Goal: Transaction & Acquisition: Purchase product/service

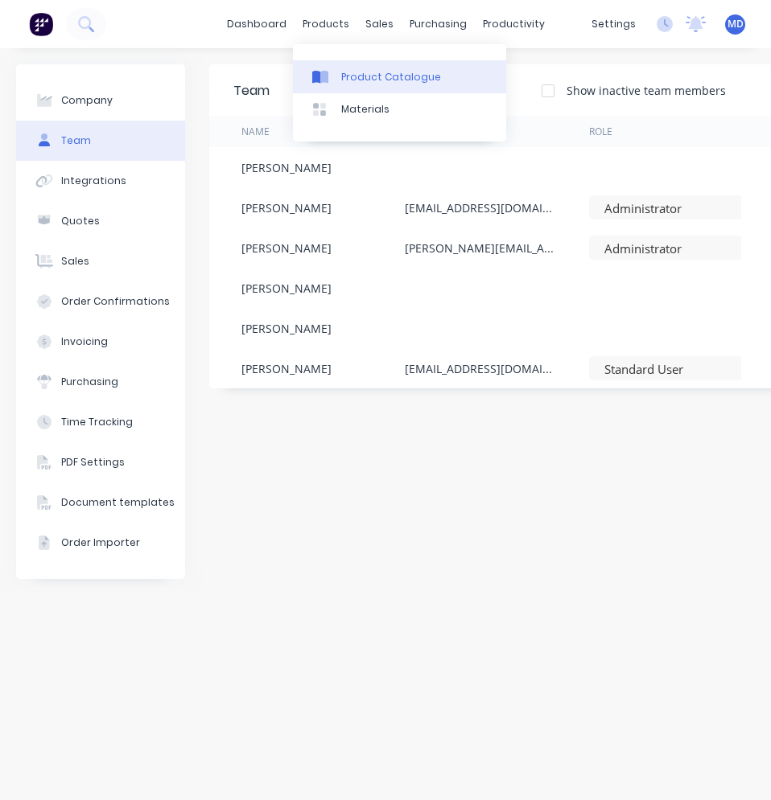
click at [343, 73] on div "Product Catalogue" at bounding box center [391, 77] width 100 height 14
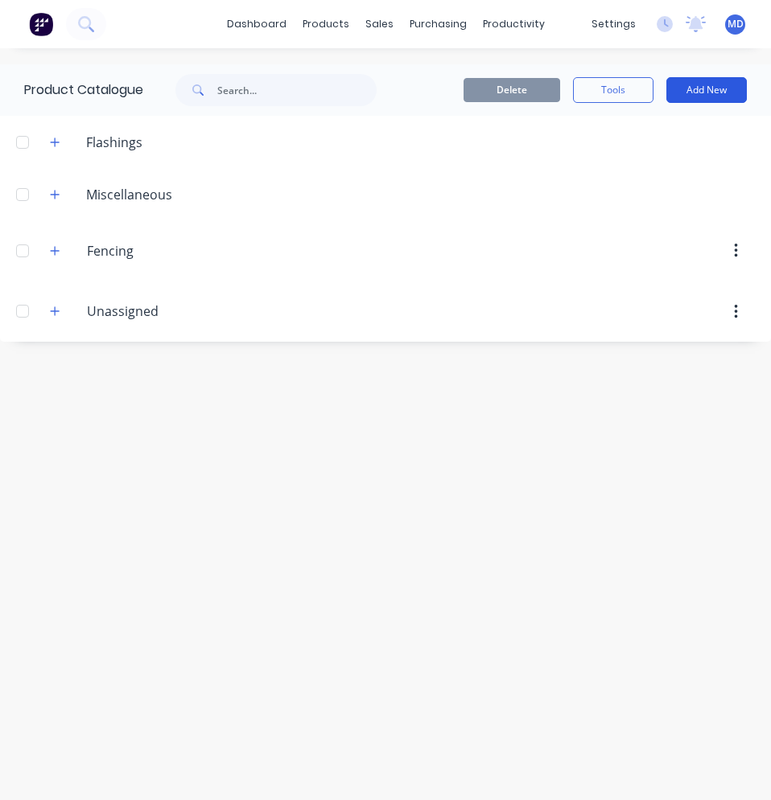
click at [713, 93] on button "Add New" at bounding box center [706, 90] width 80 height 26
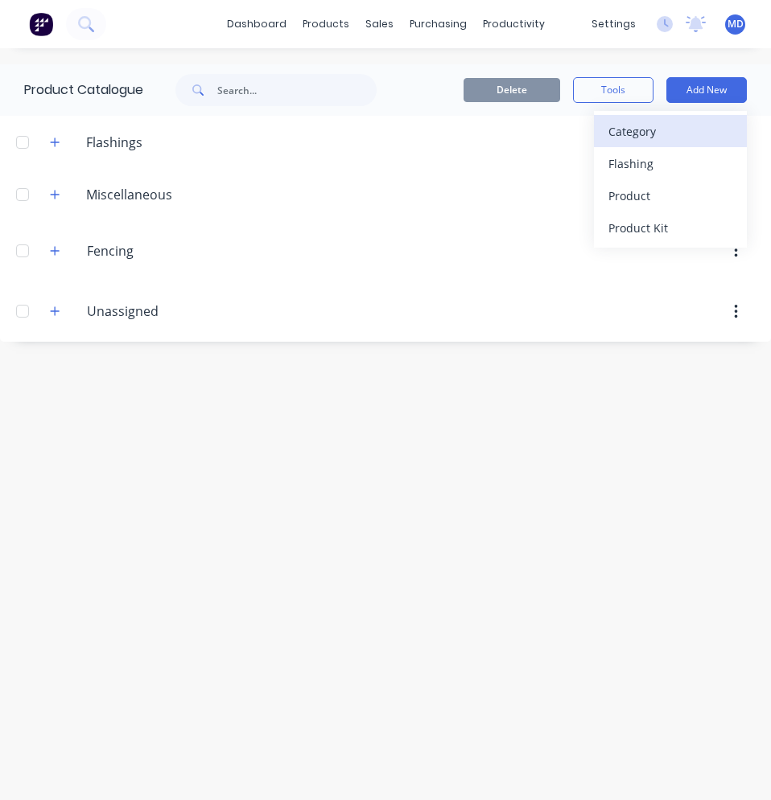
click at [685, 127] on div "Category" at bounding box center [670, 131] width 124 height 23
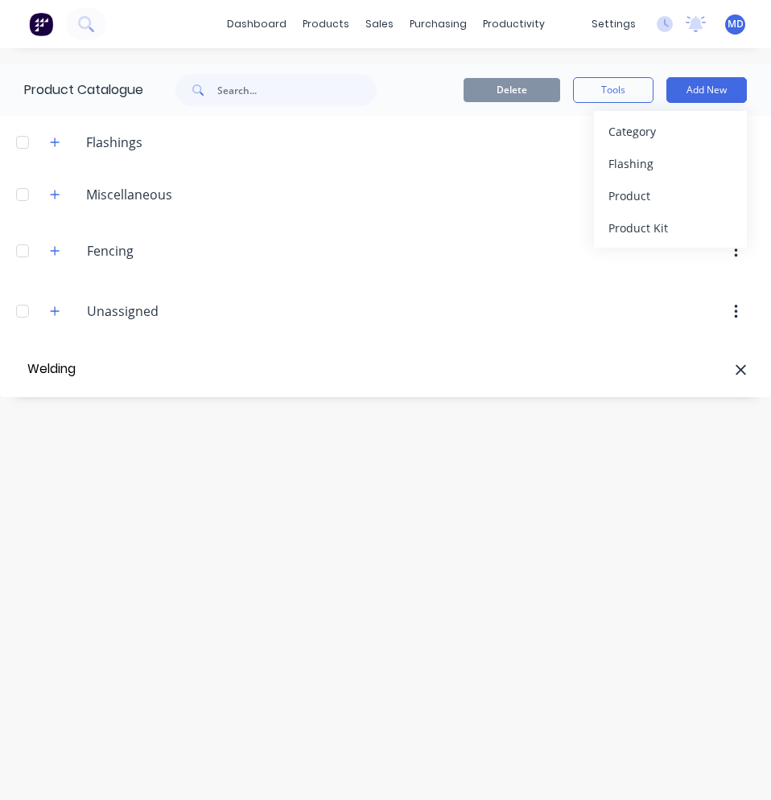
type input "Welding"
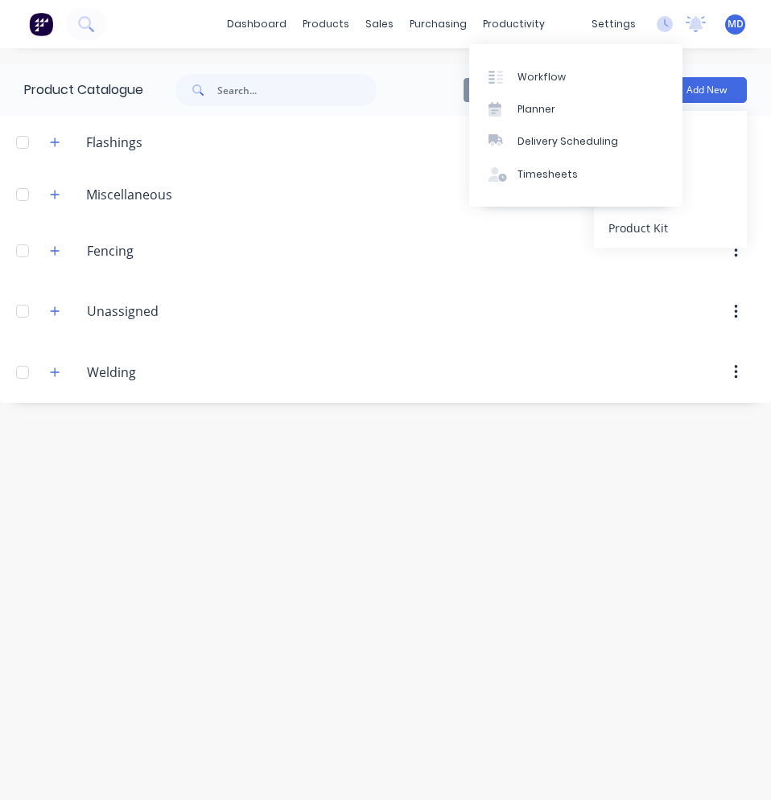
click at [402, 491] on div "Product Catalogue Delete Tools Add New Category [MEDICAL_DATA] Product Product …" at bounding box center [385, 424] width 771 height 720
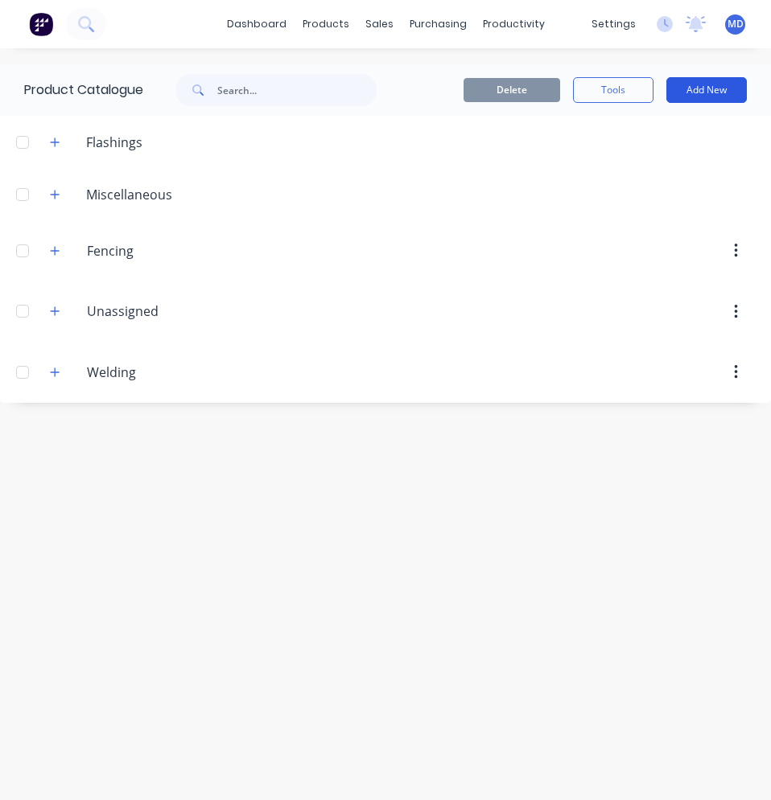
click at [688, 90] on button "Add New" at bounding box center [706, 90] width 80 height 26
click at [78, 18] on icon at bounding box center [85, 23] width 15 height 15
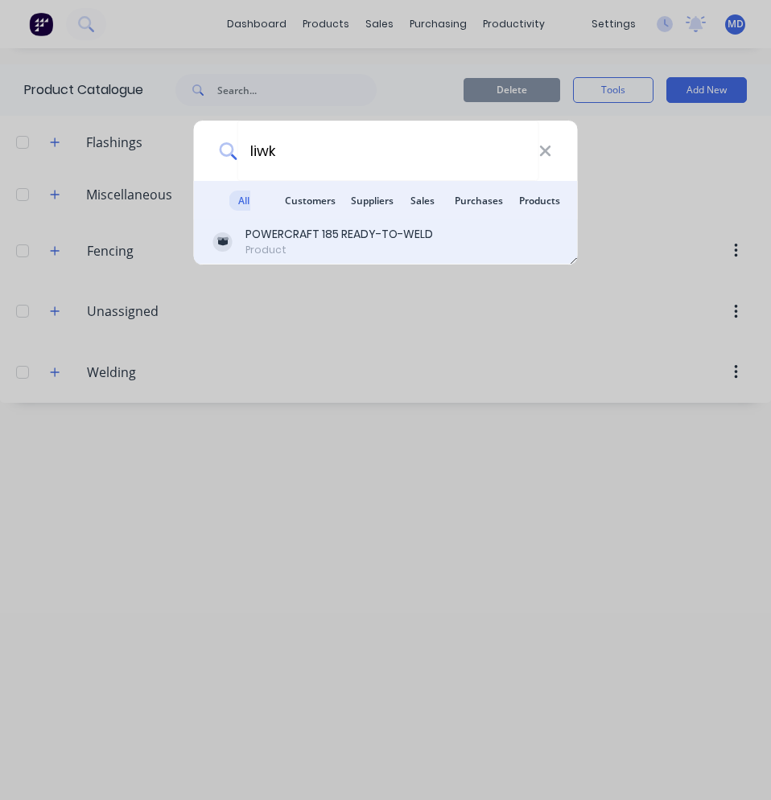
type input "liwk"
click at [314, 236] on div "POWERCRAFT 185 READY-TO-WELD" at bounding box center [338, 234] width 187 height 17
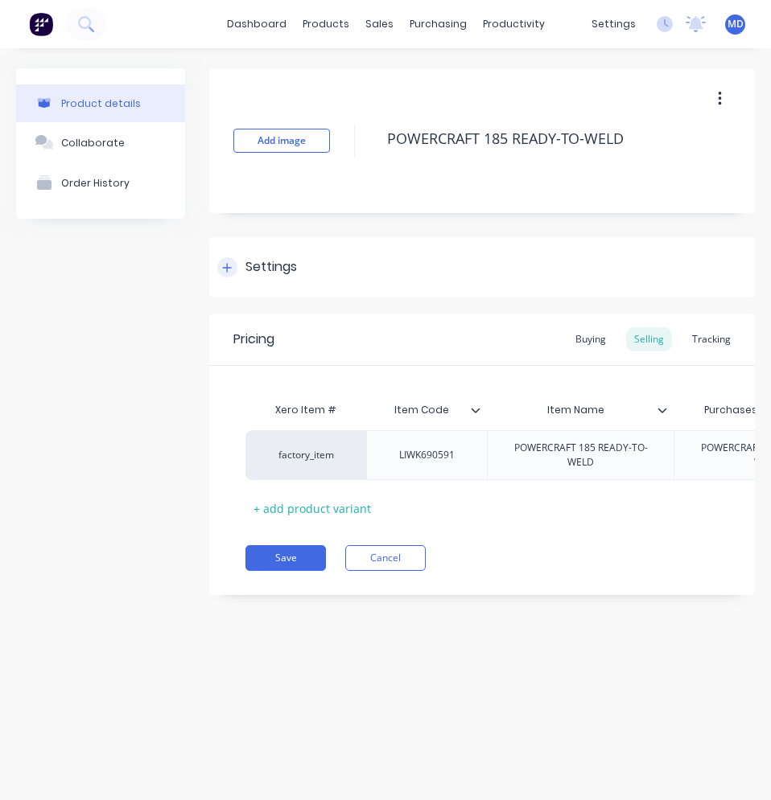
click at [240, 266] on div "Settings" at bounding box center [257, 267] width 80 height 20
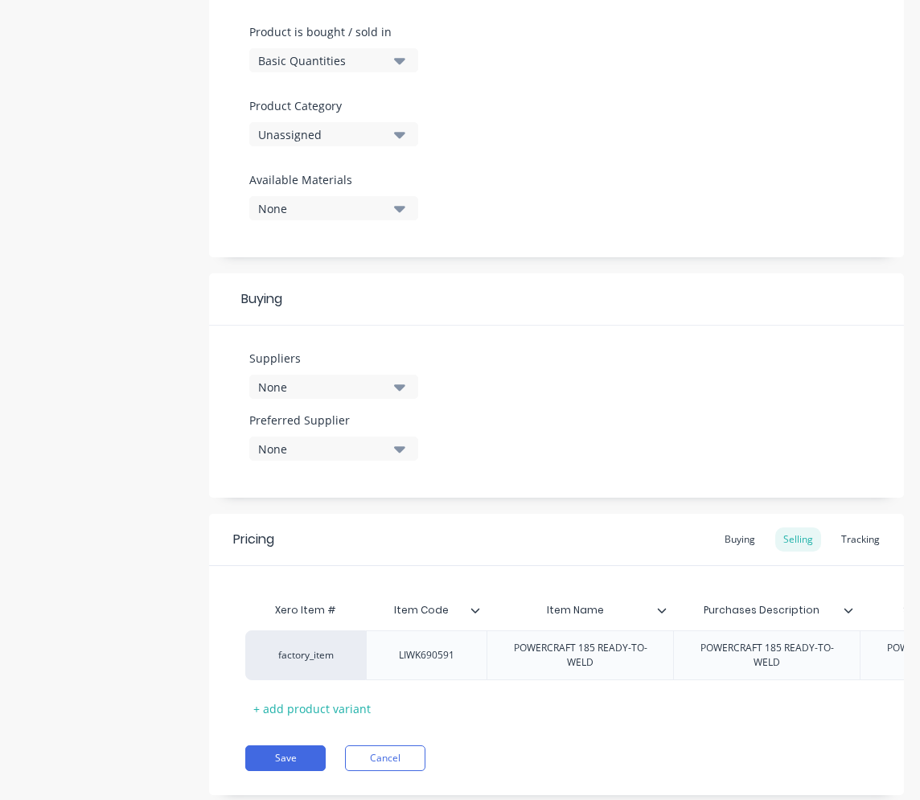
scroll to position [161, 0]
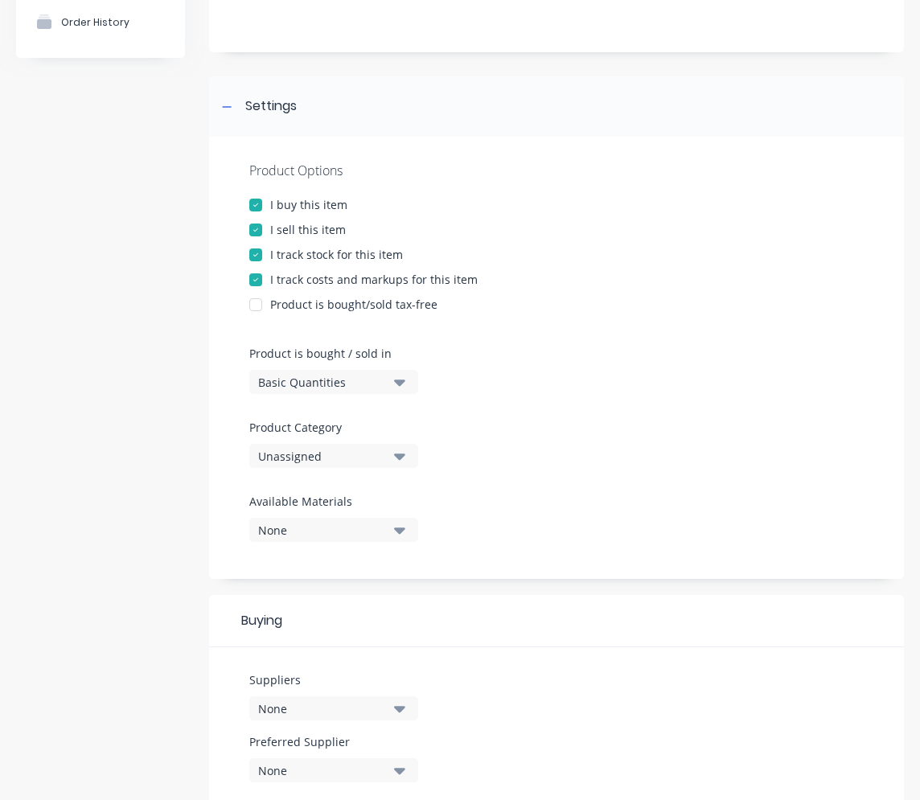
click at [395, 461] on icon "button" at bounding box center [399, 456] width 11 height 18
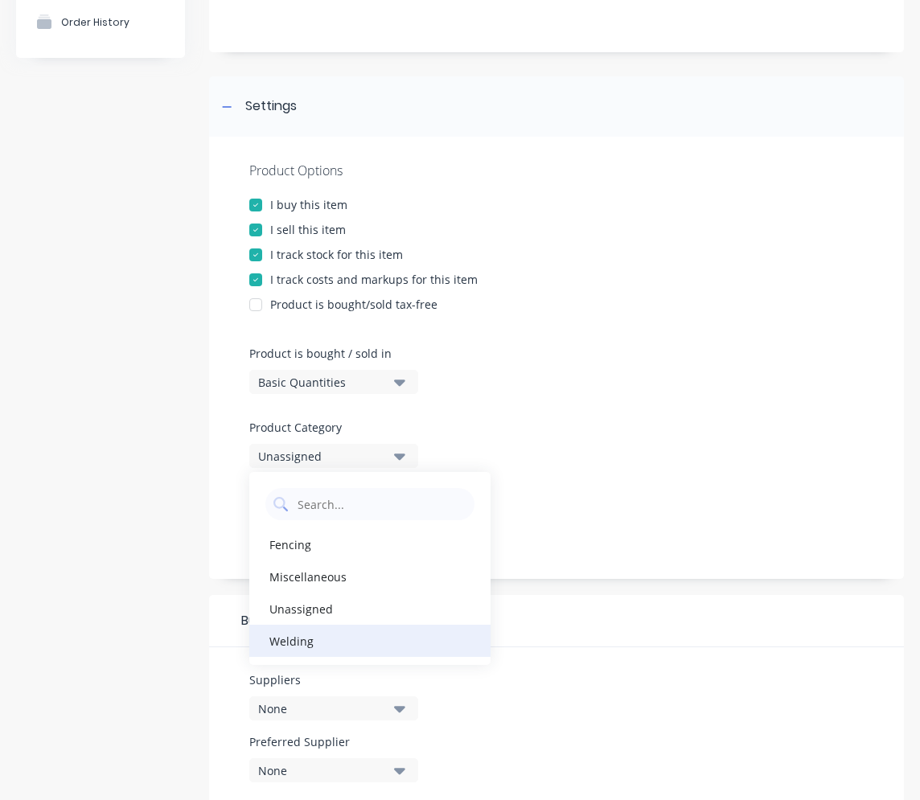
click at [323, 631] on div "Welding" at bounding box center [369, 641] width 241 height 32
type textarea "x"
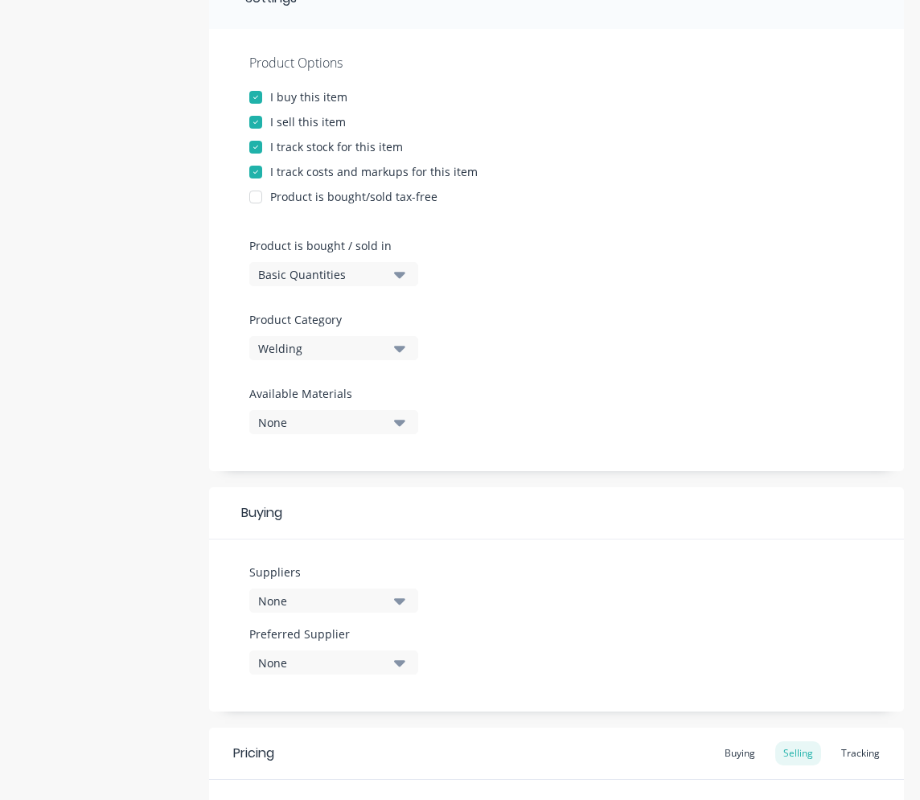
scroll to position [322, 0]
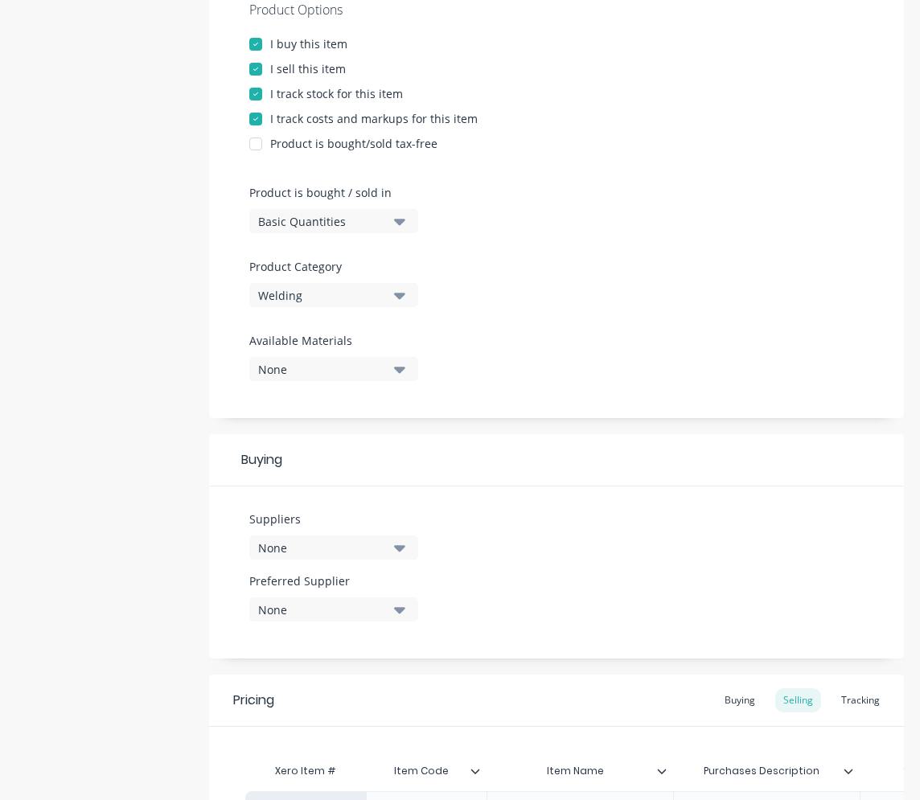
click at [404, 549] on icon "button" at bounding box center [399, 548] width 11 height 18
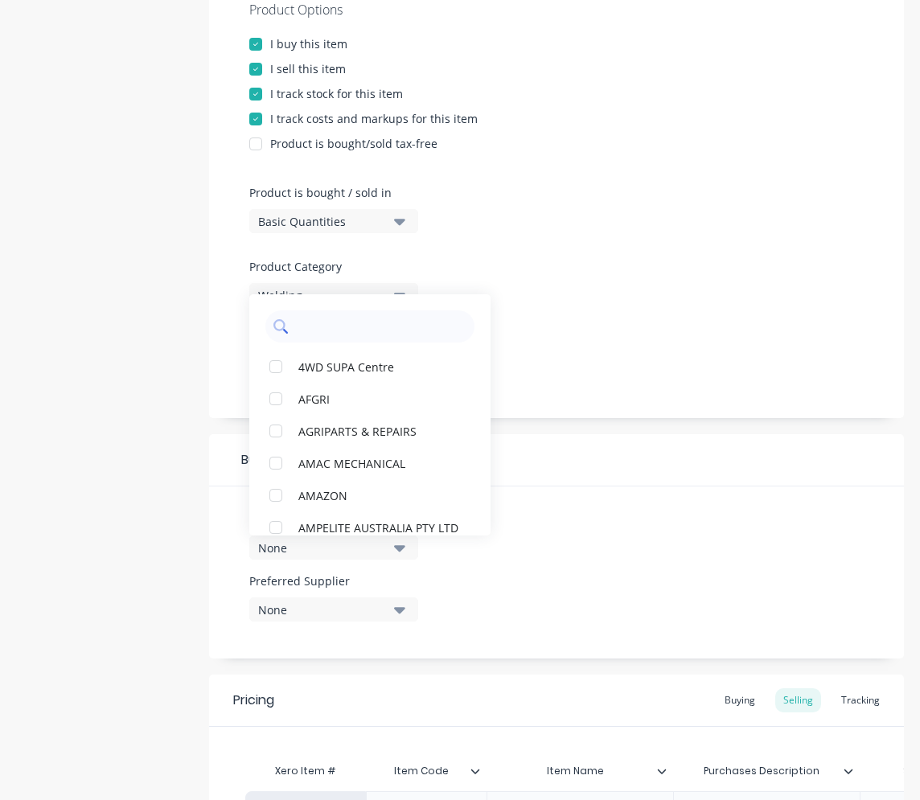
click at [352, 327] on input "text" at bounding box center [381, 326] width 171 height 32
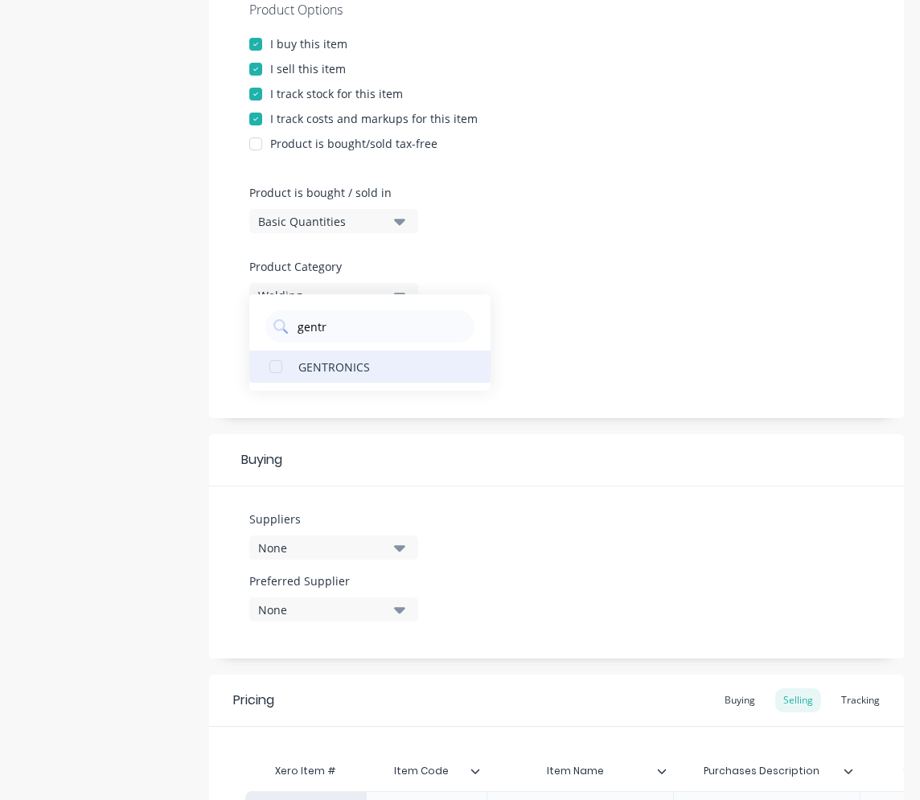
type input "gentr"
click at [354, 372] on div "GENTRONICS" at bounding box center [378, 366] width 161 height 17
click at [390, 618] on button "None" at bounding box center [333, 610] width 169 height 24
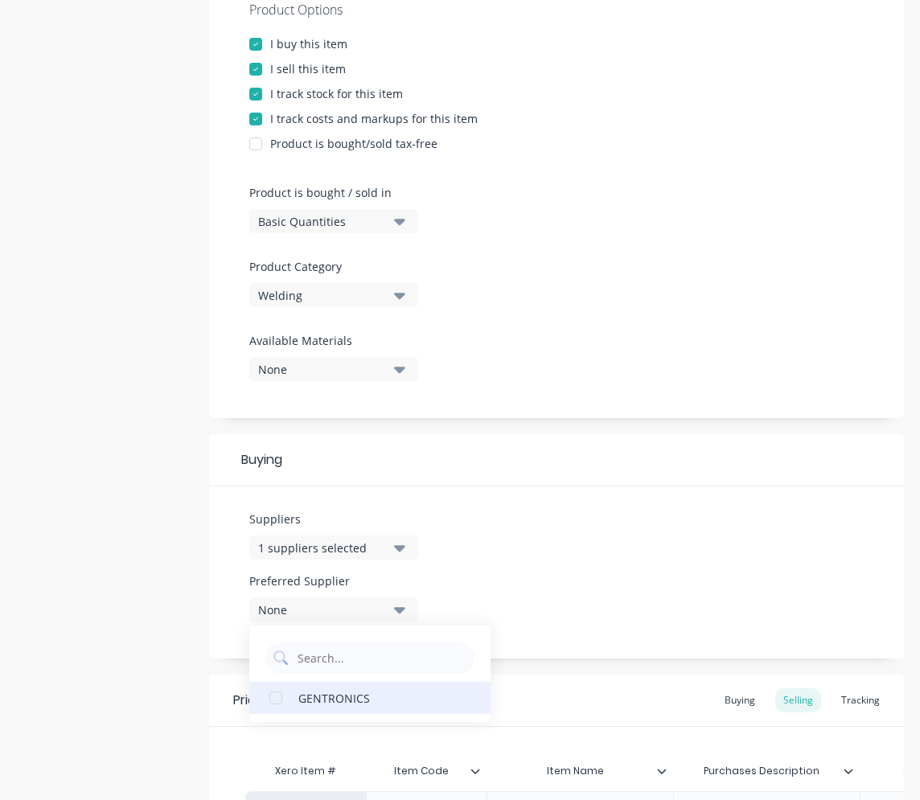
click at [352, 702] on div "GENTRONICS" at bounding box center [378, 697] width 161 height 17
type textarea "x"
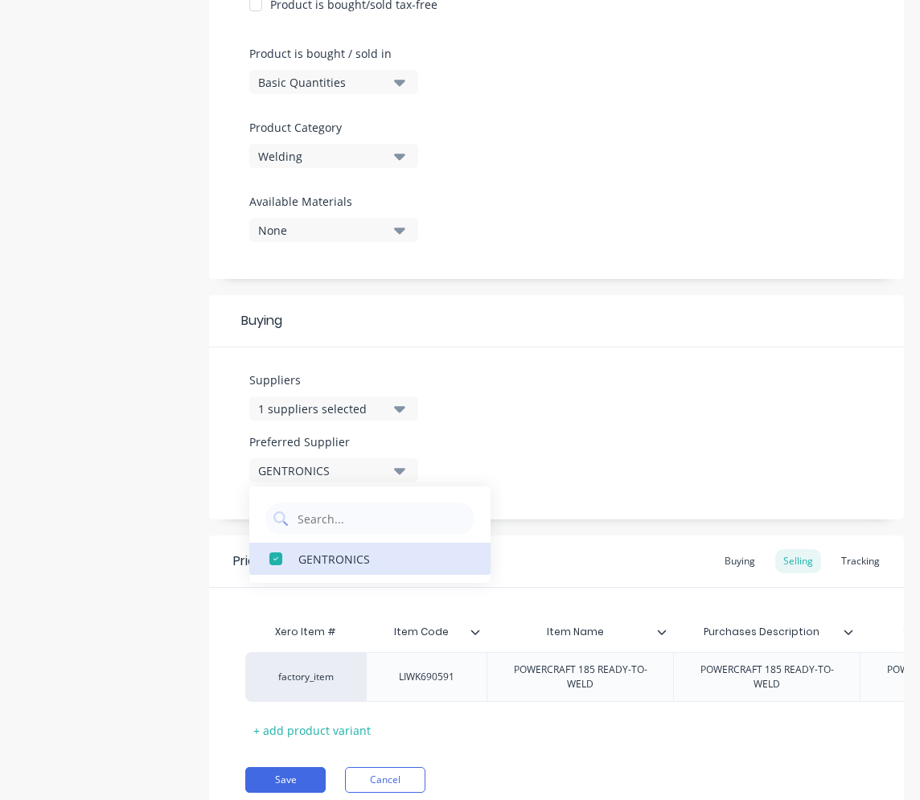
scroll to position [483, 0]
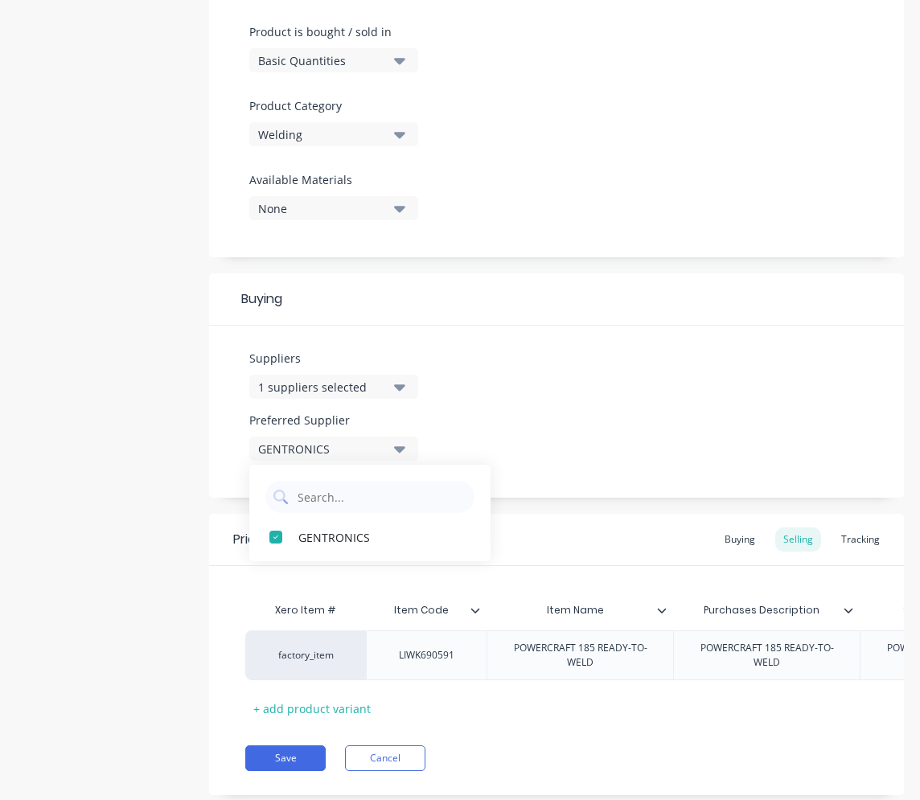
click at [623, 448] on div "Suppliers 1 suppliers selected gentr Preferred Supplier GENTRONICS GENTRONICS" at bounding box center [556, 412] width 695 height 172
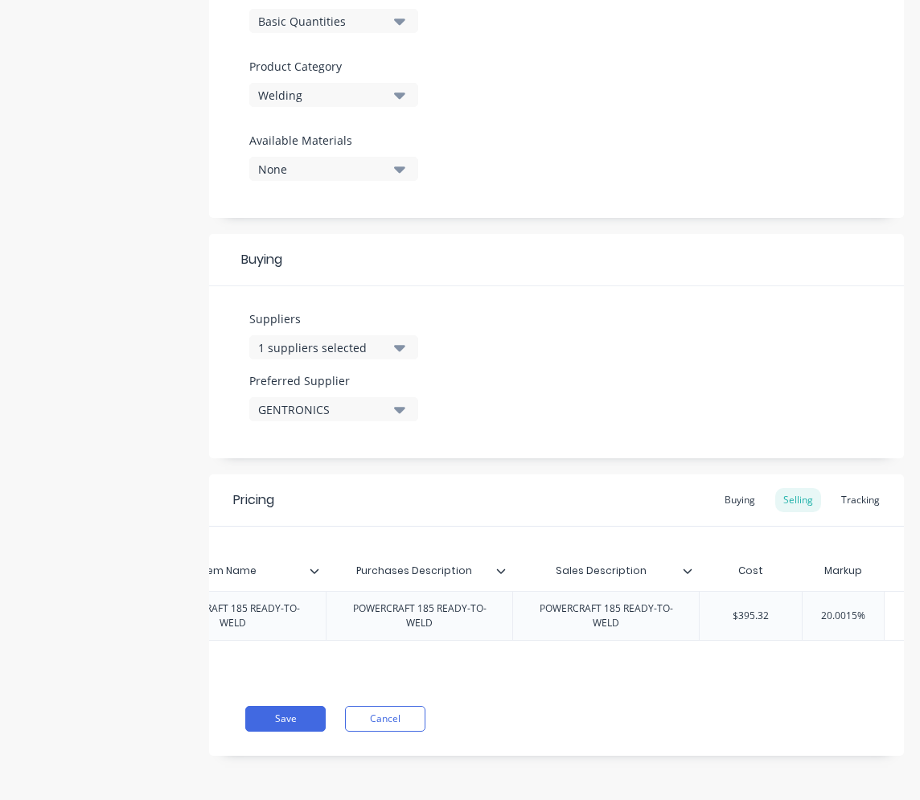
scroll to position [0, 376]
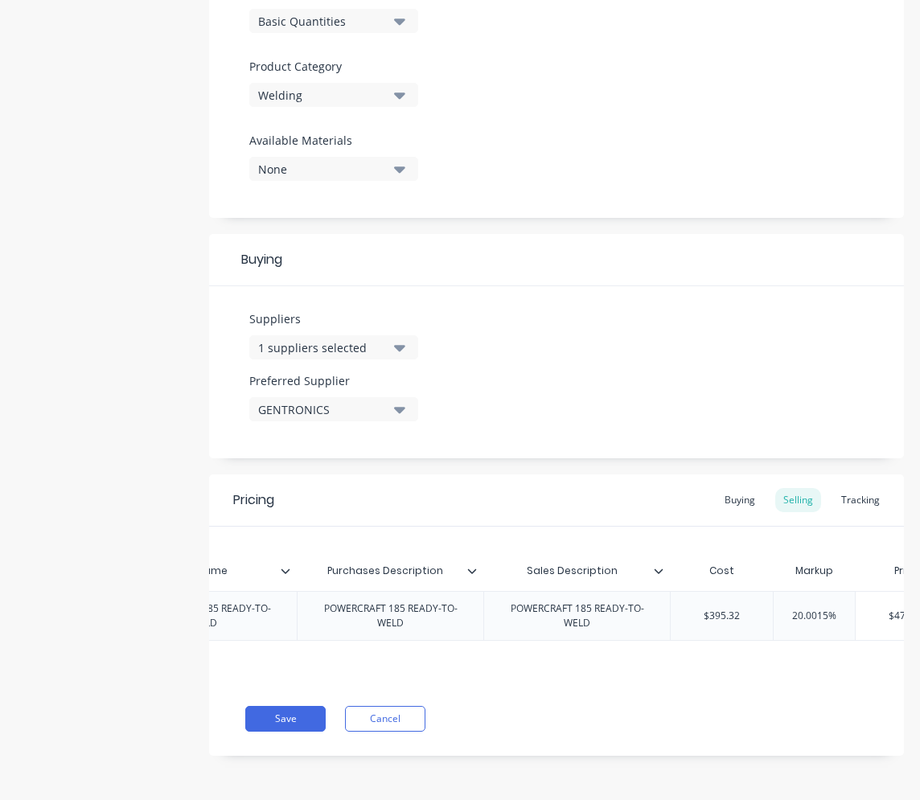
click at [731, 475] on div "Pricing Buying Selling Tracking" at bounding box center [556, 501] width 695 height 52
click at [727, 488] on div "Buying" at bounding box center [740, 500] width 47 height 24
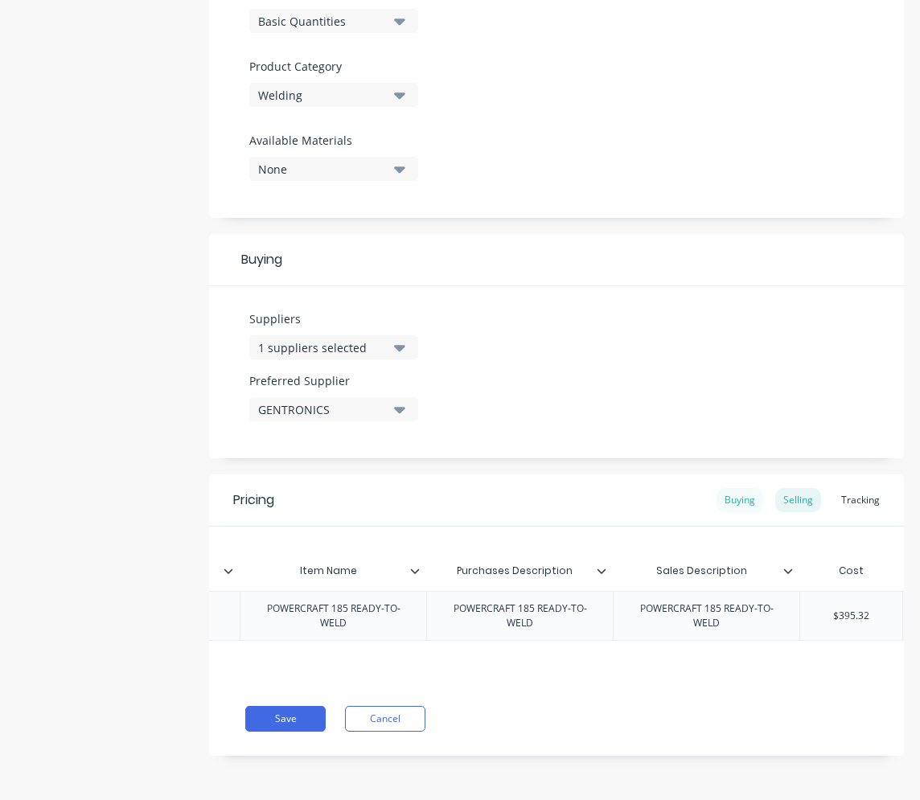
scroll to position [530, 0]
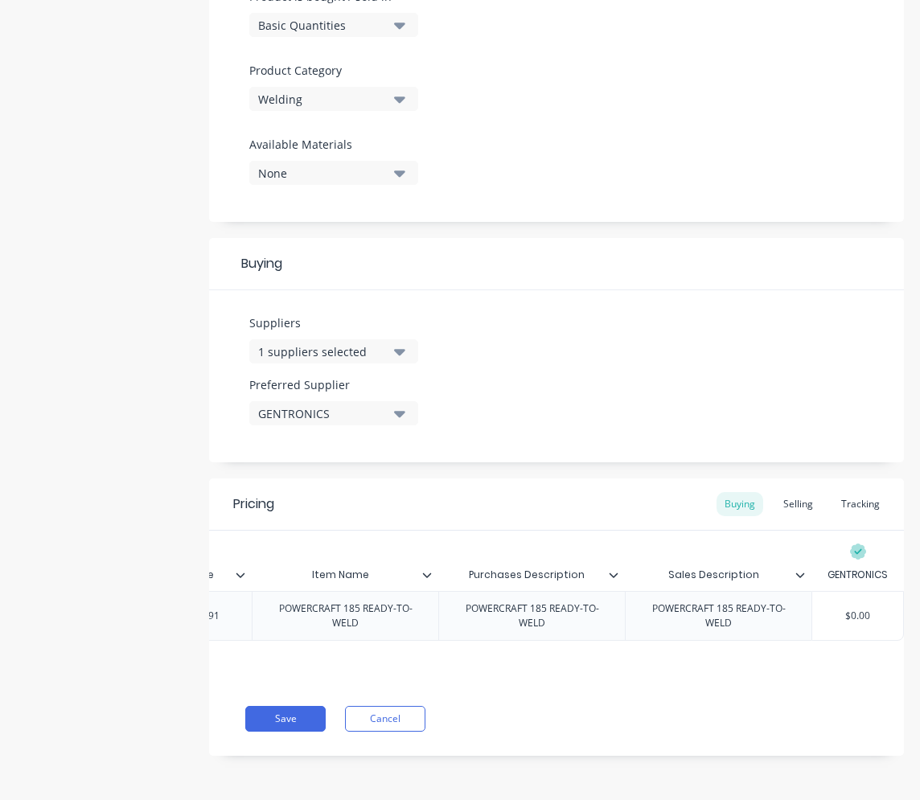
type input "$0.00"
click at [770, 609] on input "$0.00" at bounding box center [857, 616] width 91 height 14
type textarea "x"
type input "4$0.00"
type textarea "x"
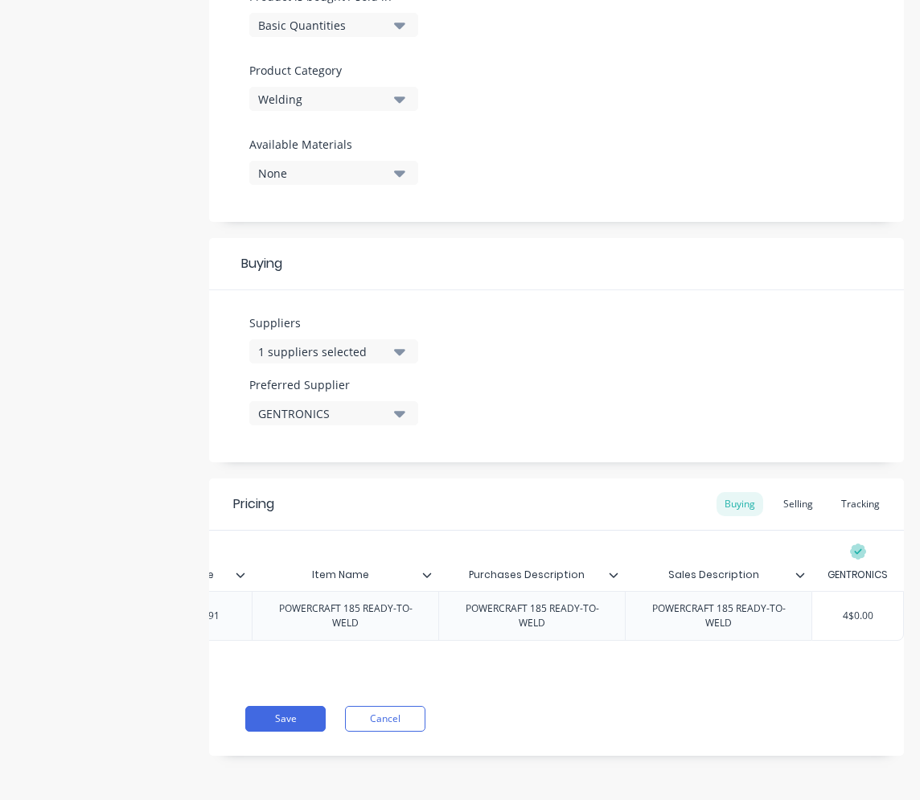
type input "42$0.00"
type textarea "x"
type input "421$0.00"
type textarea "x"
type input "421.$0.00"
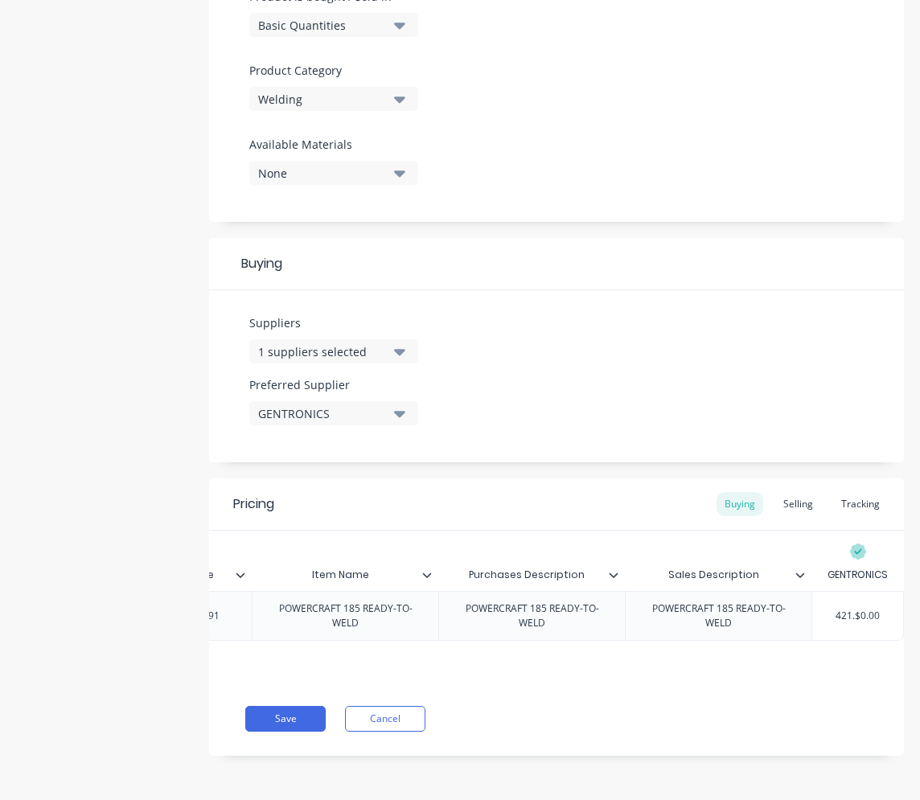
type textarea "x"
type input "421.9$0.00"
type textarea "x"
type input "421.99$0.00"
type textarea "x"
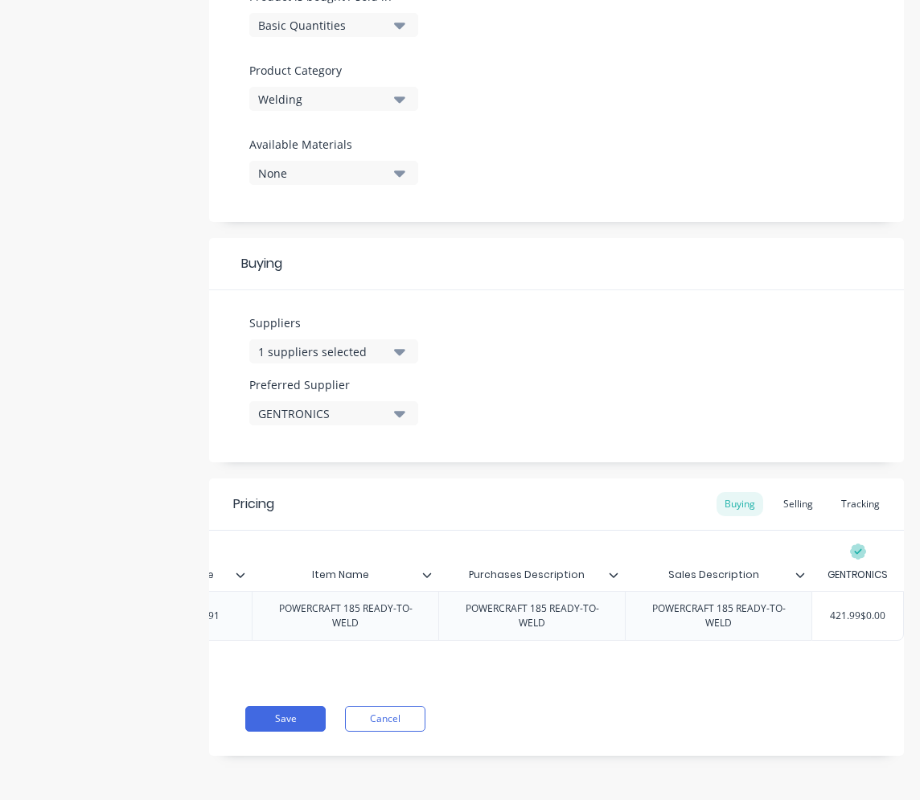
type input "421.990.00"
type textarea "x"
type input "421.99.00"
type textarea "x"
type input "421.9900"
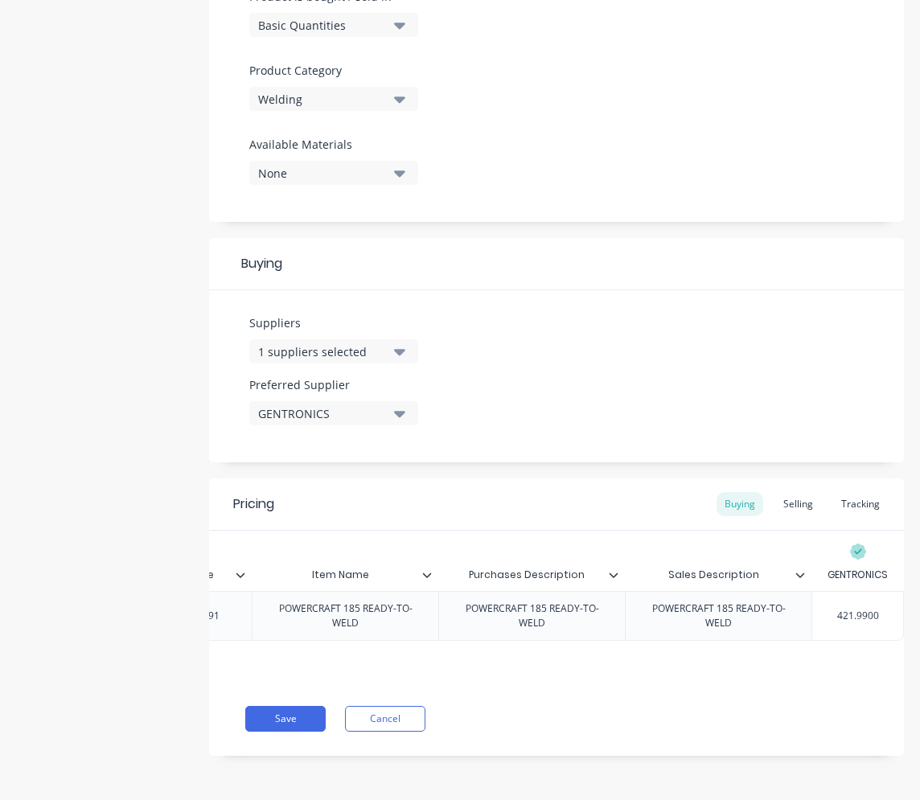
type textarea "x"
type input "421.990"
type textarea "x"
type input "421.99"
click at [769, 688] on div "Pricing Buying Selling Tracking Xero Item # Item Code Item Name Purchases Descr…" at bounding box center [556, 617] width 695 height 277
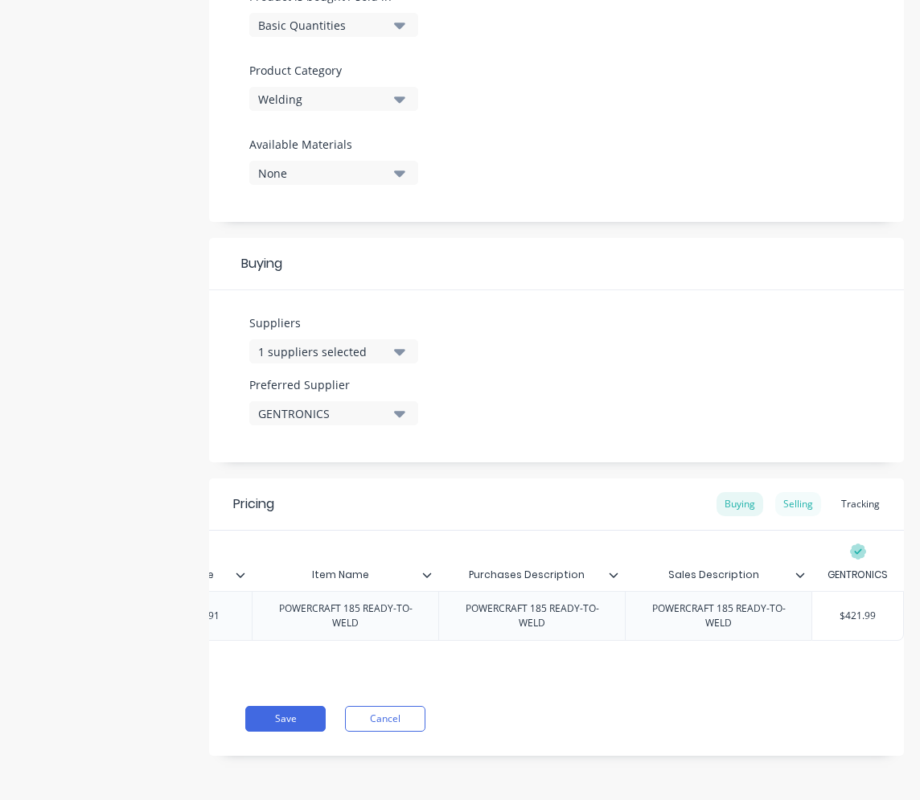
click at [770, 499] on div "Selling" at bounding box center [798, 504] width 46 height 24
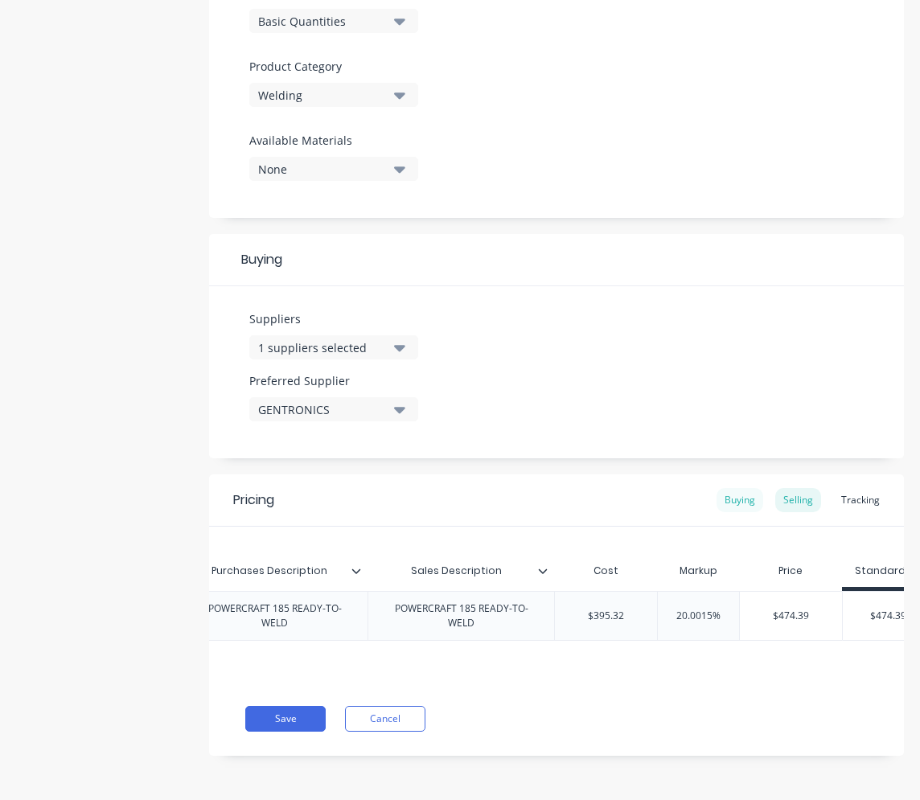
click at [731, 491] on div "Buying" at bounding box center [740, 500] width 47 height 24
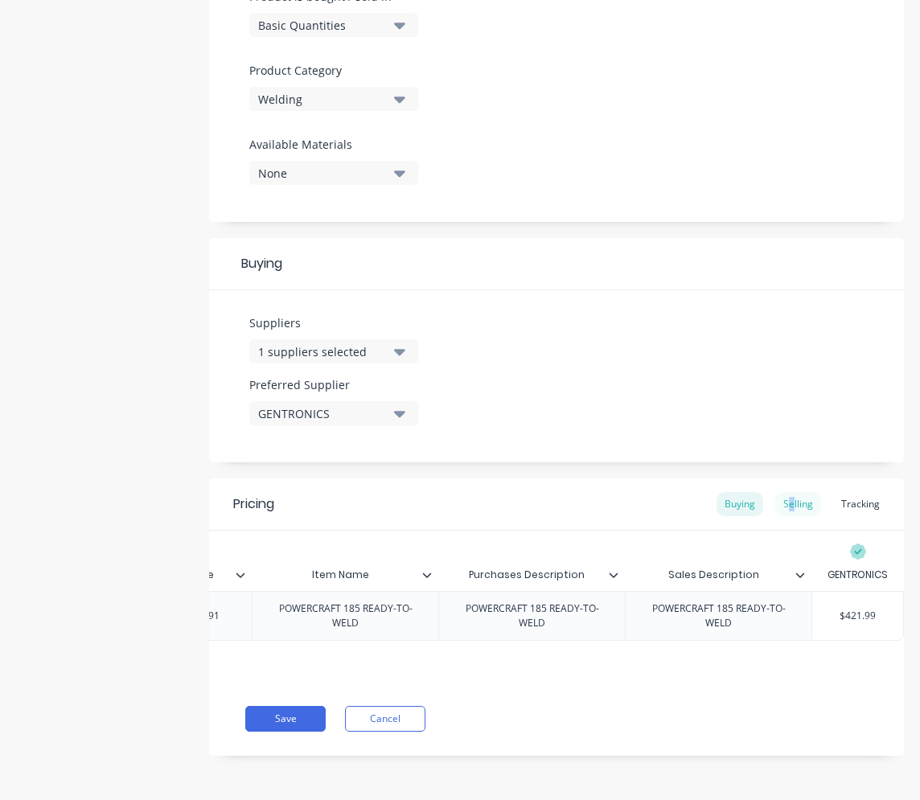
click at [770, 492] on div "Selling" at bounding box center [798, 504] width 46 height 24
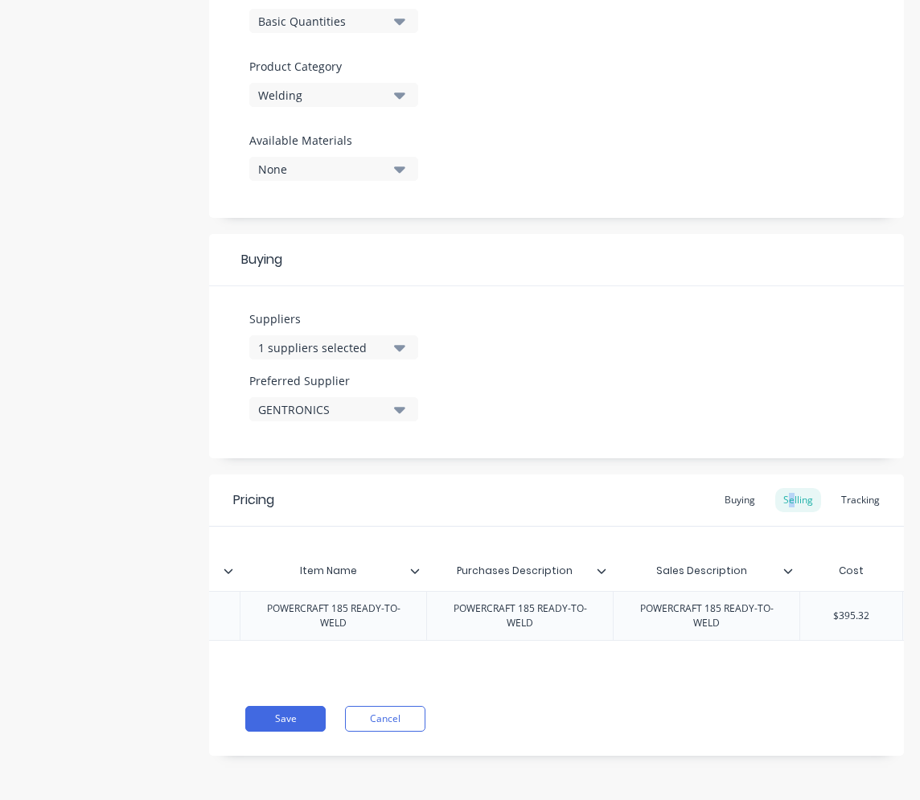
drag, startPoint x: 782, startPoint y: 486, endPoint x: 829, endPoint y: 600, distance: 123.7
click at [770, 600] on div "$395.32" at bounding box center [851, 616] width 102 height 40
type input "$395.32"
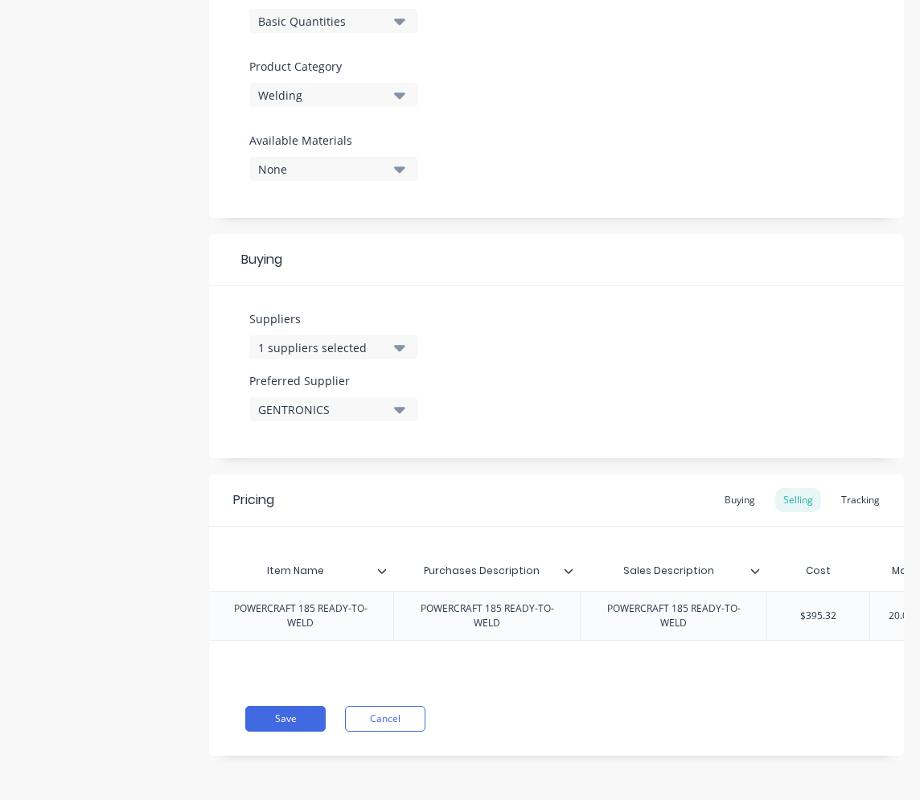
drag, startPoint x: 820, startPoint y: 609, endPoint x: 878, endPoint y: 607, distance: 58.7
click at [770, 607] on div "factory_item LIWK690591 POWERCRAFT 185 READY-TO-WELD POWERCRAFT 185 READY-TO-WE…" at bounding box center [556, 616] width 1182 height 50
type textarea "x"
type input "4"
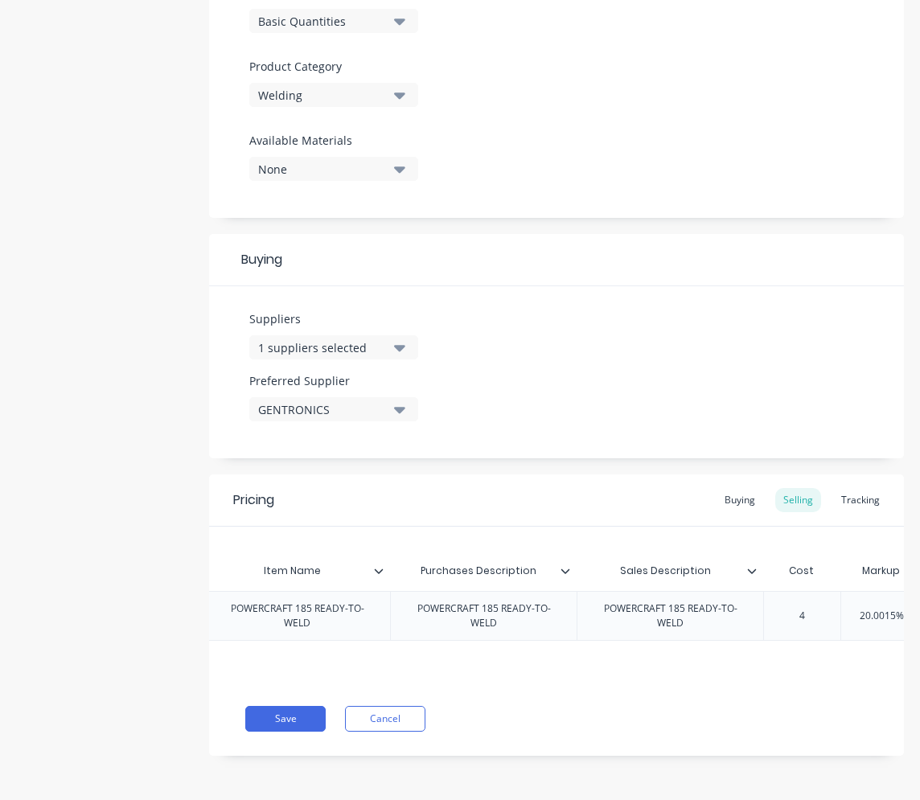
type textarea "x"
type input "42"
type textarea "x"
type input "421."
type textarea "x"
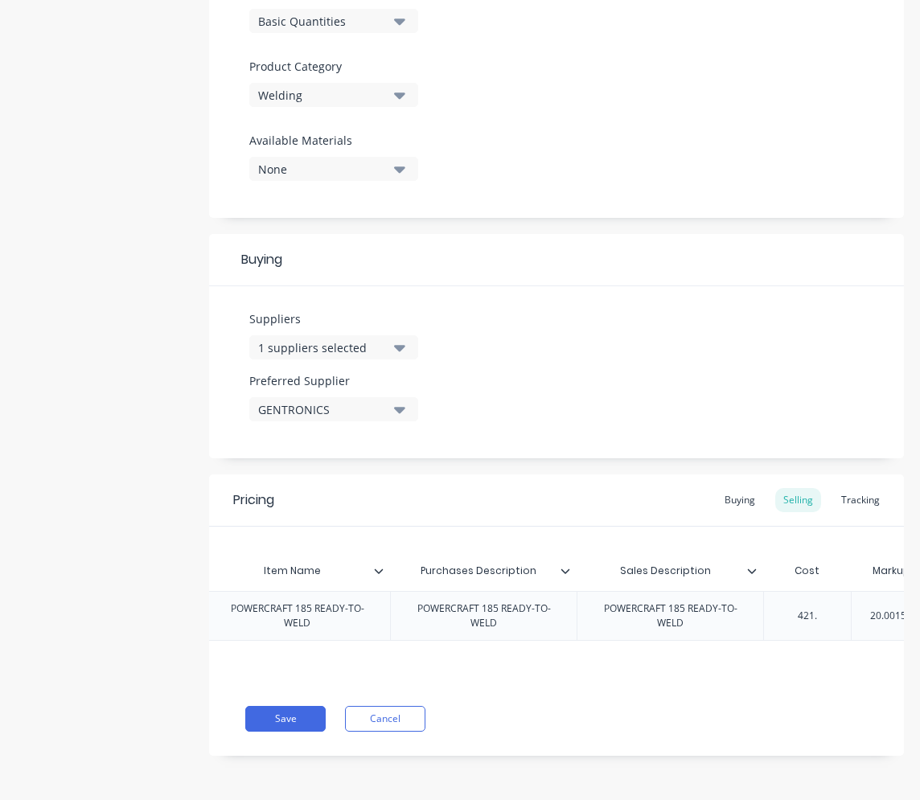
type input "421.9"
type textarea "x"
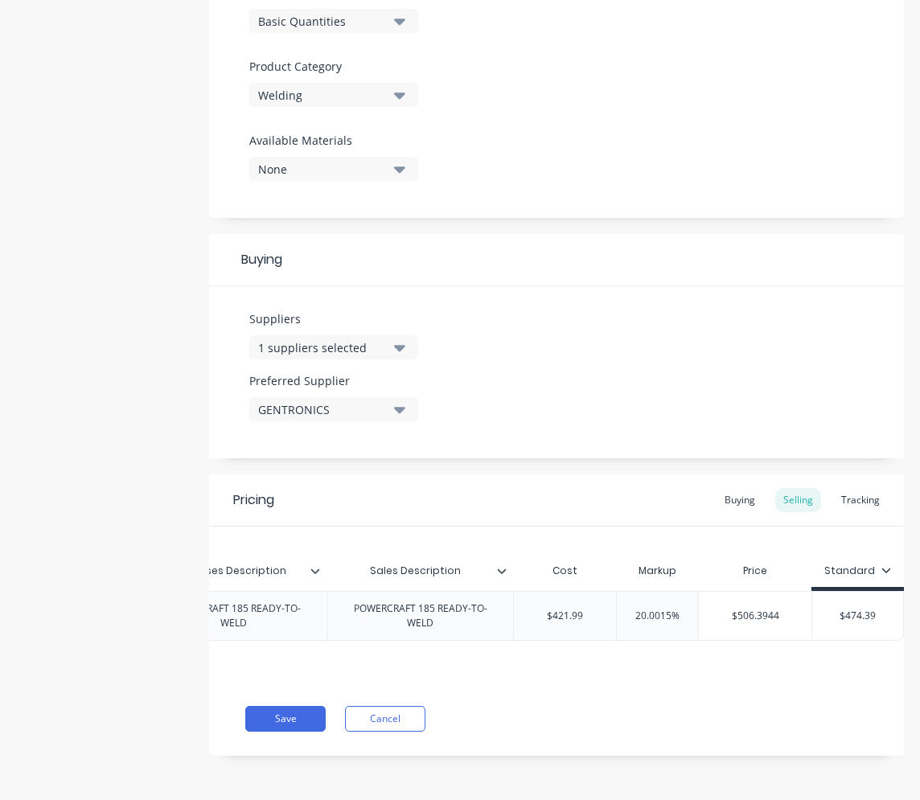
type input "421.99"
click at [770, 714] on div "Save Cancel" at bounding box center [574, 719] width 659 height 26
type input "20.0015%"
drag, startPoint x: 672, startPoint y: 610, endPoint x: 624, endPoint y: 610, distance: 48.3
click at [624, 610] on input "20.0015%" at bounding box center [657, 616] width 81 height 14
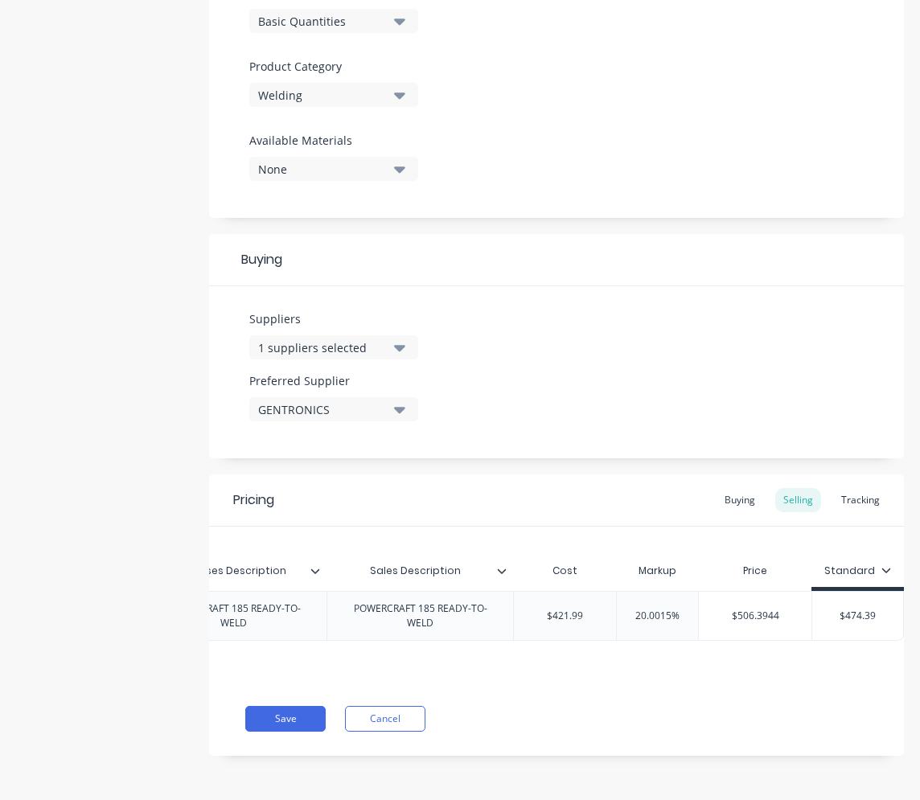
type textarea "x"
type input "20"
type textarea "x"
click at [643, 709] on div "Pricing Buying Selling Tracking Xero Item # Item Code Item Name Purchases Descr…" at bounding box center [556, 616] width 695 height 282
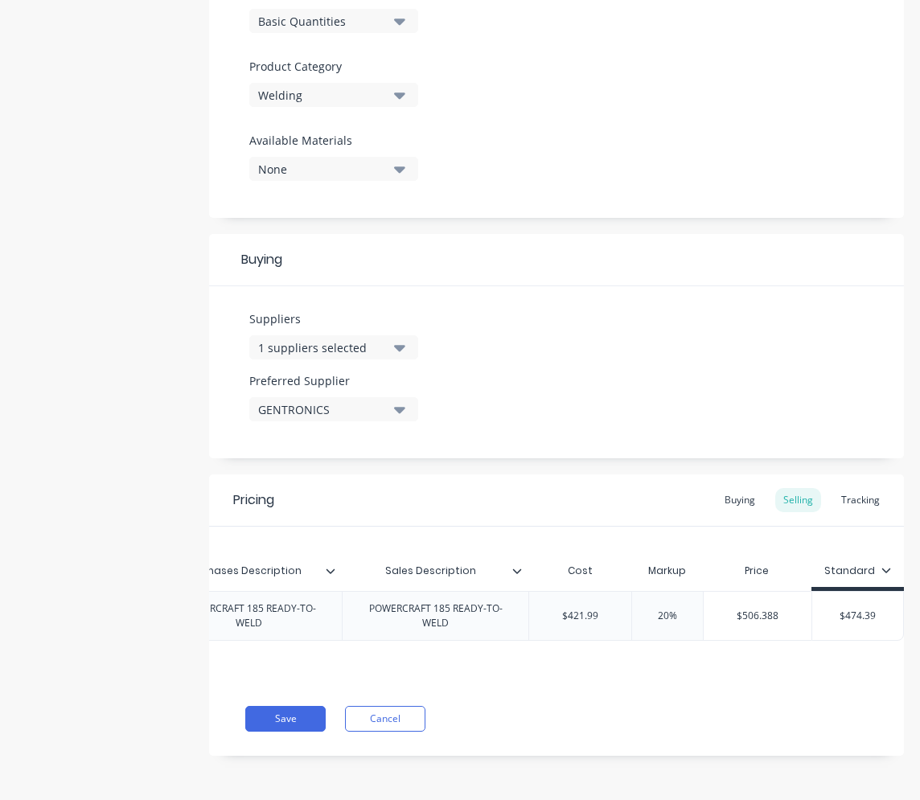
click at [671, 616] on div "20%" at bounding box center [667, 616] width 80 height 40
type input "20%"
drag, startPoint x: 670, startPoint y: 611, endPoint x: 637, endPoint y: 611, distance: 33.0
click at [637, 611] on input "20%" at bounding box center [667, 616] width 80 height 14
type textarea "x"
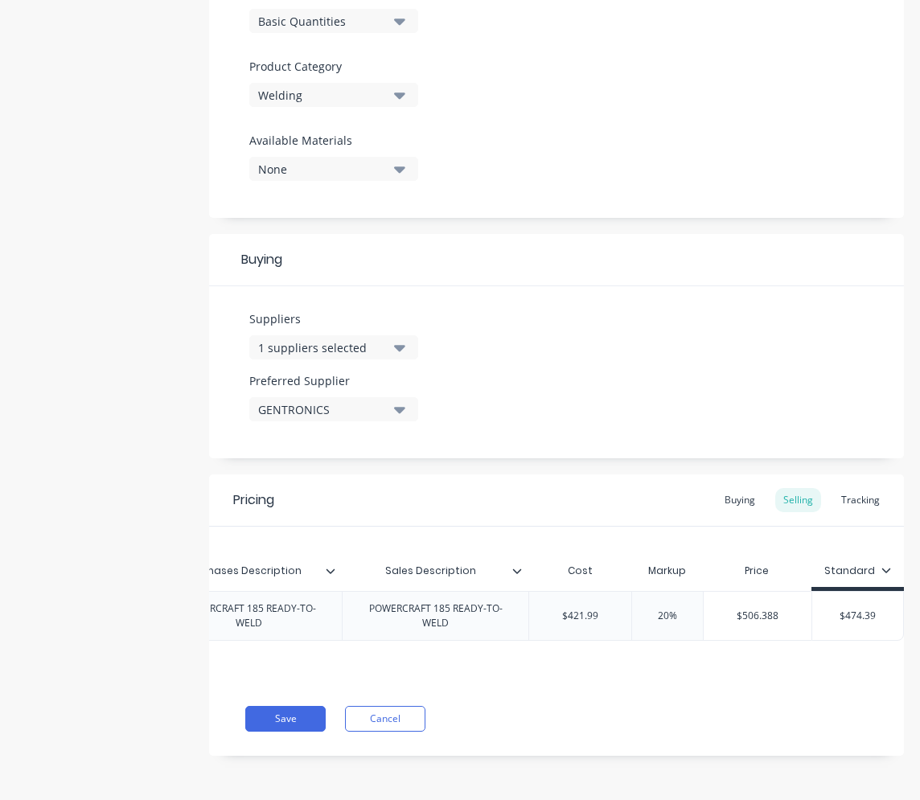
type input "3"
type textarea "x"
type input "30"
type textarea "x"
type input "3"
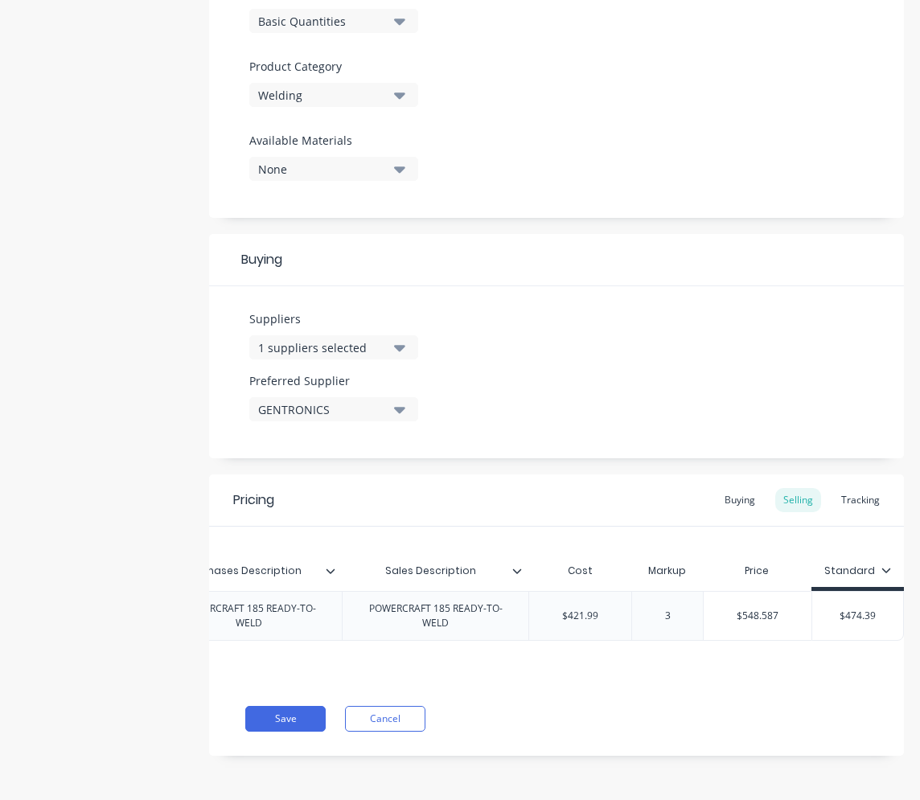
type textarea "x"
type input "2"
type textarea "x"
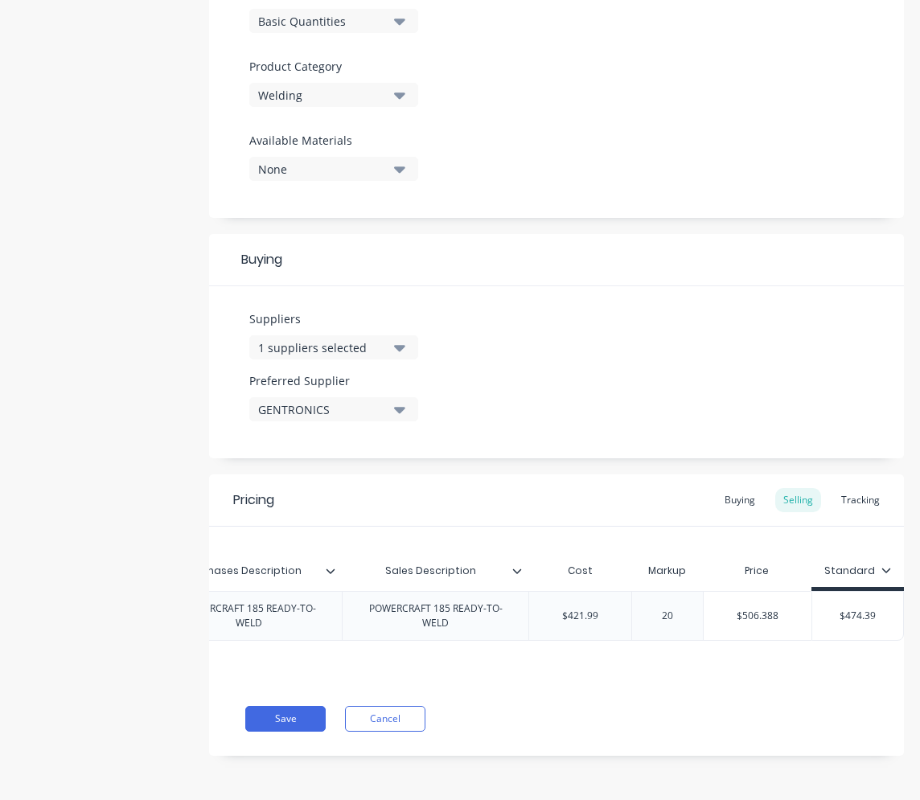
type input "20"
click at [646, 730] on div "Save Cancel" at bounding box center [574, 719] width 659 height 26
type input "$474.39"
drag, startPoint x: 868, startPoint y: 610, endPoint x: 797, endPoint y: 614, distance: 70.9
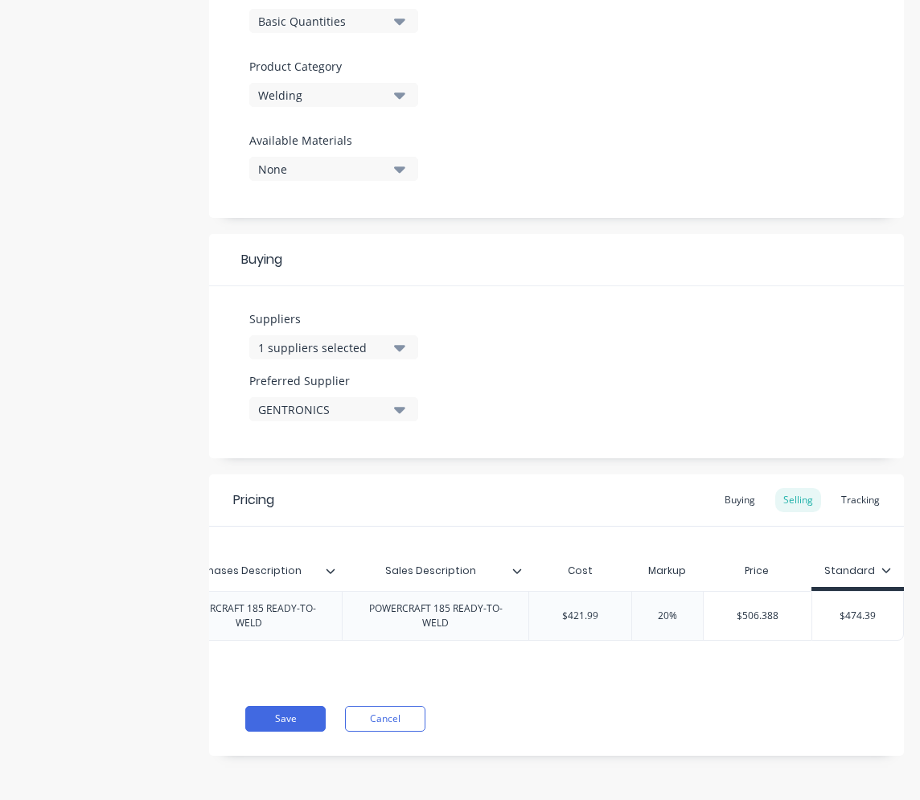
click at [770, 614] on div "factory_item LIWK690591 POWERCRAFT 185 READY-TO-WELD POWERCRAFT 185 READY-TO-WE…" at bounding box center [315, 616] width 1177 height 50
type textarea "x"
type input "0"
click at [770, 704] on div "Pricing Buying Selling Tracking Xero Item # Item Code Item Name Purchases Descr…" at bounding box center [556, 616] width 695 height 282
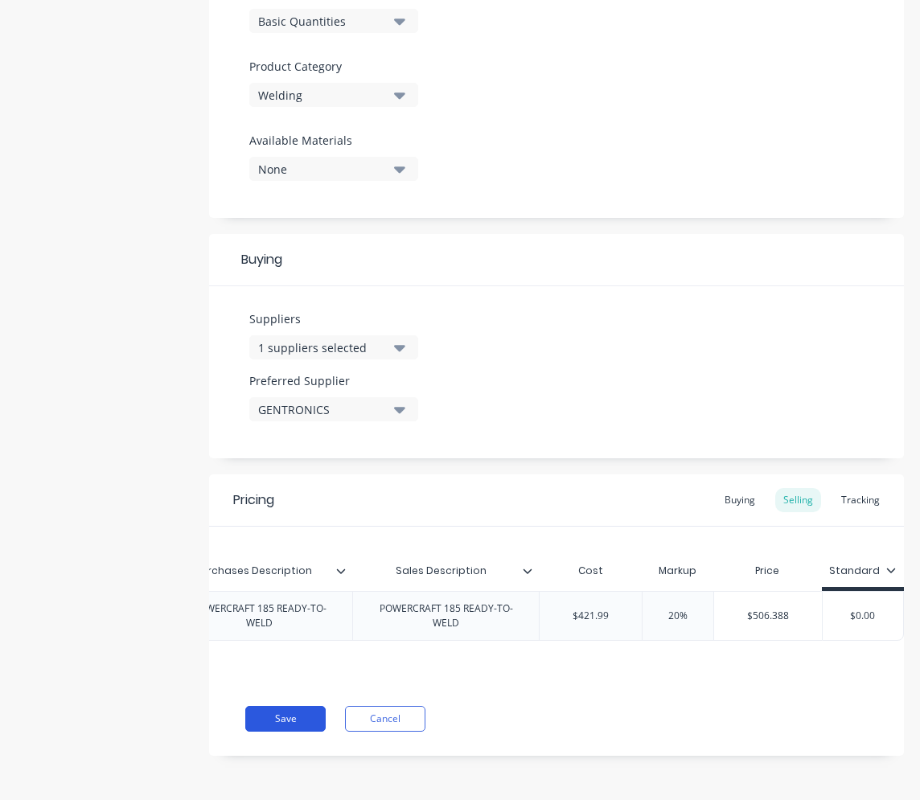
click at [306, 719] on button "Save" at bounding box center [285, 719] width 80 height 26
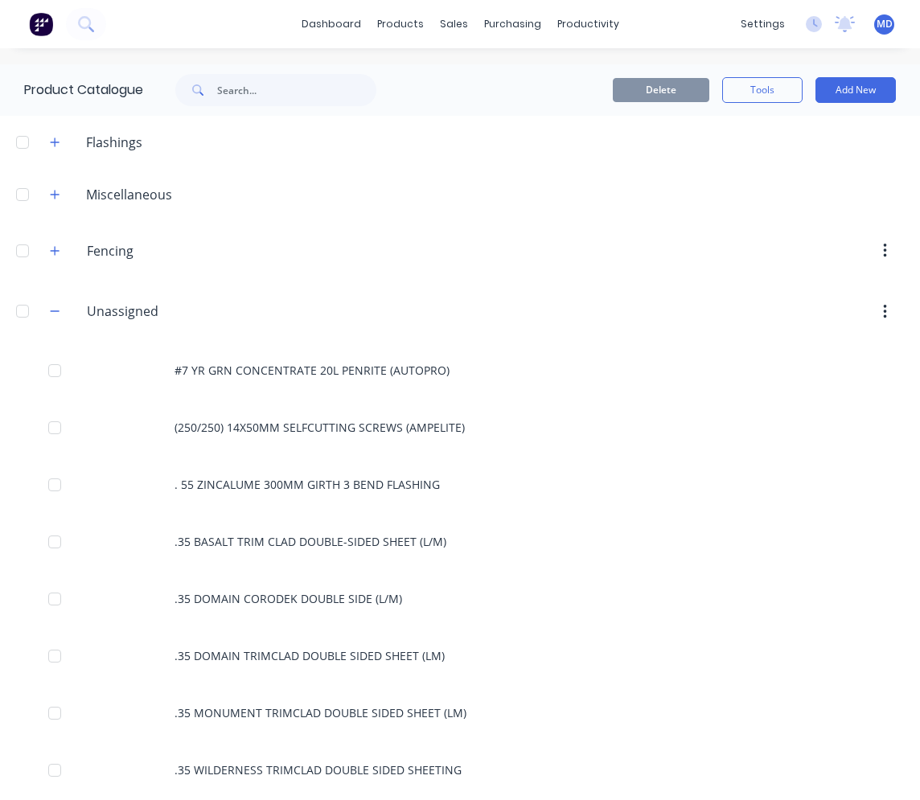
click at [94, 195] on div "Miscellaneous" at bounding box center [129, 194] width 112 height 19
click at [52, 310] on icon "button" at bounding box center [55, 311] width 10 height 11
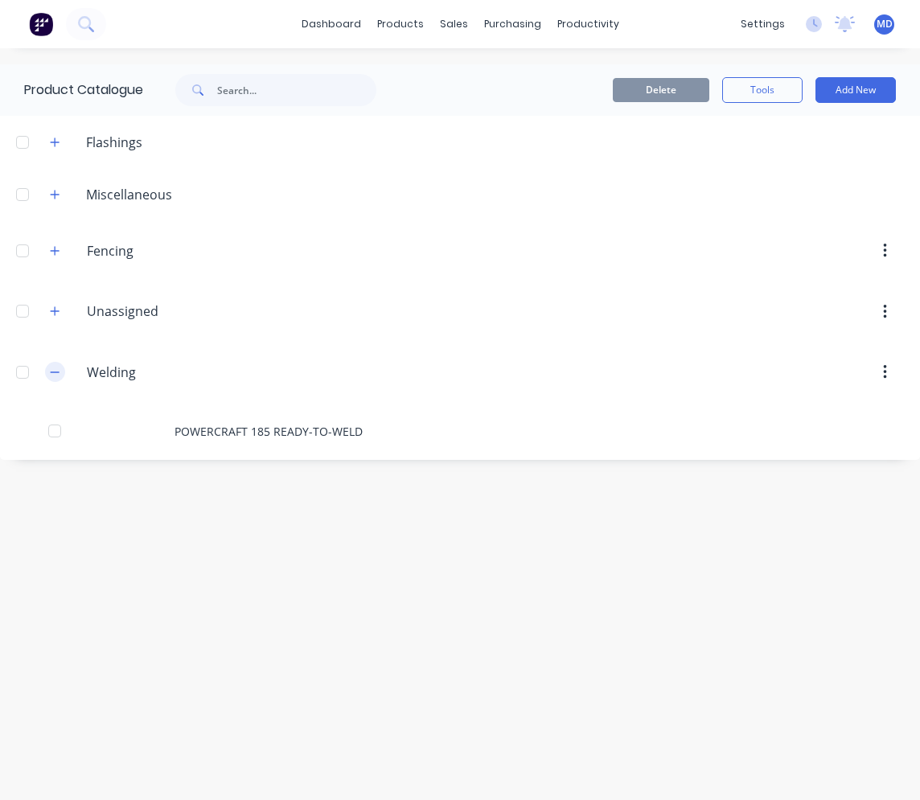
click at [57, 372] on icon "button" at bounding box center [55, 372] width 9 height 1
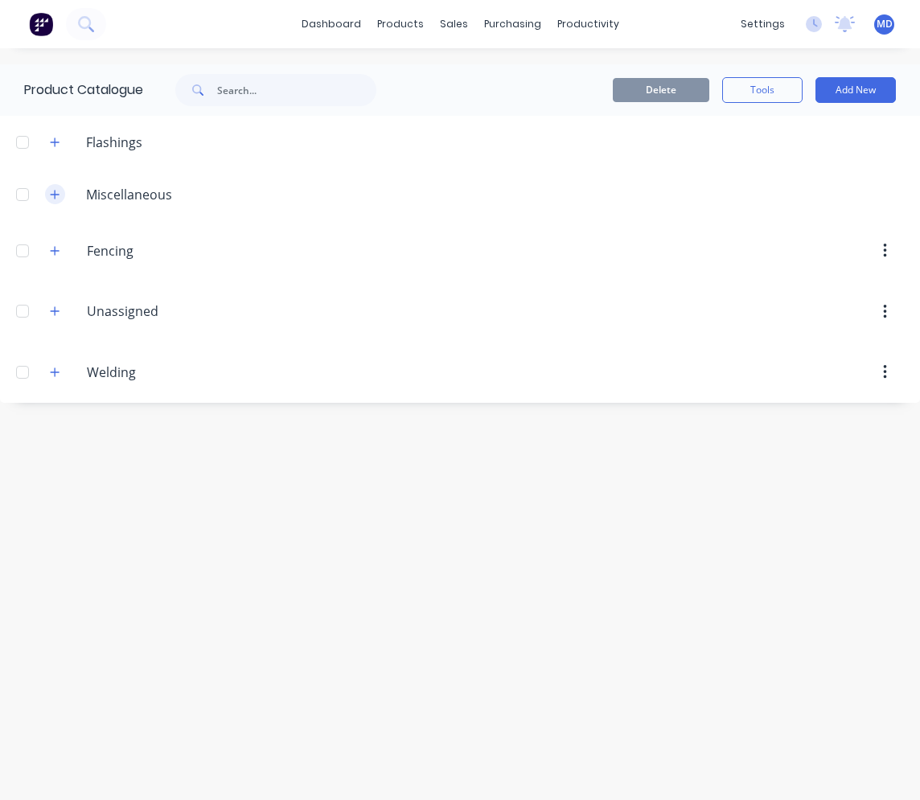
click at [61, 189] on button "button" at bounding box center [55, 194] width 20 height 20
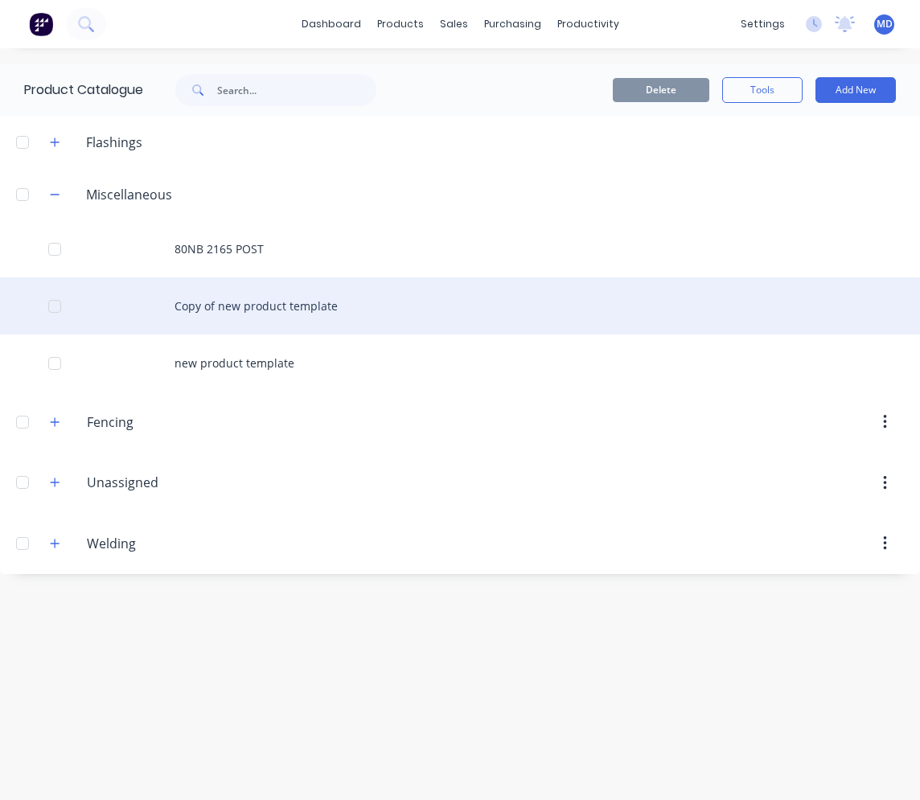
click at [315, 314] on div "Copy of new product template" at bounding box center [460, 305] width 920 height 57
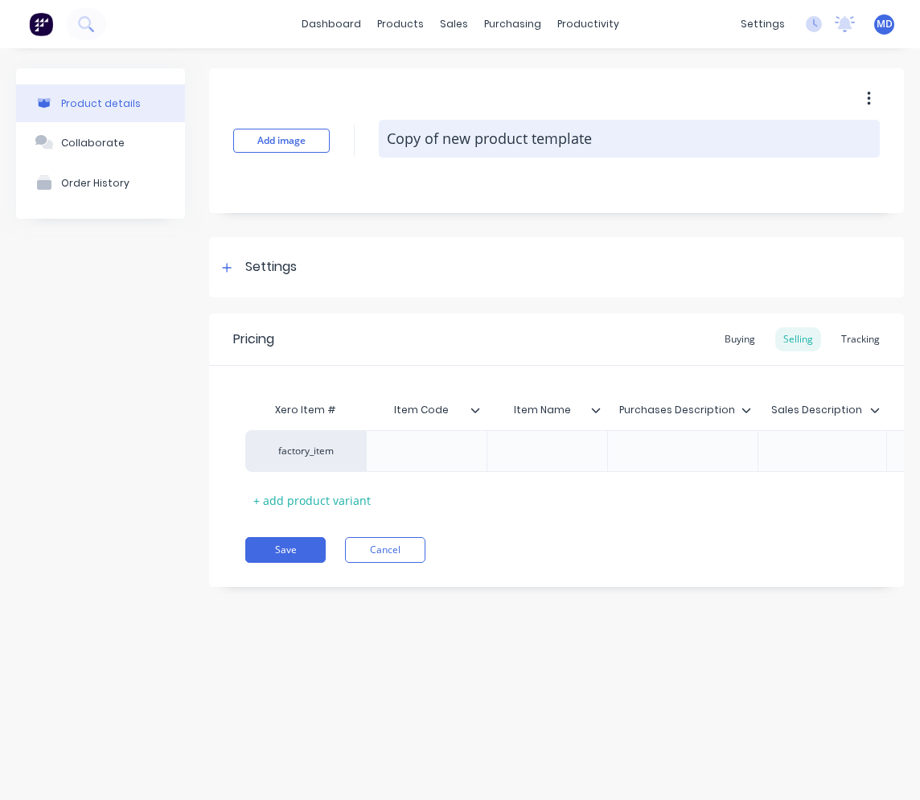
paste textarea "POWER CRAFT 191C MIG LCD 10A 1.00 778.47 77.85 856.32 RESTOCK EX EAST [DATE]"
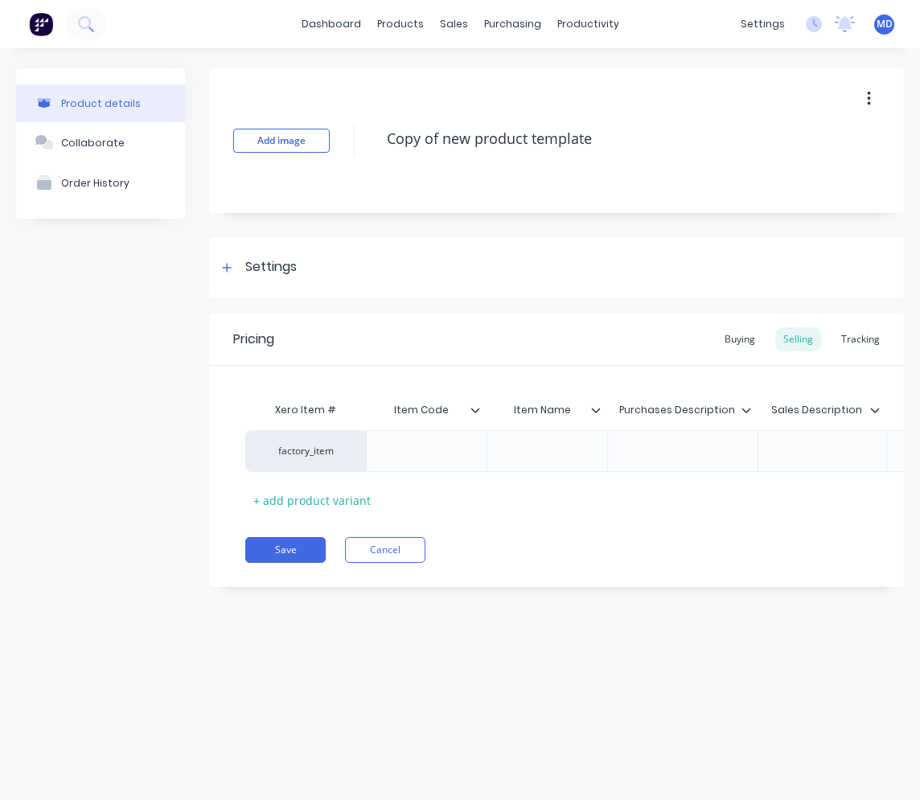
type textarea "x"
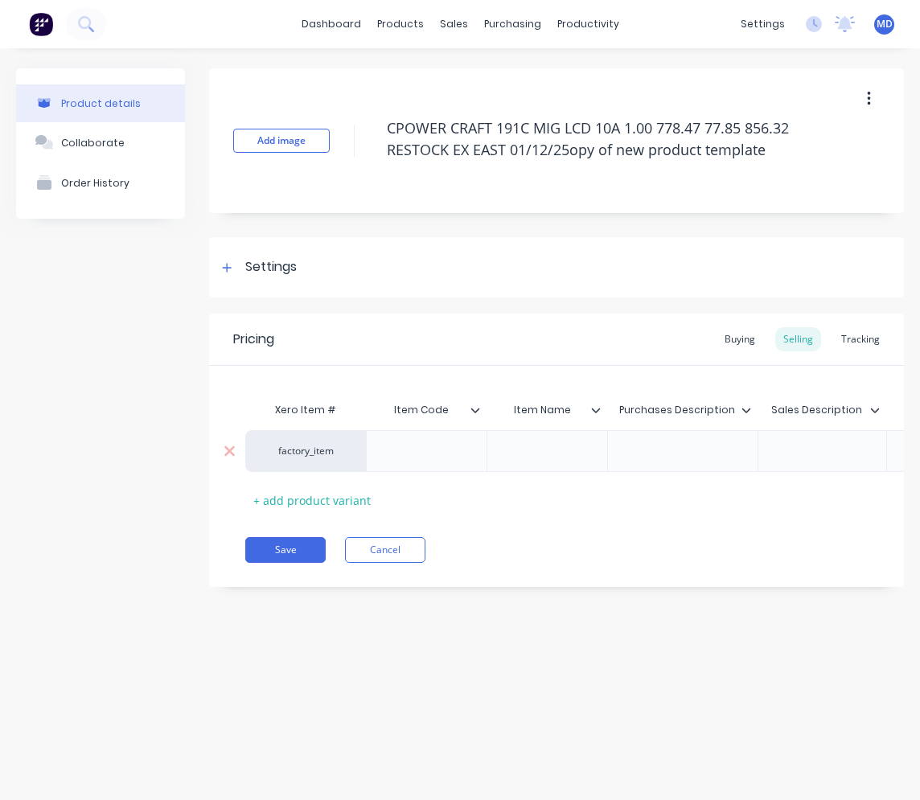
type textarea "CPOWER CRAFT 191C MIG LCD 10A 1.00 778.47 77.85 856.32 RESTOCK EX EAST 01/12/25…"
type textarea "x"
type textarea "CPOWER CRAFT 191C MIG LCD 10A 1.00 778.47 77.85 856.32 RESTOCK EX EAST 01/12/25…"
paste div
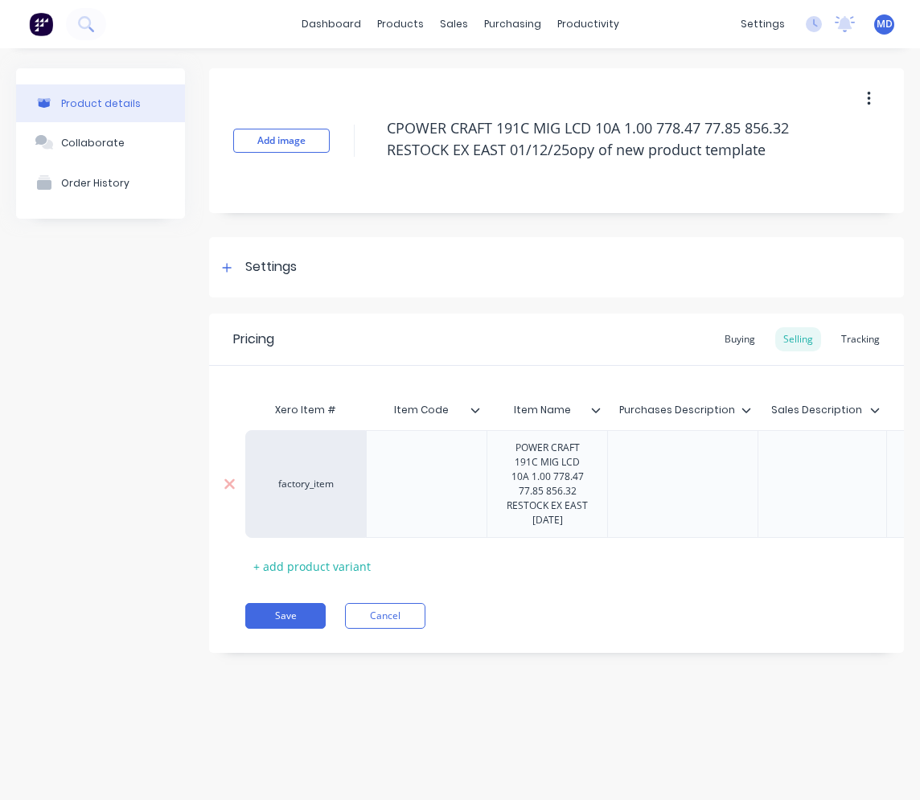
type textarea "x"
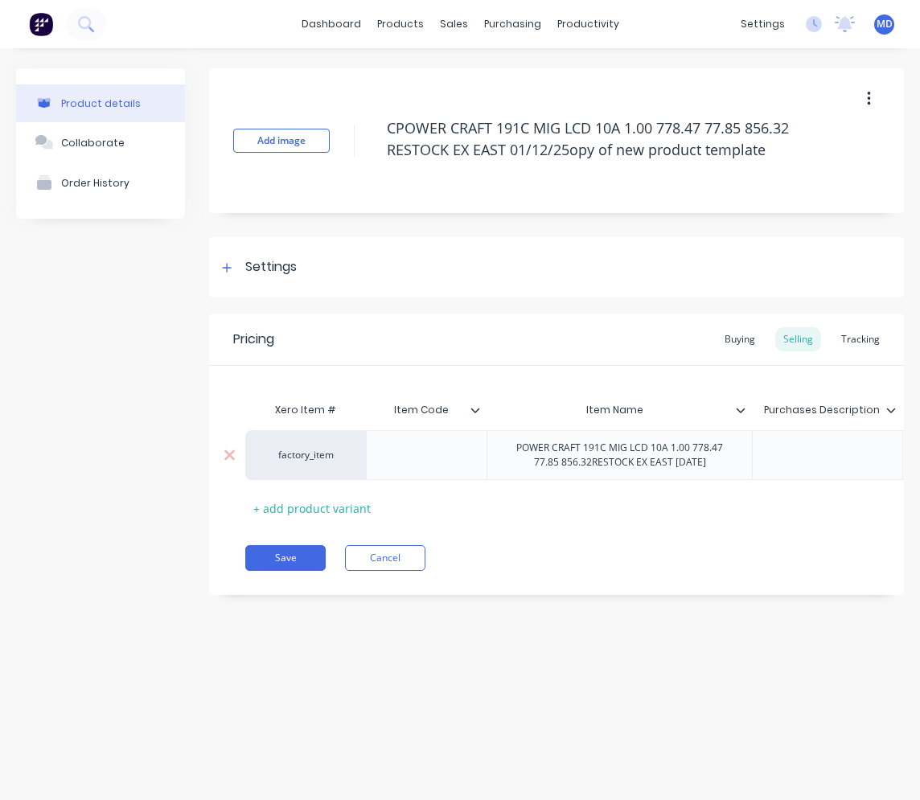
drag, startPoint x: 651, startPoint y: 454, endPoint x: 783, endPoint y: 446, distance: 132.2
click at [770, 446] on div at bounding box center [827, 455] width 150 height 50
drag, startPoint x: 783, startPoint y: 446, endPoint x: 807, endPoint y: 434, distance: 26.6
click at [770, 434] on div at bounding box center [827, 455] width 150 height 50
click at [770, 452] on div at bounding box center [827, 455] width 80 height 21
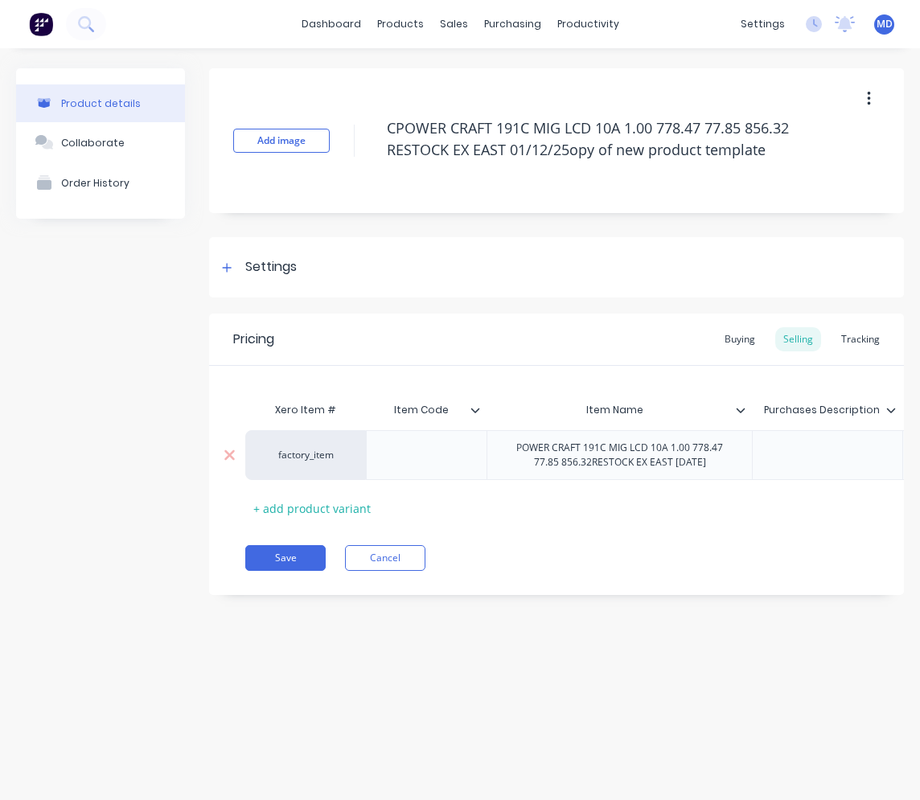
paste div
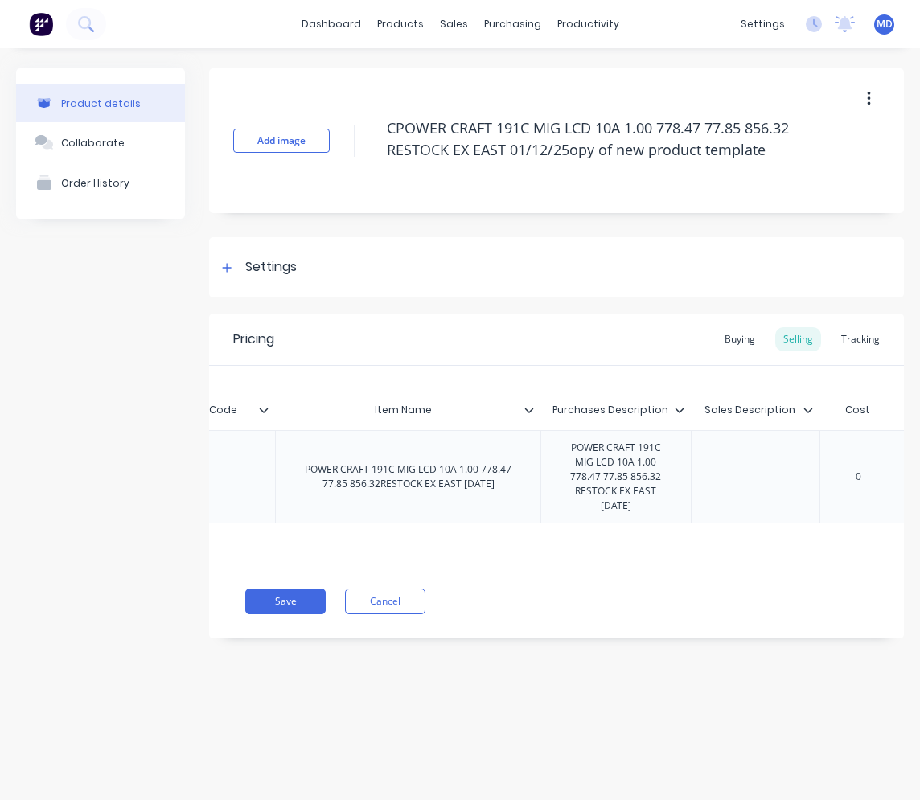
scroll to position [0, 225]
type textarea "x"
click at [720, 470] on div "factory_item POWER CRAFT 191C MIG LCD 10A 1.00 778.47 77.85 856.32RESTOCK EX EA…" at bounding box center [566, 476] width 1093 height 93
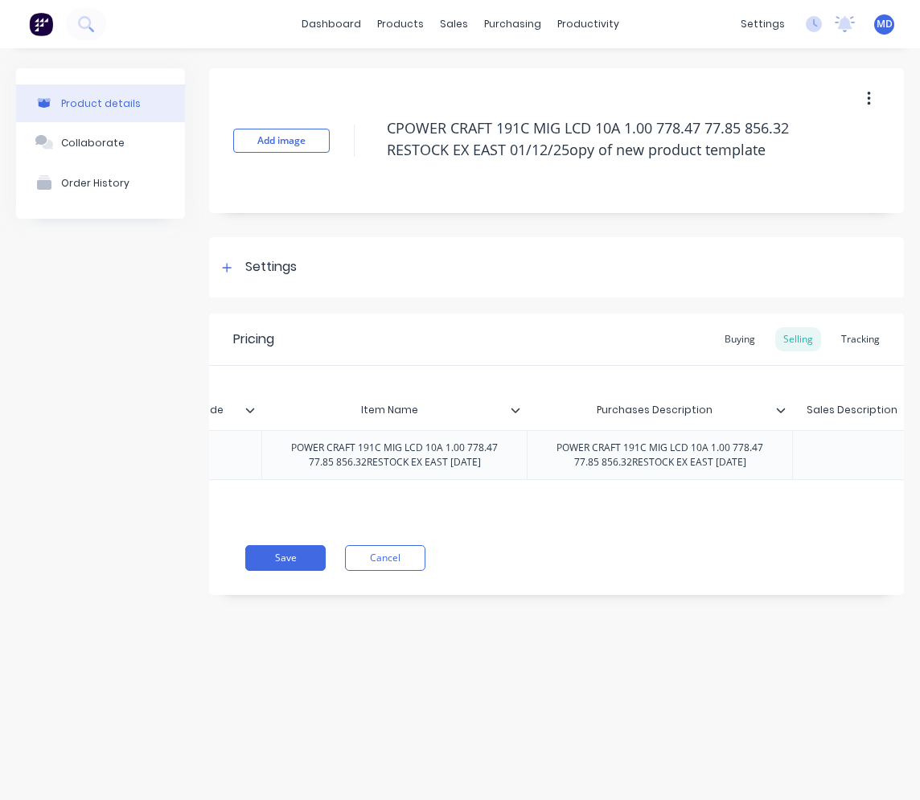
paste div
click at [764, 473] on div "POWER CRAFT 191C MIG LCD 10A 1.00 778.47 77.85 856.32RESTOCK EX EAST [DATE]" at bounding box center [659, 455] width 265 height 50
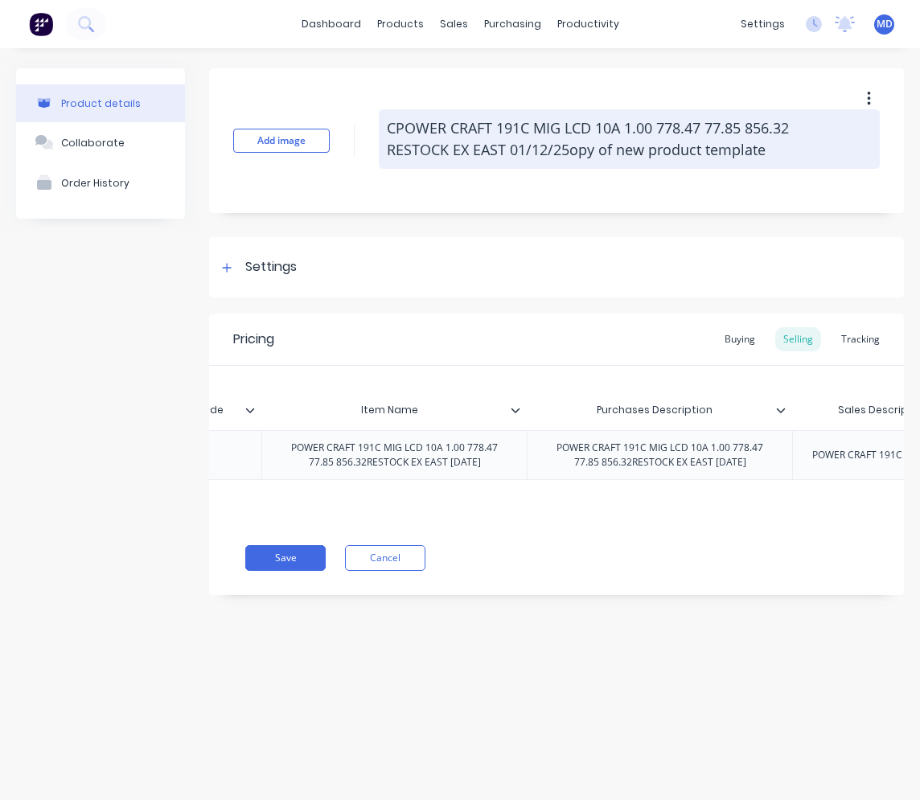
click at [770, 146] on textarea "CPOWER CRAFT 191C MIG LCD 10A 1.00 778.47 77.85 856.32 RESTOCK EX EAST 01/12/25…" at bounding box center [629, 139] width 501 height 60
drag, startPoint x: 775, startPoint y: 146, endPoint x: 393, endPoint y: 153, distance: 382.1
click at [393, 153] on textarea "CPOWER CRAFT 191C MIG LCD 10A 1.00 778.47 77.85 856.32 RESTOCK EX EAST 01/12/25…" at bounding box center [629, 139] width 501 height 60
type textarea "x"
type textarea "CPOWER CRAFT 191C MIG LCD 10A 1.00 778.47 77.85 856.32 R"
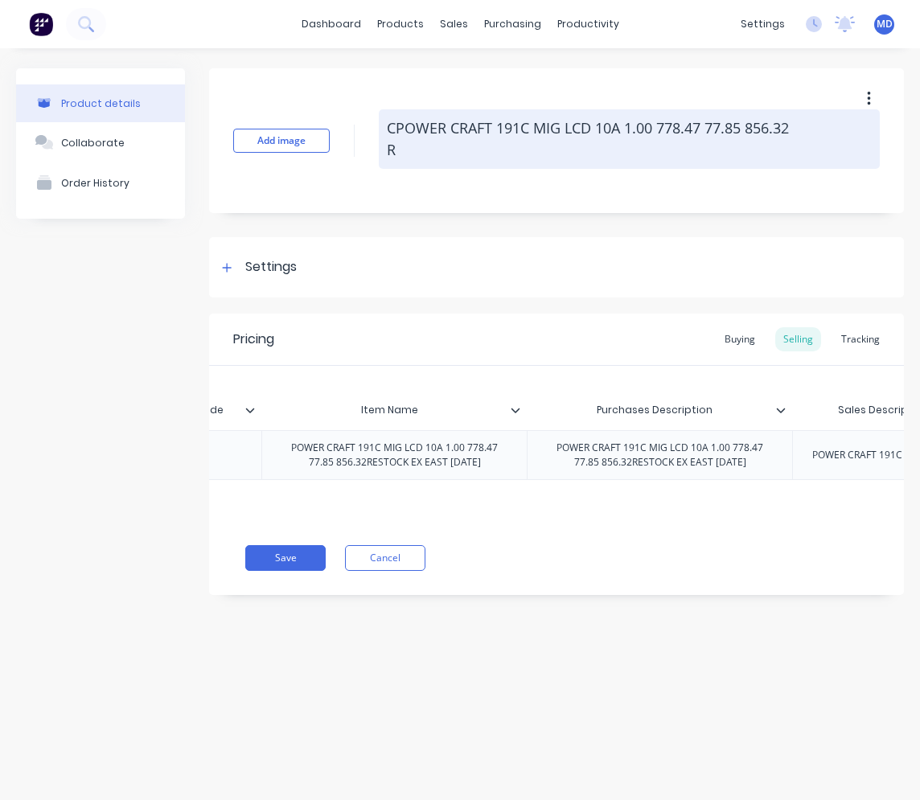
type textarea "x"
type textarea "CPOWER CRAFT 191C MIG LCD 10A 1.00 778.47 77.85 856.32"
type textarea "x"
type textarea "CPOWER CRAFT 191C MIG LCD 10A 1.00 778.47 77.85 856.32"
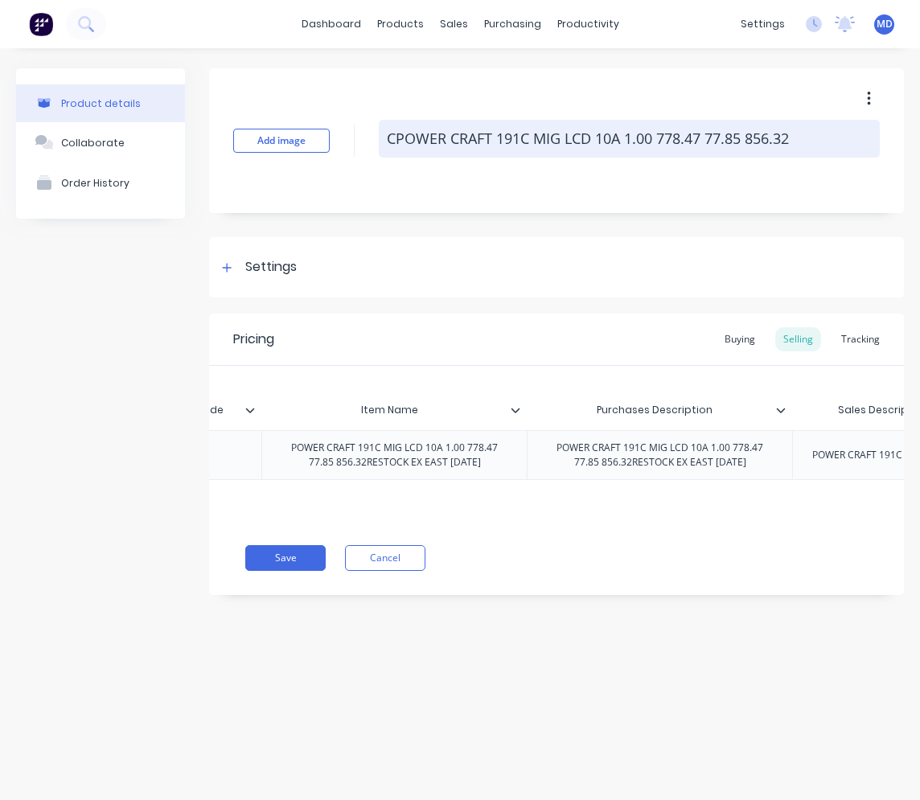
type textarea "x"
type textarea "CPOWER CRAFT 191C MIG LCD 10A 1.00 778.47 77.85 856.3"
type textarea "x"
type textarea "CPOWER CRAFT 191C MIG LCD 10A 1.00 778.47 77.85 856."
type textarea "x"
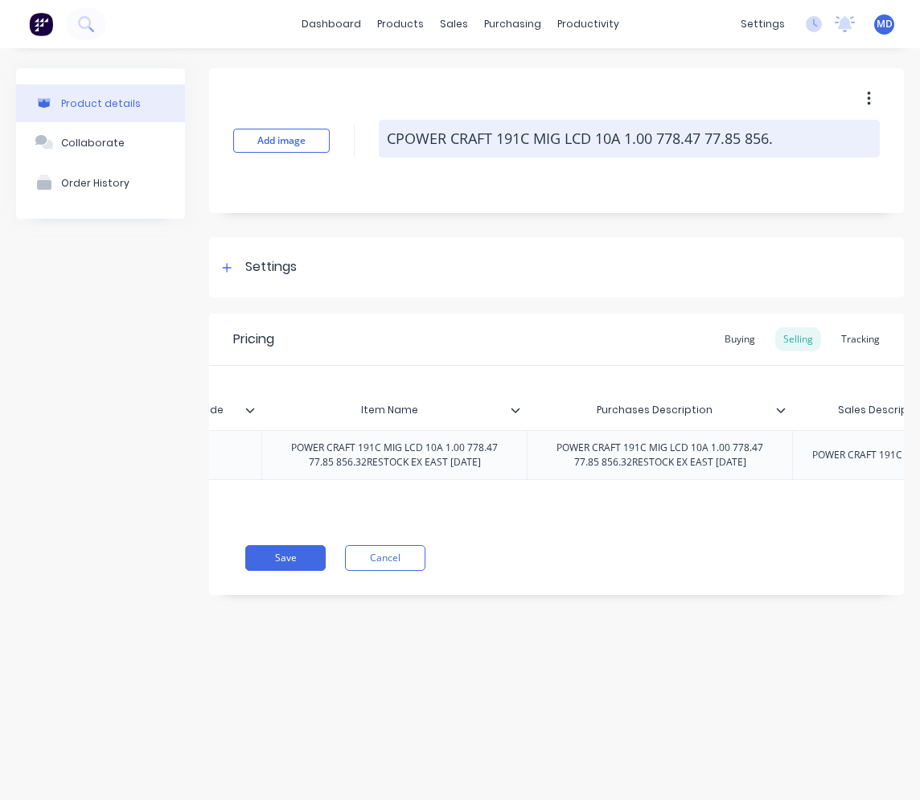
type textarea "CPOWER CRAFT 191C MIG LCD 10A 1.00 778.47 77.85 856"
type textarea "x"
type textarea "CPOWER CRAFT 191C MIG LCD 10A 1.00 778.47 77.85 85"
type textarea "x"
type textarea "CPOWER CRAFT 191C MIG LCD 10A 1.00 778.47 77.85 8"
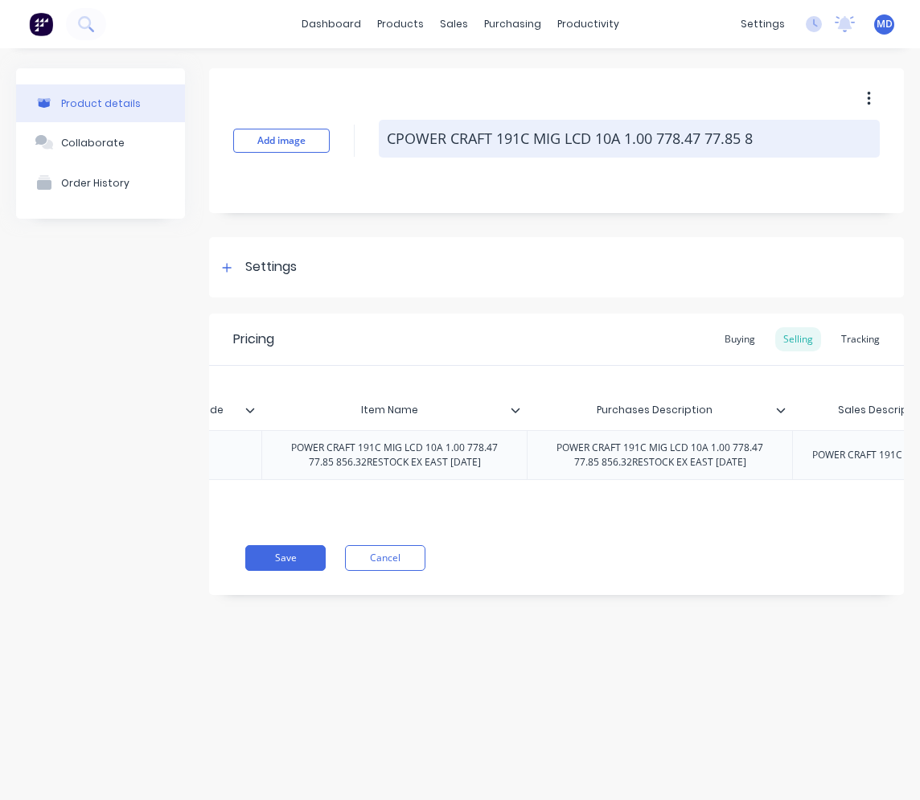
type textarea "x"
type textarea "CPOWER CRAFT 191C MIG LCD 10A 1.00 778.47 77.85"
type textarea "x"
type textarea "CPOWER CRAFT 191C MIG LCD 10A 1.00 778.47 77.85"
type textarea "x"
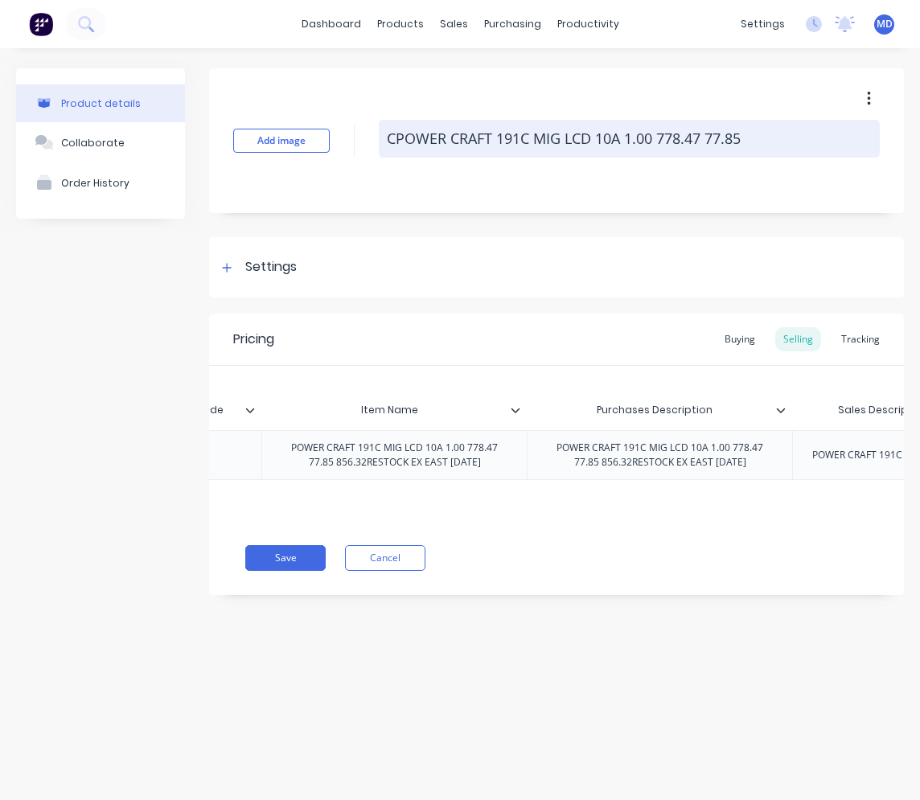
type textarea "CPOWER CRAFT 191C MIG LCD 10A 1.00 778.47 77.8"
type textarea "x"
type textarea "CPOWER CRAFT 191C MIG LCD 10A 1.00 778.47 77."
type textarea "x"
type textarea "CPOWER CRAFT 191C MIG LCD 10A 1.00 778.47 77"
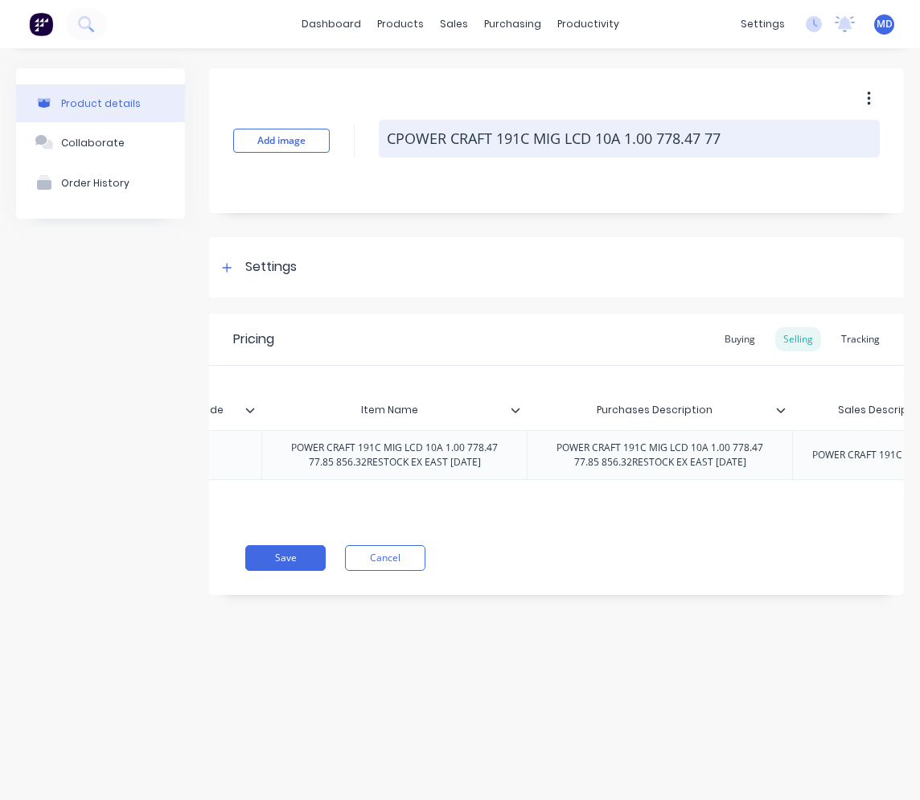
type textarea "x"
type textarea "CPOWER CRAFT 191C MIG LCD 10A 1.00 778.47 7"
type textarea "x"
type textarea "CPOWER CRAFT 191C MIG LCD 10A 1.00 778.47"
type textarea "x"
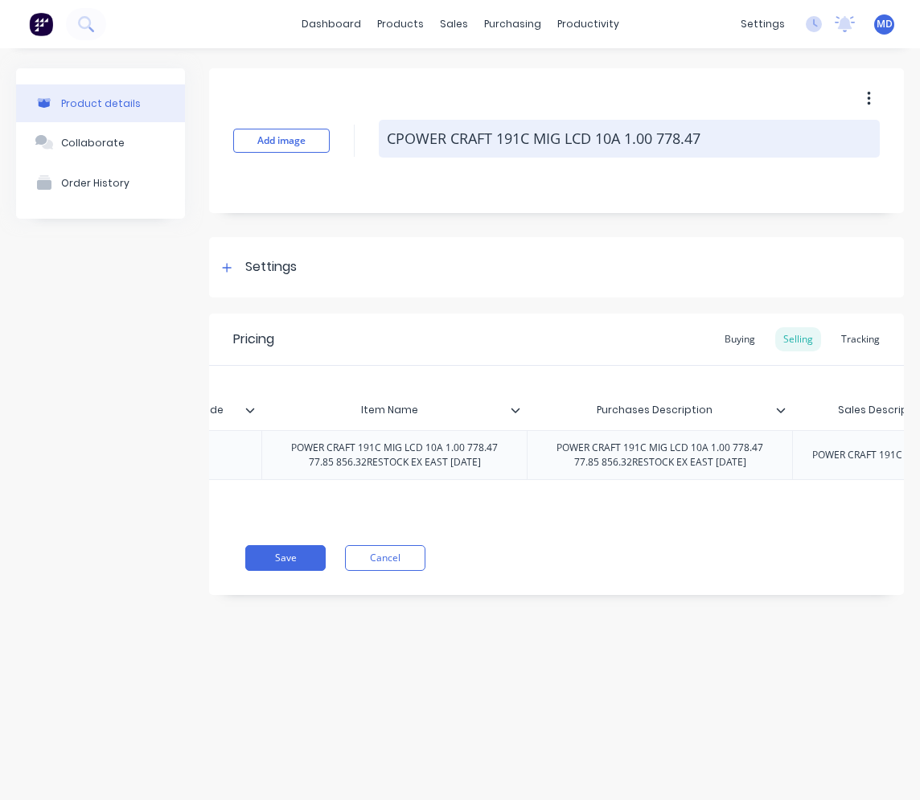
type textarea "CPOWER CRAFT 191C MIG LCD 10A 1.00 778.47"
type textarea "x"
type textarea "CPOWER CRAFT 191C MIG LCD 10A 1.00 778.4"
type textarea "x"
type textarea "CPOWER CRAFT 191C MIG LCD 10A 1.00 778."
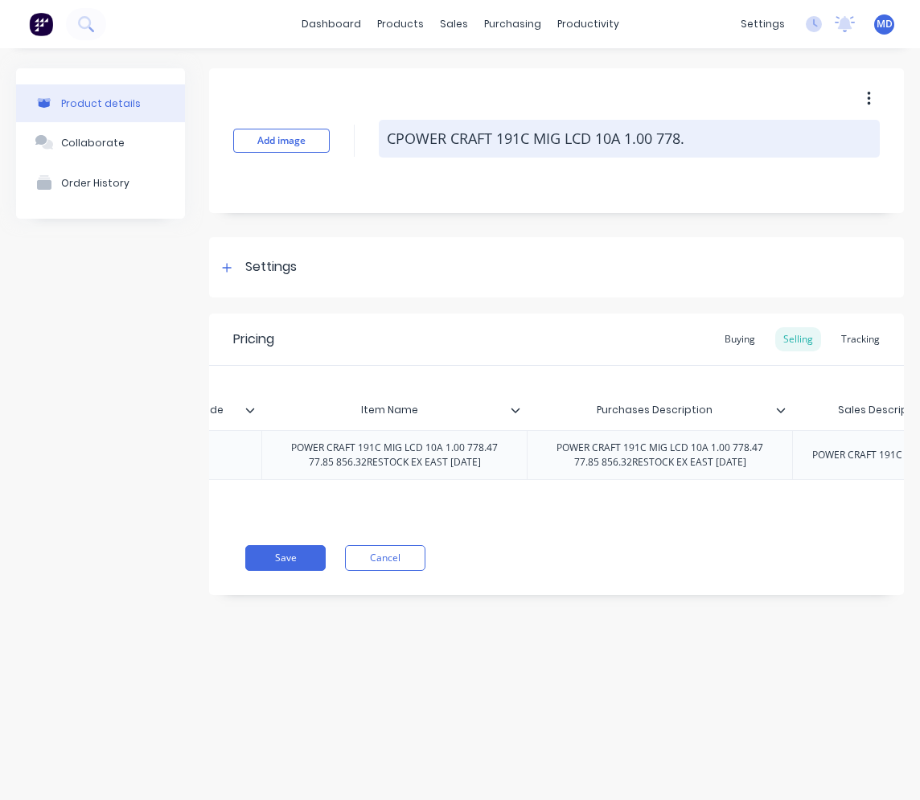
type textarea "x"
type textarea "CPOWER CRAFT 191C MIG LCD 10A 1.00 778"
type textarea "x"
type textarea "CPOWER CRAFT 191C MIG LCD 10A 1.00 77"
type textarea "x"
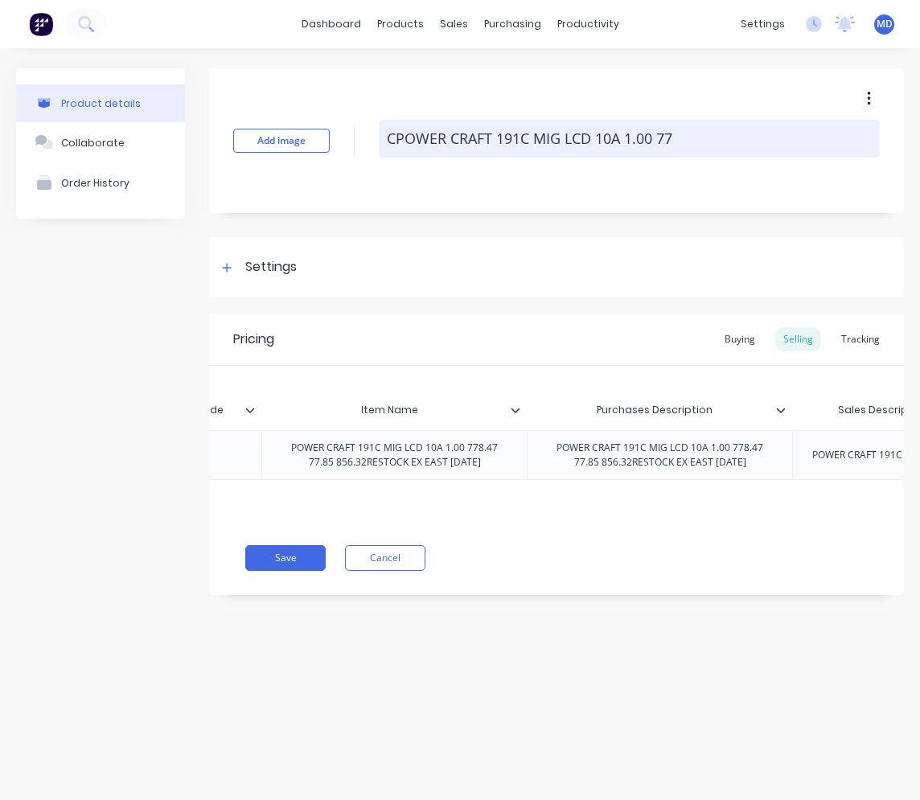
type textarea "CPOWER CRAFT 191C MIG LCD 10A 1.00 7"
type textarea "x"
type textarea "CPOWER CRAFT 191C MIG LCD 10A 1.00"
type textarea "x"
type textarea "CPOWER CRAFT 191C MIG LCD 10A 1.00"
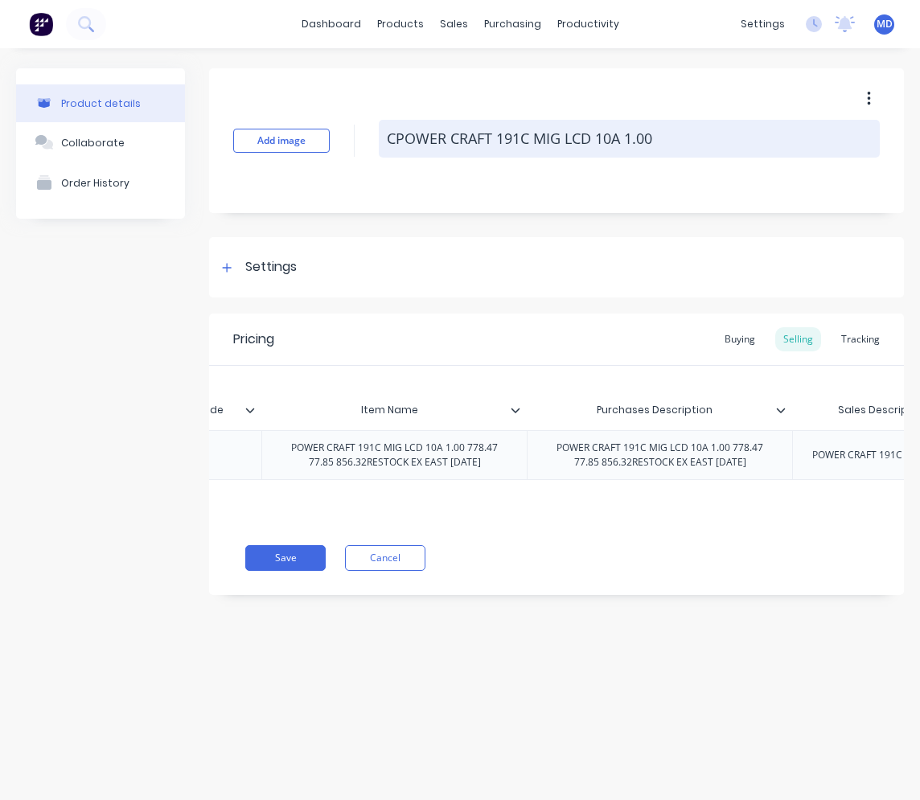
type textarea "x"
type textarea "CPOWER CRAFT 191C MIG LCD 10A 1.0"
type textarea "x"
type textarea "CPOWER CRAFT 191C MIG LCD 10A 1."
type textarea "x"
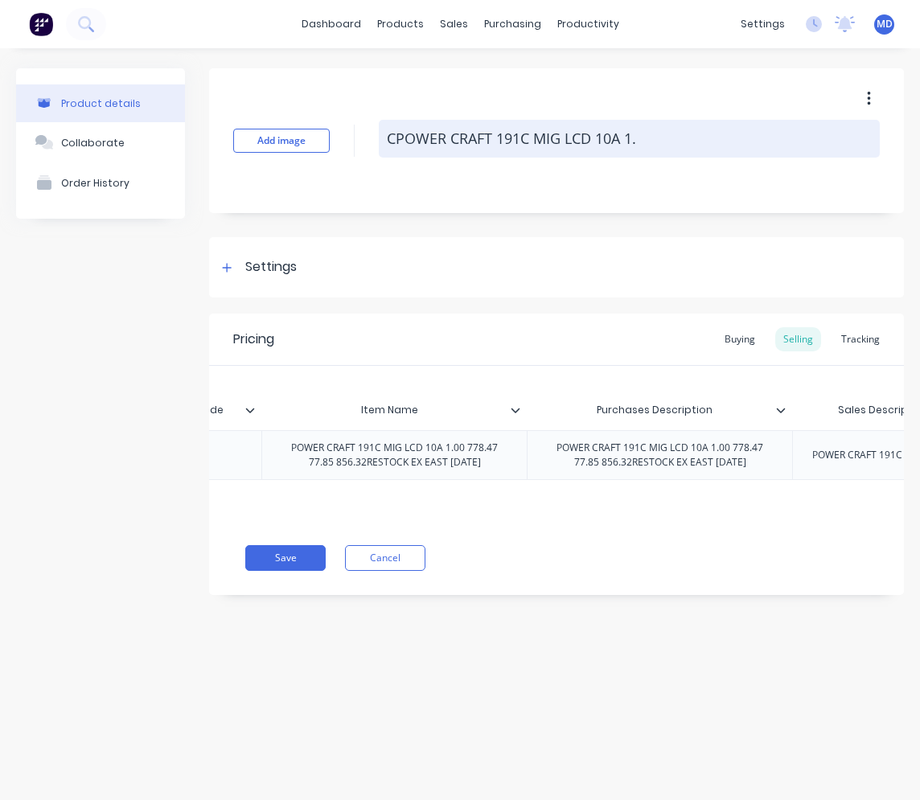
type textarea "CPOWER CRAFT 191C MIG LCD 10A 1"
type textarea "x"
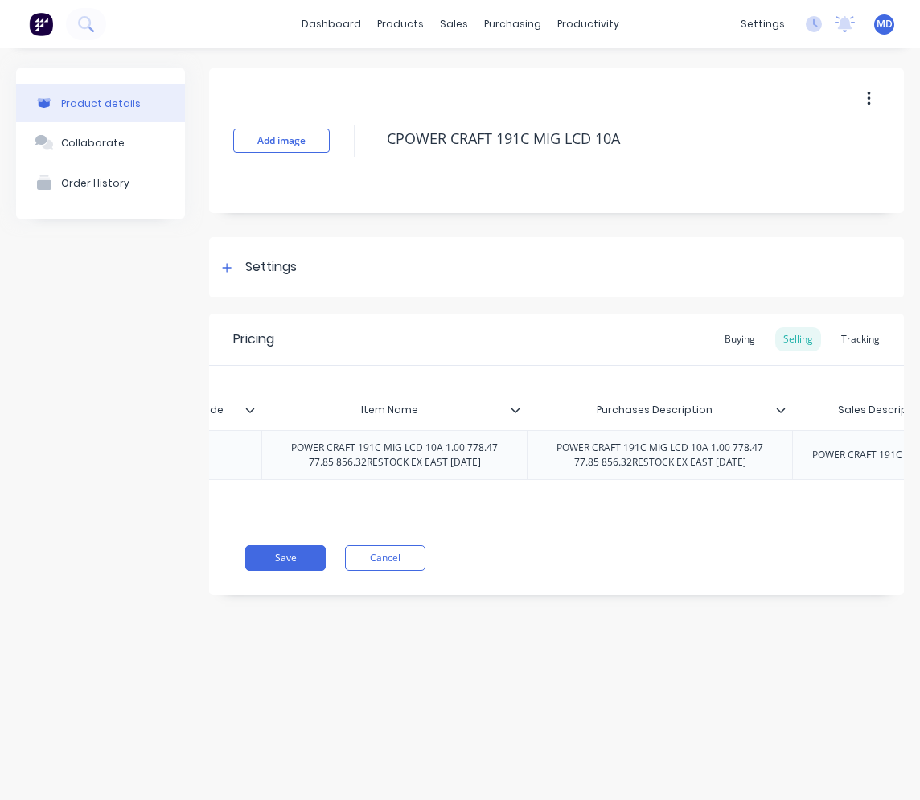
drag, startPoint x: 386, startPoint y: 142, endPoint x: 626, endPoint y: 162, distance: 240.6
click at [626, 162] on div "Add image CPOWER CRAFT 191C MIG LCD 10A" at bounding box center [556, 140] width 695 height 145
type textarea "CPOWER CRAFT 191C MIG LCD 10A"
type textarea "x"
type textarea "CPOWER CRAFT 191C MIG LCD 10A"
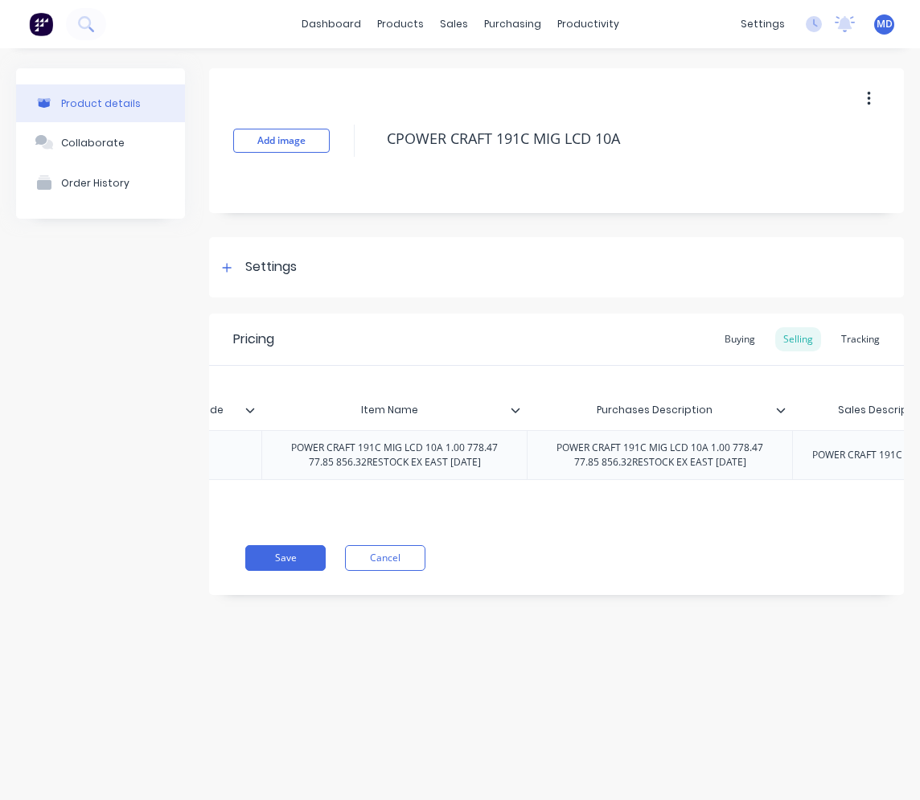
click at [322, 469] on div "POWER CRAFT 191C MIG LCD 10A 1.00 778.47 77.85 856.32RESTOCK EX EAST [DATE]" at bounding box center [395, 455] width 252 height 35
drag, startPoint x: 292, startPoint y: 452, endPoint x: 491, endPoint y: 471, distance: 200.4
click at [491, 471] on div "POWER CRAFT 191C MIG LCD 10A 1.00 778.47 77.85 856.32RESTOCK EX EAST [DATE]" at bounding box center [395, 455] width 252 height 35
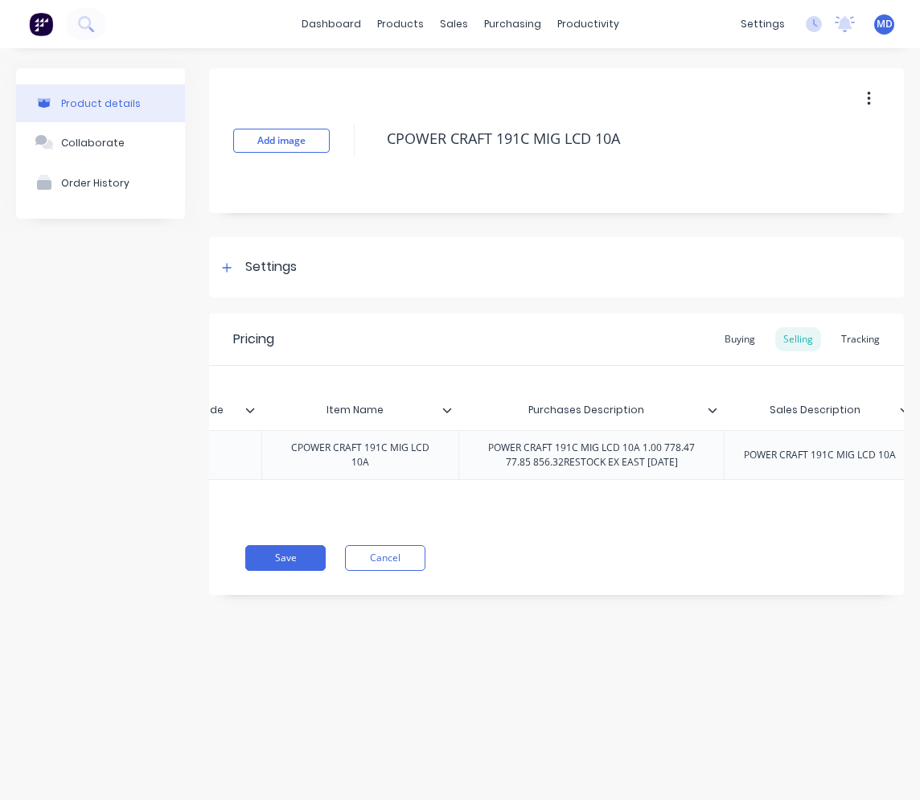
drag, startPoint x: 558, startPoint y: 451, endPoint x: 668, endPoint y: 462, distance: 110.7
click at [668, 462] on div "POWER CRAFT 191C MIG LCD 10A 1.00 778.47 77.85 856.32RESTOCK EX EAST [DATE]" at bounding box center [592, 455] width 252 height 35
drag, startPoint x: 487, startPoint y: 453, endPoint x: 693, endPoint y: 470, distance: 207.4
click at [693, 470] on div "POWER CRAFT 191C MIG LCD 10A 1.00 778.47 77.85 856.32RESTOCK EX EAST [DATE]" at bounding box center [592, 455] width 252 height 35
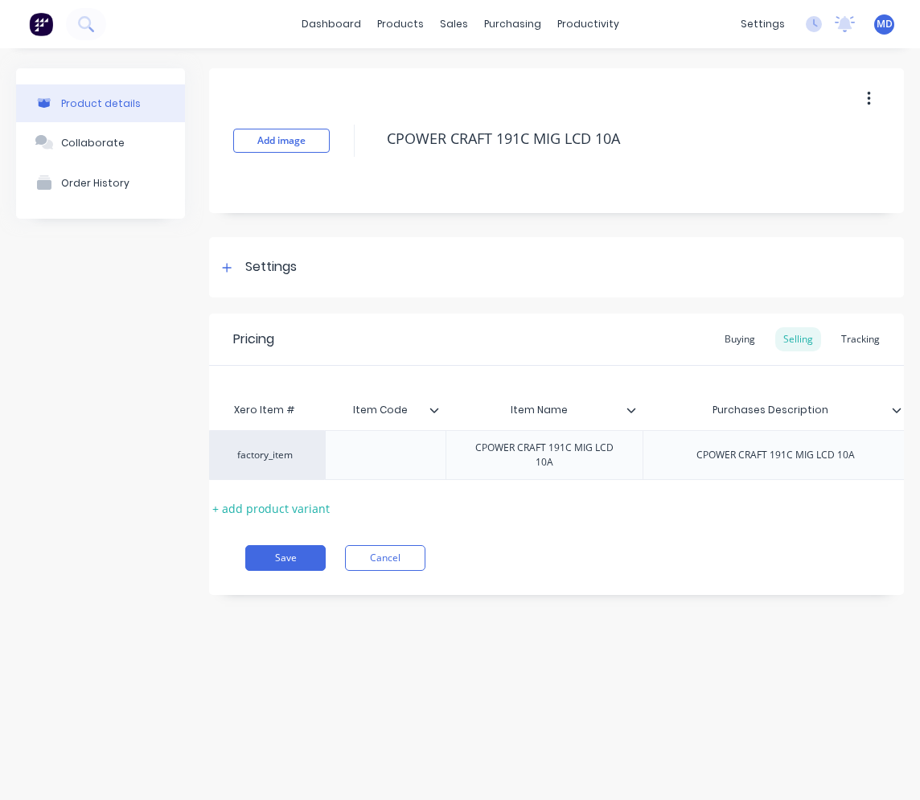
scroll to position [0, 0]
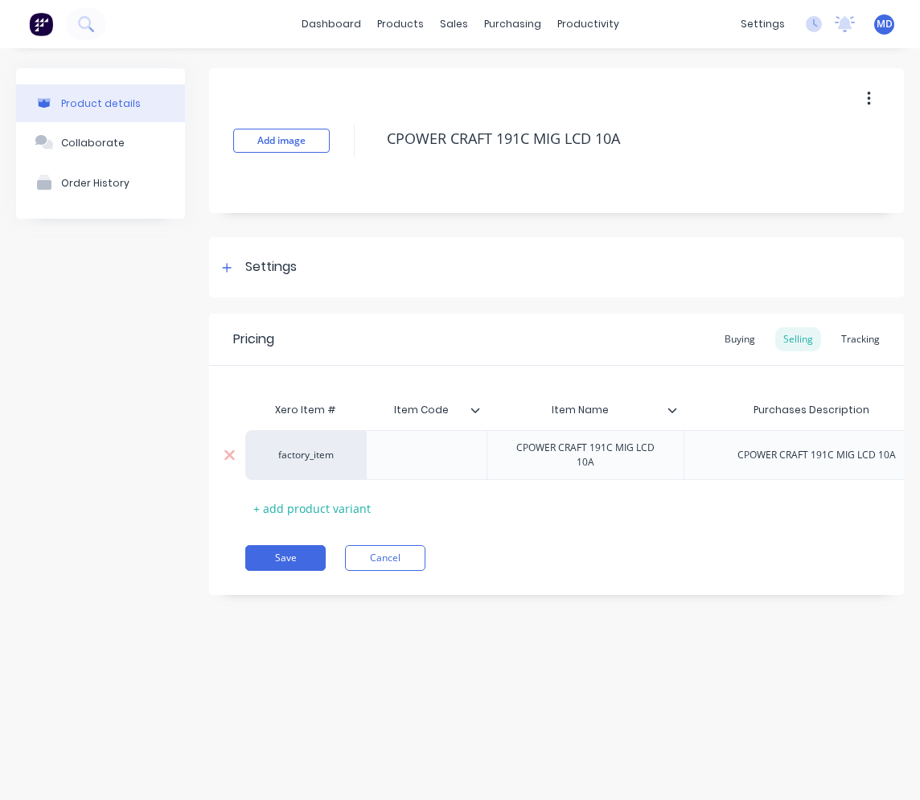
click at [430, 456] on div at bounding box center [427, 455] width 80 height 21
click at [381, 449] on div at bounding box center [426, 455] width 121 height 50
type textarea "x"
drag, startPoint x: 381, startPoint y: 448, endPoint x: 380, endPoint y: 440, distance: 8.2
click at [380, 440] on div at bounding box center [426, 455] width 121 height 50
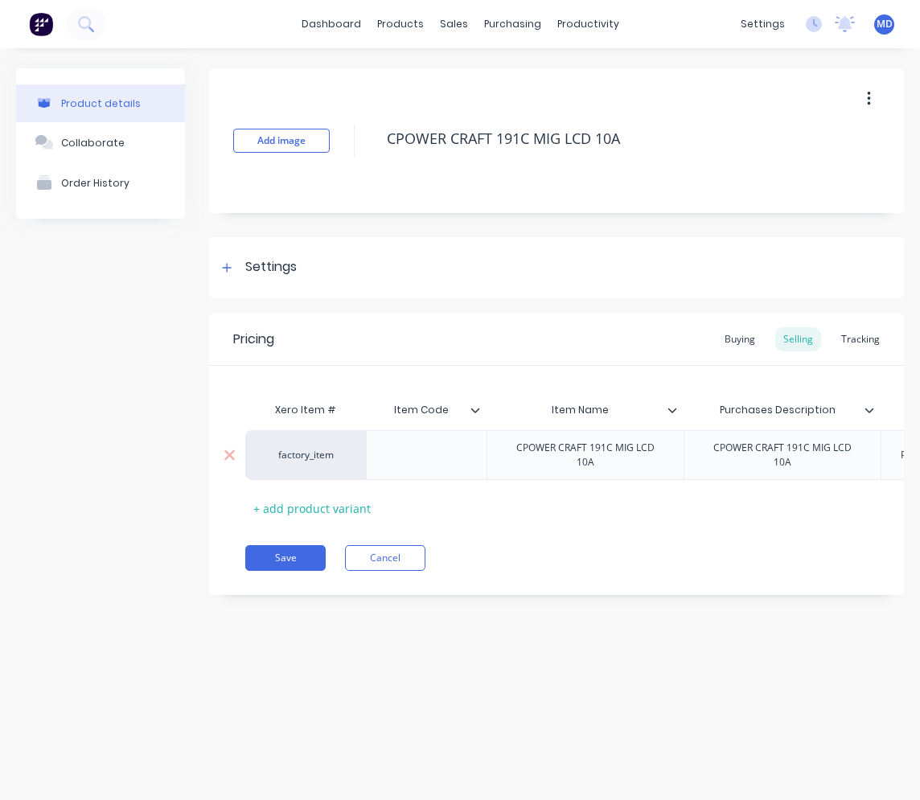
click at [428, 450] on div at bounding box center [427, 455] width 80 height 21
paste div
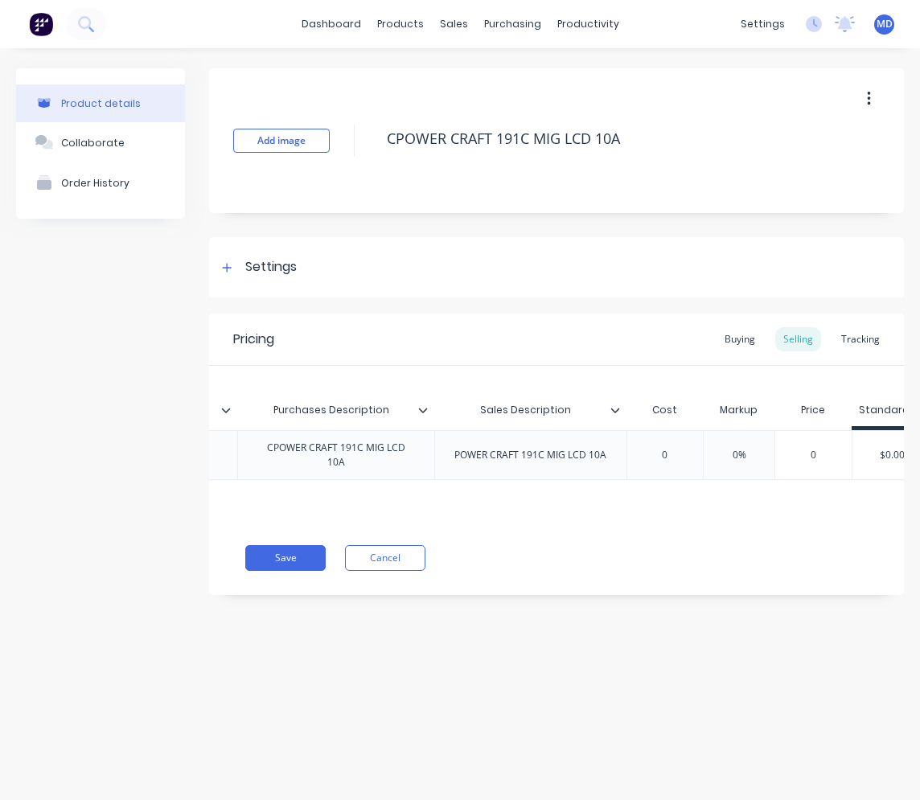
scroll to position [0, 476]
type textarea "x"
type input "0"
click at [641, 450] on input "0" at bounding box center [635, 455] width 80 height 14
drag, startPoint x: 643, startPoint y: 446, endPoint x: 619, endPoint y: 449, distance: 24.3
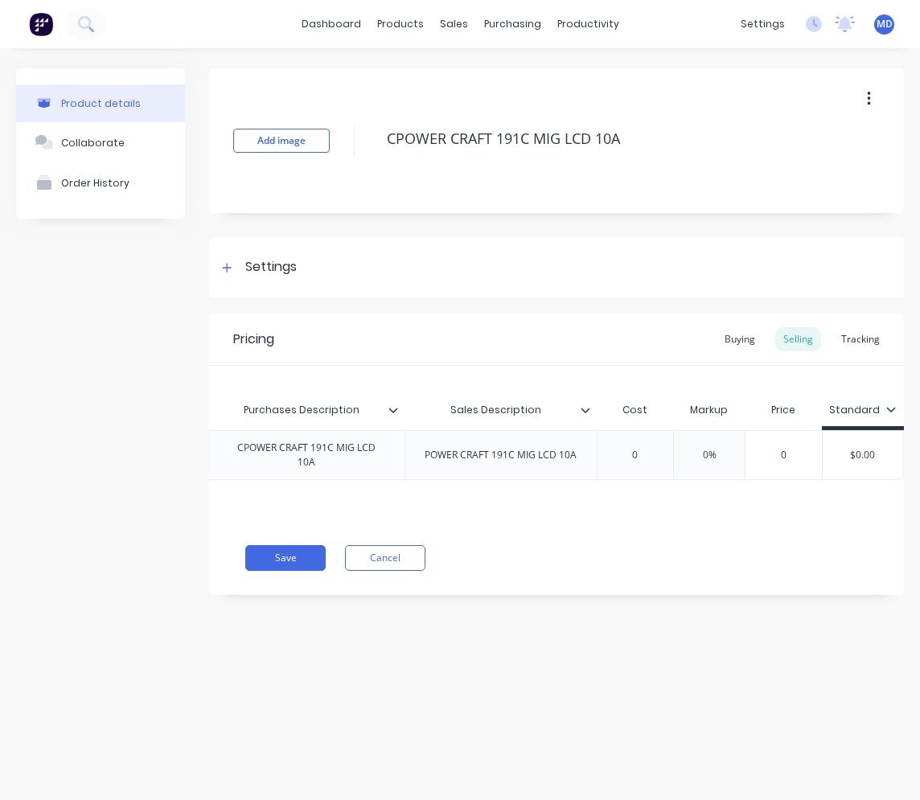
click at [619, 449] on input "0" at bounding box center [635, 455] width 80 height 14
type textarea "x"
type input "7"
type textarea "x"
type input "77"
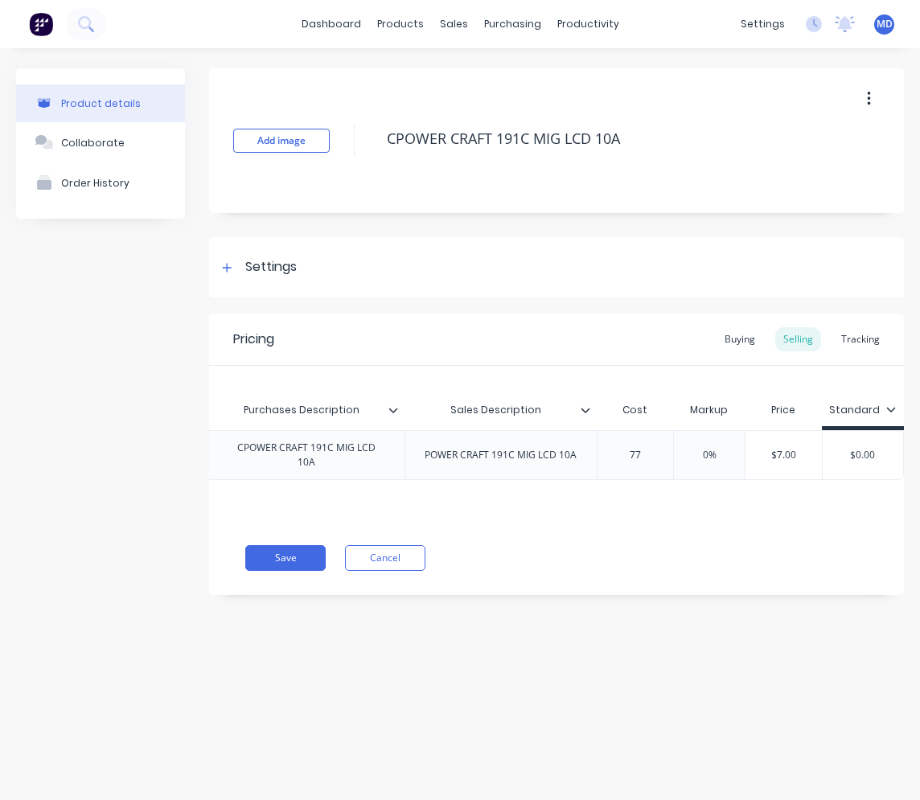
type textarea "x"
type input "778."
type textarea "x"
type input "778.4"
type textarea "x"
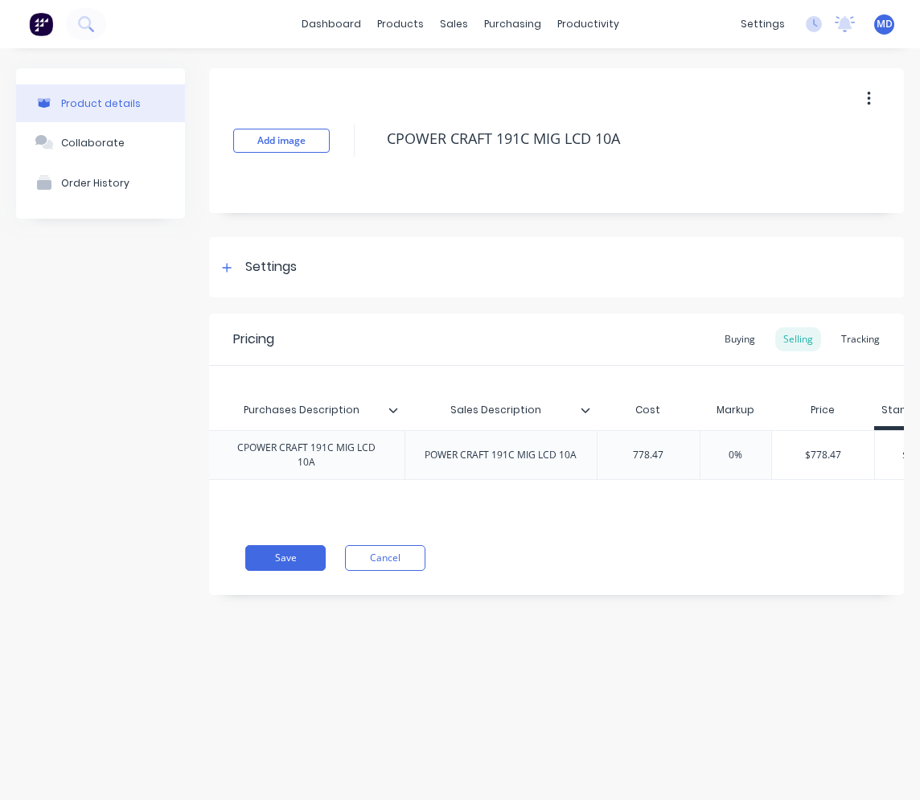
type input "778.47"
type input "0%"
click at [756, 448] on input "0%" at bounding box center [736, 455] width 80 height 14
drag, startPoint x: 754, startPoint y: 448, endPoint x: 719, endPoint y: 442, distance: 35.2
click at [719, 442] on div "0% 0%" at bounding box center [736, 455] width 80 height 40
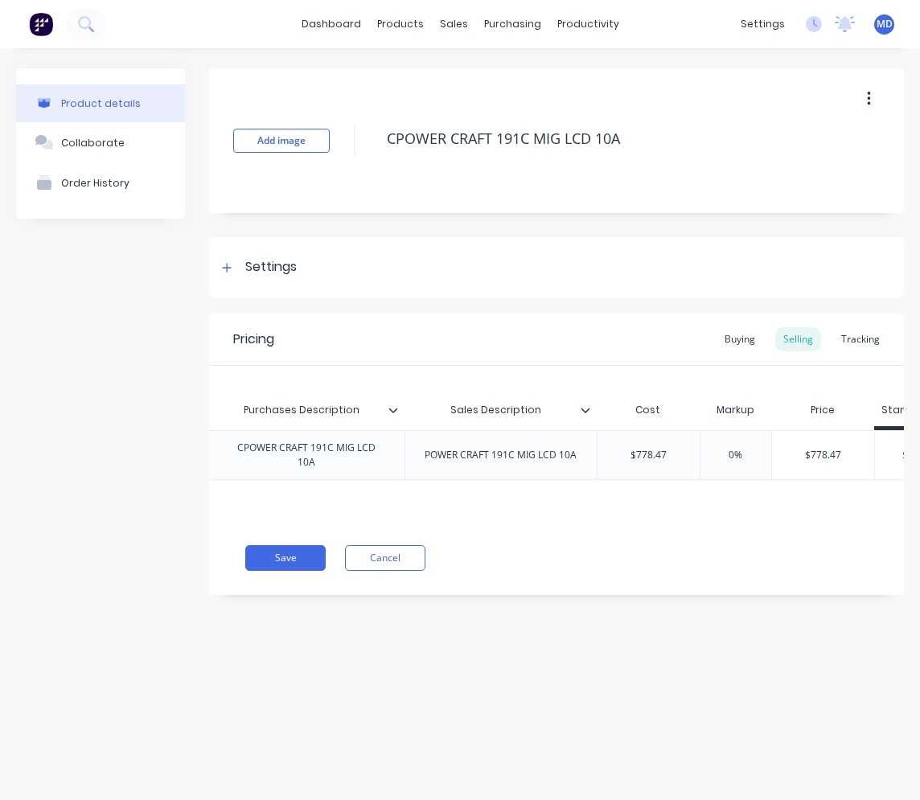
type textarea "x"
type input "2"
type textarea "x"
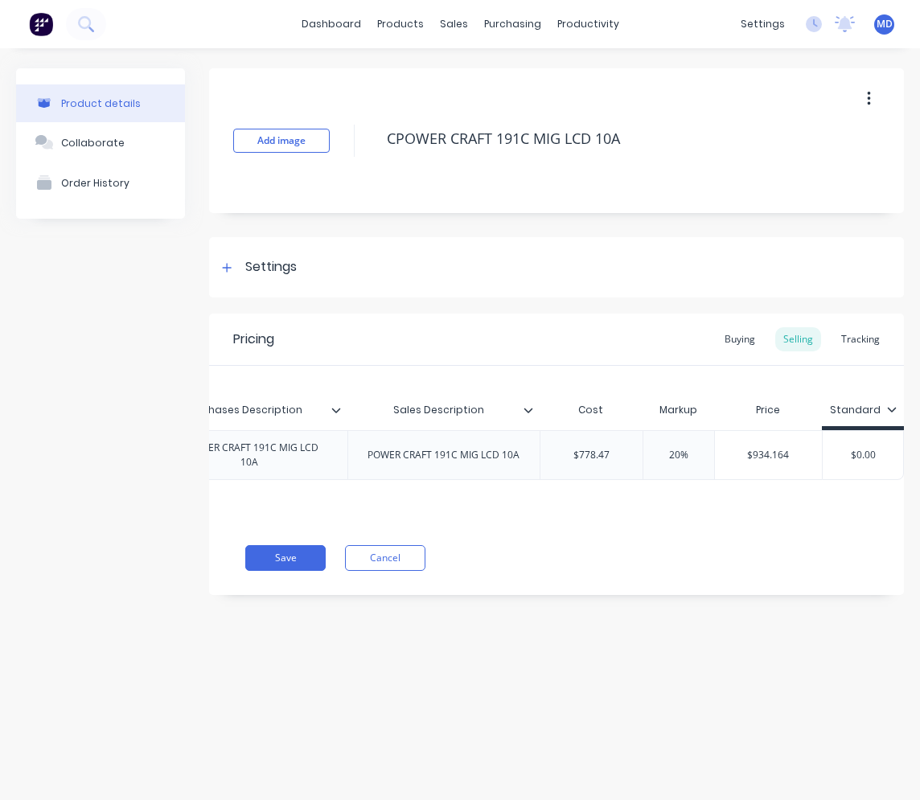
type input "20"
click at [770, 588] on div "Pricing Buying Selling Tracking Xero Item # Item Code Item Name Purchases Descr…" at bounding box center [556, 455] width 695 height 282
type input "$0.00"
drag, startPoint x: 848, startPoint y: 451, endPoint x: 906, endPoint y: 447, distance: 58.9
click at [770, 447] on div "Product details Collaborate Order History Add image CPOWER CRAFT 191C MIG LCD 1…" at bounding box center [460, 408] width 920 height 720
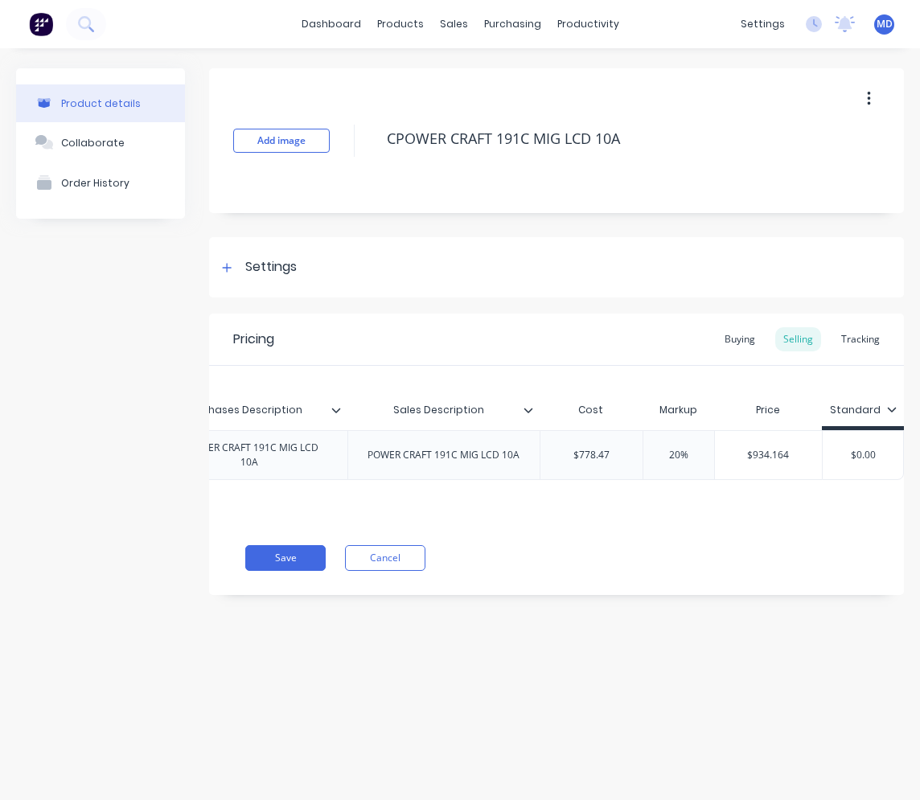
click at [770, 448] on input "$0.00" at bounding box center [863, 455] width 80 height 14
drag, startPoint x: 849, startPoint y: 452, endPoint x: 896, endPoint y: 452, distance: 46.7
click at [770, 452] on input "$0.00" at bounding box center [863, 455] width 80 height 14
click at [770, 451] on input "$0.00" at bounding box center [863, 455] width 80 height 14
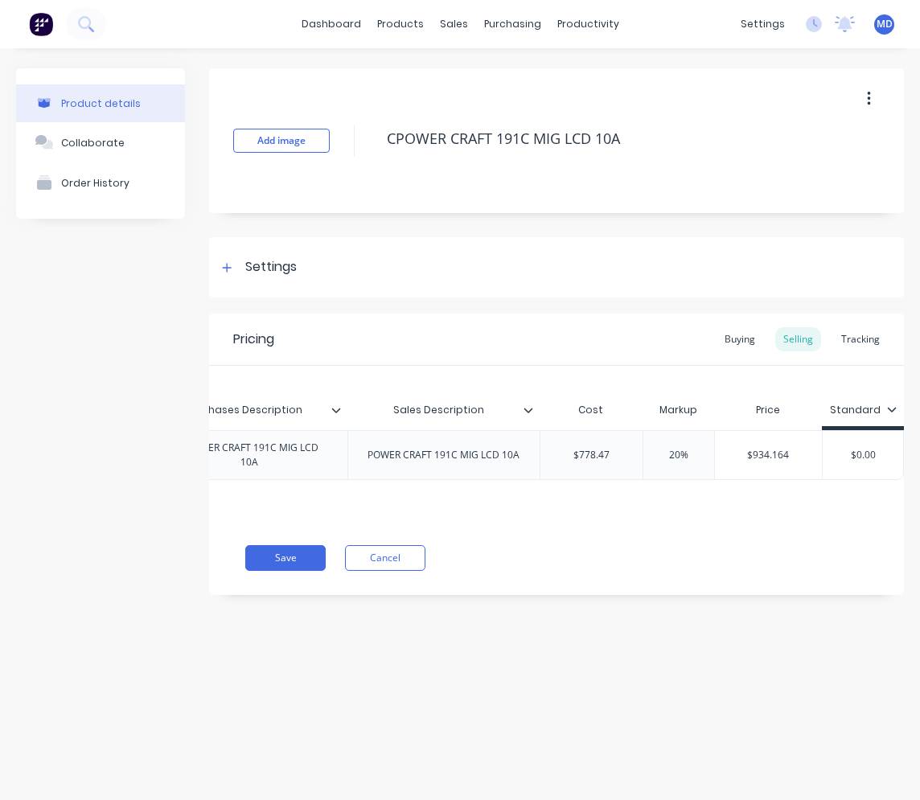
click at [770, 455] on input "$0.00" at bounding box center [863, 455] width 80 height 14
click at [573, 604] on div "Add image CPOWER CRAFT 191C MIG LCD 10A Settings Product Options I buy this ite…" at bounding box center [556, 343] width 695 height 551
click at [770, 451] on input "$0.00" at bounding box center [863, 455] width 80 height 14
type textarea "x"
type input "8$0.00"
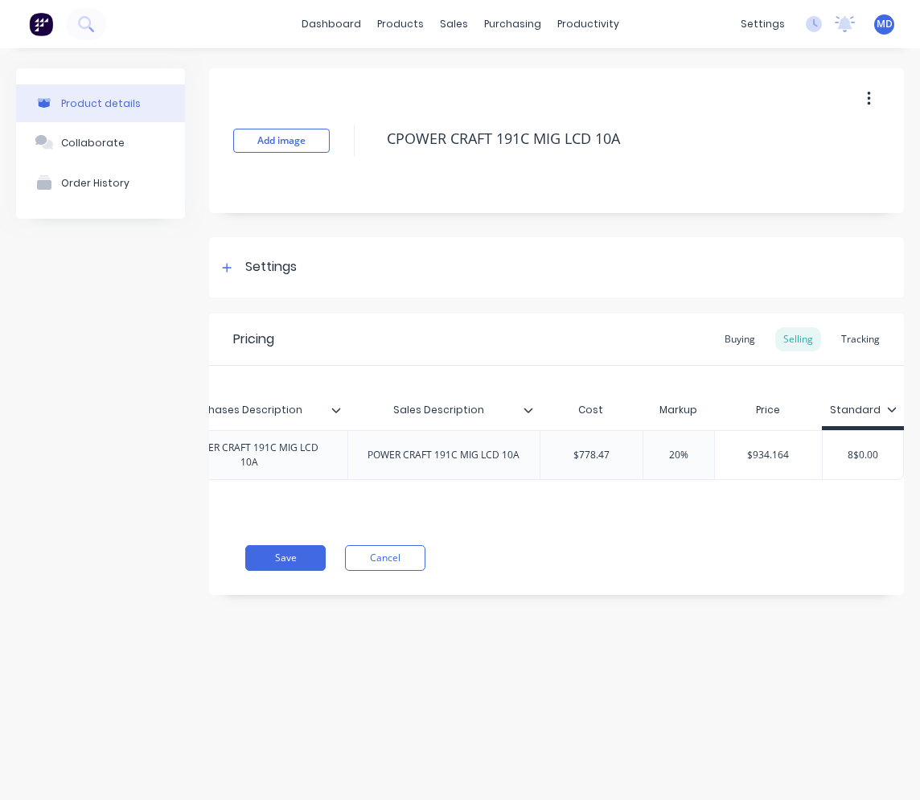
type textarea "x"
type input "85$0.00"
type textarea "x"
type input "854$0.00"
type textarea "x"
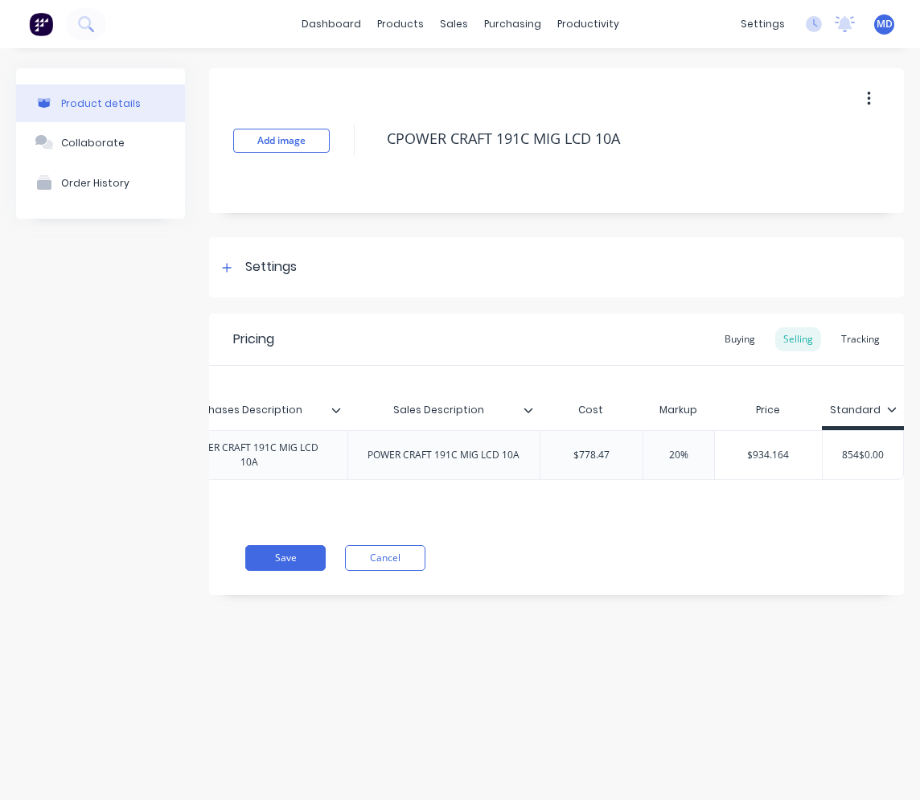
type input "8540.00"
type textarea "x"
type input "85400"
type textarea "x"
type input "8540"
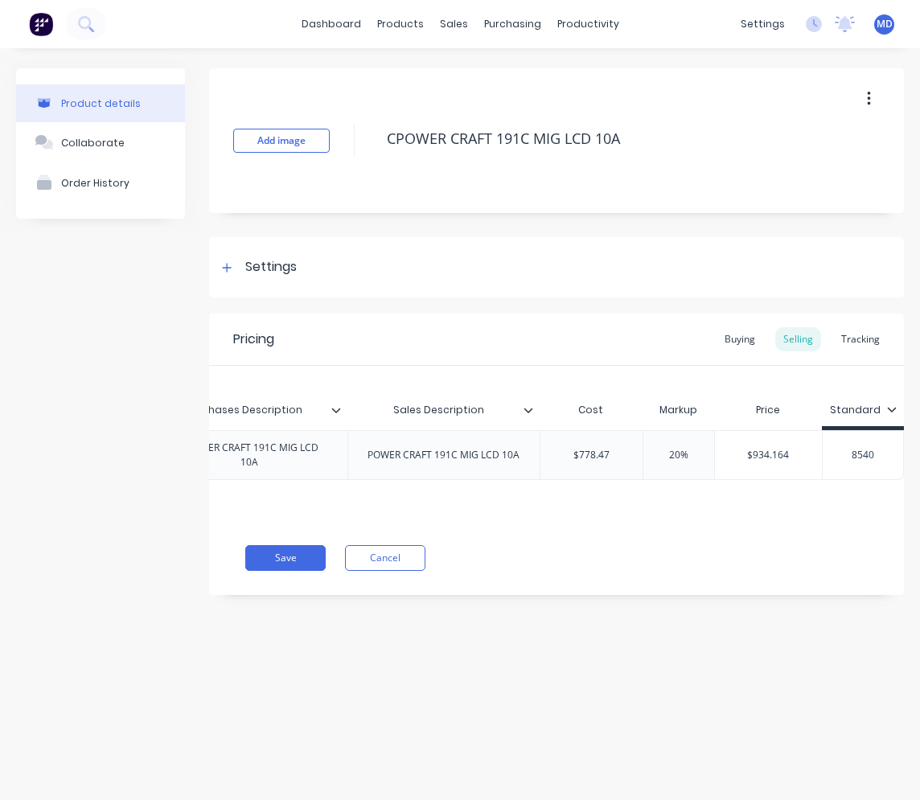
type textarea "x"
type input "854"
click at [770, 601] on div "Add image CPOWER CRAFT 191C MIG LCD 10A Settings Product Options I buy this ite…" at bounding box center [556, 343] width 695 height 551
click at [299, 566] on button "Save" at bounding box center [285, 558] width 80 height 26
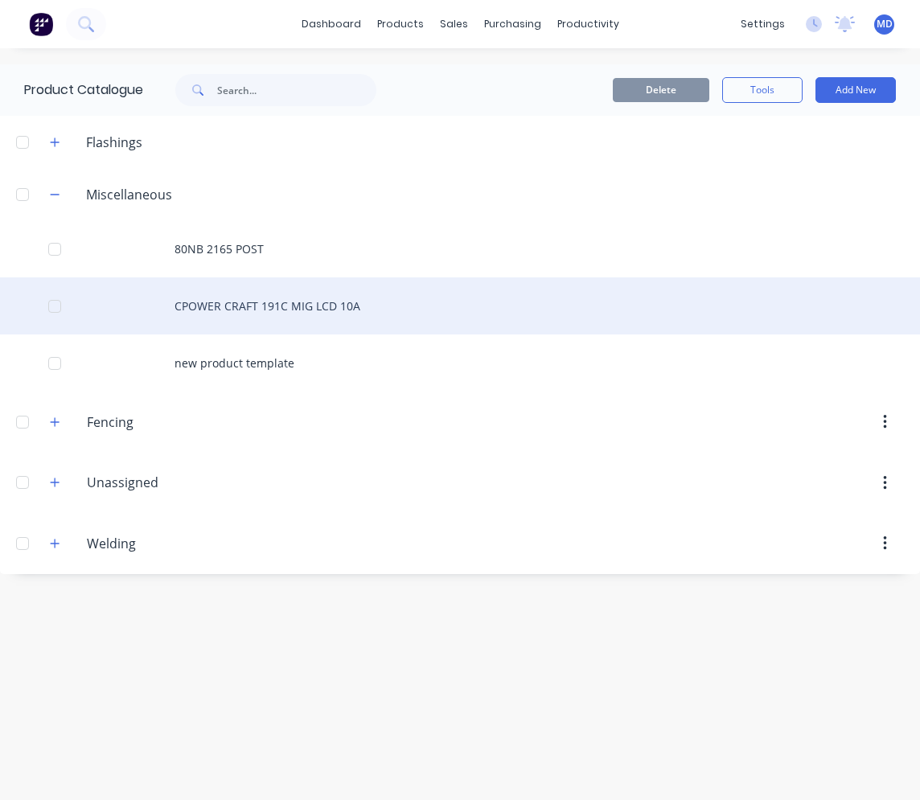
click at [217, 311] on div "CPOWER CRAFT 191C MIG LCD 10A" at bounding box center [460, 305] width 920 height 57
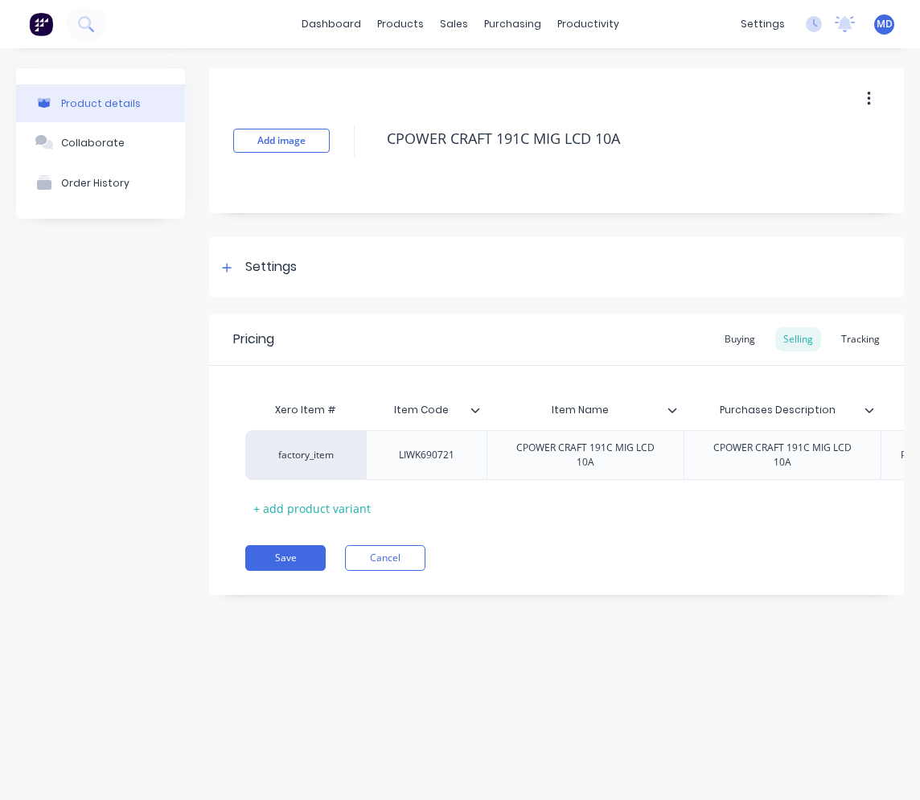
type textarea "x"
click at [228, 269] on icon at bounding box center [227, 267] width 10 height 11
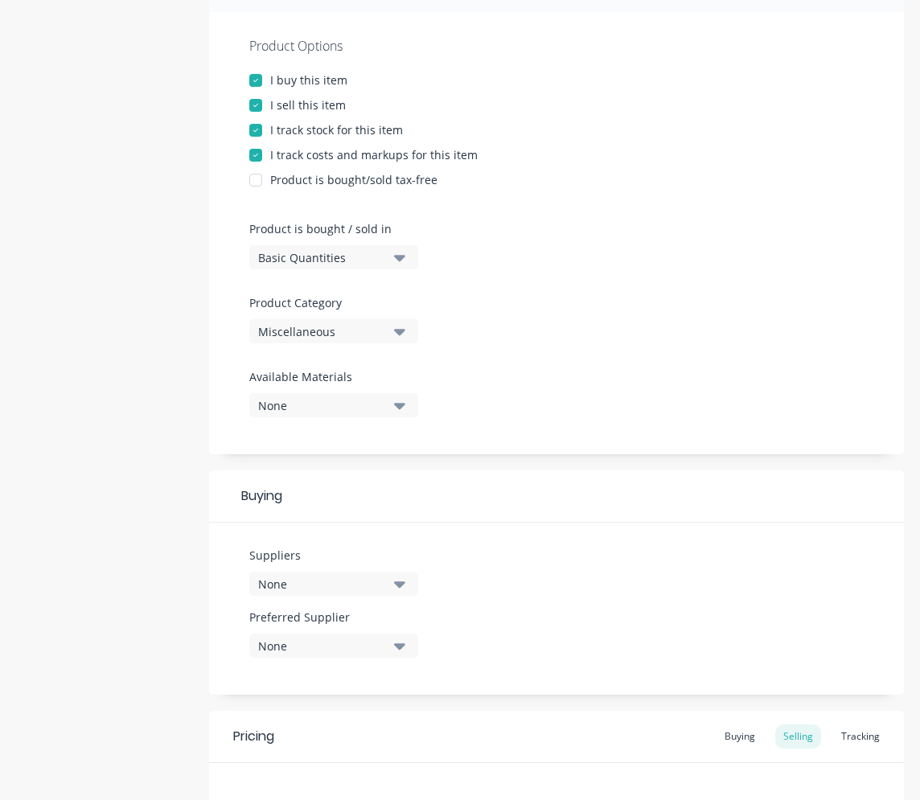
scroll to position [322, 0]
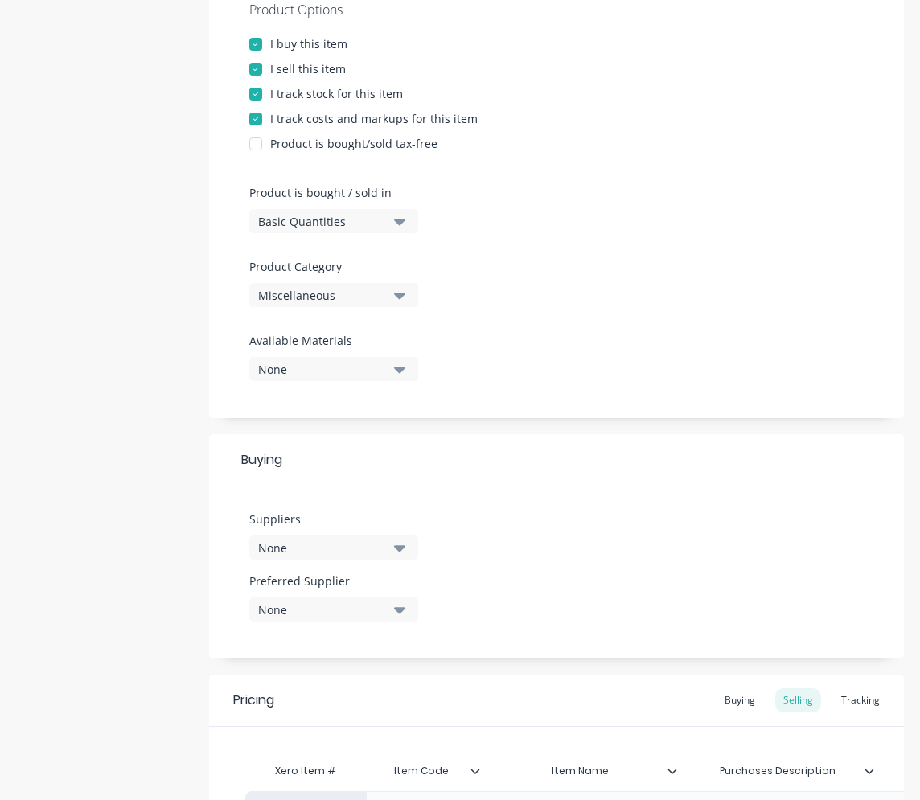
click at [401, 550] on icon "button" at bounding box center [399, 548] width 11 height 6
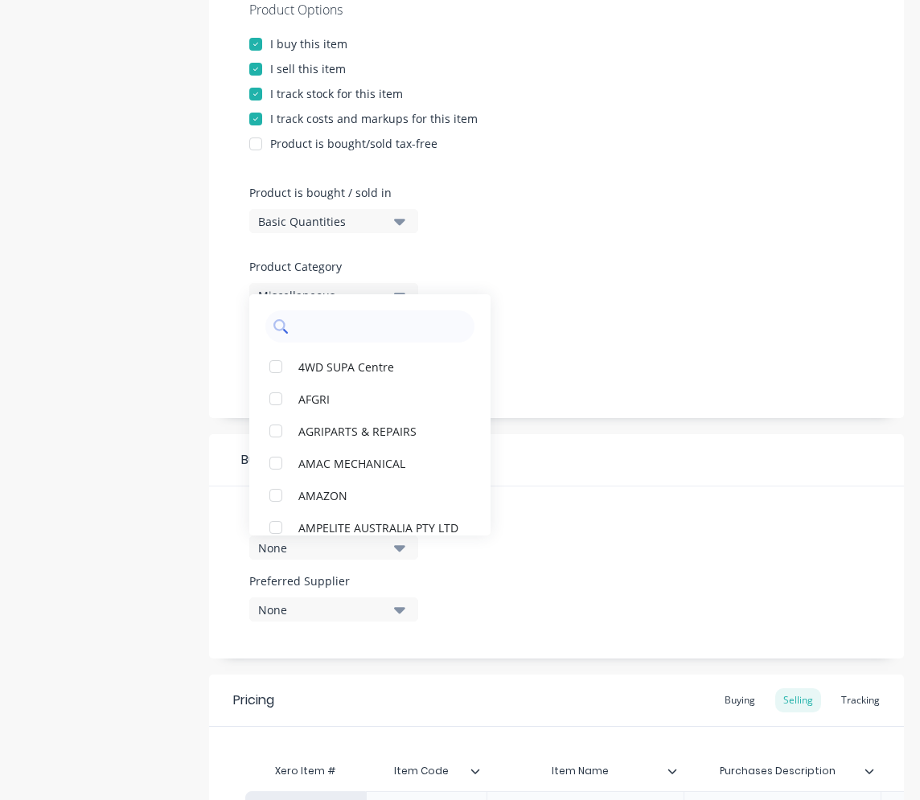
click at [362, 334] on input "text" at bounding box center [381, 326] width 171 height 32
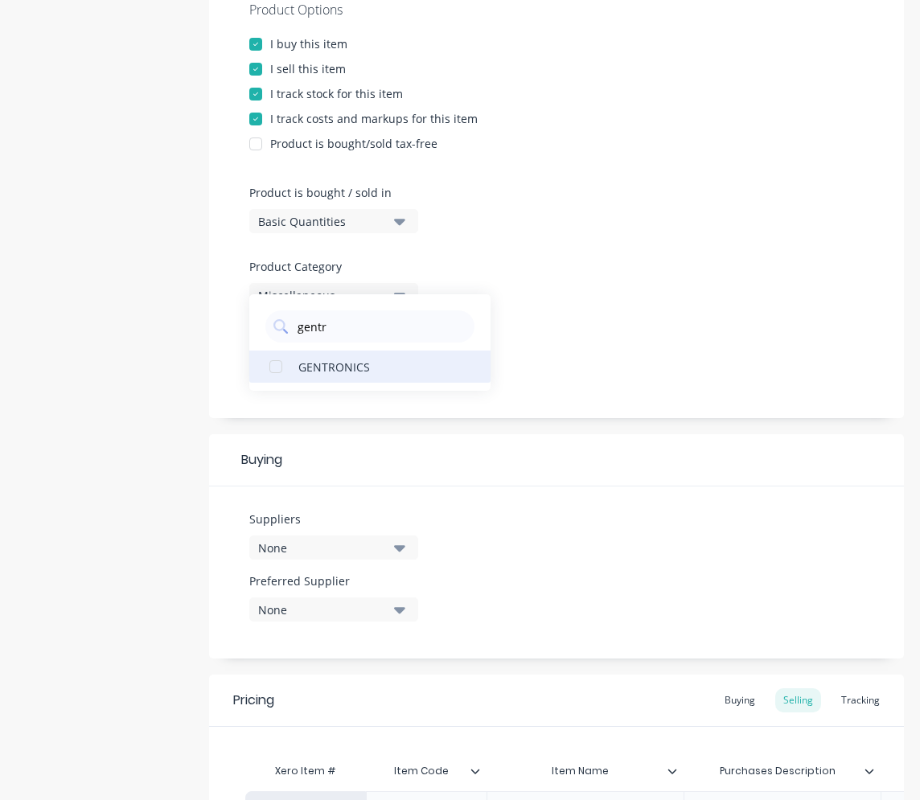
type input "gentr"
click at [343, 366] on div "GENTRONICS" at bounding box center [378, 366] width 161 height 17
click at [360, 606] on div "None" at bounding box center [322, 610] width 129 height 17
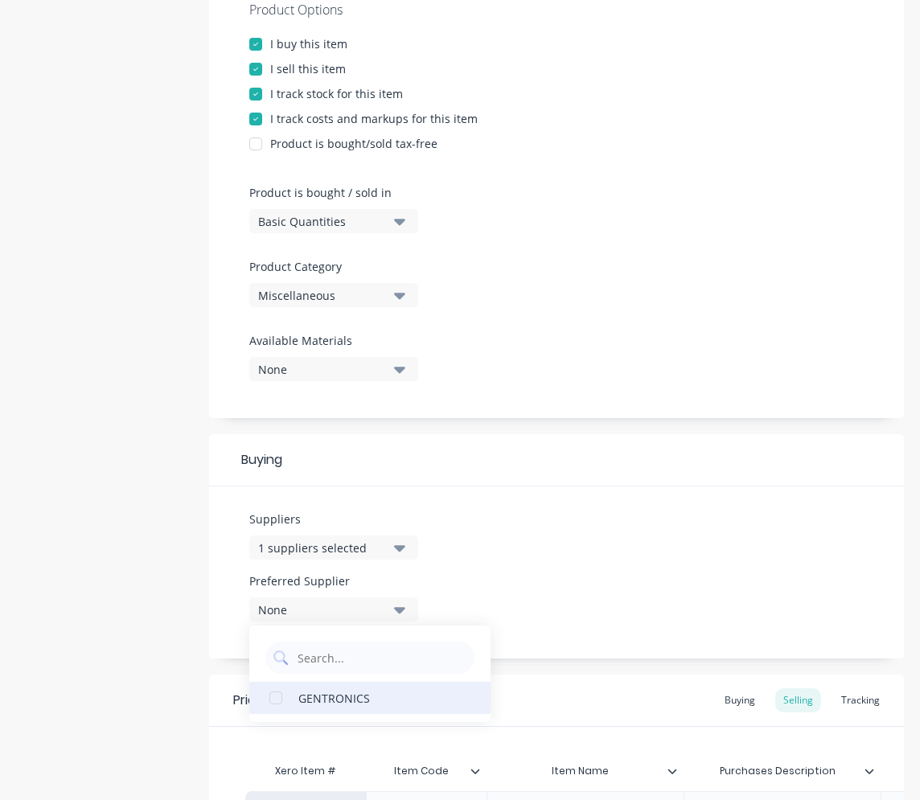
click at [323, 709] on button "GENTRONICS" at bounding box center [369, 698] width 241 height 32
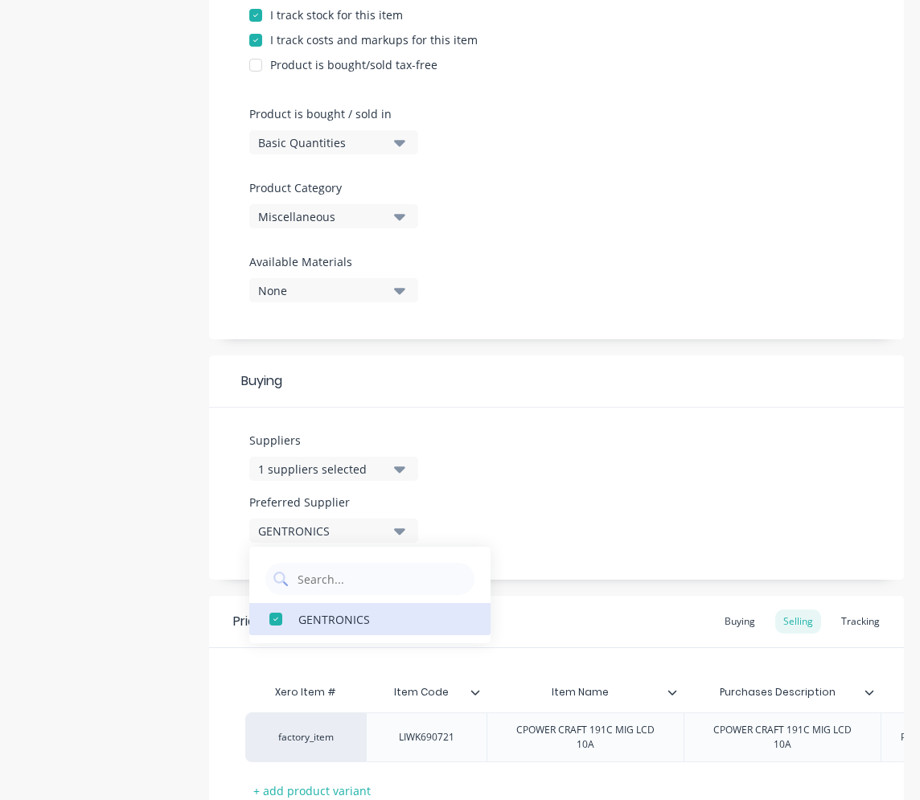
scroll to position [526, 0]
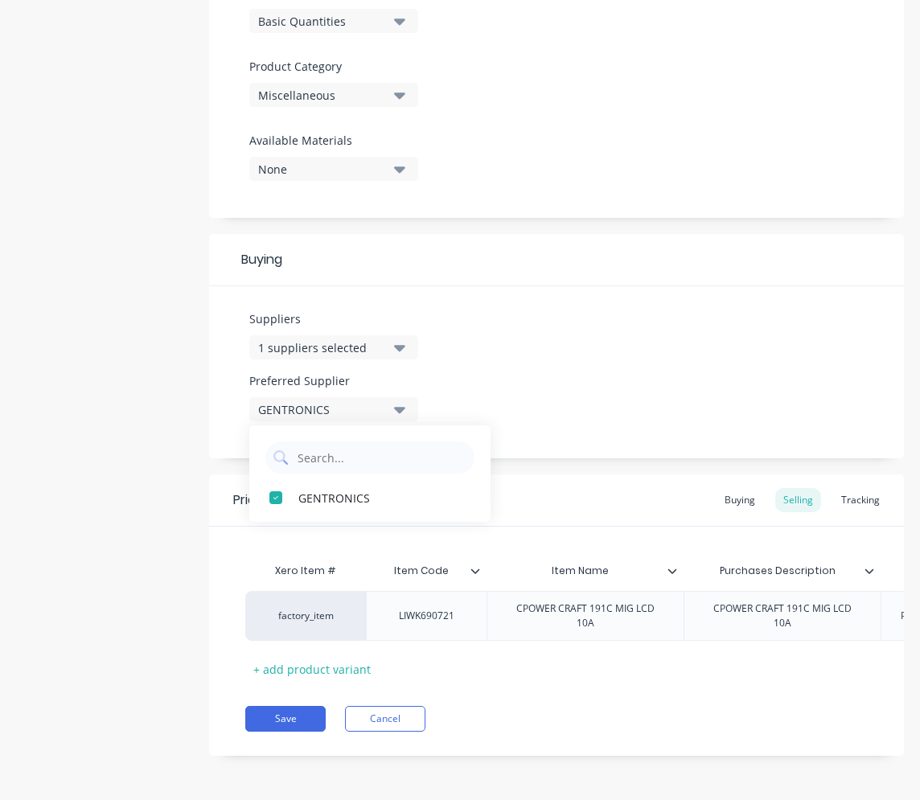
click at [525, 714] on div "Save Cancel" at bounding box center [574, 719] width 659 height 26
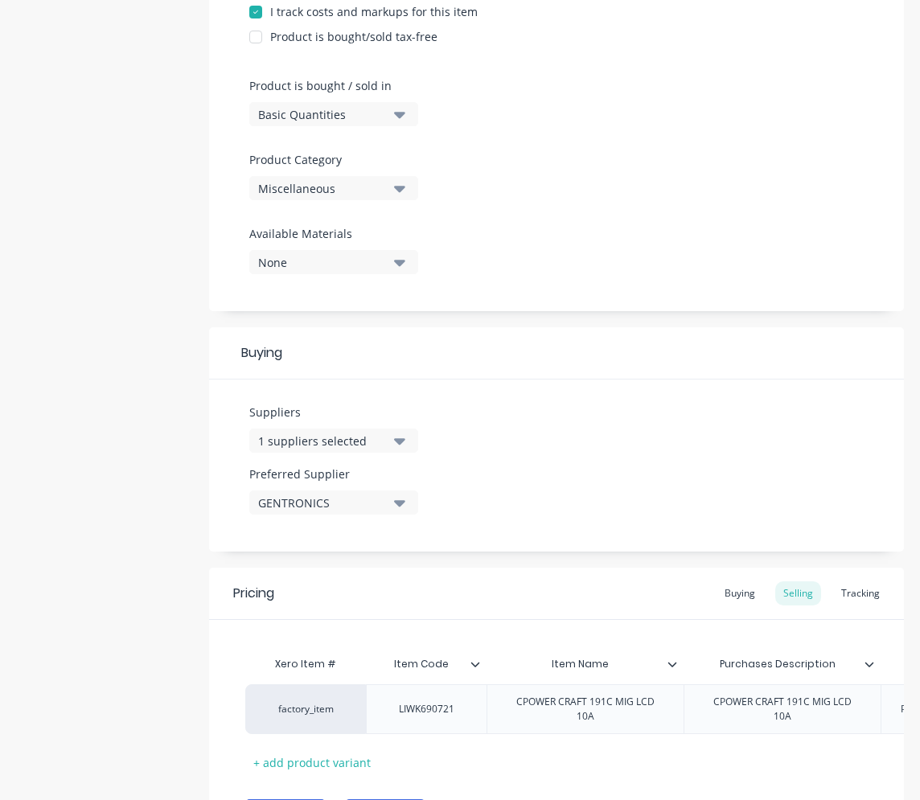
scroll to position [285, 0]
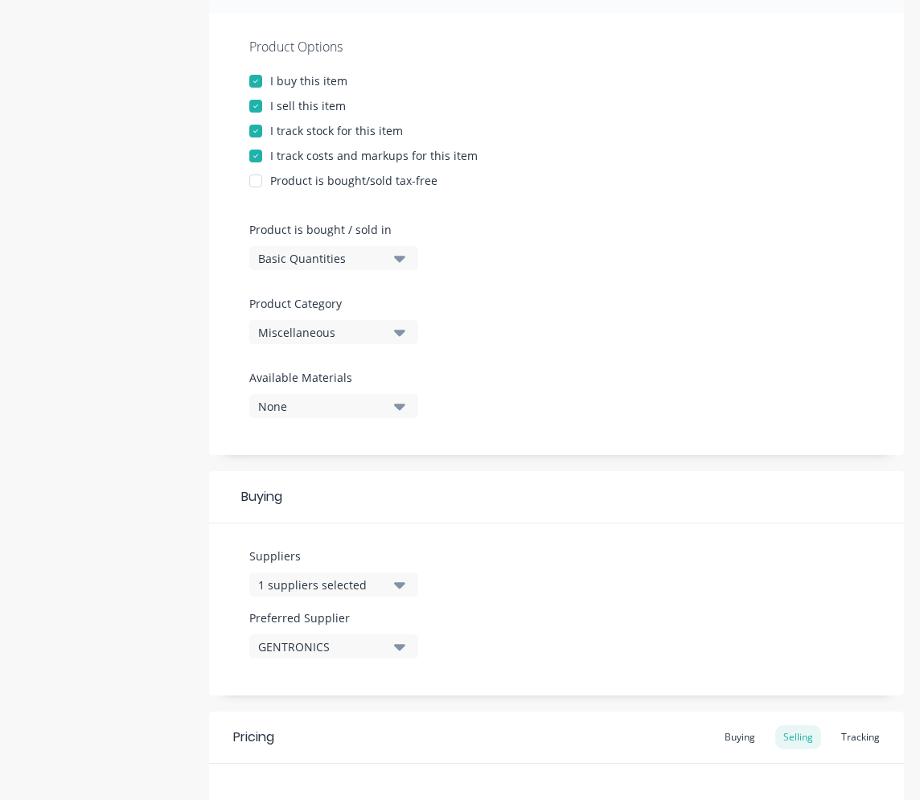
click at [393, 334] on button "Miscellaneous" at bounding box center [333, 332] width 169 height 24
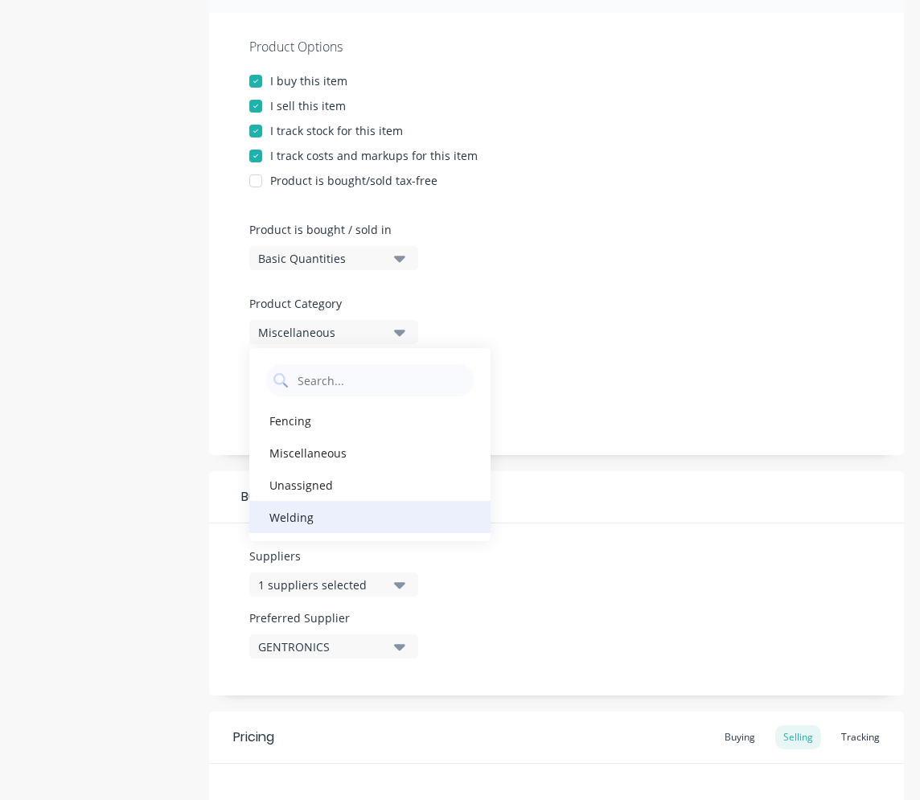
click at [318, 512] on div "Welding" at bounding box center [369, 517] width 241 height 32
type textarea "x"
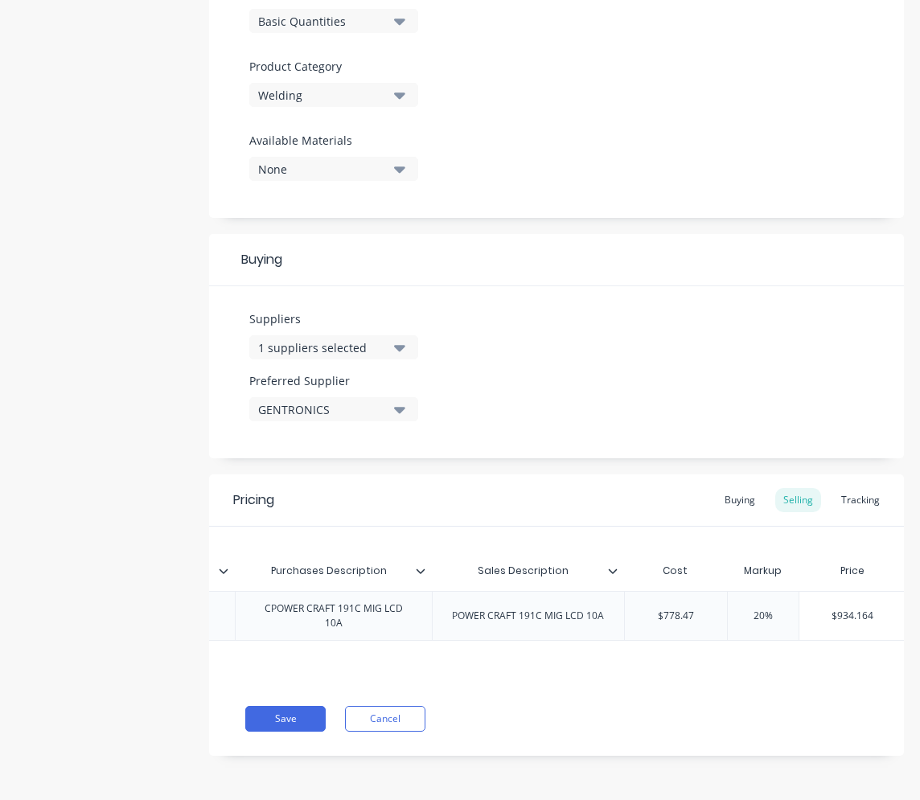
scroll to position [0, 545]
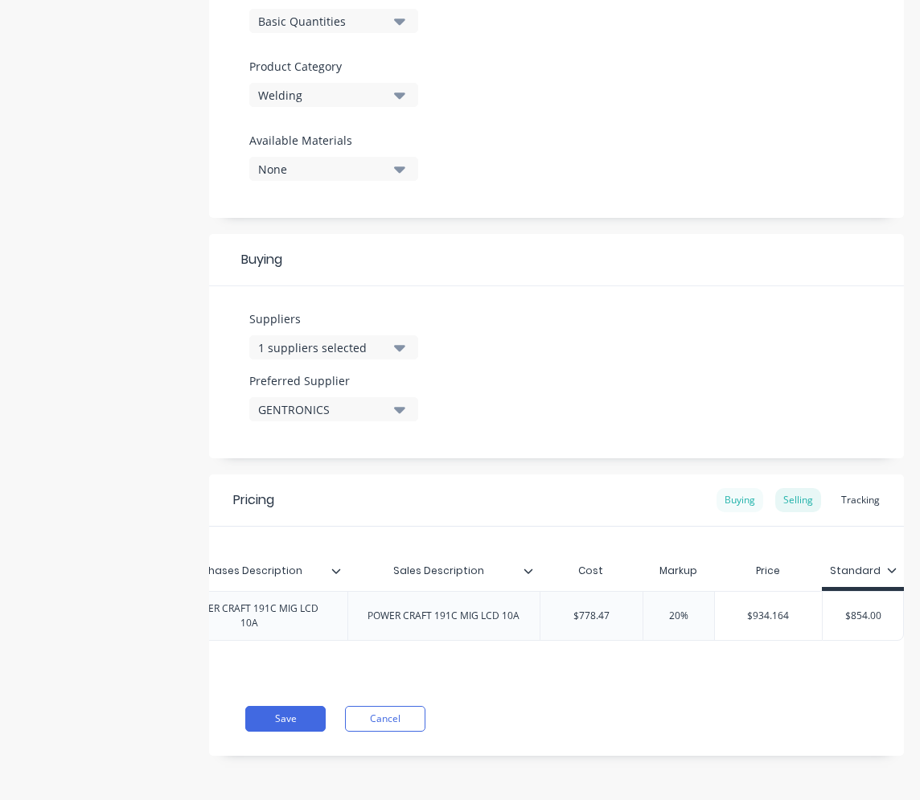
click at [735, 493] on div "Buying" at bounding box center [740, 500] width 47 height 24
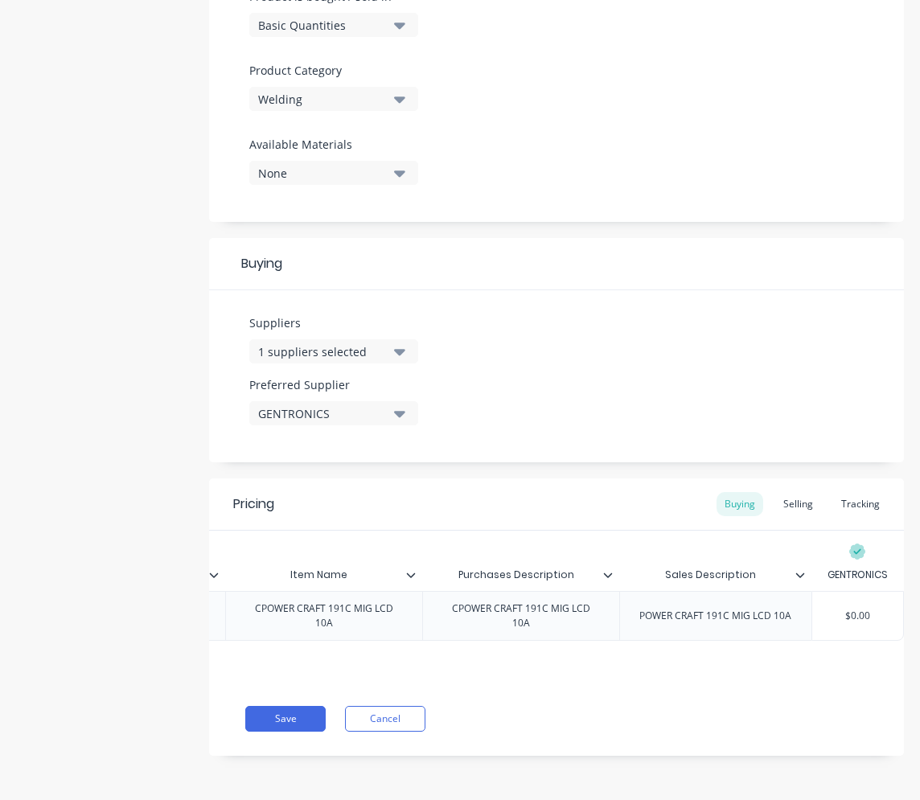
click at [770, 617] on div "$0.00" at bounding box center [857, 616] width 91 height 40
type input "$0.00"
click at [770, 609] on input "$0.00" at bounding box center [857, 616] width 91 height 14
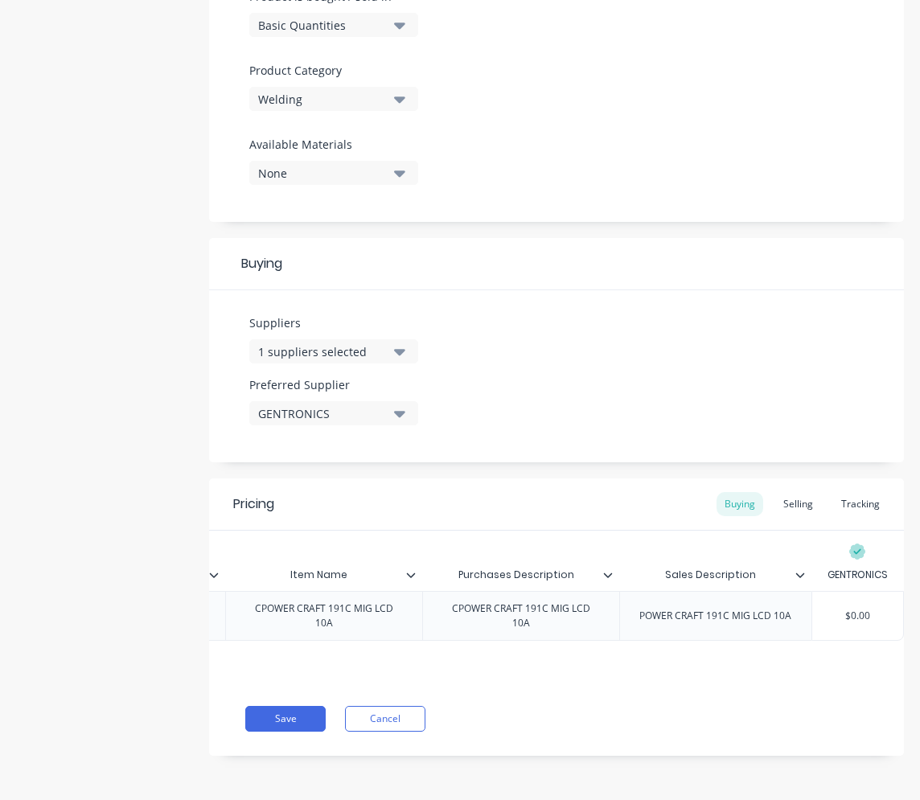
type textarea "x"
type input "$0."
type textarea "x"
type input "$0"
type textarea "x"
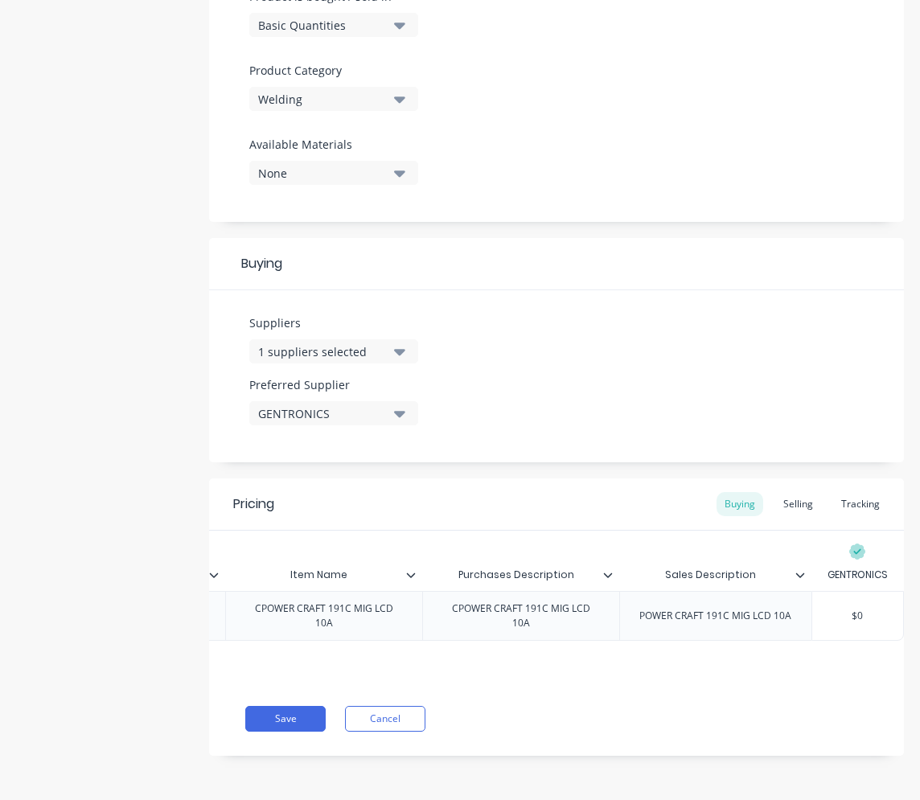
type input "$"
type textarea "x"
type input "$77"
type textarea "x"
type input "$778"
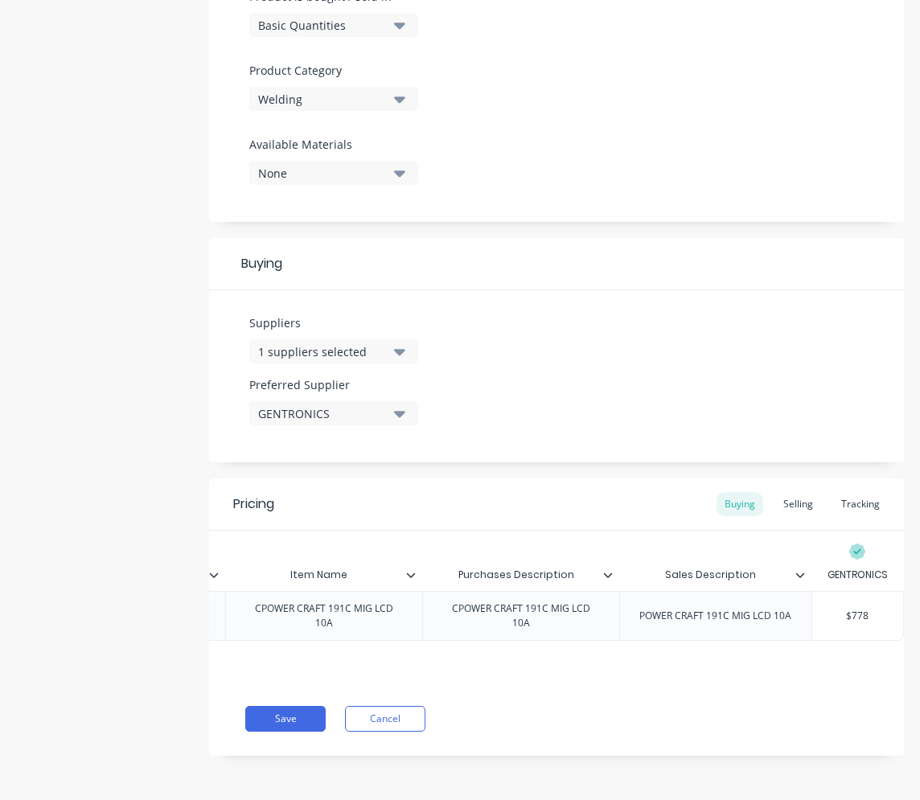
type textarea "x"
type input "$778."
type textarea "x"
type input "$778.47"
type textarea "x"
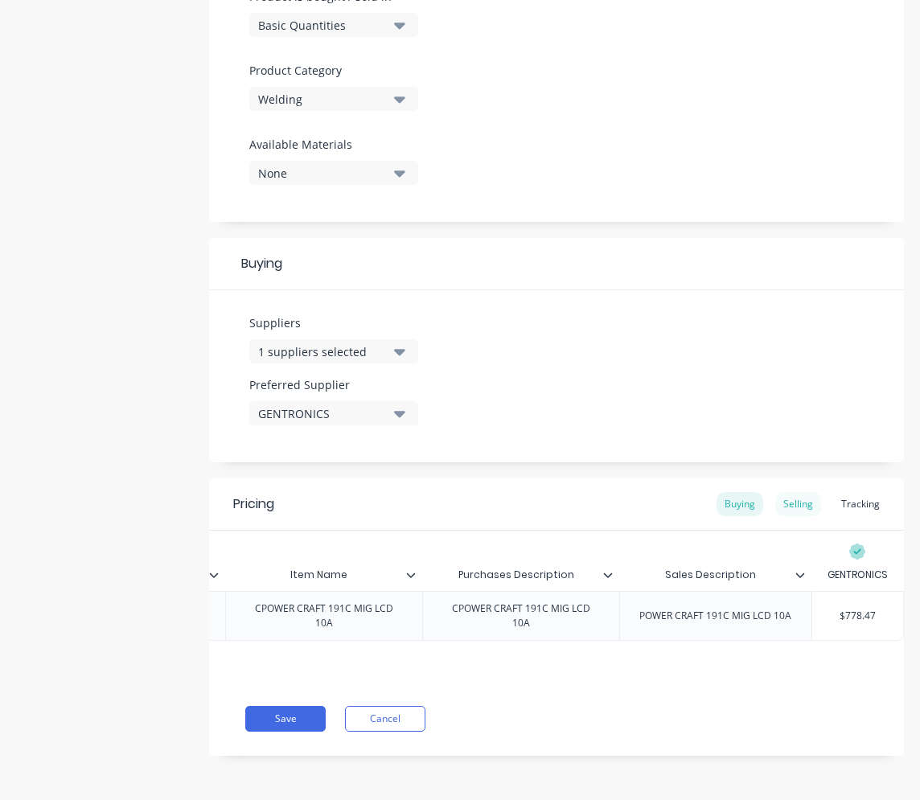
type input "$778.47"
click at [770, 498] on div "Selling" at bounding box center [798, 504] width 46 height 24
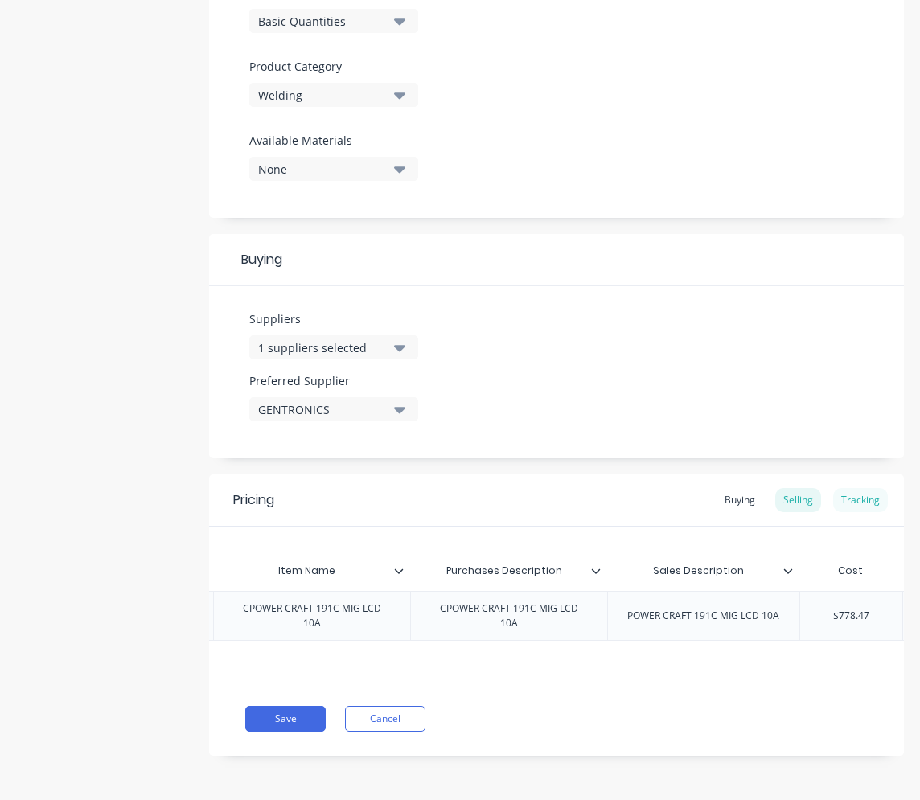
click at [770, 493] on div "Tracking" at bounding box center [860, 500] width 55 height 24
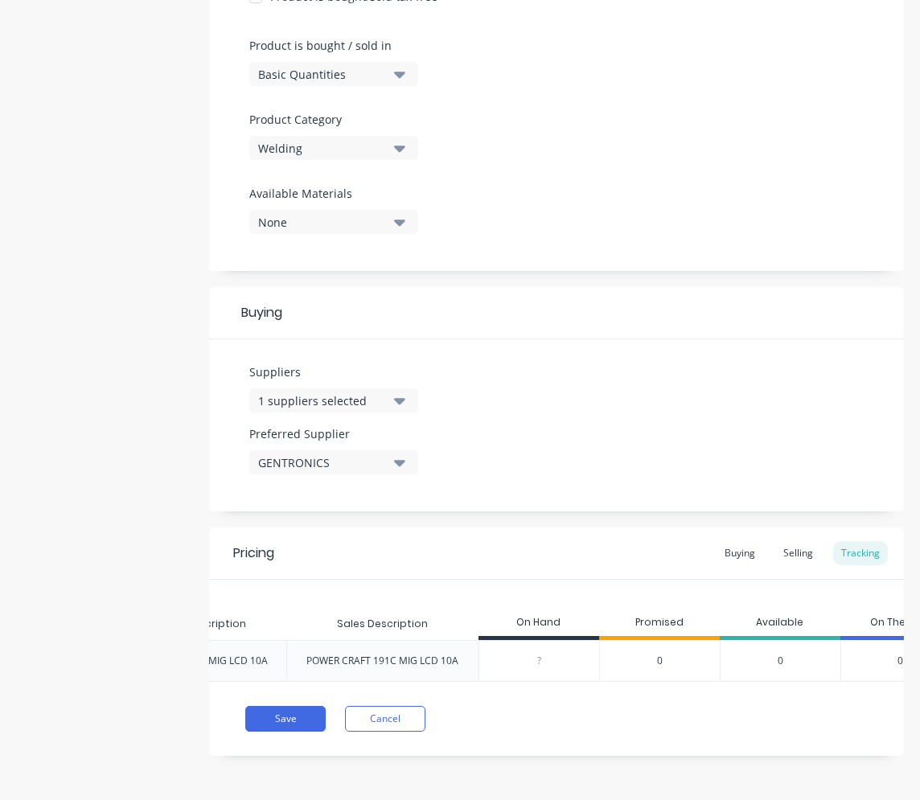
scroll to position [0, 611]
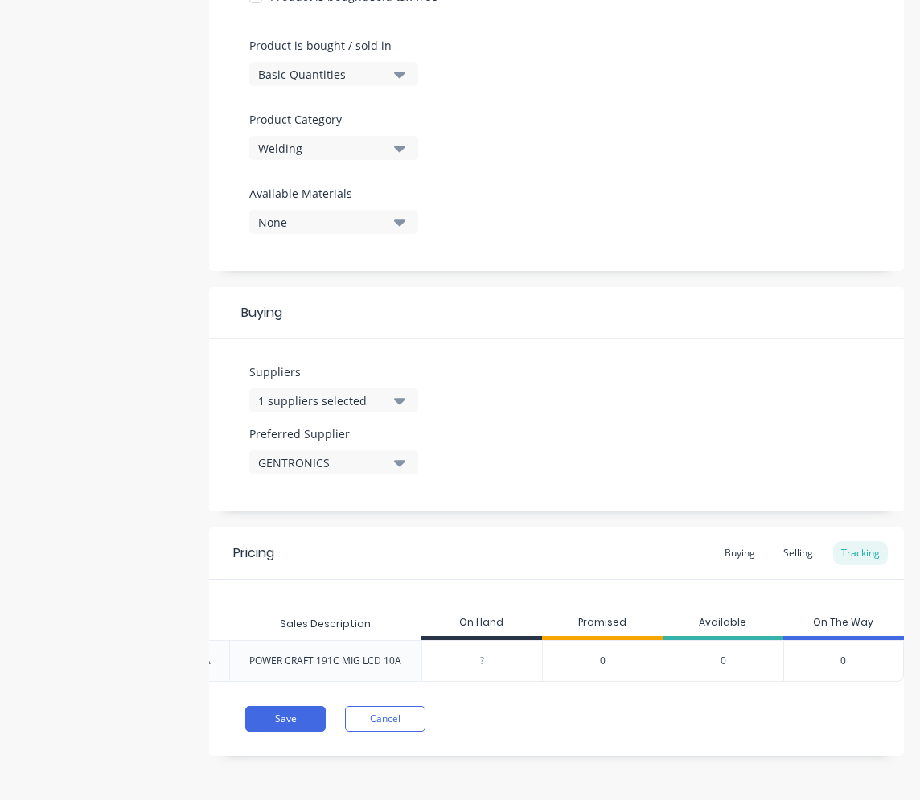
click at [770, 647] on div "0" at bounding box center [843, 661] width 121 height 42
click at [770, 654] on span "0" at bounding box center [844, 661] width 6 height 14
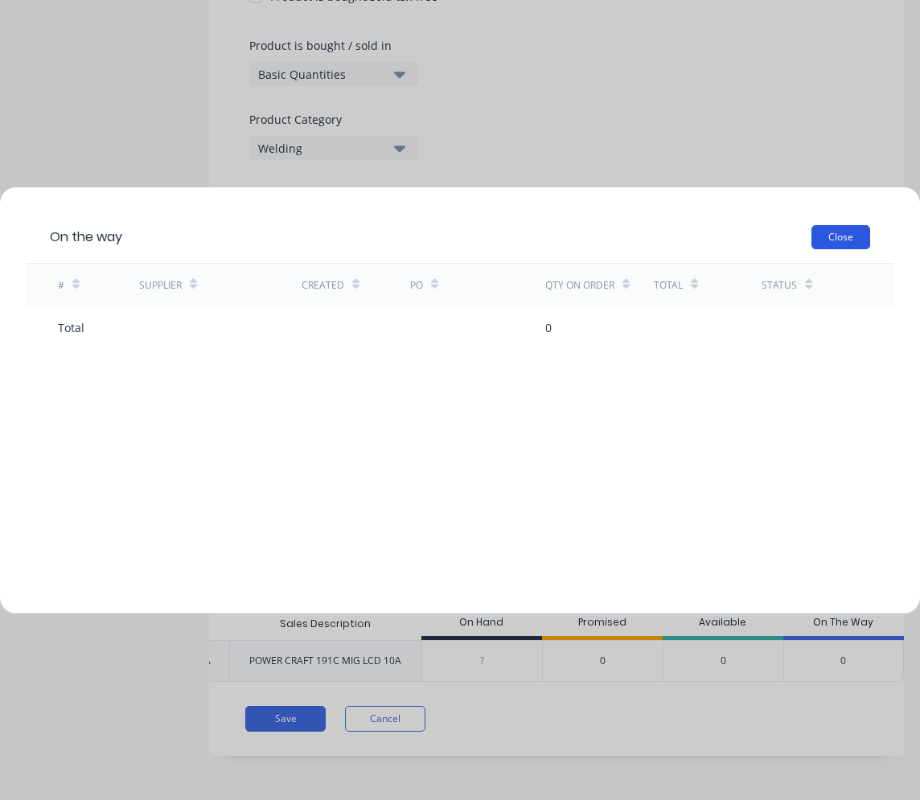
click at [770, 236] on button "Close" at bounding box center [841, 237] width 59 height 24
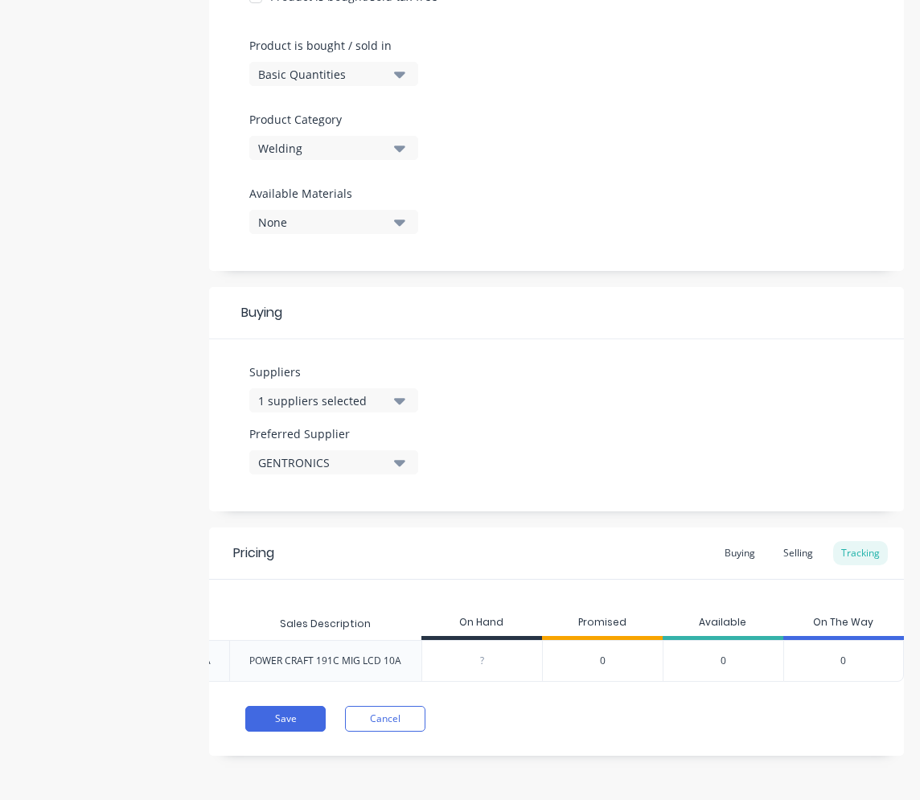
type input "0"
click at [474, 654] on input "0" at bounding box center [482, 661] width 120 height 14
click at [300, 717] on button "Save" at bounding box center [285, 719] width 80 height 26
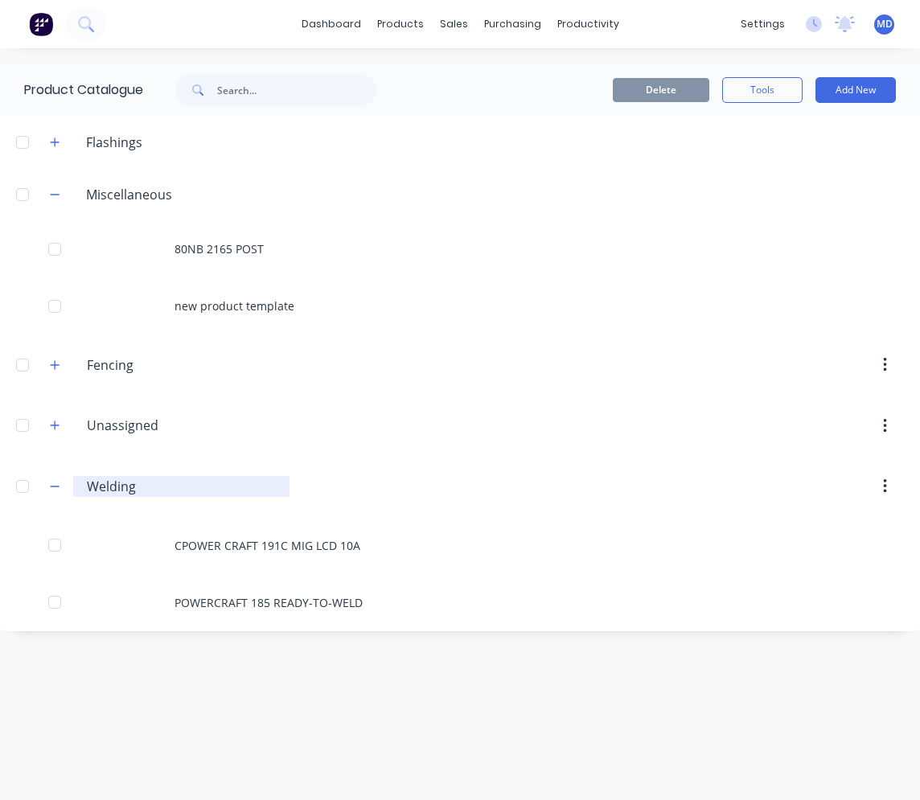
click at [97, 491] on input "Welding" at bounding box center [182, 486] width 191 height 19
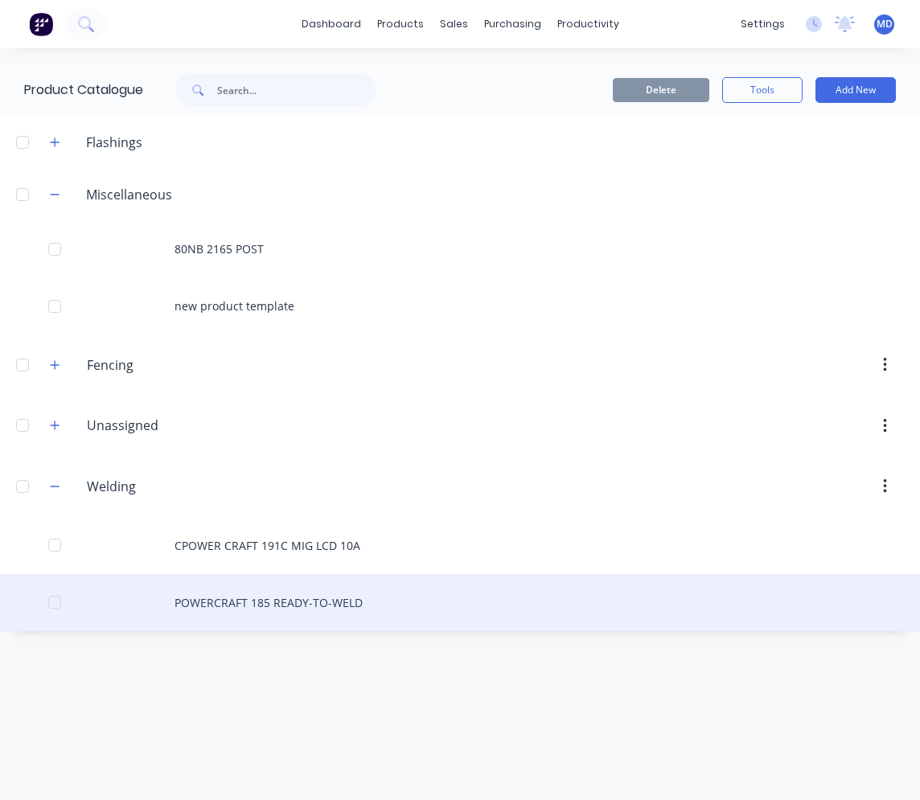
click at [228, 598] on div "POWERCRAFT 185 READY-TO-WELD" at bounding box center [460, 602] width 920 height 57
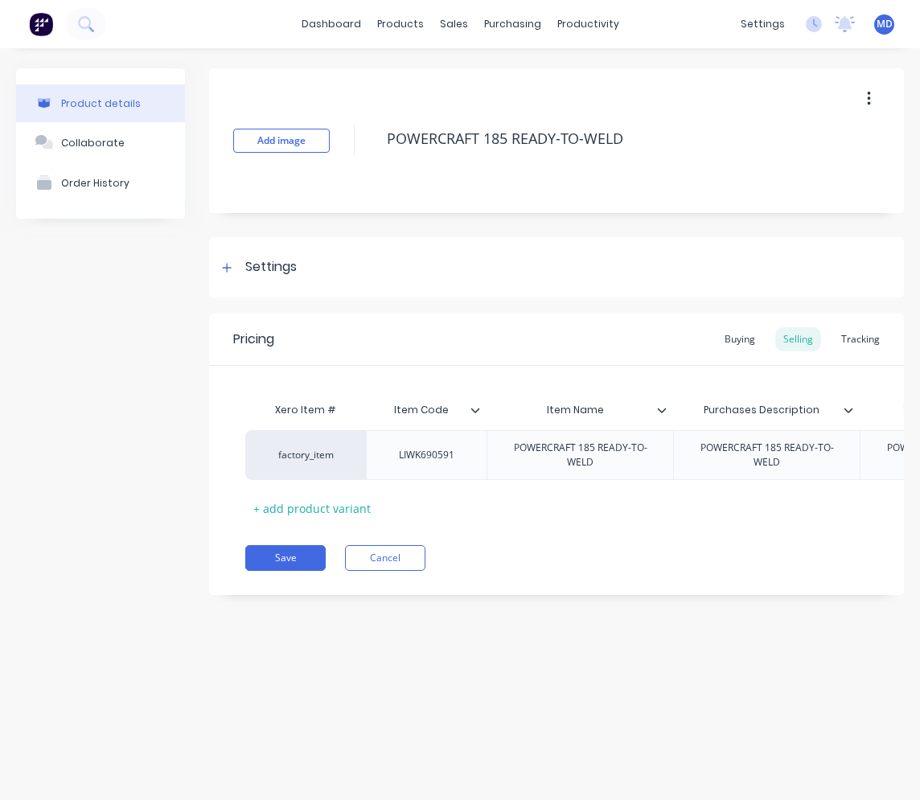
scroll to position [0, 508]
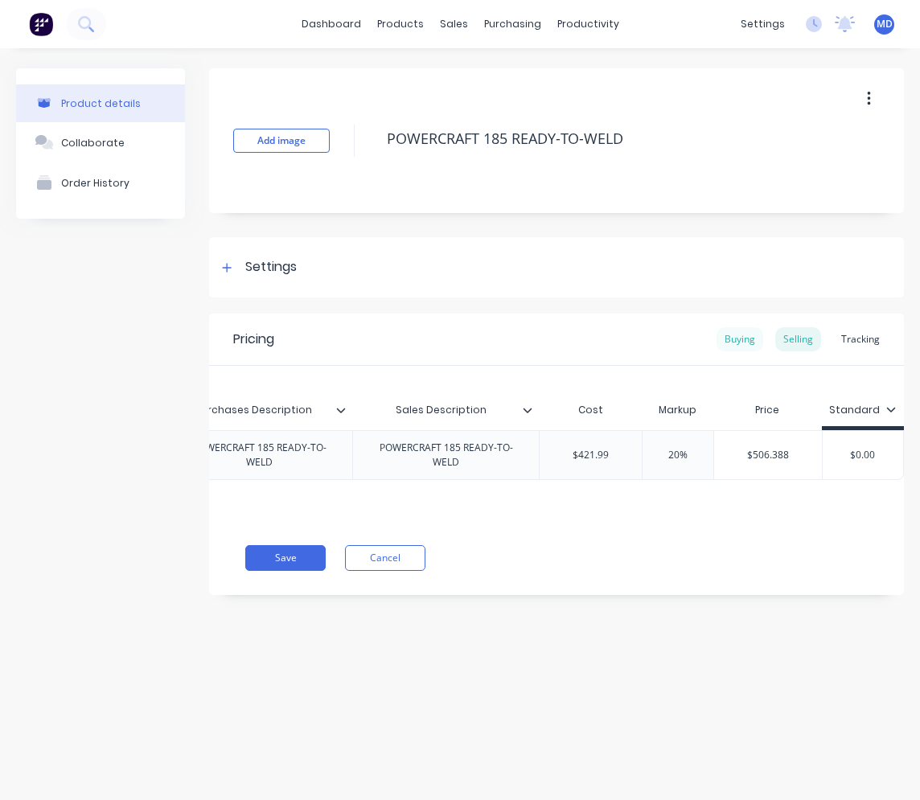
click at [739, 342] on div "Buying" at bounding box center [740, 339] width 47 height 24
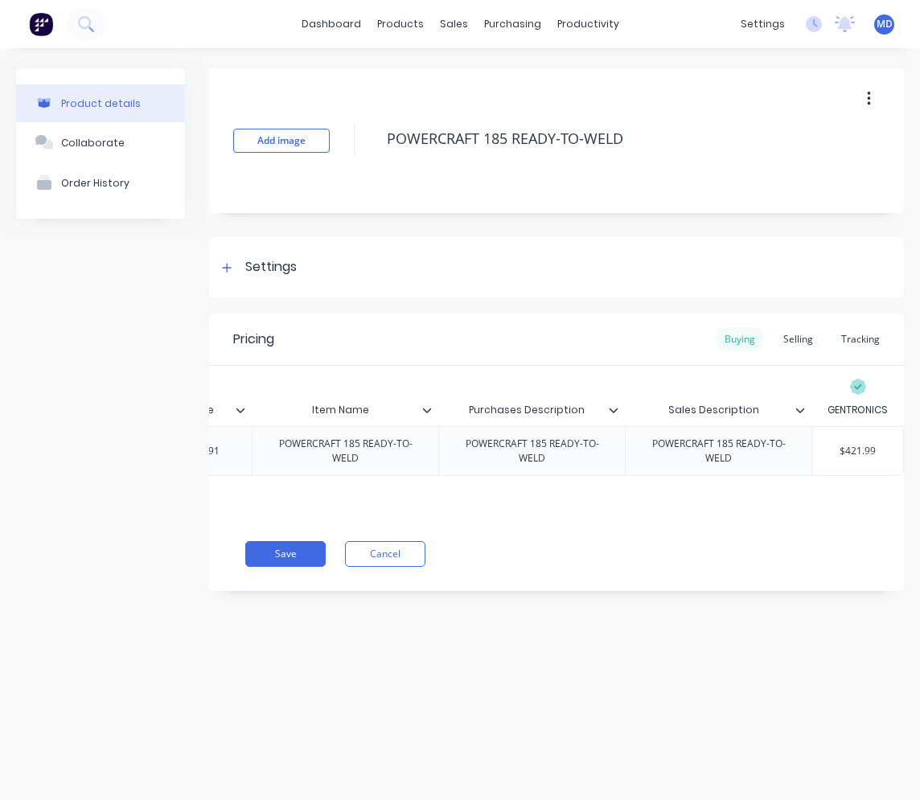
scroll to position [0, 235]
click at [770, 343] on div "Selling" at bounding box center [798, 339] width 46 height 24
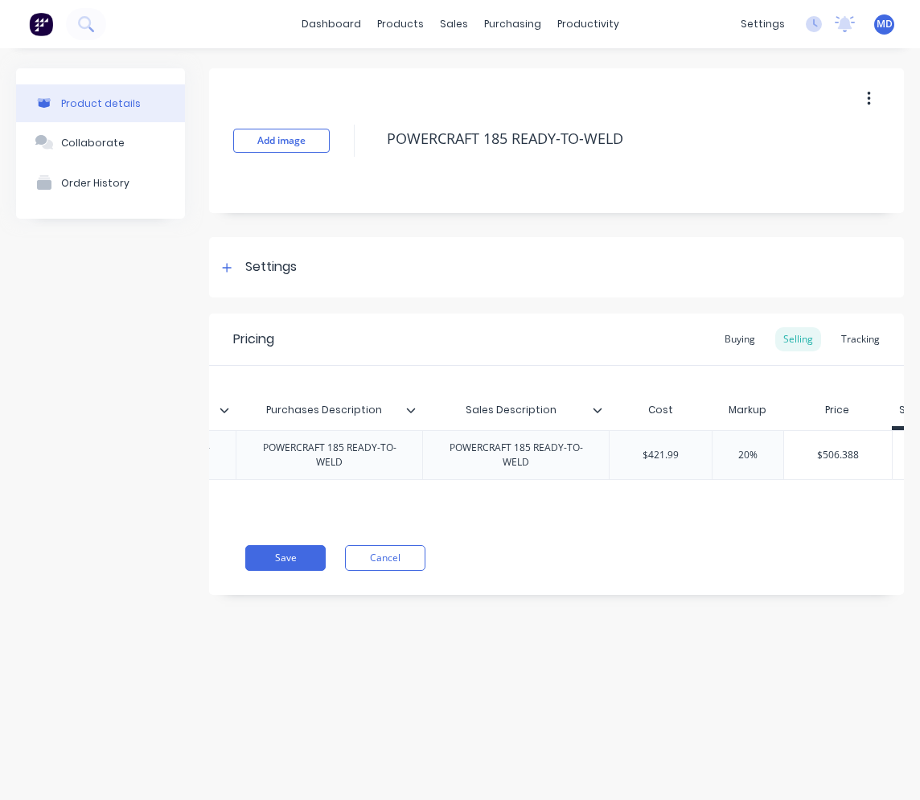
scroll to position [0, 508]
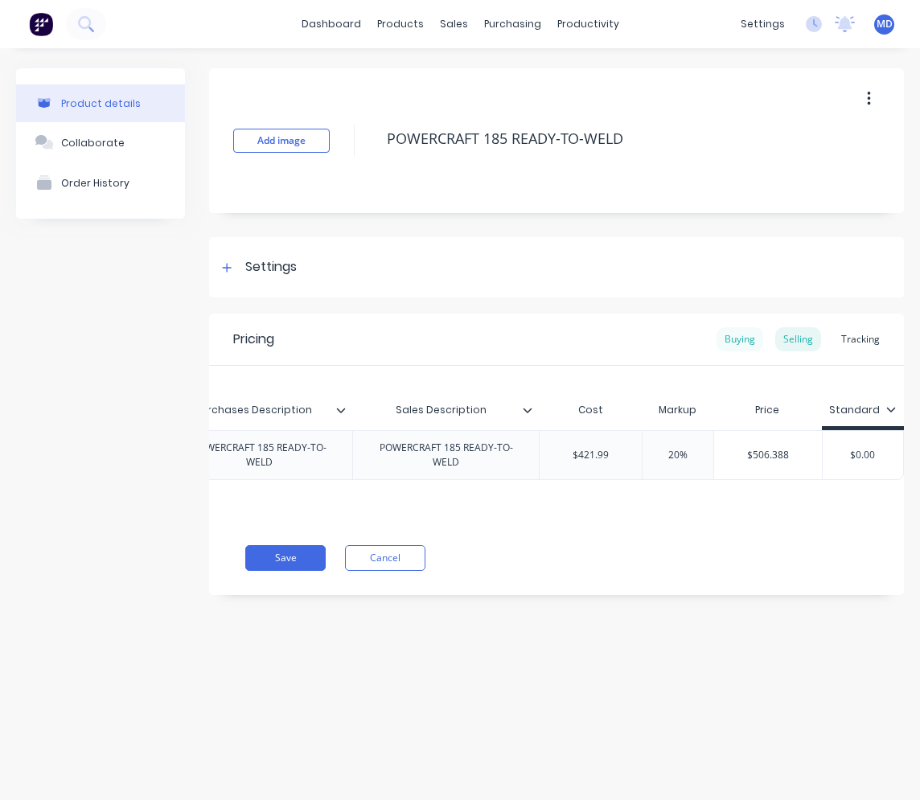
click at [731, 347] on div "Buying" at bounding box center [740, 339] width 47 height 24
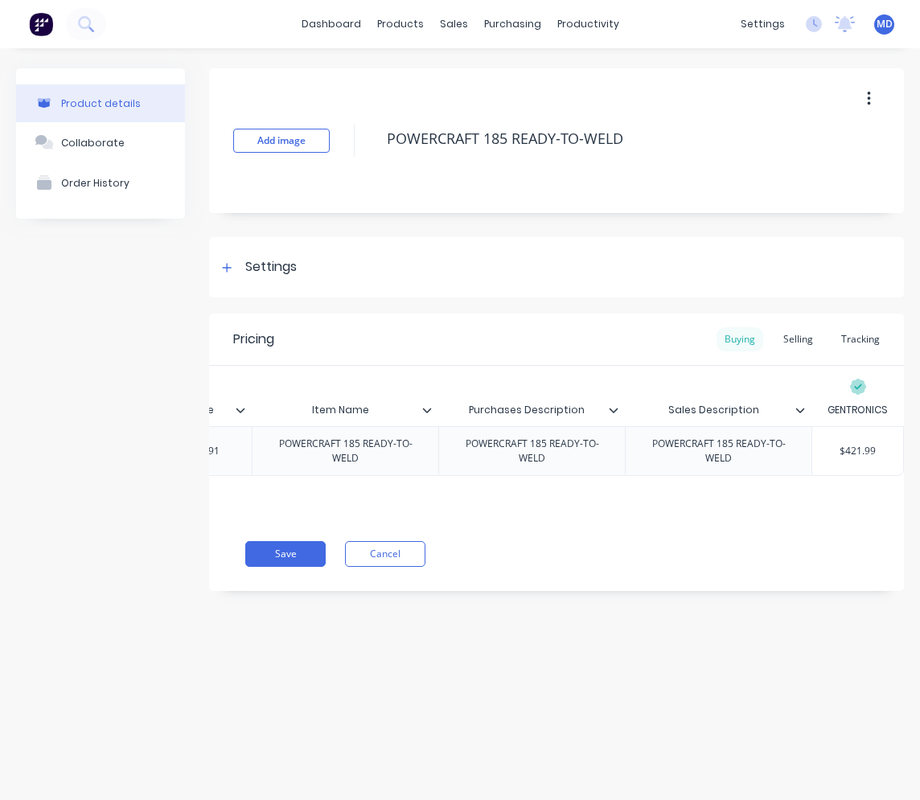
scroll to position [0, 235]
click at [770, 338] on div "Selling" at bounding box center [798, 339] width 46 height 24
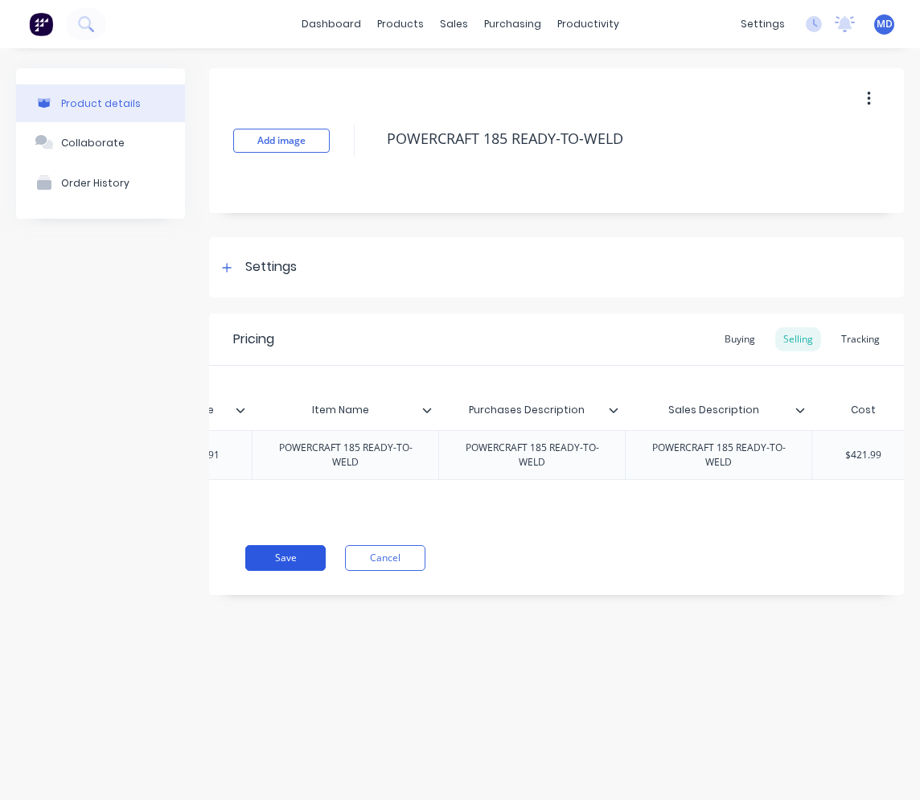
click at [271, 571] on button "Save" at bounding box center [285, 558] width 80 height 26
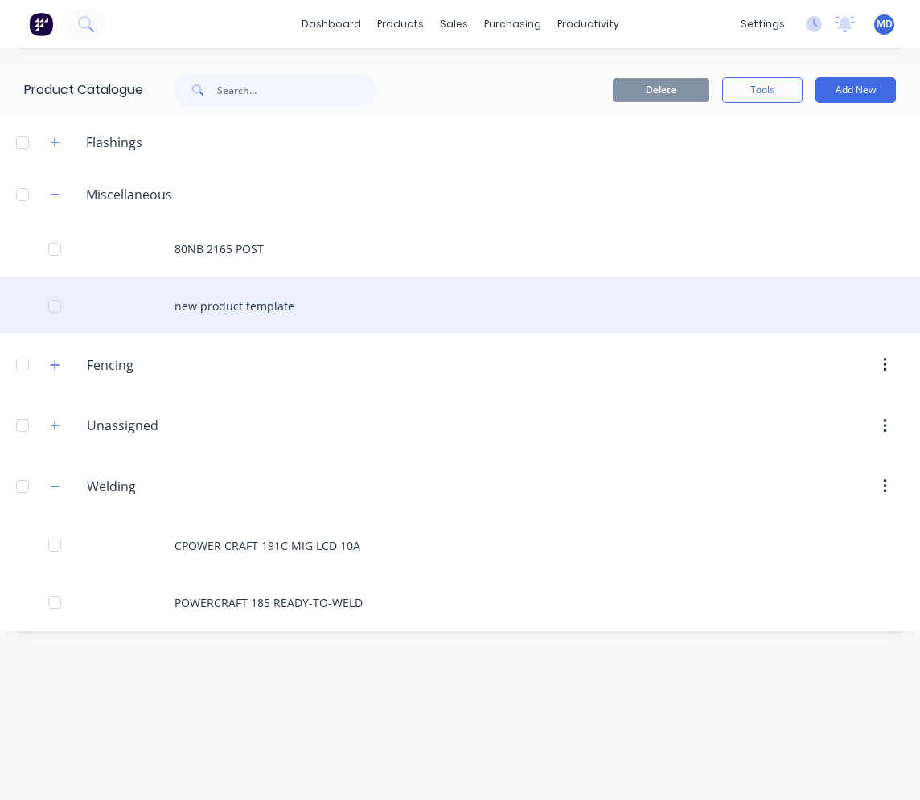
click at [213, 301] on div "new product template" at bounding box center [460, 305] width 920 height 57
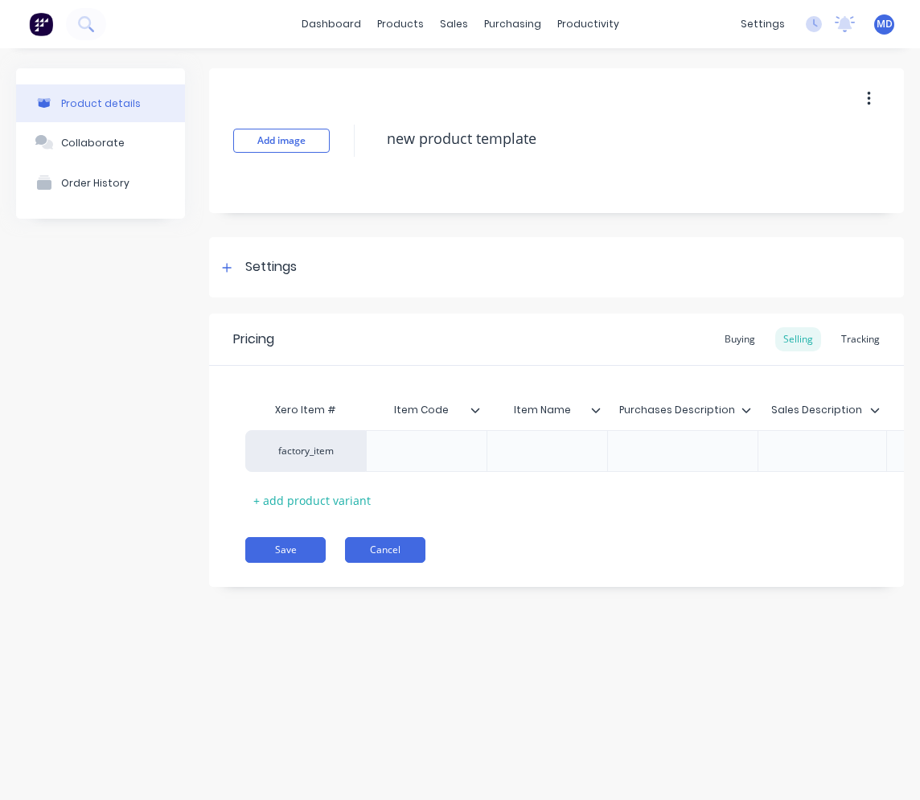
click at [375, 554] on button "Cancel" at bounding box center [385, 550] width 80 height 26
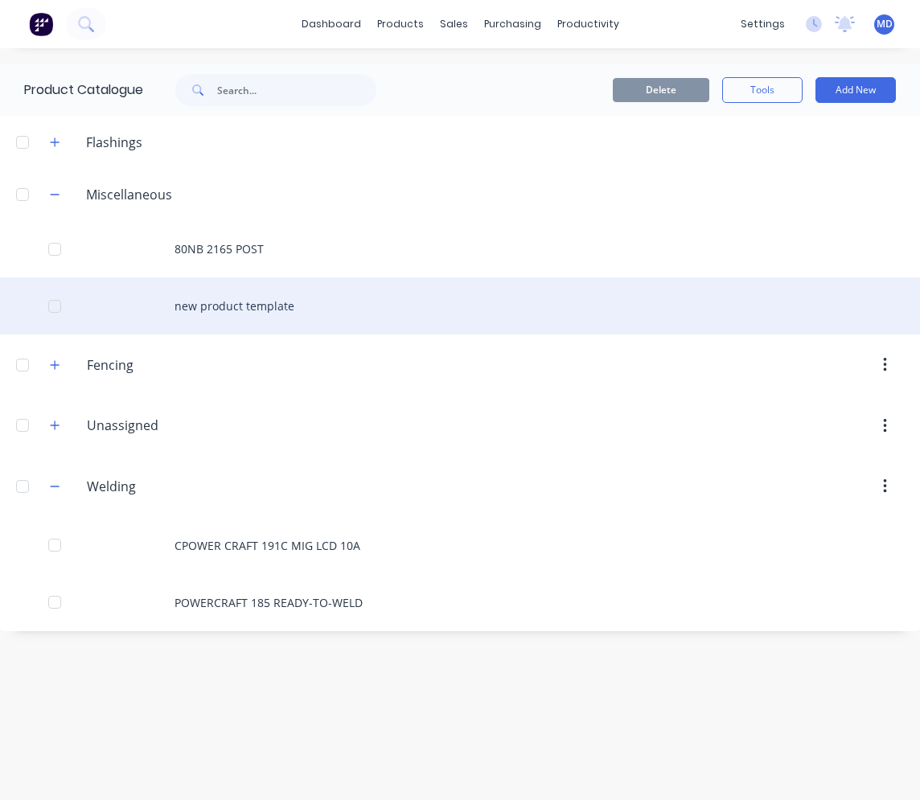
click at [310, 310] on div "new product template" at bounding box center [460, 305] width 920 height 57
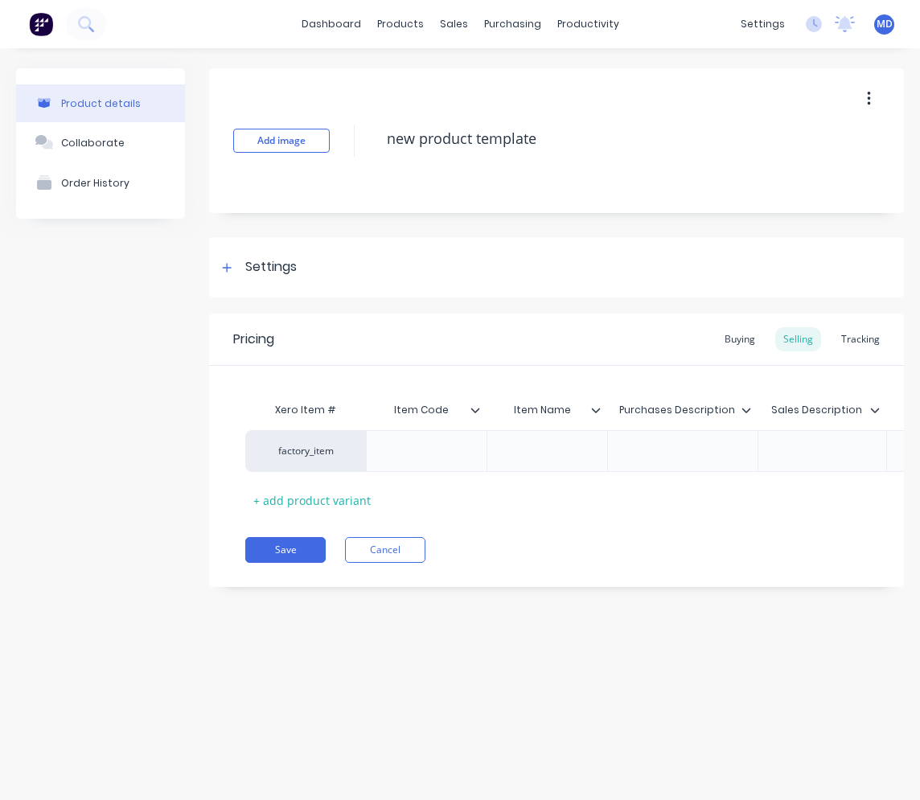
click at [770, 91] on button "button" at bounding box center [869, 98] width 38 height 29
click at [770, 140] on span "Duplicate" at bounding box center [810, 141] width 121 height 17
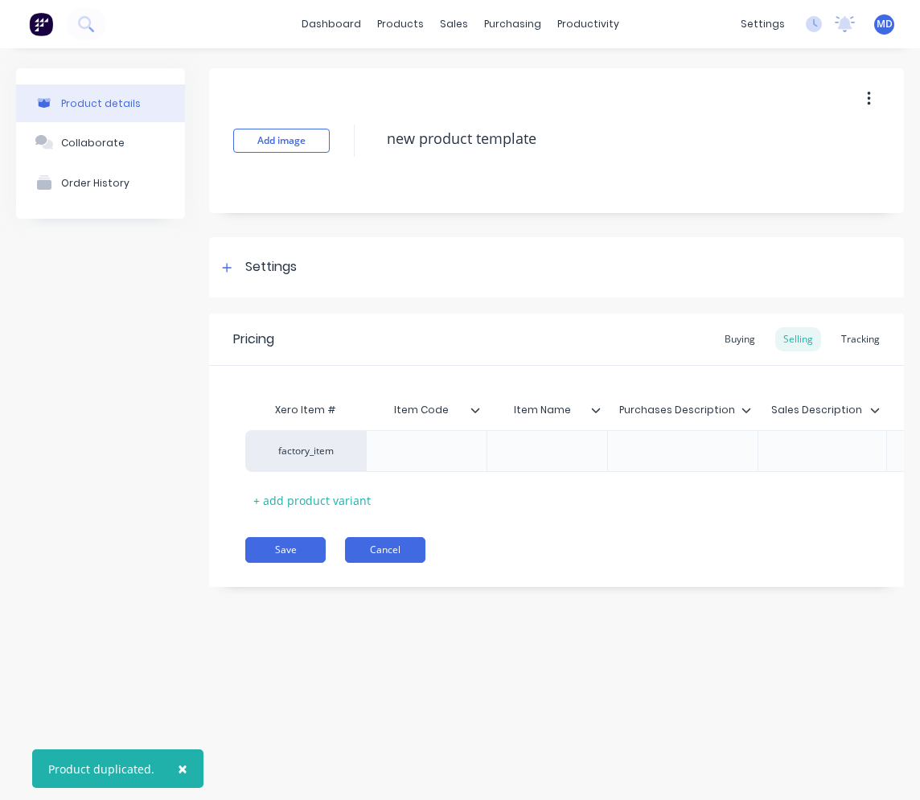
click at [370, 563] on button "Cancel" at bounding box center [385, 550] width 80 height 26
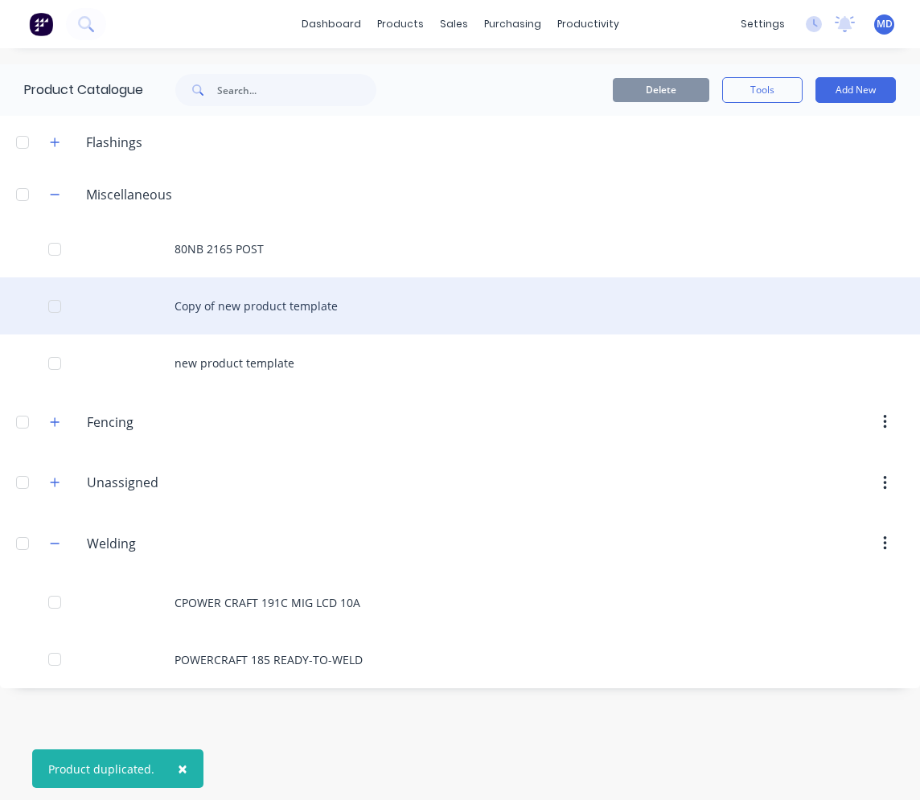
click at [240, 306] on div "Copy of new product template" at bounding box center [460, 305] width 920 height 57
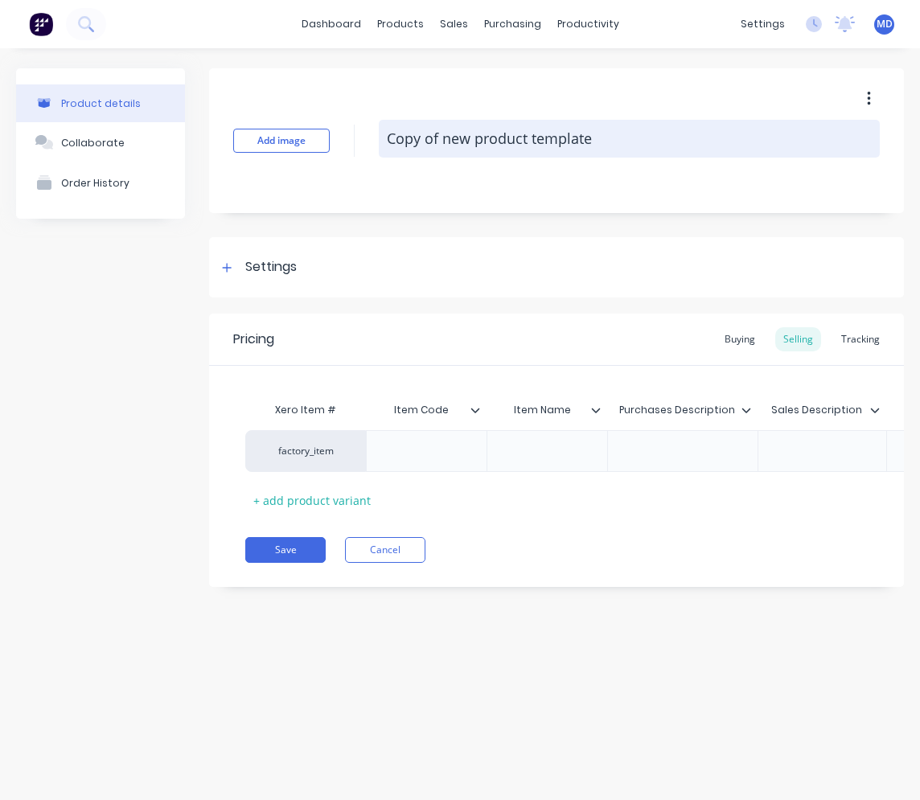
drag, startPoint x: 380, startPoint y: 138, endPoint x: 615, endPoint y: 125, distance: 236.0
click at [615, 125] on textarea "Copy of new product template" at bounding box center [629, 139] width 501 height 38
paste textarea "TOPGUN MIG 250A SWF LCD SYN/DUAL PULSE MULTIPRO"
type textarea "x"
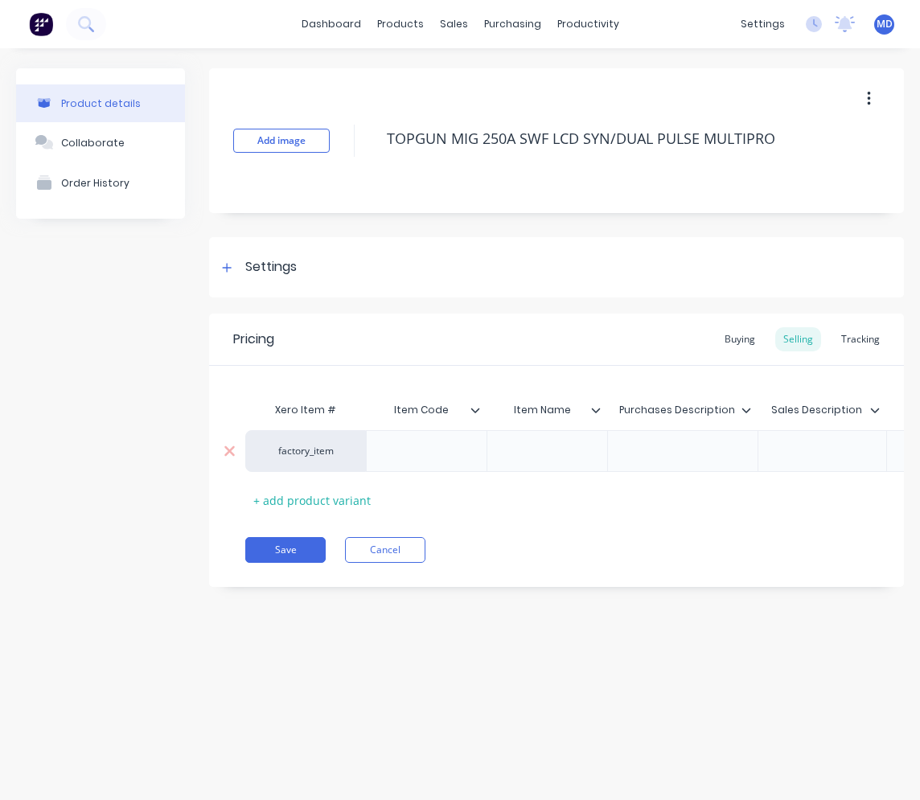
type textarea "TOPGUN MIG 250A SWF LCD SYN/DUAL PULSE MULTIPRO"
type textarea "x"
type textarea "TOPGUN MIG 250A SWF LCD SYN/DUAL PULSE MULTIPRO"
paste div
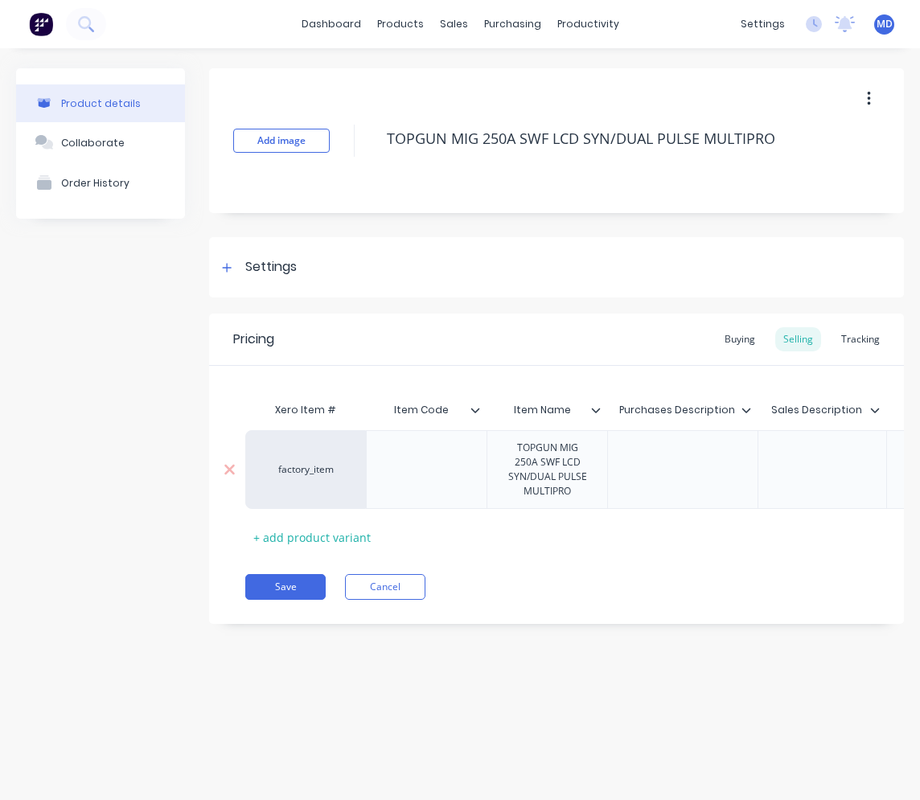
click at [632, 467] on div at bounding box center [682, 469] width 150 height 79
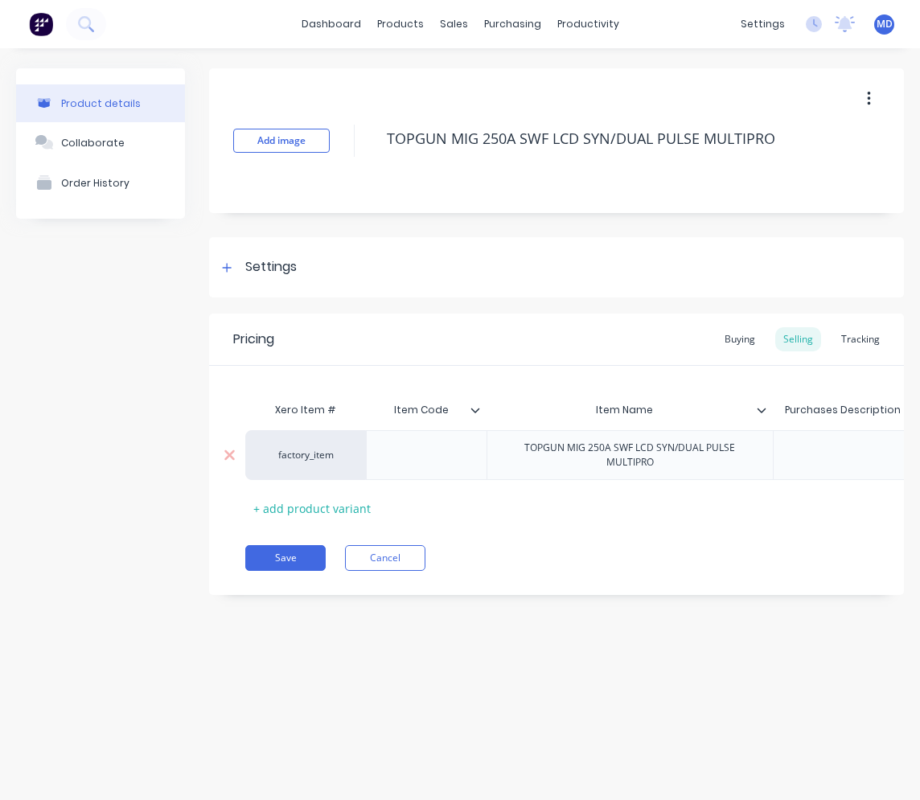
type textarea "x"
click at [680, 470] on div "factory_item TOPGUN MIG 250A SWF LCD SYN/DUAL PULSE MULTIPRO 0 0% 0 $0.00" at bounding box center [802, 455] width 1114 height 50
click at [770, 458] on div at bounding box center [848, 455] width 80 height 21
paste div
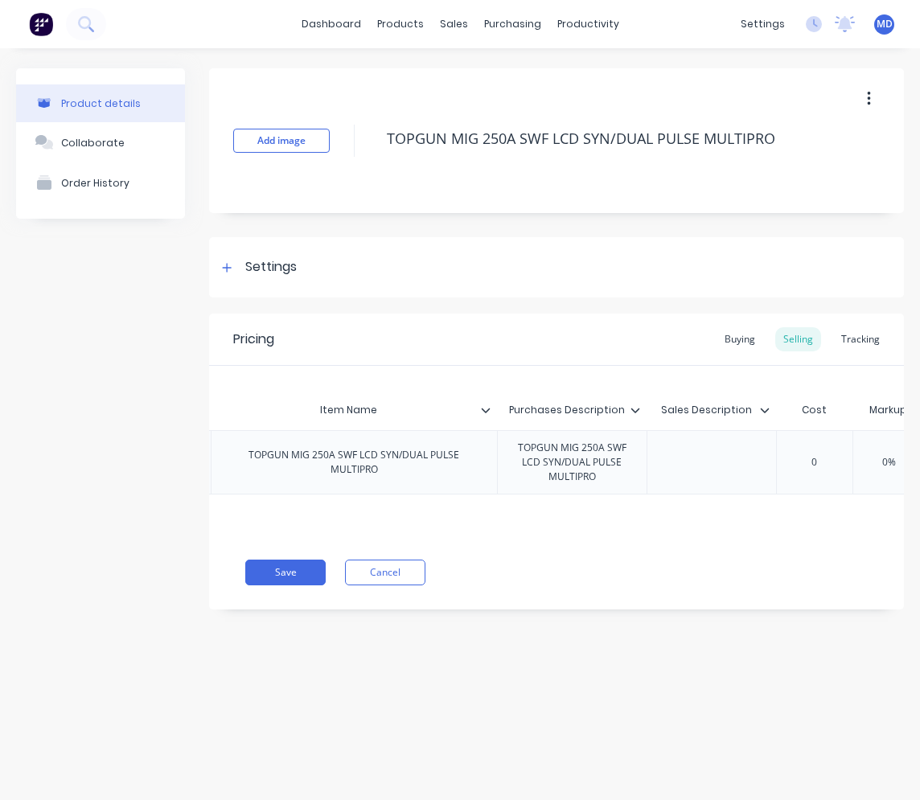
scroll to position [0, 356]
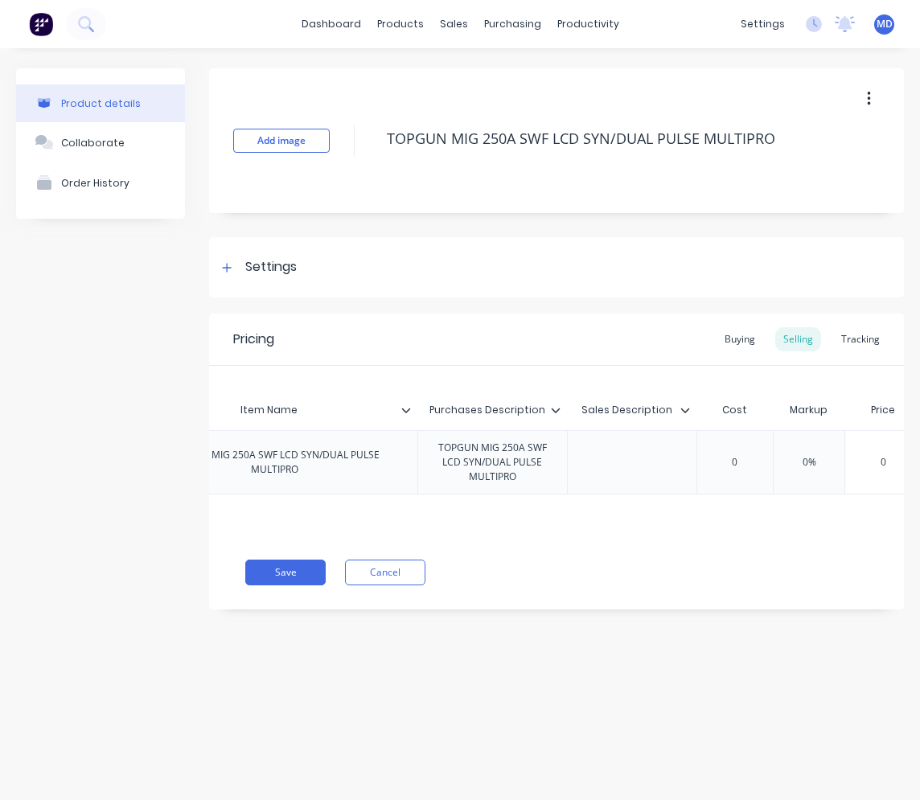
type textarea "x"
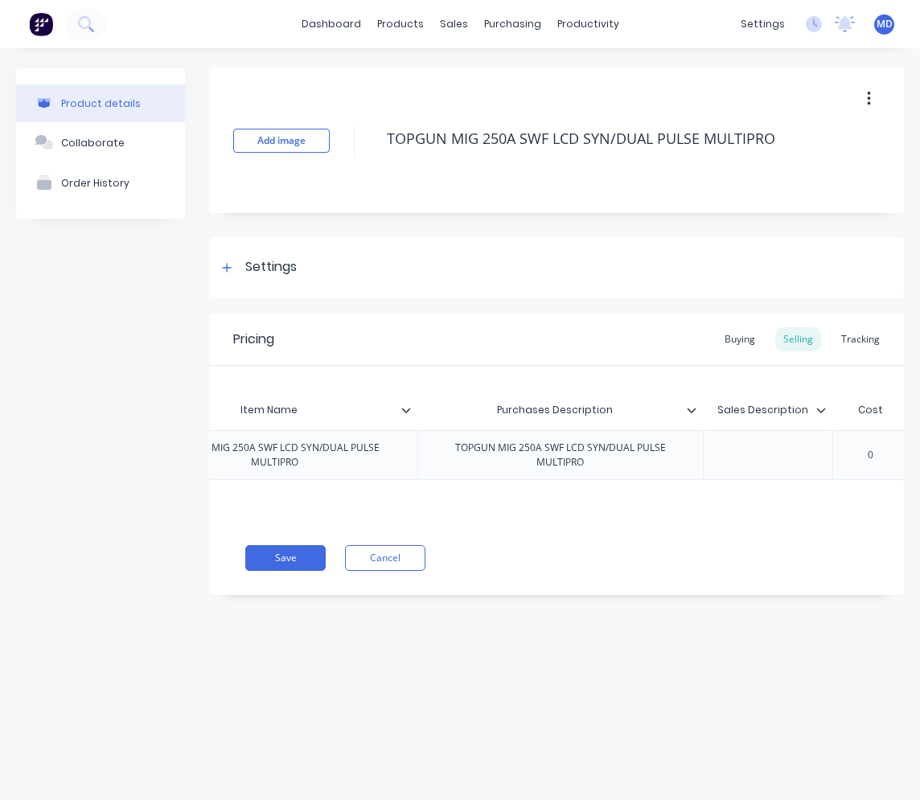
click at [628, 459] on div "factory_item TOPGUN MIG 250A SWF LCD SYN/DUAL PULSE MULTIPRO TOPGUN MIG 250A SW…" at bounding box center [515, 455] width 1250 height 50
paste div
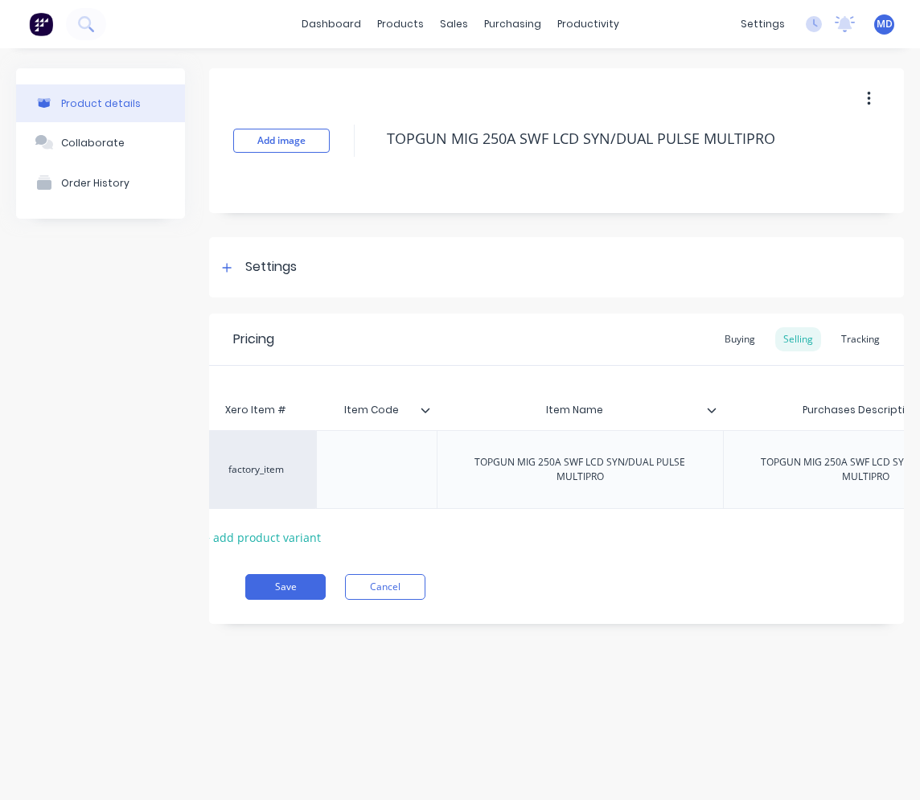
scroll to position [0, 43]
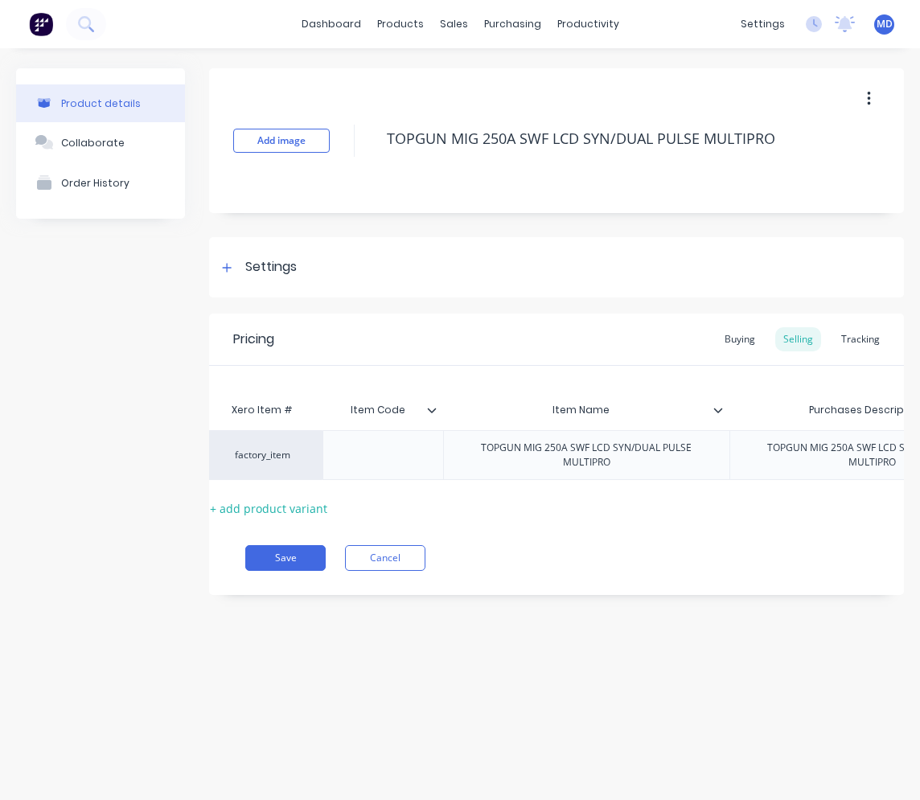
click at [364, 471] on div at bounding box center [383, 455] width 121 height 50
type textarea "x"
drag, startPoint x: 364, startPoint y: 470, endPoint x: 377, endPoint y: 454, distance: 21.1
click at [377, 454] on div at bounding box center [383, 455] width 80 height 21
paste div
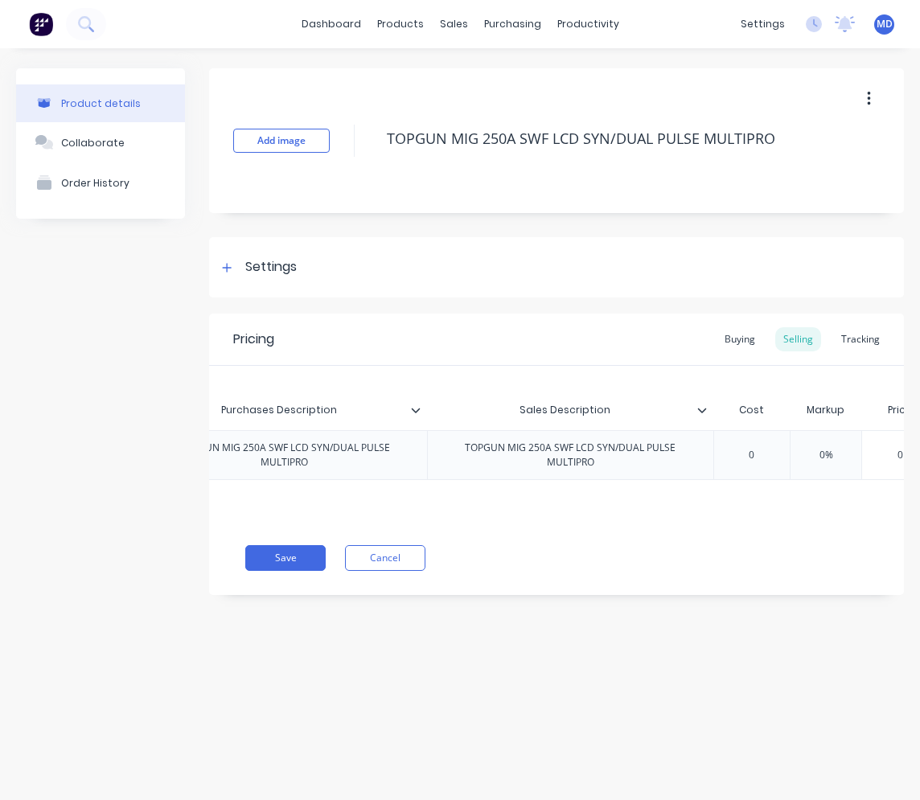
scroll to position [0, 748]
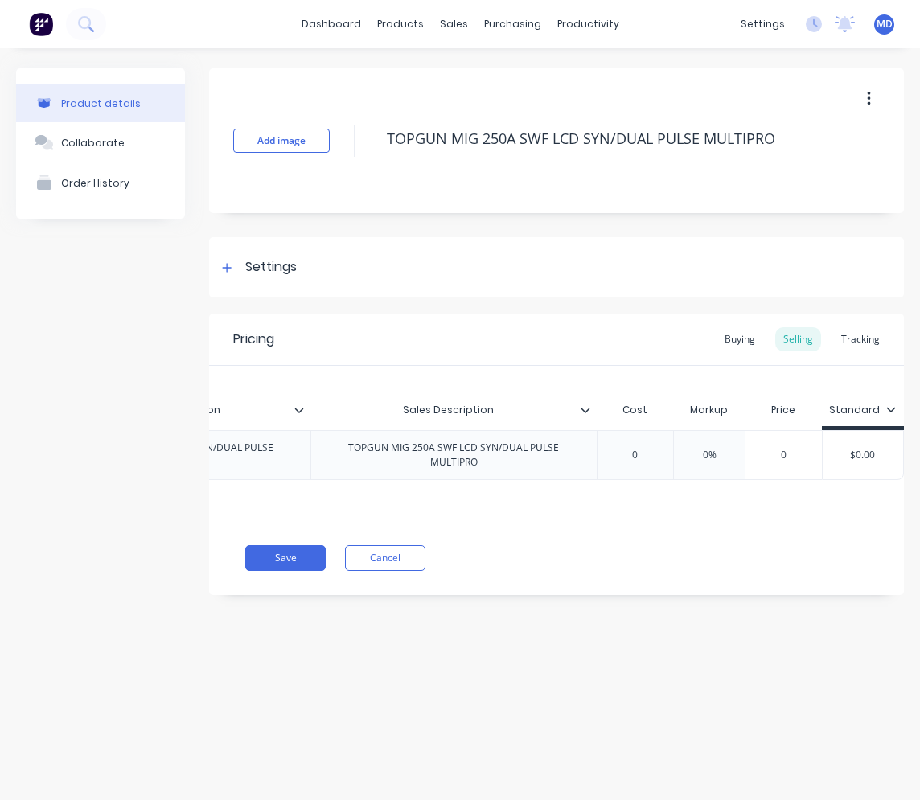
type textarea "x"
type input "0"
click at [649, 454] on input "0" at bounding box center [635, 455] width 80 height 14
click at [745, 340] on div "Buying" at bounding box center [740, 339] width 47 height 24
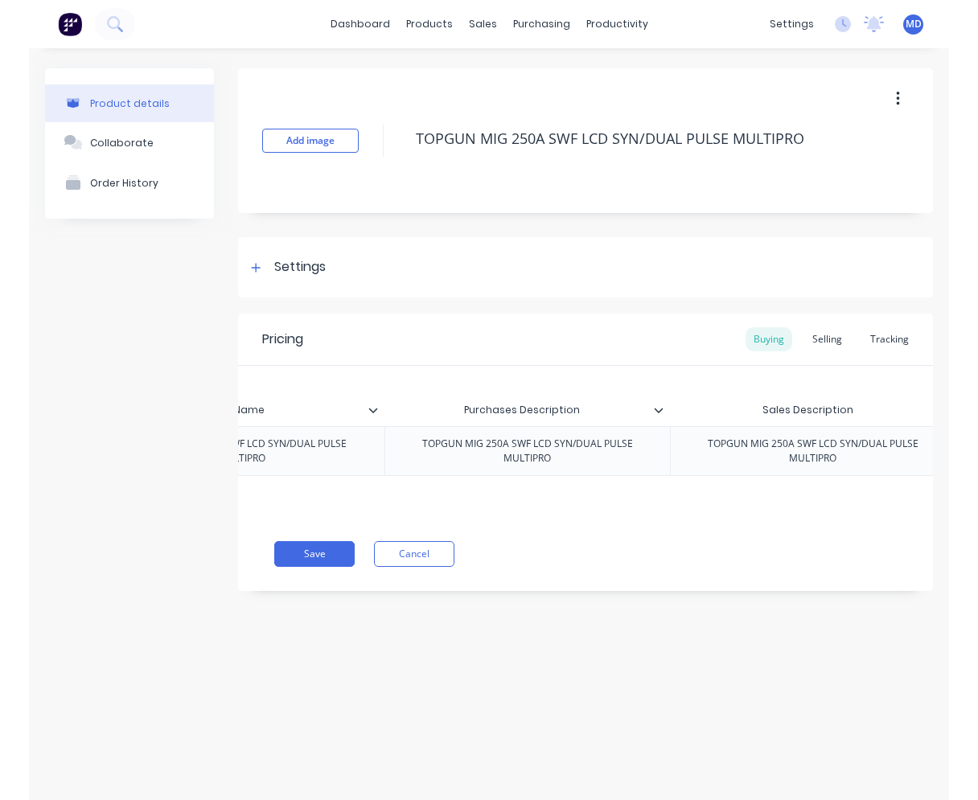
scroll to position [0, 441]
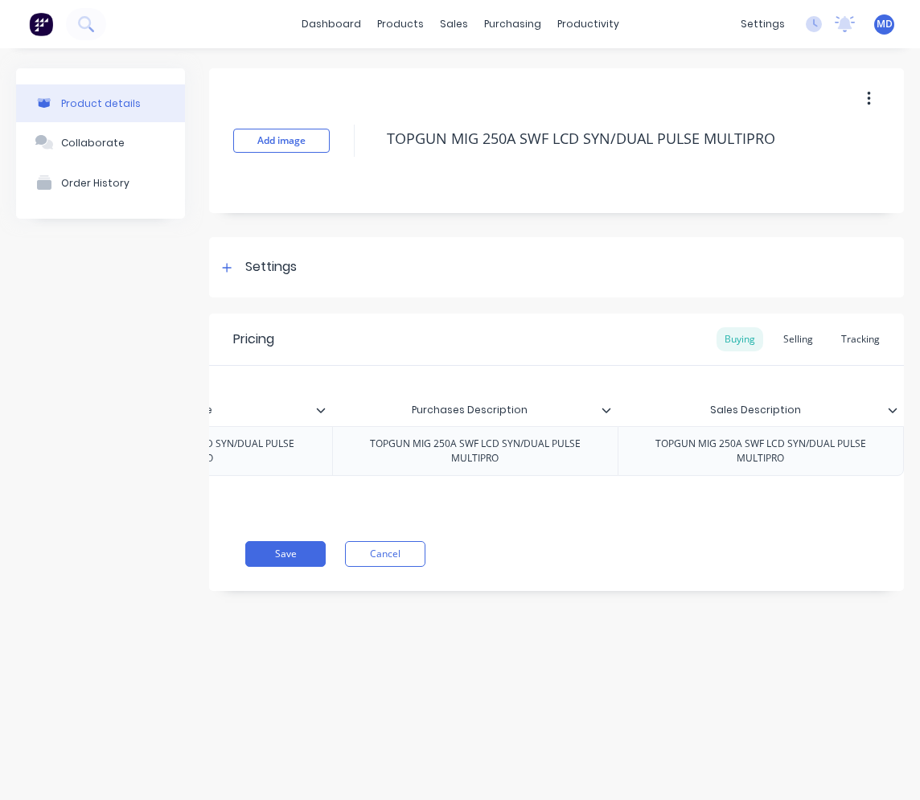
type textarea "x"
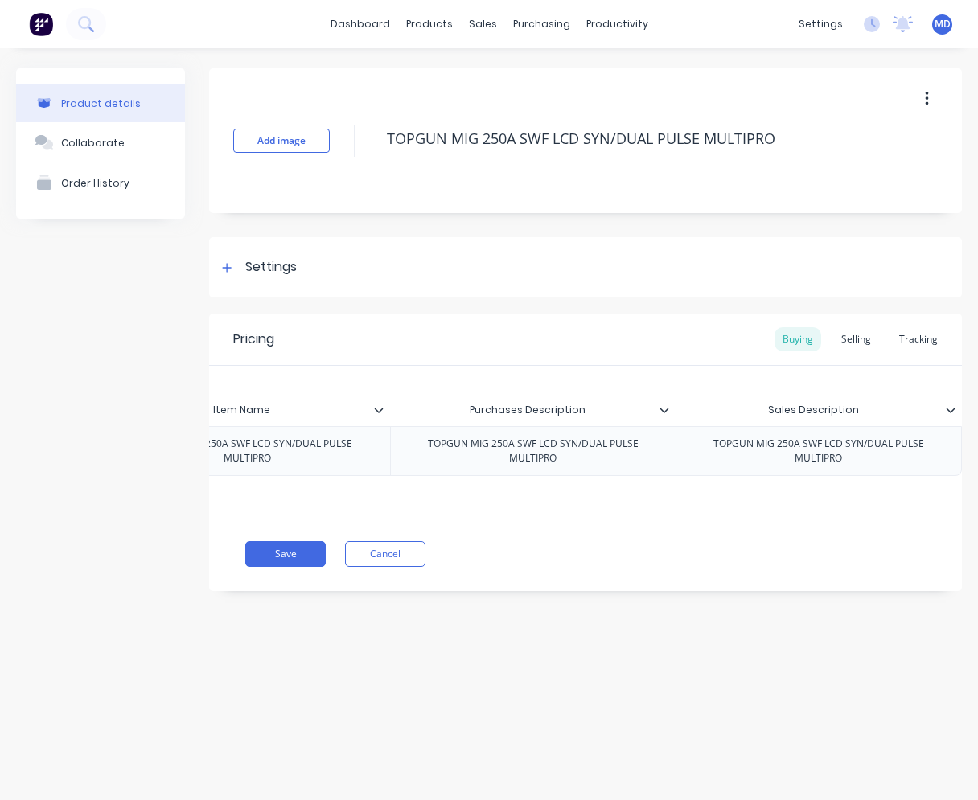
scroll to position [0, 383]
click at [770, 347] on div "Selling" at bounding box center [856, 339] width 46 height 24
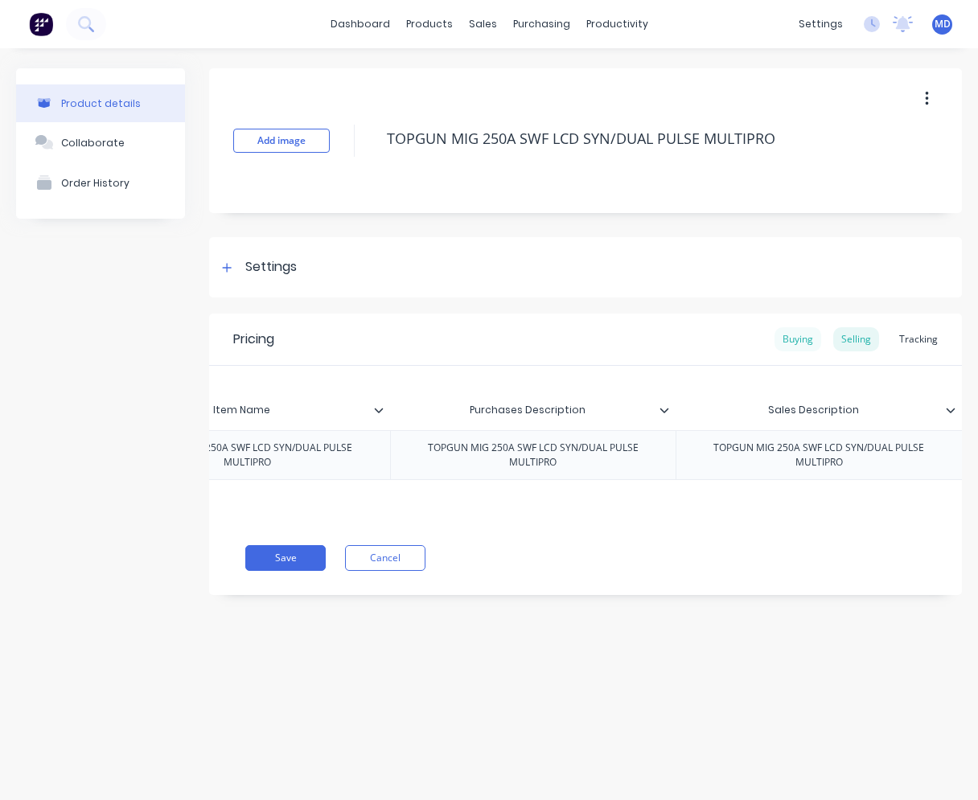
click at [770, 338] on div "Buying" at bounding box center [798, 339] width 47 height 24
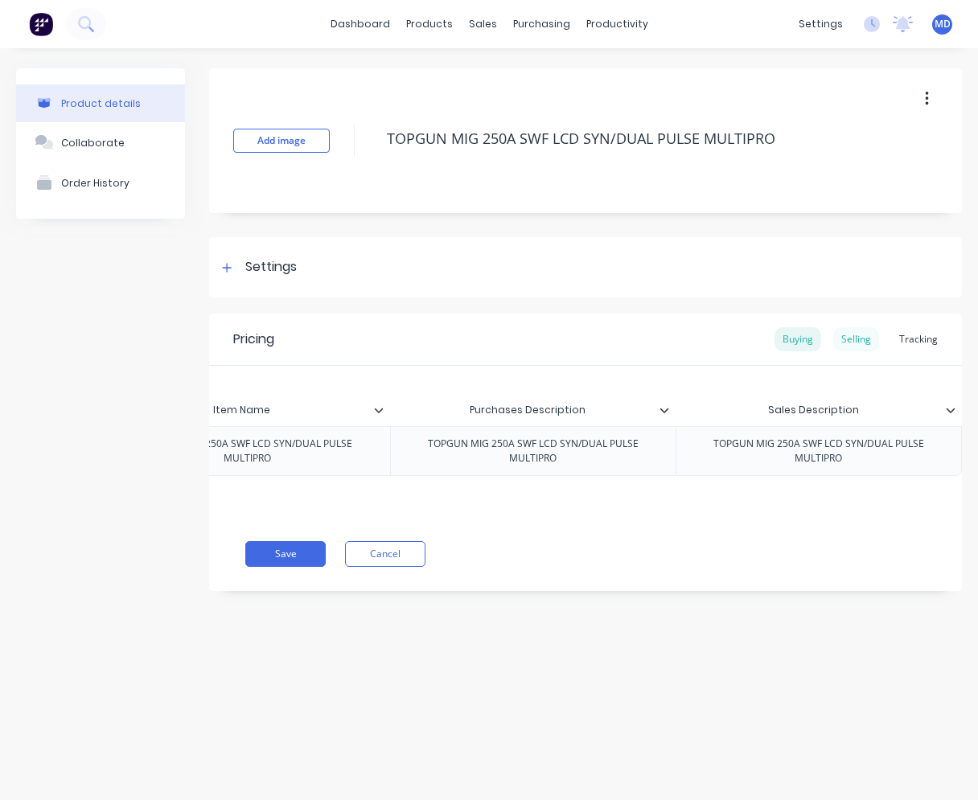
click at [770, 343] on div "Selling" at bounding box center [856, 339] width 46 height 24
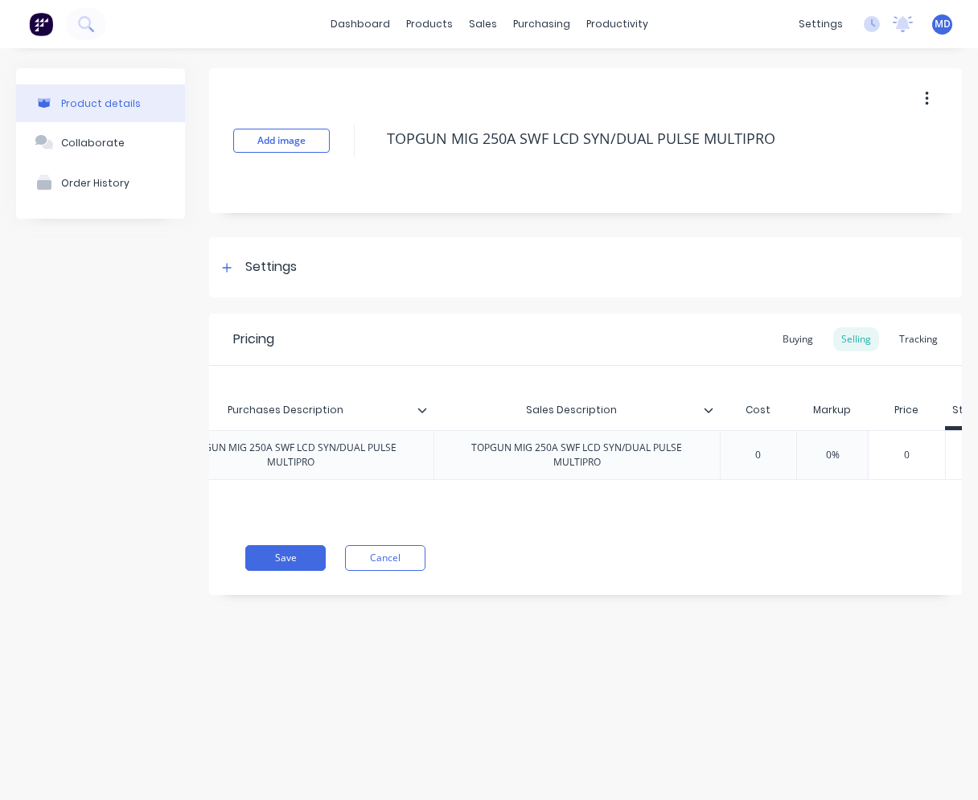
scroll to position [0, 690]
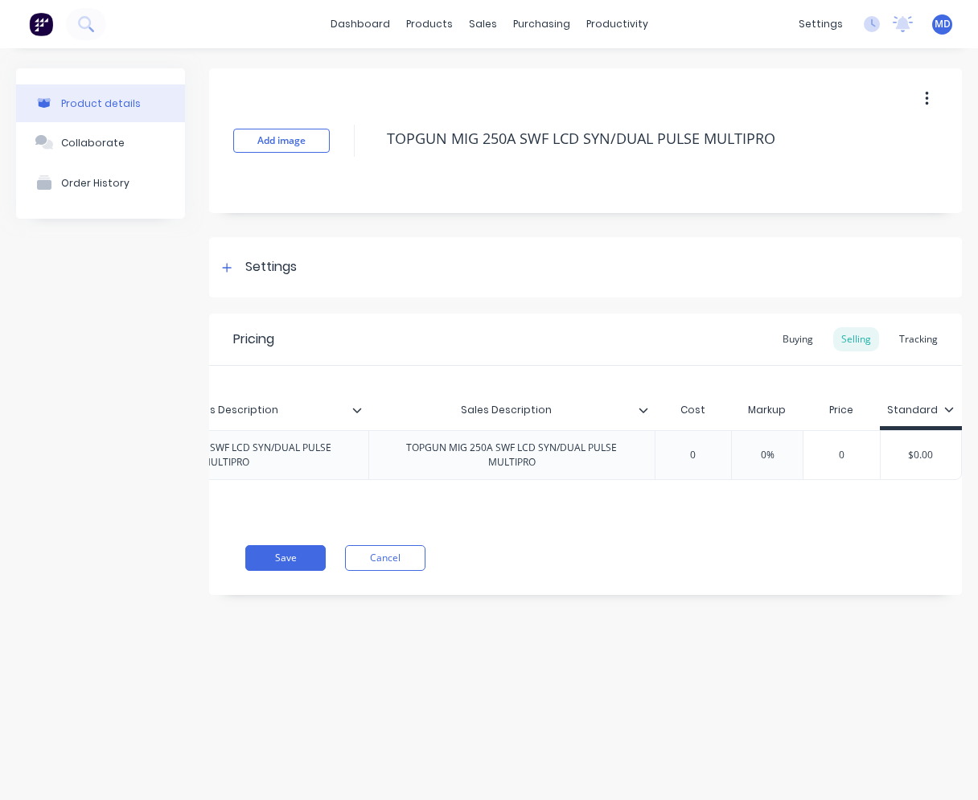
type input "0"
click at [705, 458] on input "0" at bounding box center [693, 455] width 80 height 14
type input "0"
click at [711, 459] on input "0" at bounding box center [693, 455] width 80 height 14
drag, startPoint x: 702, startPoint y: 459, endPoint x: 674, endPoint y: 454, distance: 28.7
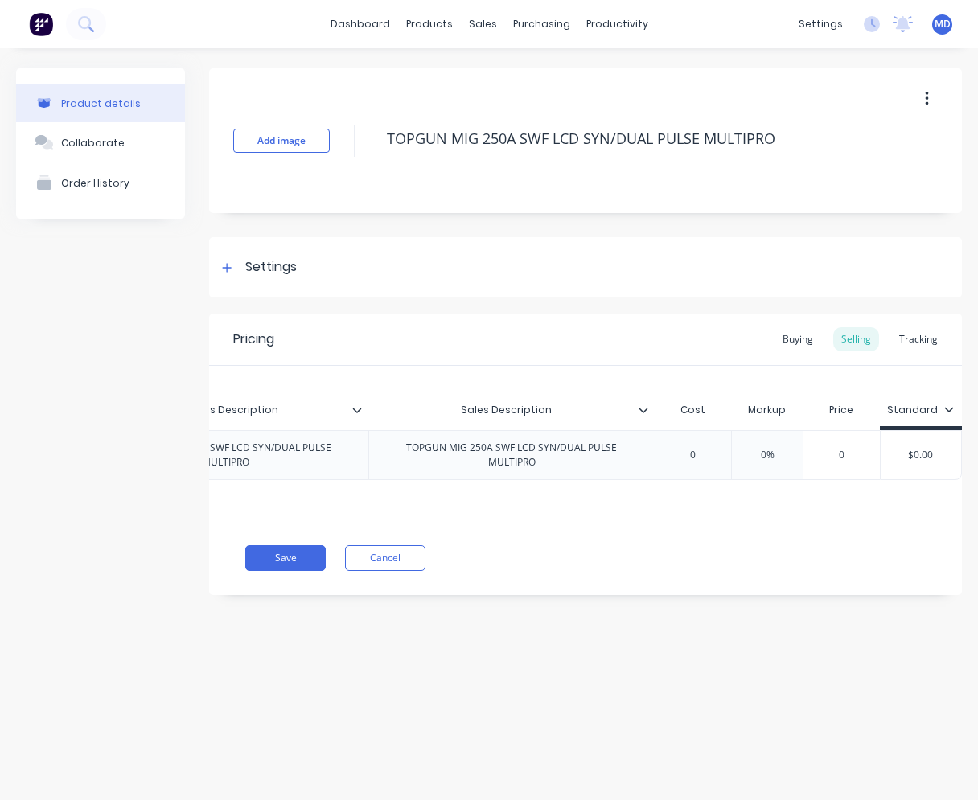
click at [680, 454] on input "0" at bounding box center [693, 455] width 80 height 14
type textarea "x"
type input "2"
type textarea "x"
type input "27"
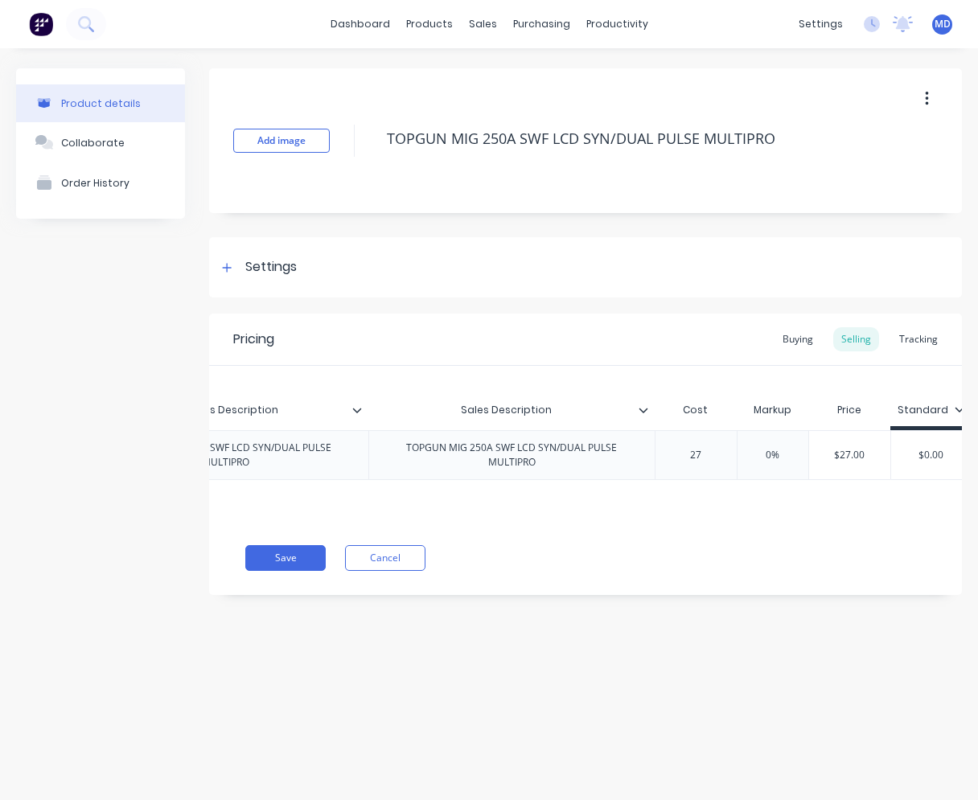
type textarea "x"
click at [770, 455] on input "0%" at bounding box center [783, 455] width 80 height 14
drag, startPoint x: 774, startPoint y: 457, endPoint x: 808, endPoint y: 452, distance: 34.1
click at [770, 452] on input "0%" at bounding box center [783, 455] width 80 height 14
click at [769, 551] on div "Pricing Buying Selling Tracking Xero Item # Item Code Item Name Purchases Descr…" at bounding box center [585, 455] width 753 height 282
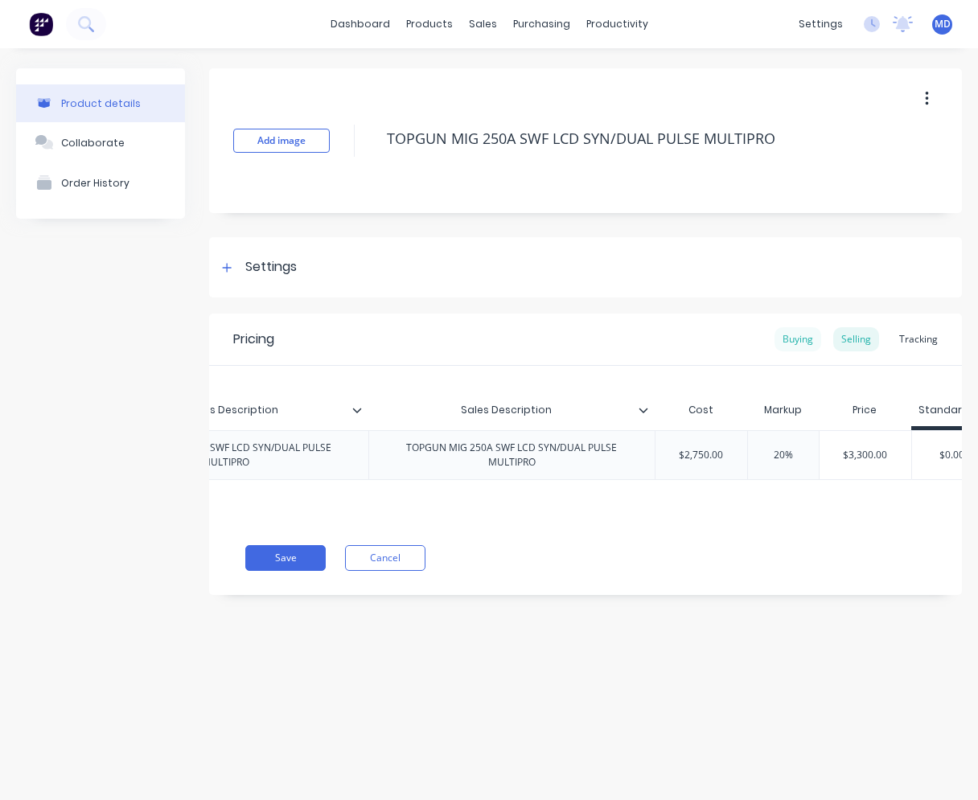
click at [770, 343] on div "Buying" at bounding box center [798, 339] width 47 height 24
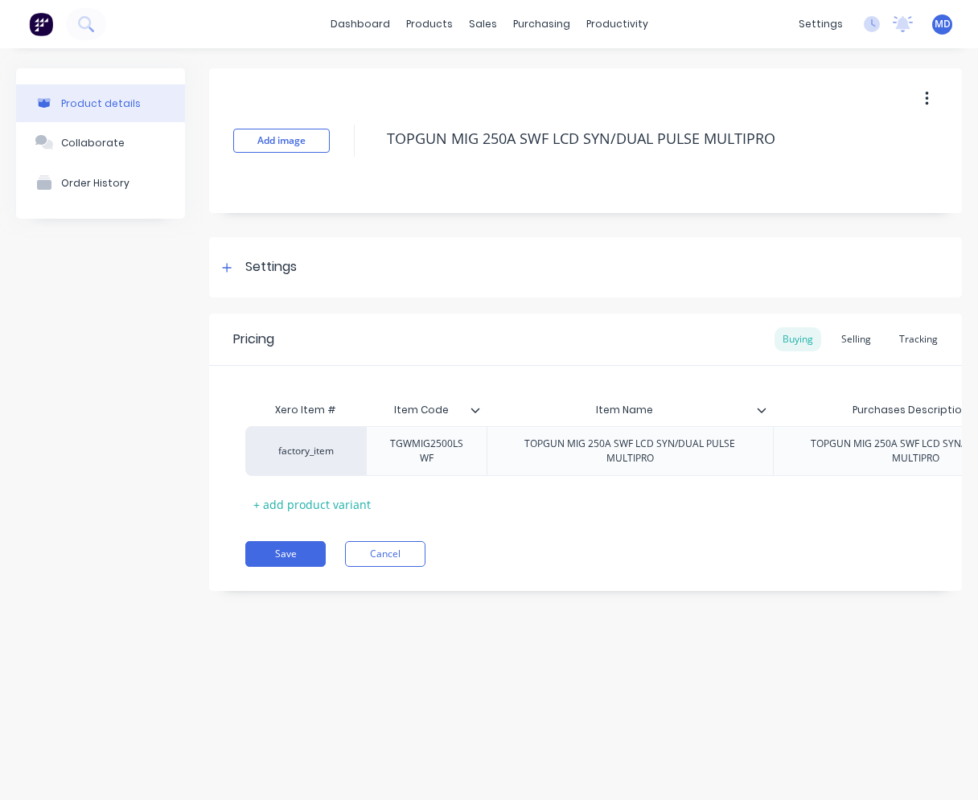
scroll to position [0, 383]
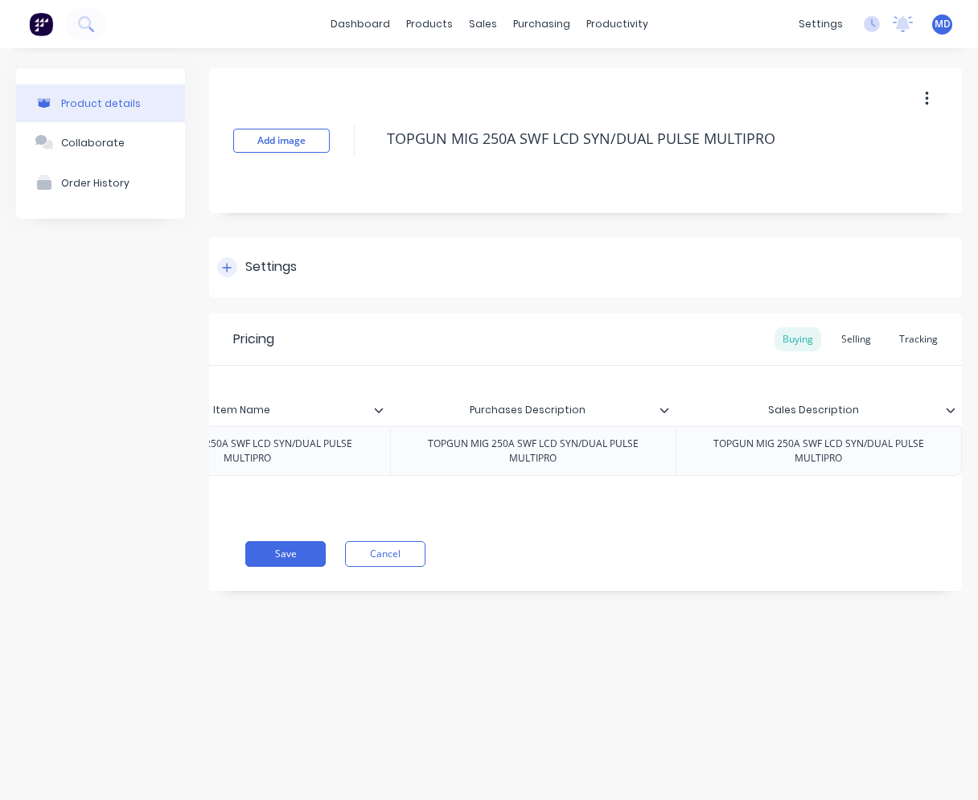
click at [235, 265] on div at bounding box center [227, 267] width 20 height 20
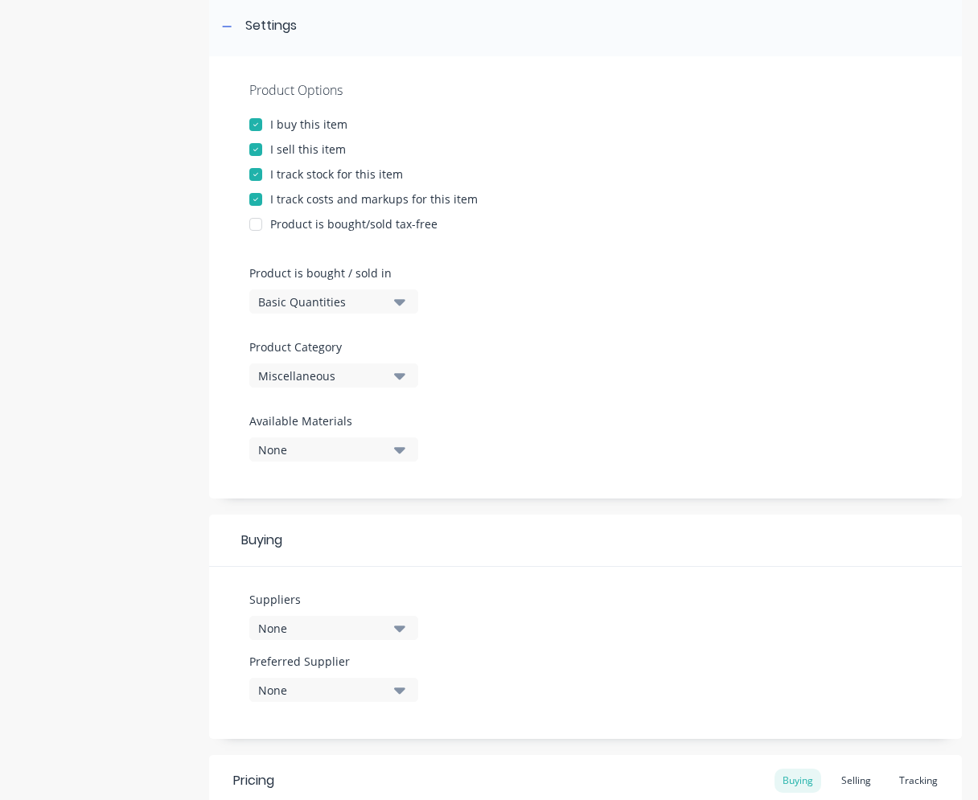
scroll to position [322, 0]
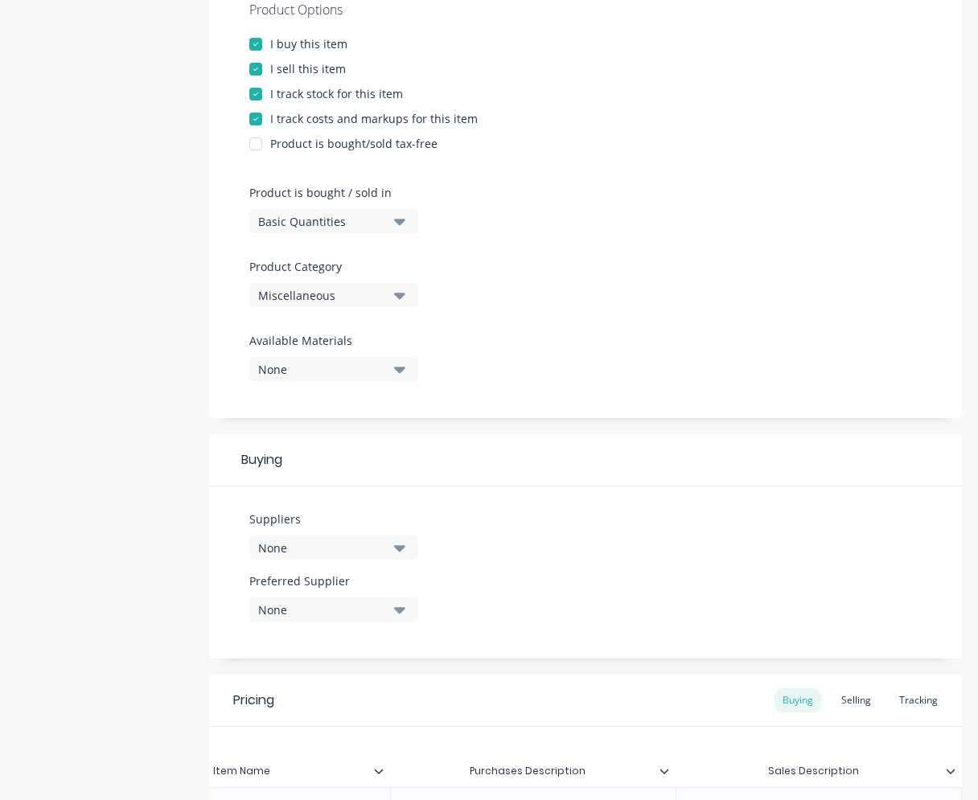
click at [321, 541] on div "None" at bounding box center [322, 548] width 129 height 17
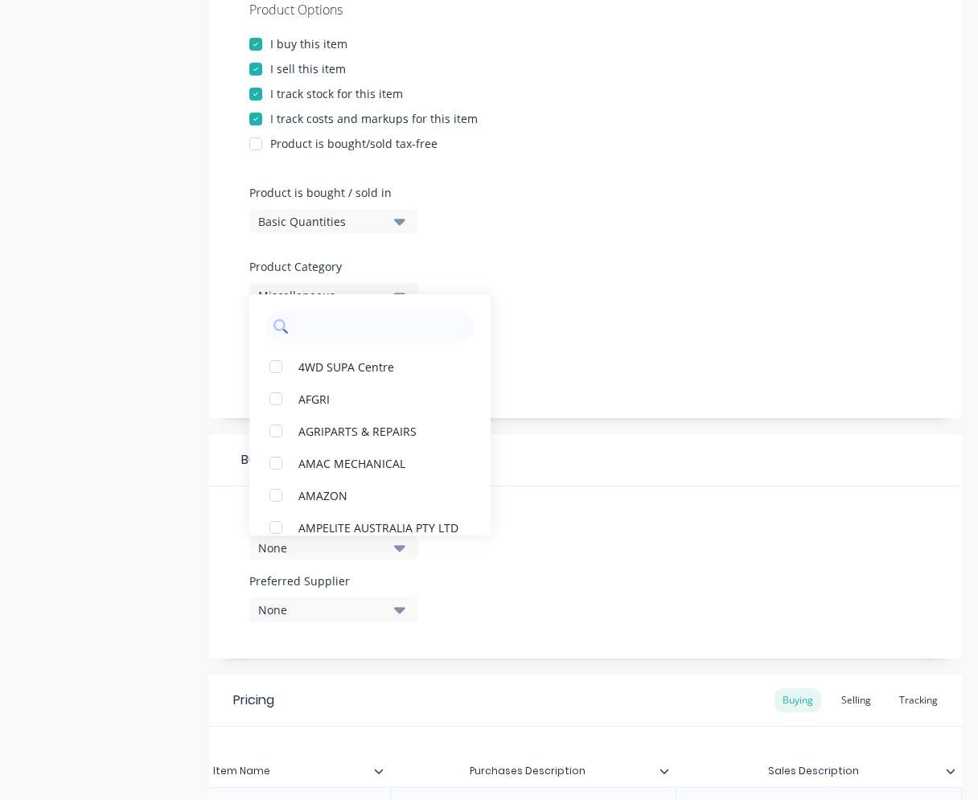
click at [355, 331] on input "text" at bounding box center [381, 326] width 171 height 32
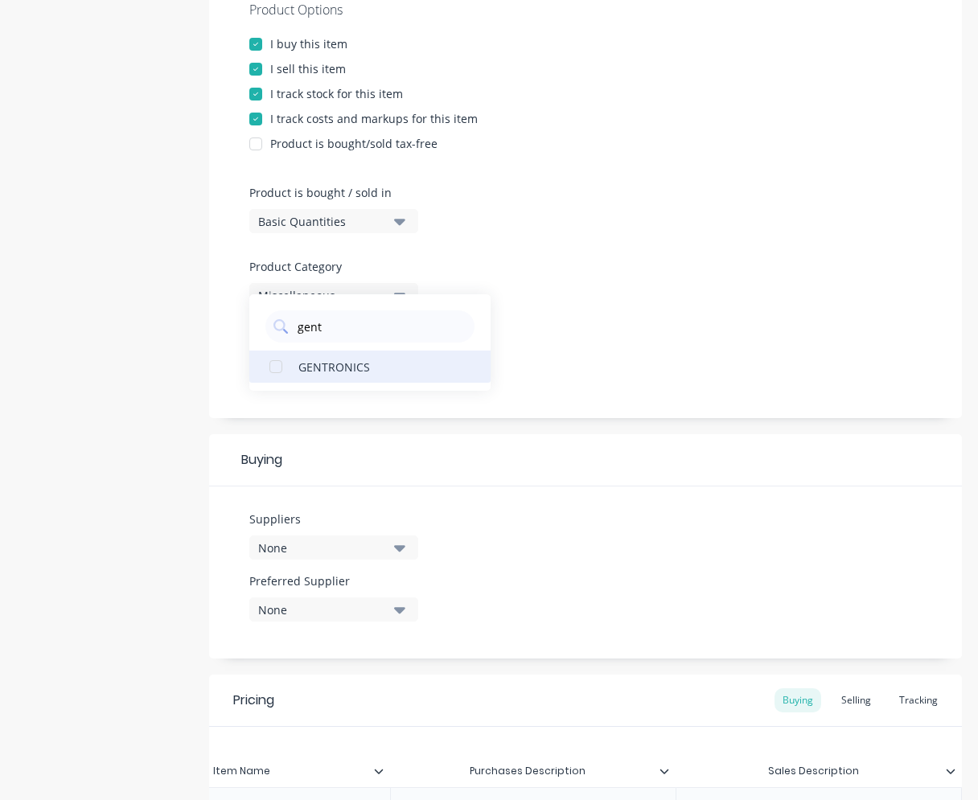
click at [314, 364] on div "GENTRONICS" at bounding box center [378, 366] width 161 height 17
click at [345, 608] on div "None" at bounding box center [322, 610] width 129 height 17
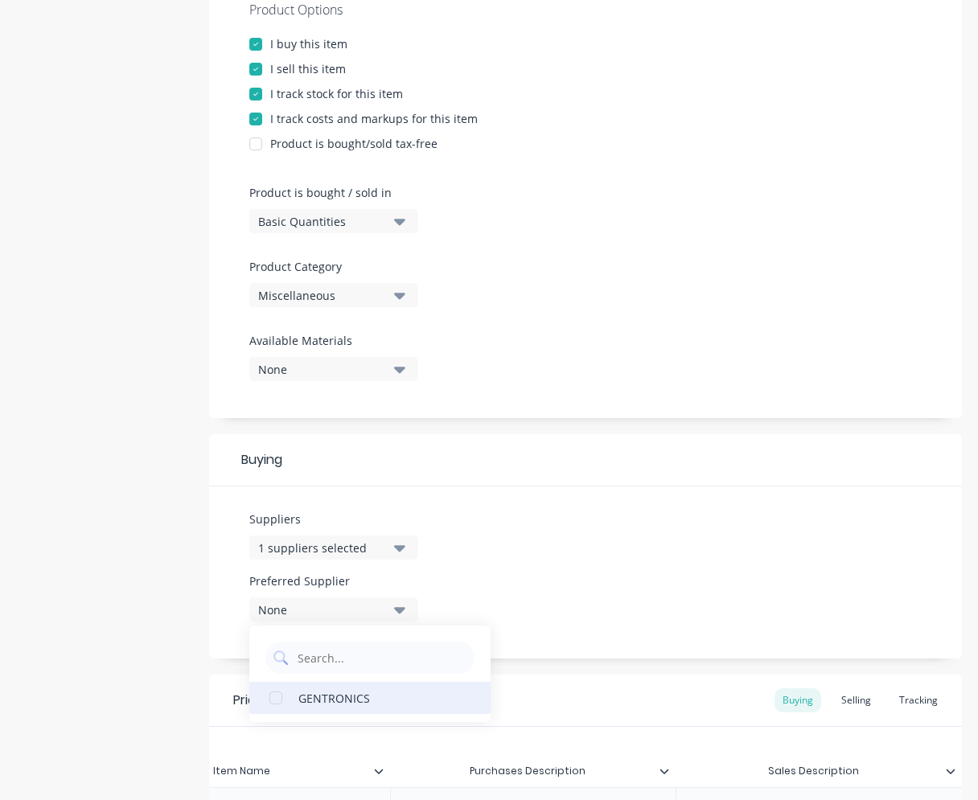
click at [323, 695] on div "GENTRONICS" at bounding box center [378, 697] width 161 height 17
click at [517, 522] on div "Suppliers 1 suppliers selected gent Preferred Supplier GENTRONICS GENTRONICS" at bounding box center [585, 573] width 753 height 172
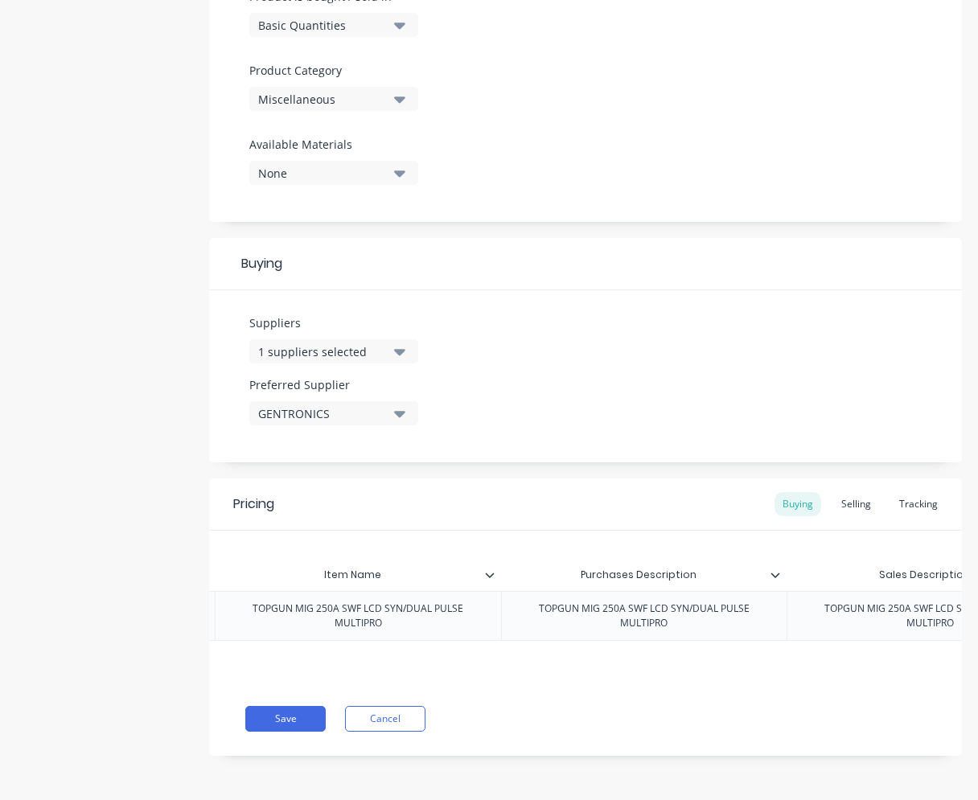
scroll to position [0, 487]
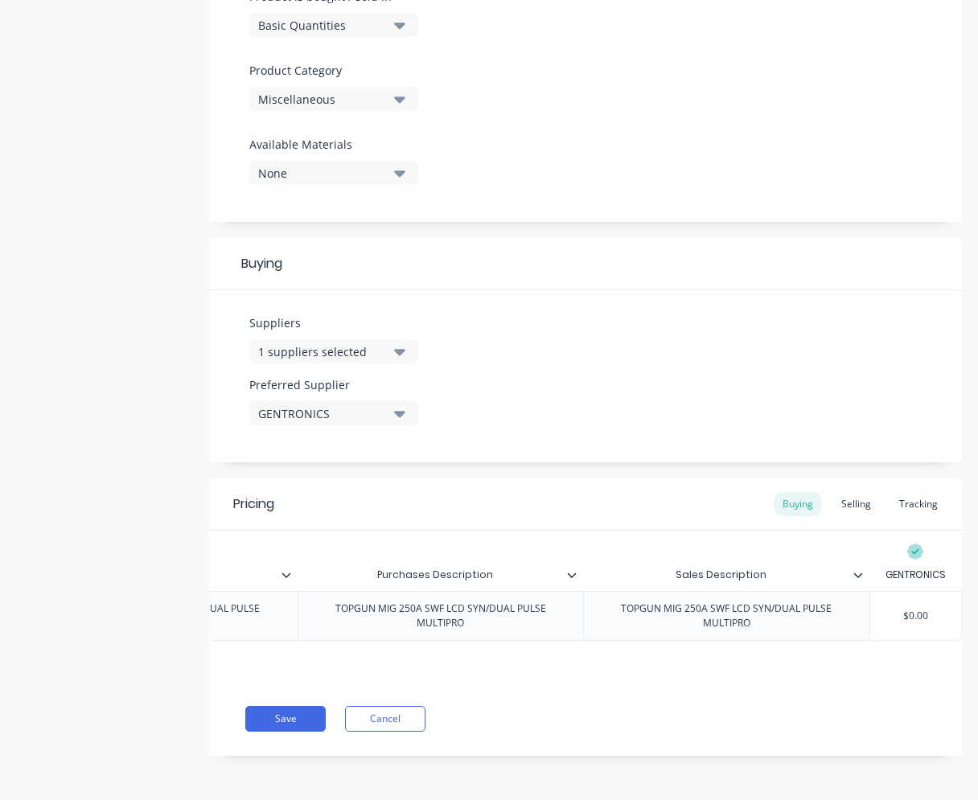
click at [770, 609] on input "$0.00" at bounding box center [915, 616] width 91 height 14
drag, startPoint x: 881, startPoint y: 601, endPoint x: 940, endPoint y: 601, distance: 59.5
click at [770, 609] on input "$0.00" at bounding box center [915, 616] width 91 height 14
click at [729, 720] on div "Save Cancel" at bounding box center [603, 719] width 717 height 26
click at [770, 495] on div "Selling" at bounding box center [856, 504] width 46 height 24
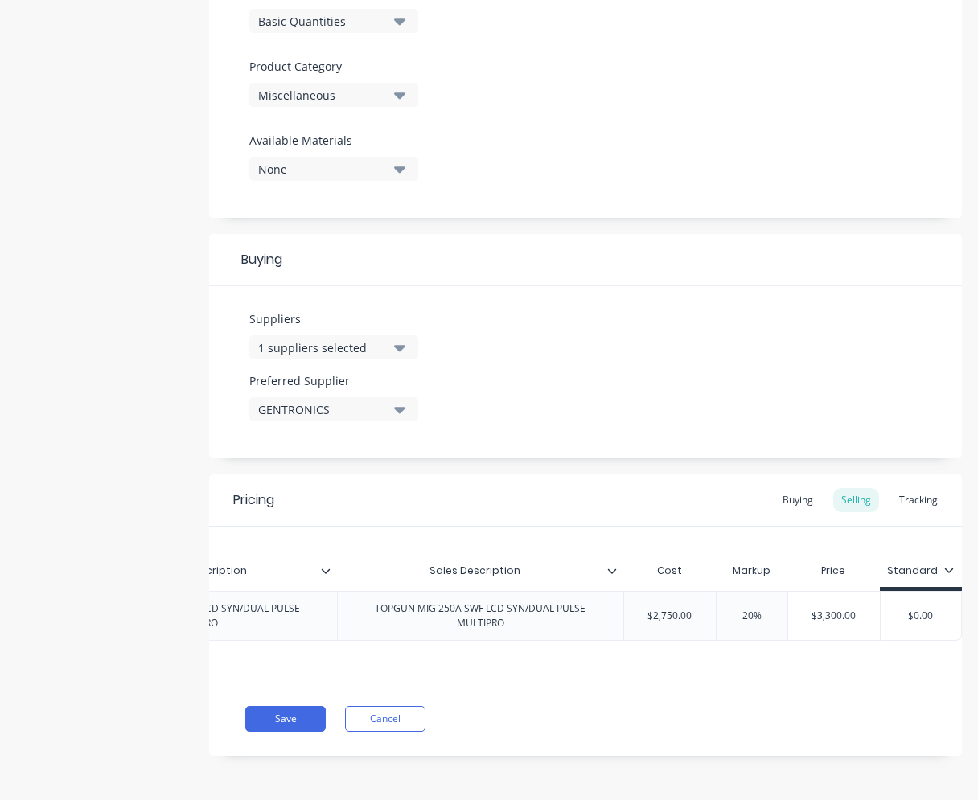
scroll to position [0, 734]
click at [734, 609] on input "20%" at bounding box center [752, 616] width 80 height 14
click at [743, 732] on div "Save Cancel" at bounding box center [603, 719] width 717 height 26
click at [737, 610] on input "30%" at bounding box center [752, 616] width 80 height 14
click at [728, 610] on input "40%" at bounding box center [752, 616] width 80 height 14
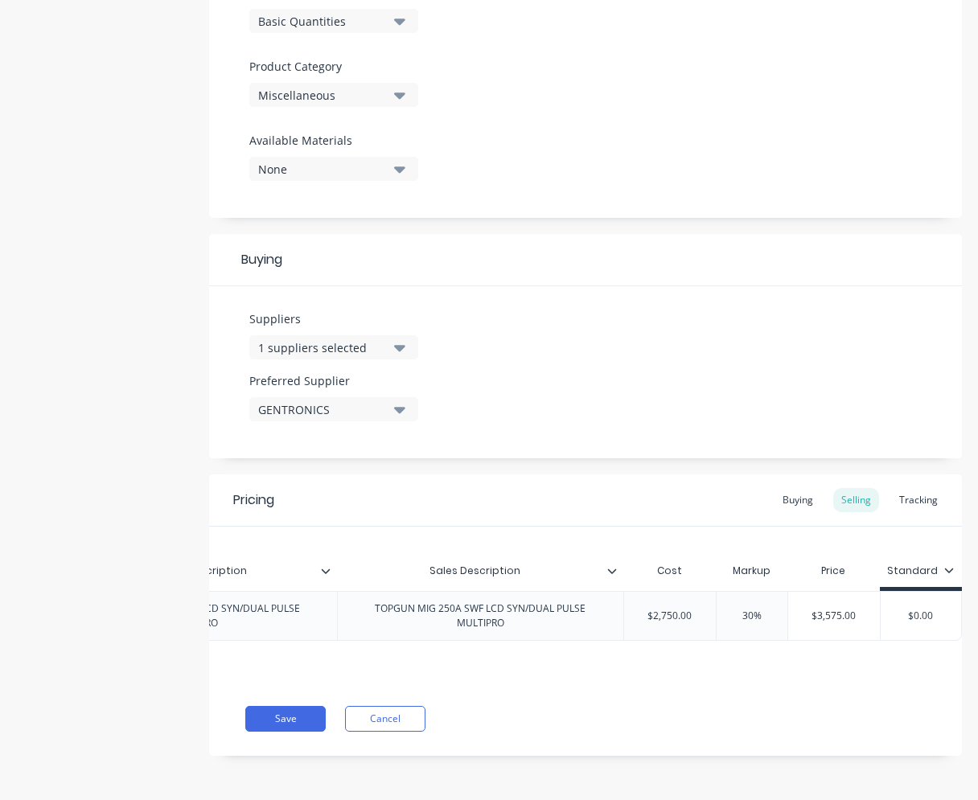
drag, startPoint x: 894, startPoint y: 606, endPoint x: 935, endPoint y: 604, distance: 41.1
click at [770, 609] on input "$0.00" at bounding box center [921, 616] width 80 height 14
click at [758, 726] on div "Save Cancel" at bounding box center [603, 719] width 717 height 26
click at [770, 492] on div "Tracking" at bounding box center [918, 500] width 55 height 24
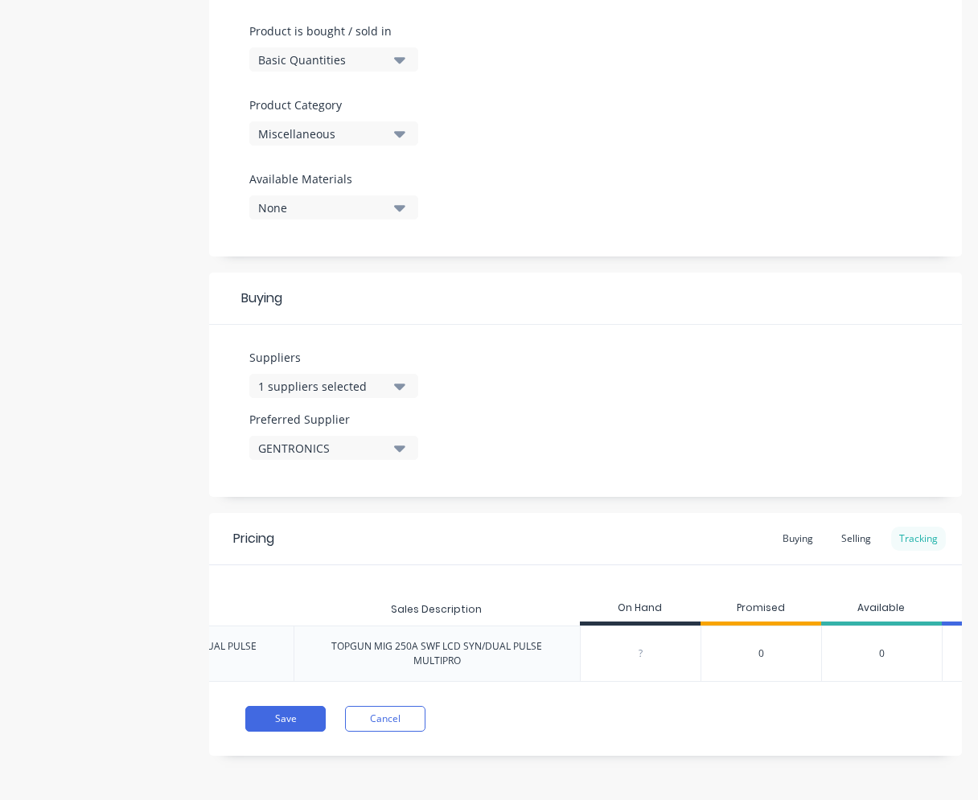
scroll to position [481, 0]
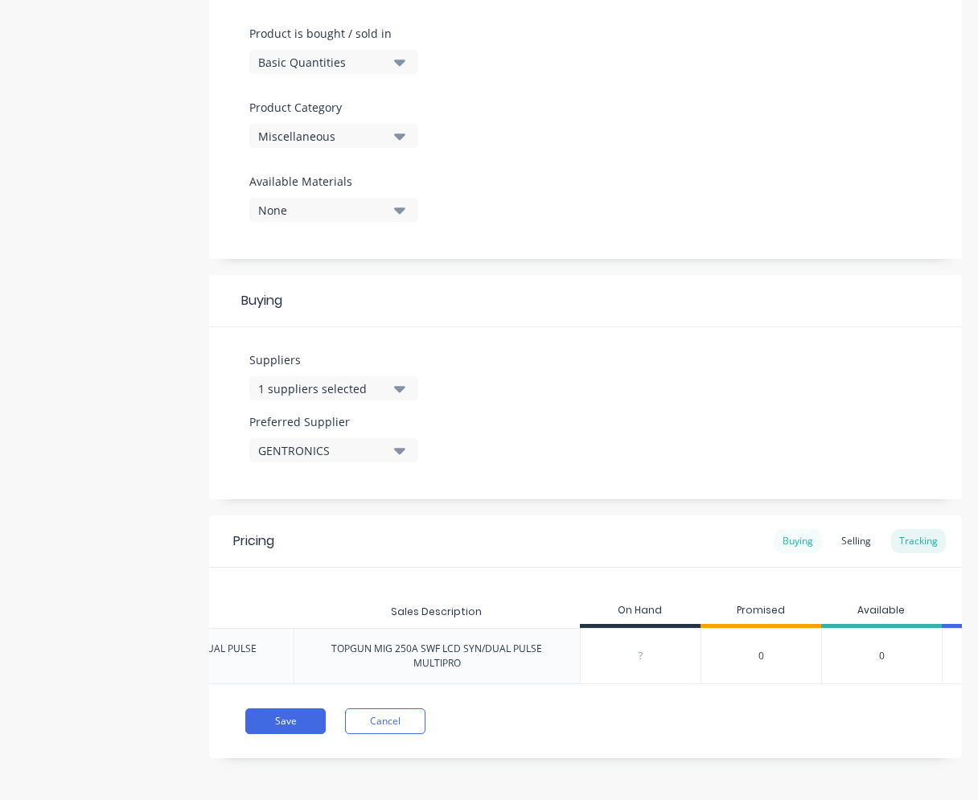
click at [770, 543] on div "Buying" at bounding box center [798, 541] width 47 height 24
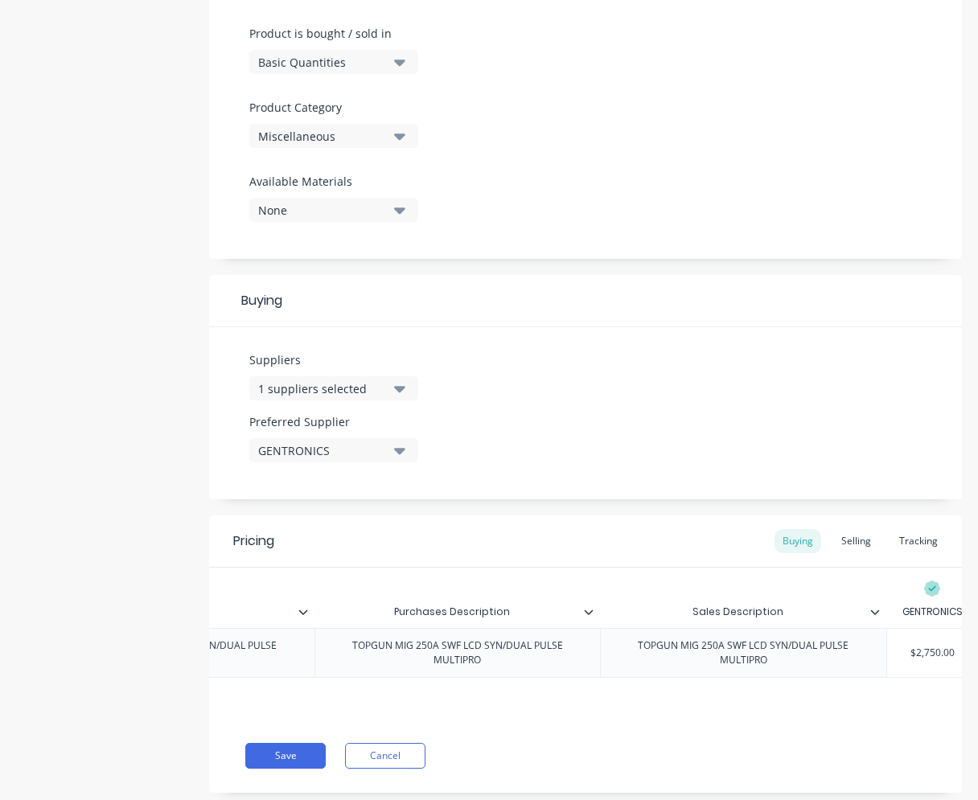
scroll to position [0, 487]
click at [770, 545] on div "Selling" at bounding box center [856, 541] width 46 height 24
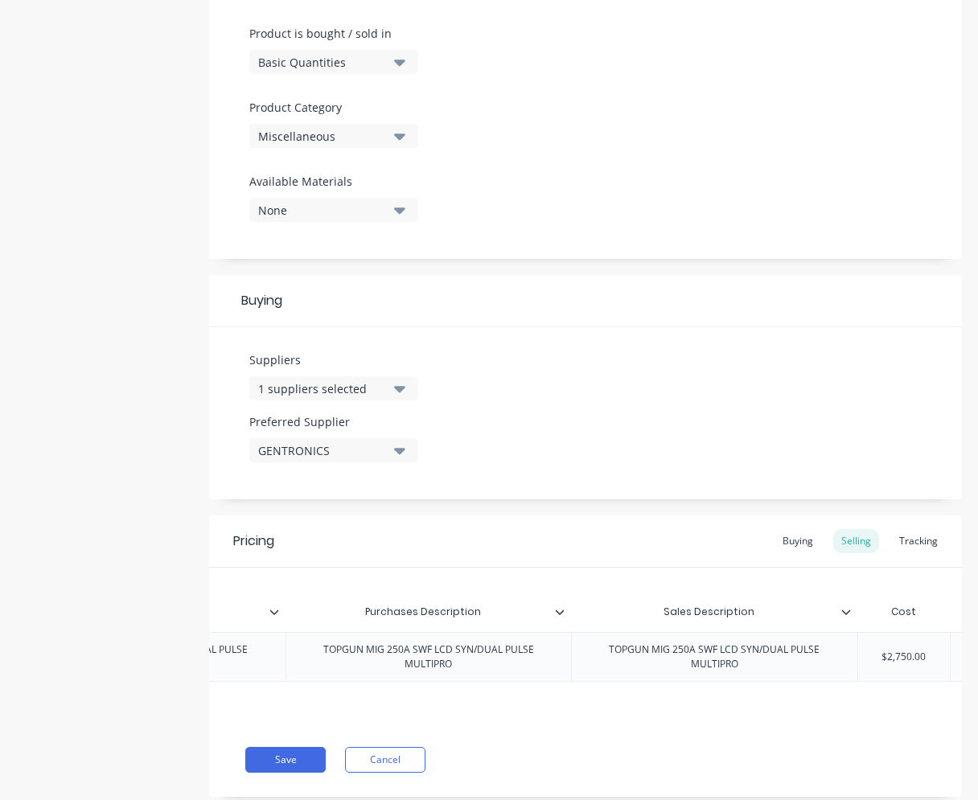
scroll to position [0, 734]
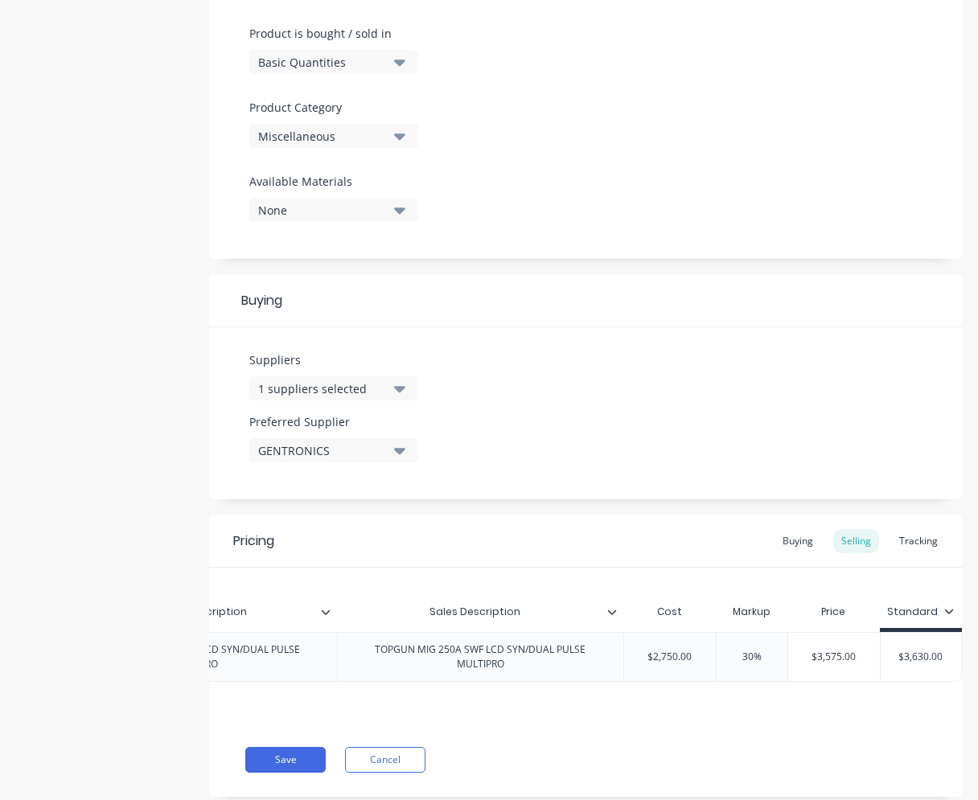
drag, startPoint x: 733, startPoint y: 660, endPoint x: 741, endPoint y: 657, distance: 8.4
click at [741, 657] on input "30%" at bounding box center [752, 657] width 80 height 14
click at [753, 754] on div "Pricing Buying Selling Tracking Xero Item # Item Code Item Name Purchases Descr…" at bounding box center [585, 657] width 753 height 282
click at [730, 658] on input "40%" at bounding box center [752, 657] width 80 height 14
click at [746, 689] on div "Xero Item # Item Code Item Name Purchases Description Sales Description Cost Ma…" at bounding box center [585, 645] width 753 height 155
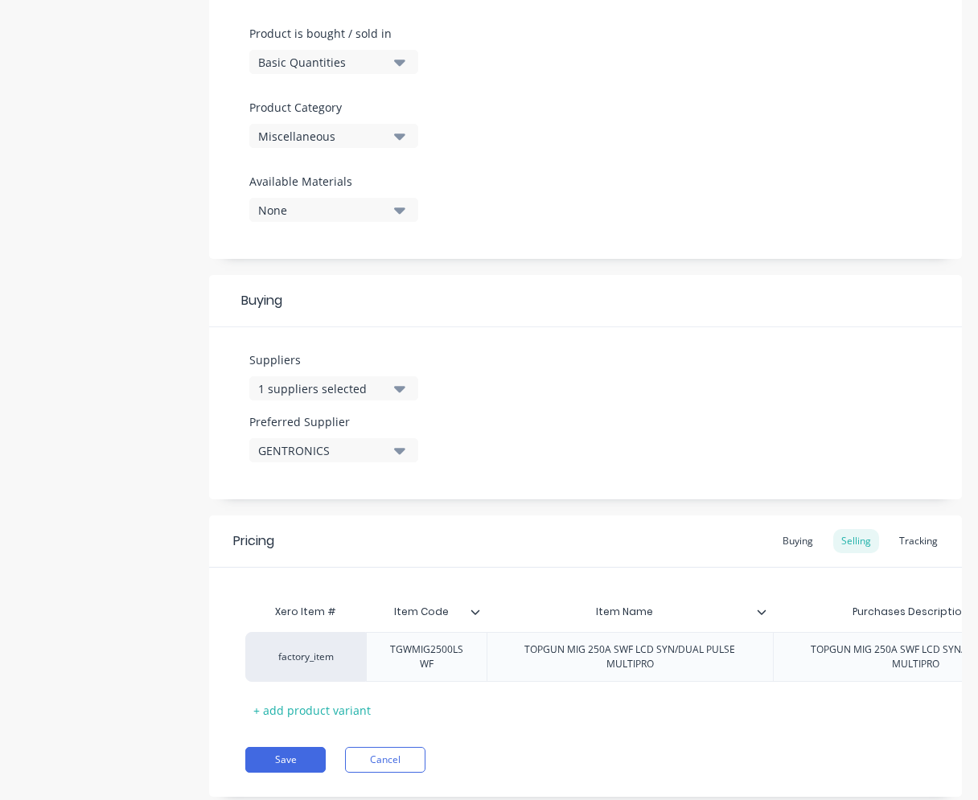
scroll to position [240, 0]
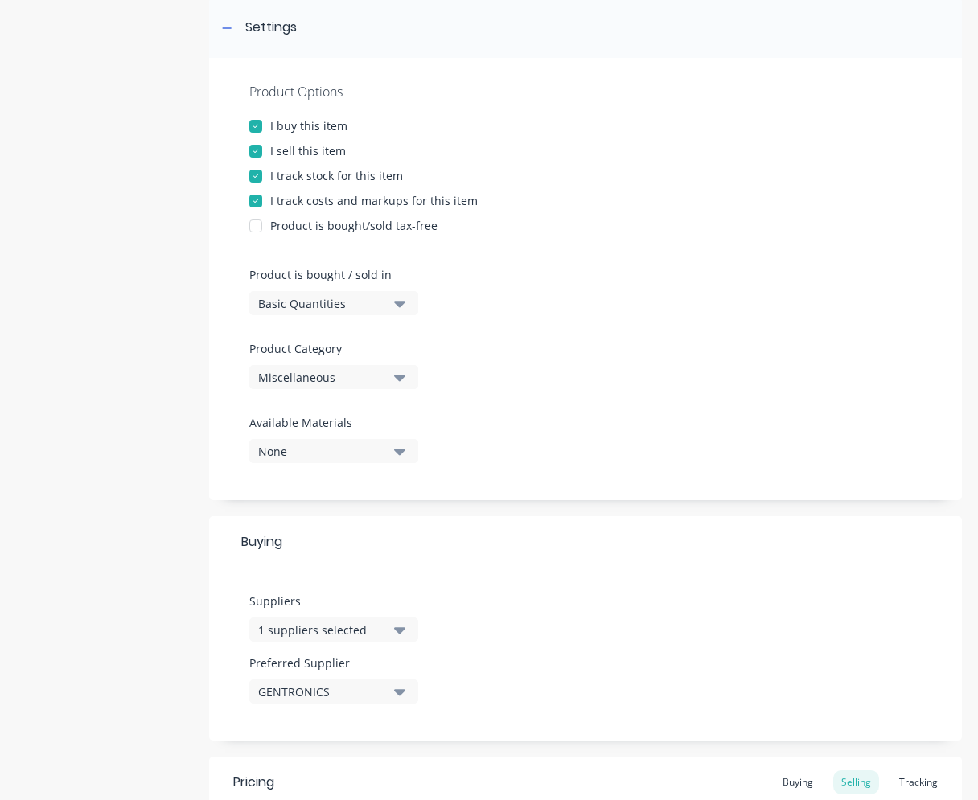
click at [409, 372] on button "Miscellaneous" at bounding box center [333, 377] width 169 height 24
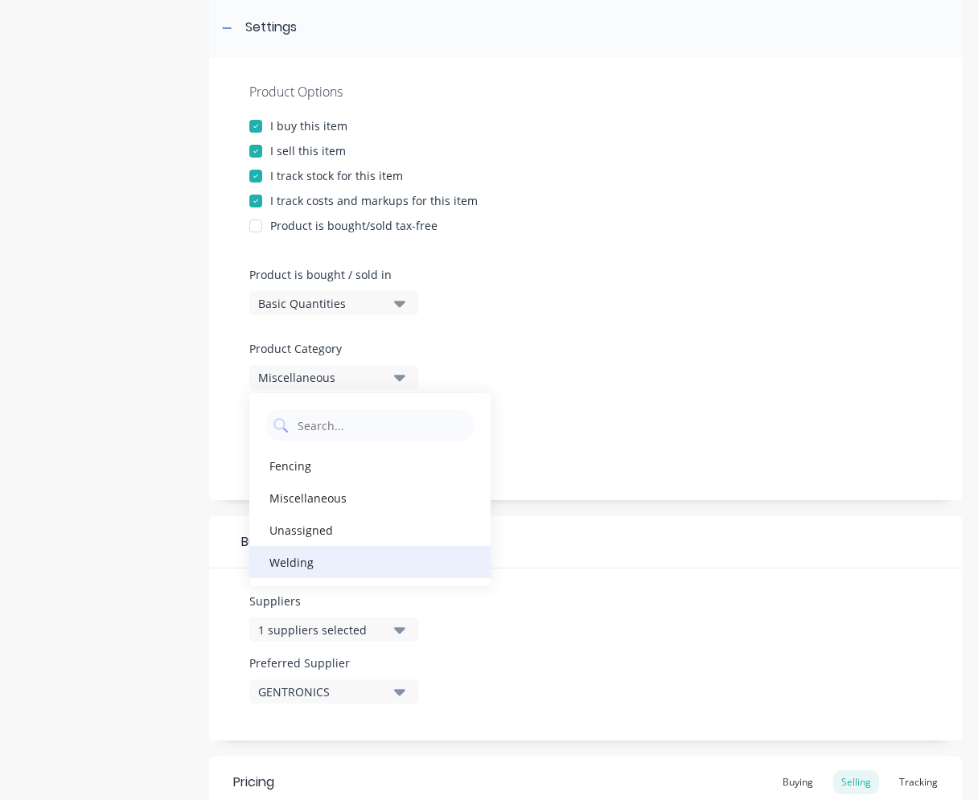
click at [313, 562] on div "Welding" at bounding box center [369, 562] width 241 height 32
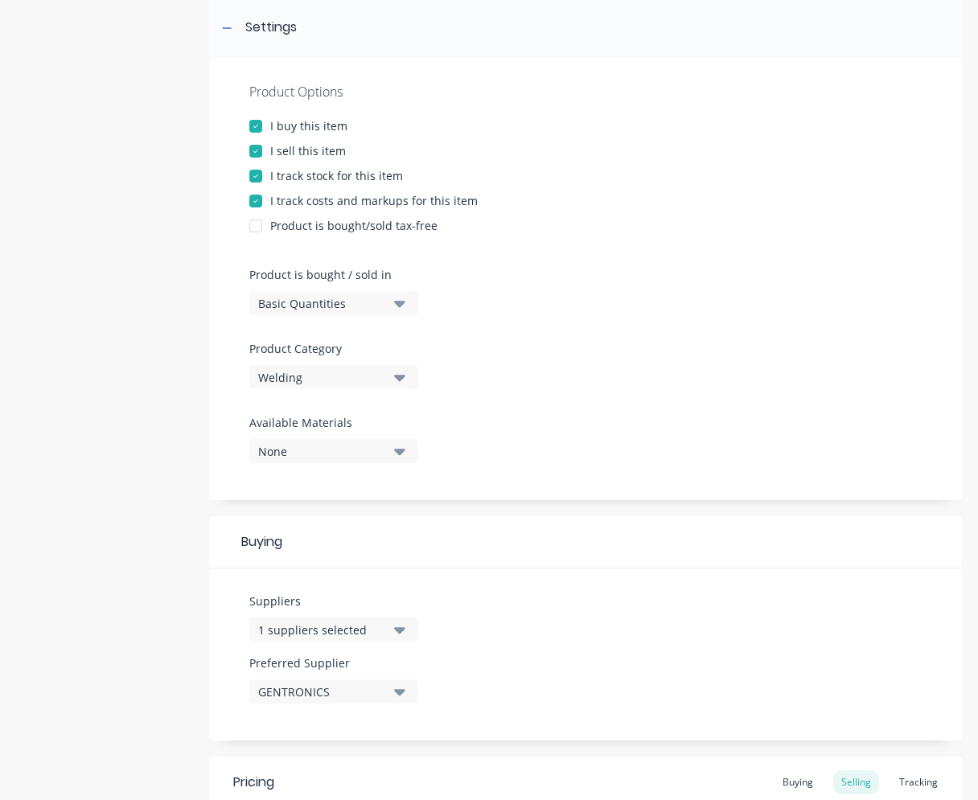
scroll to position [534, 0]
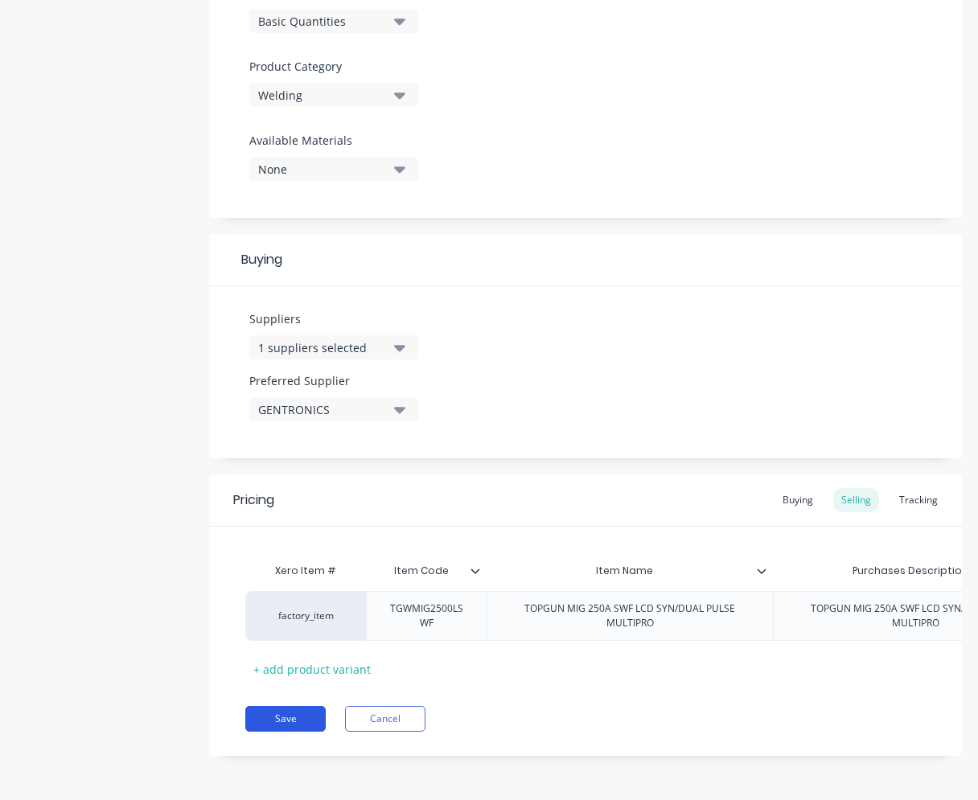
click at [310, 721] on button "Save" at bounding box center [285, 719] width 80 height 26
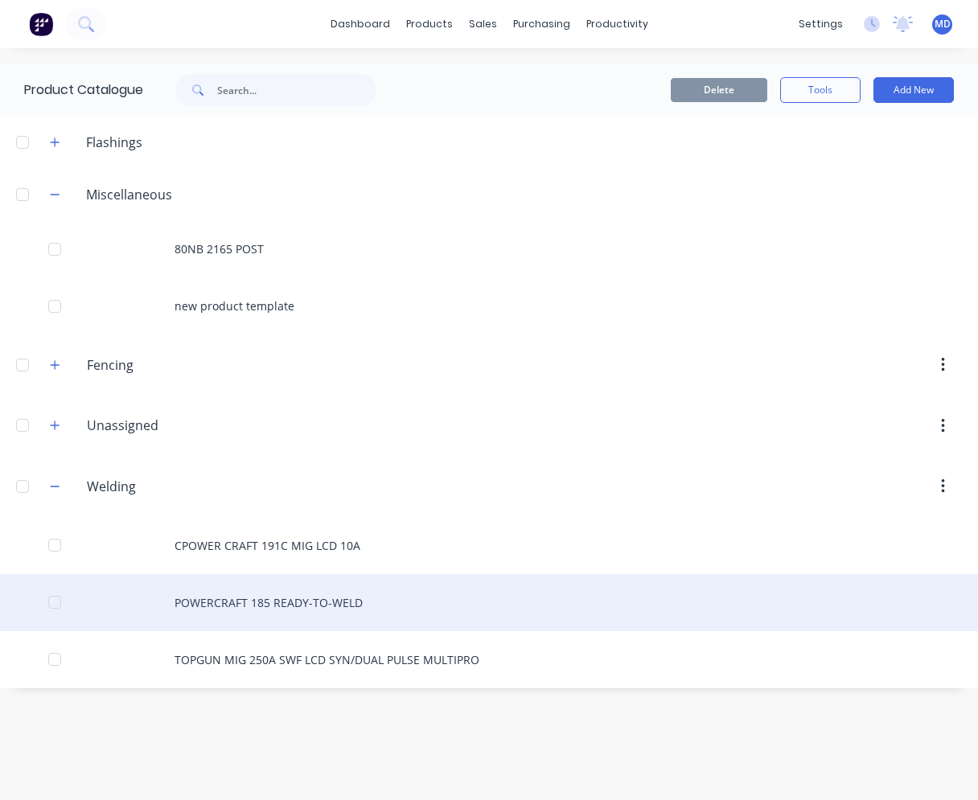
click at [261, 602] on div "POWERCRAFT 185 READY-TO-WELD" at bounding box center [489, 602] width 978 height 57
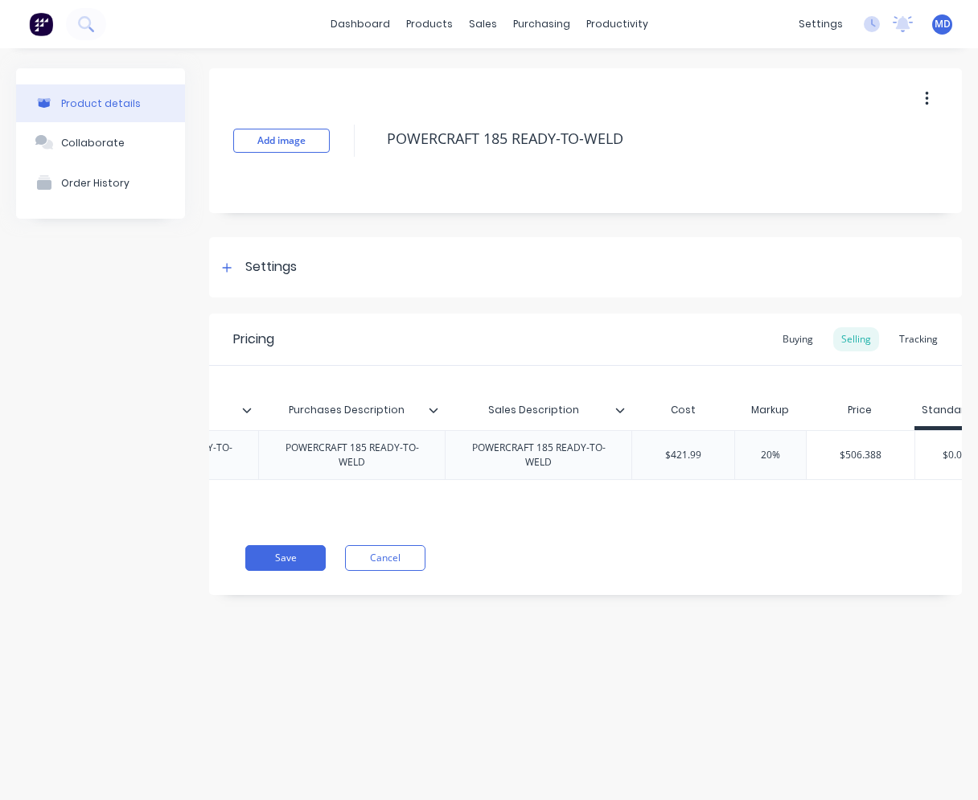
scroll to position [0, 450]
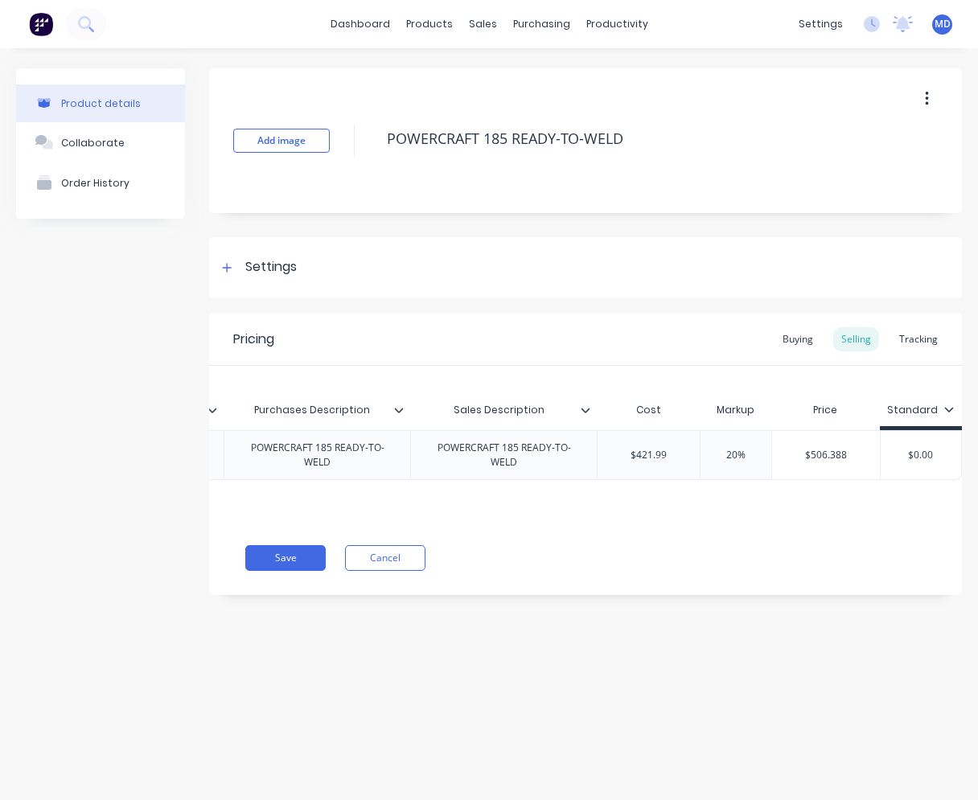
click at [726, 458] on input "20%" at bounding box center [736, 455] width 80 height 14
click at [745, 646] on div "Product details Collaborate Order History Add image POWERCRAFT 185 READY-TO-WEL…" at bounding box center [489, 408] width 978 height 720
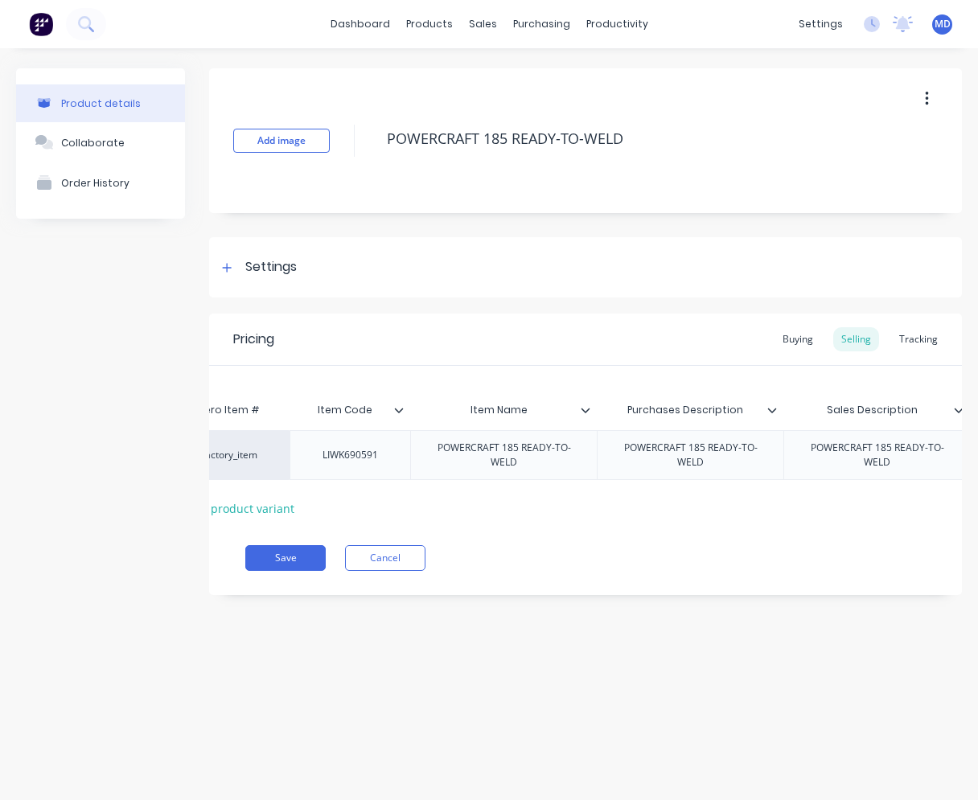
scroll to position [0, 0]
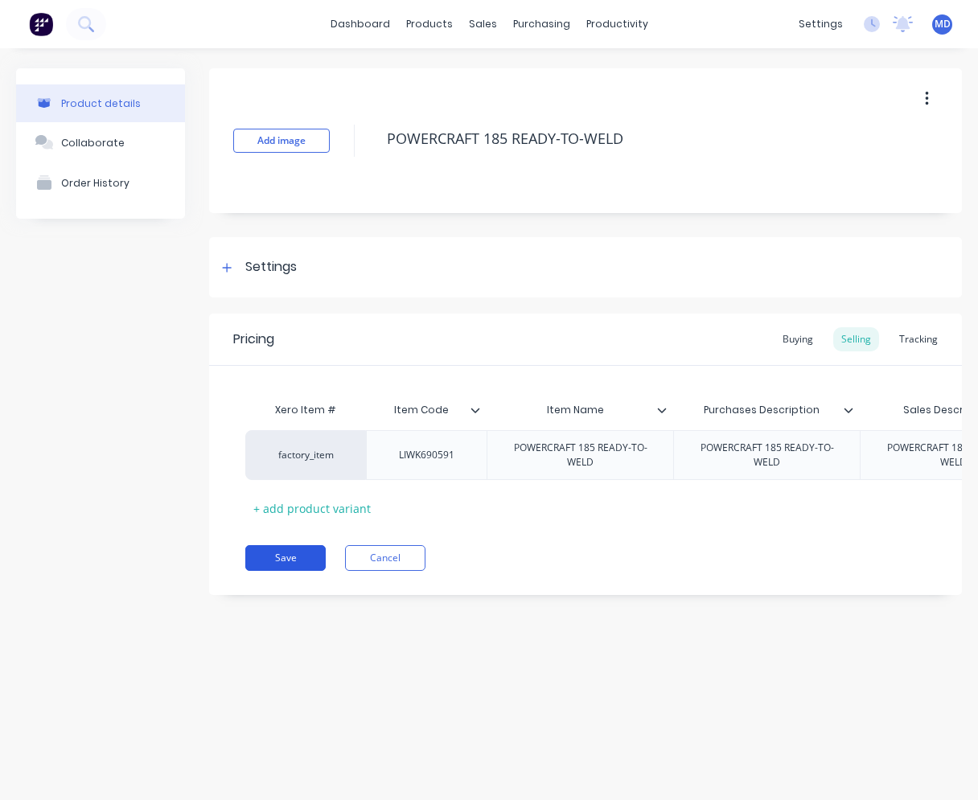
click at [278, 567] on button "Save" at bounding box center [285, 558] width 80 height 26
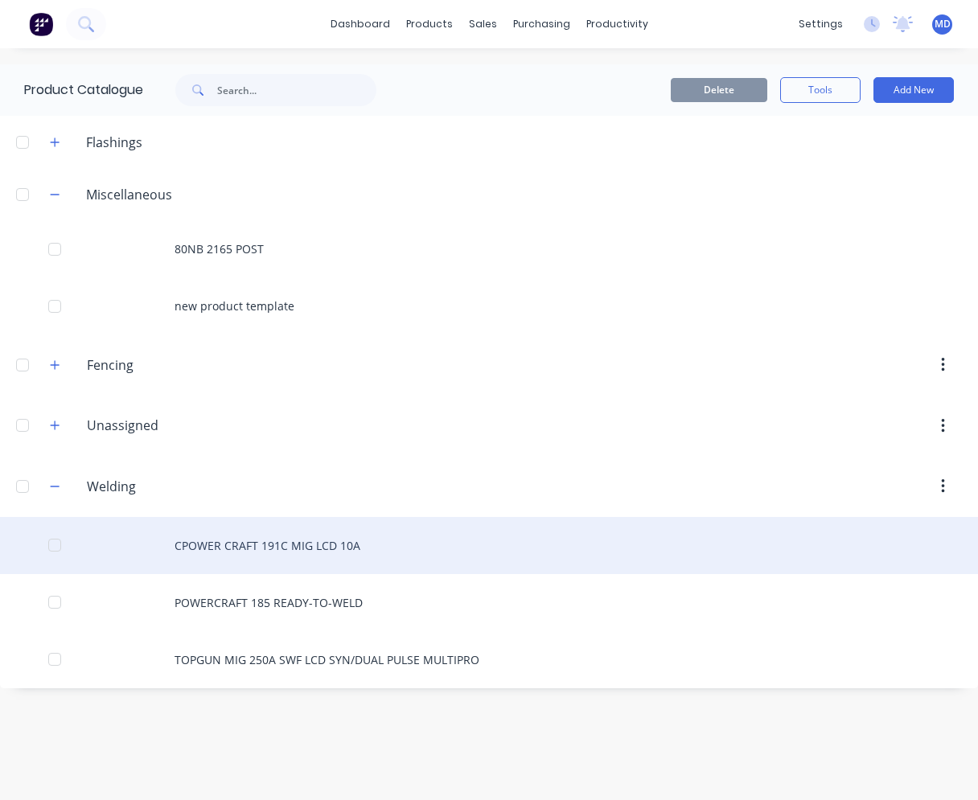
click at [300, 557] on div "CPOWER CRAFT 191C MIG LCD 10A" at bounding box center [489, 545] width 978 height 57
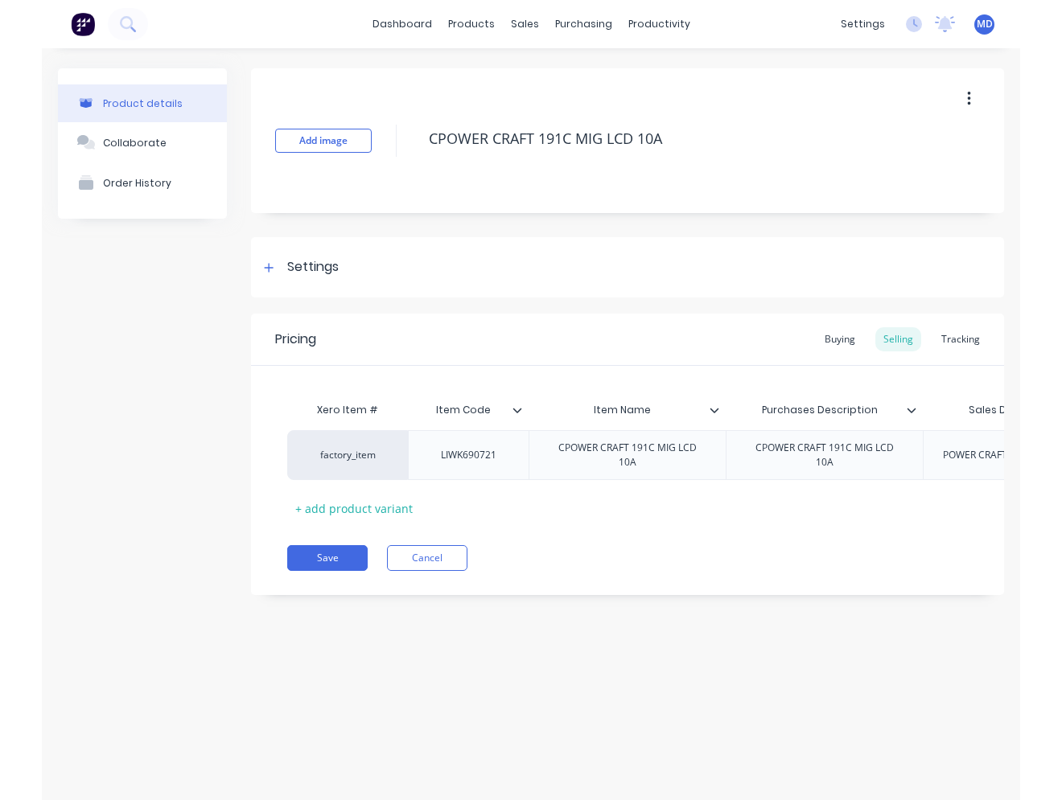
scroll to position [0, 475]
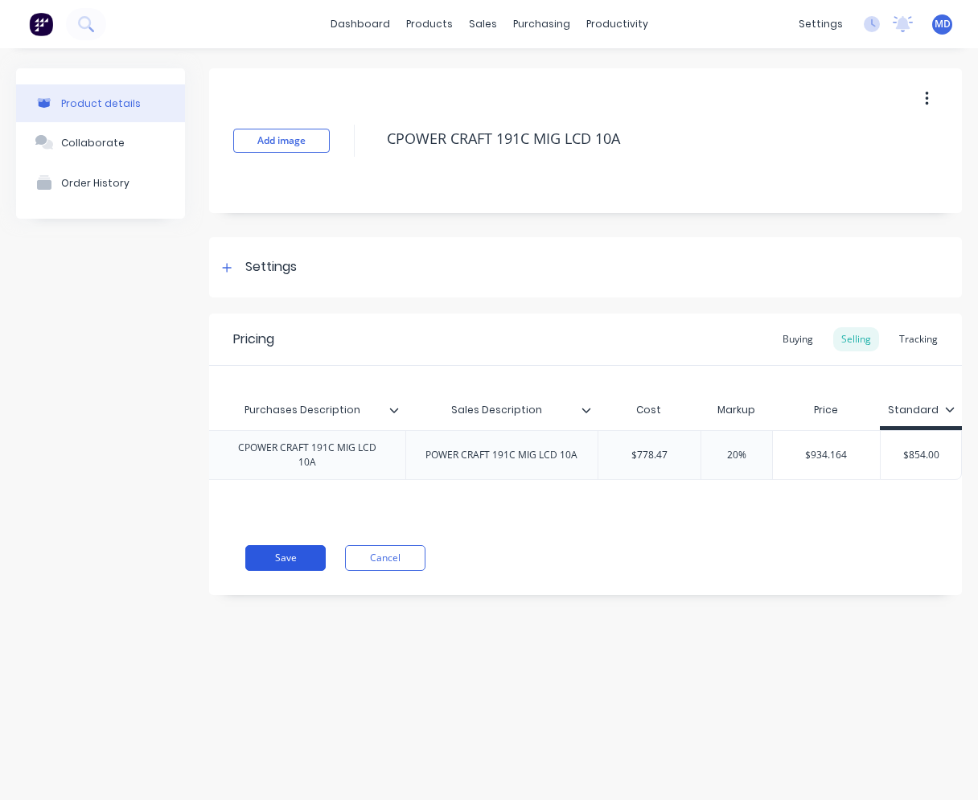
click at [290, 555] on button "Save" at bounding box center [285, 558] width 80 height 26
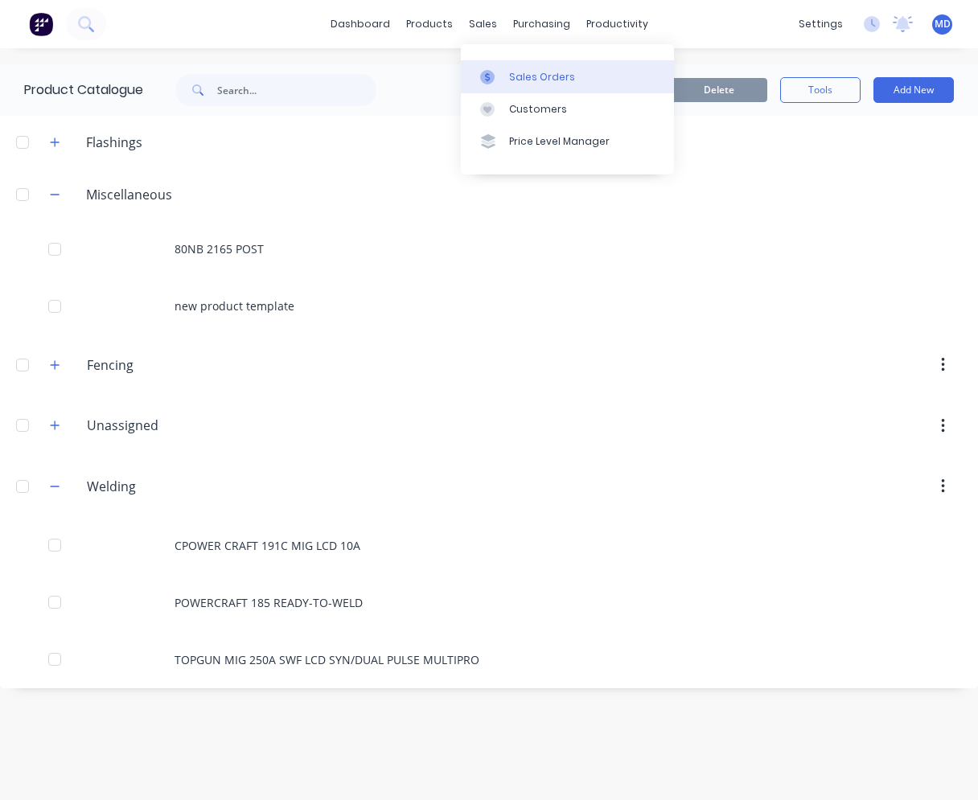
click at [523, 73] on div "Sales Orders" at bounding box center [542, 77] width 66 height 14
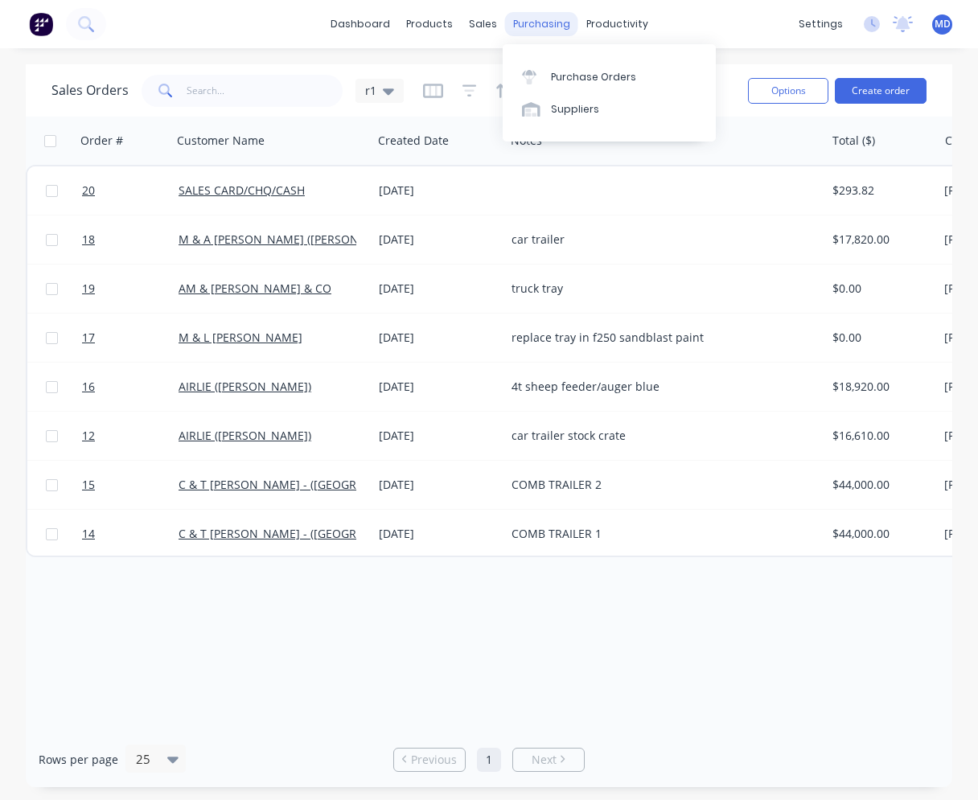
click at [523, 14] on div "purchasing" at bounding box center [541, 24] width 73 height 24
click at [574, 76] on div "Purchase Orders" at bounding box center [593, 77] width 85 height 14
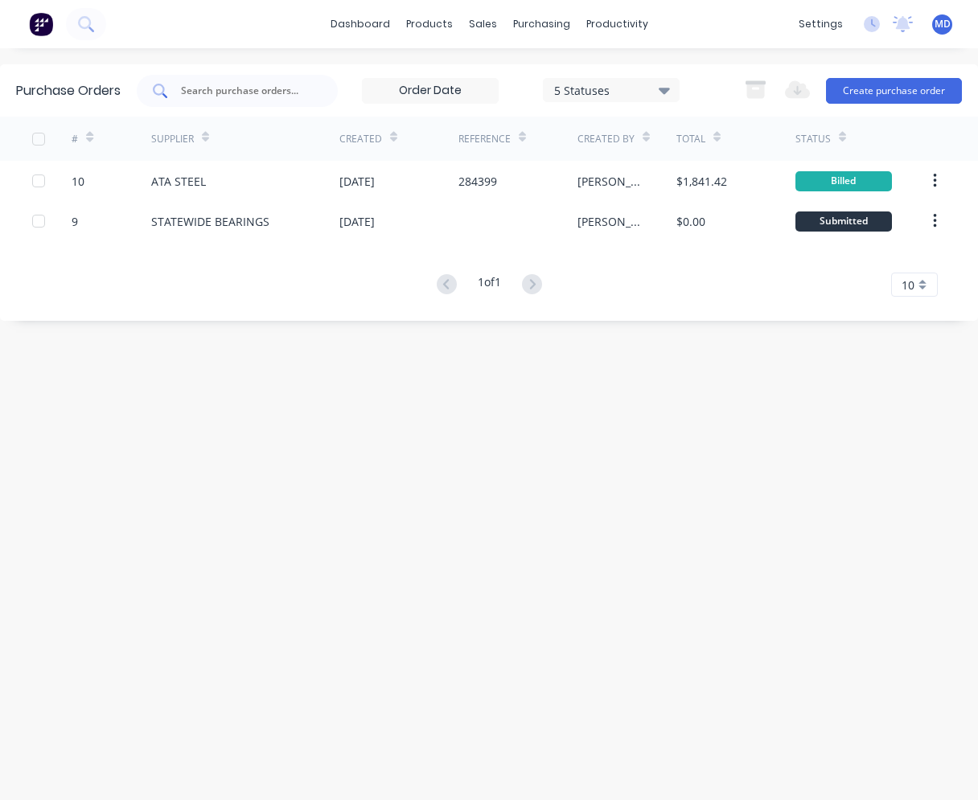
click at [261, 97] on input "text" at bounding box center [246, 91] width 134 height 16
click at [770, 89] on button "Create purchase order" at bounding box center [894, 91] width 136 height 26
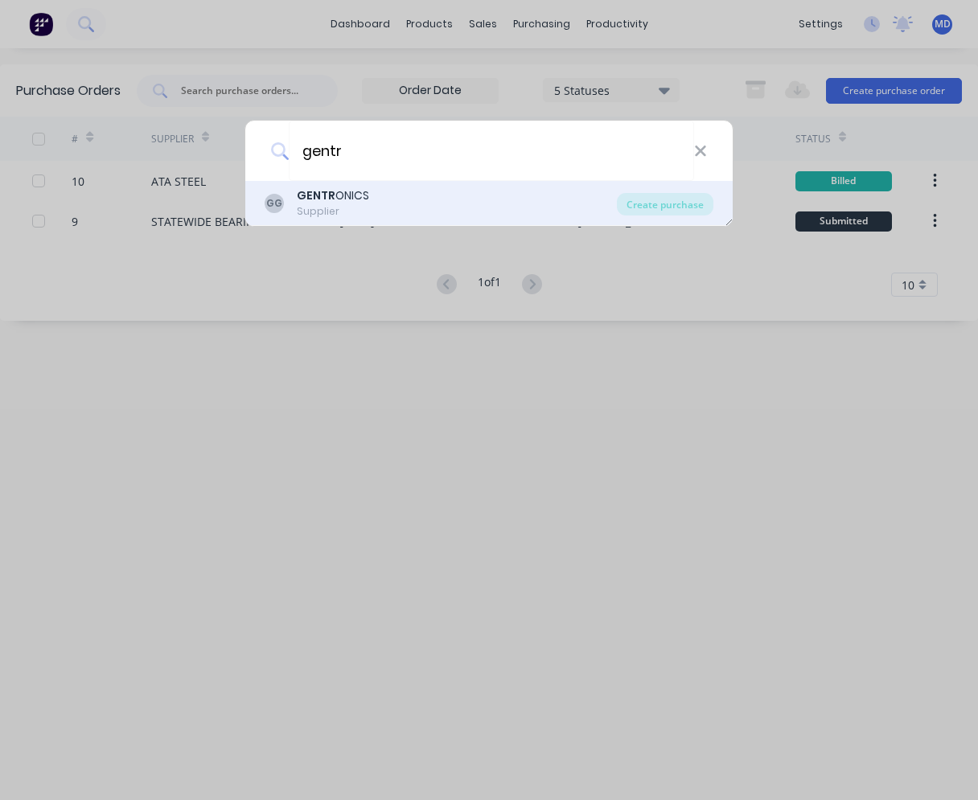
click at [302, 201] on b "GENTR" at bounding box center [316, 195] width 39 height 16
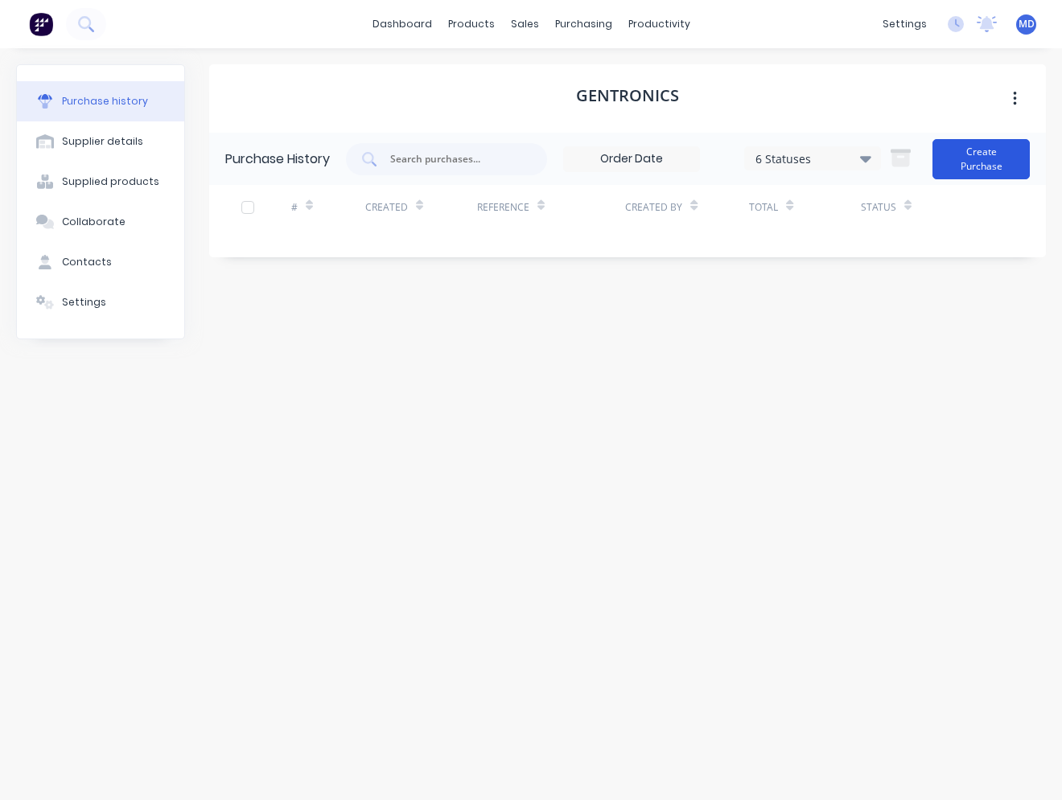
click at [770, 161] on button "Create Purchase" at bounding box center [980, 159] width 97 height 40
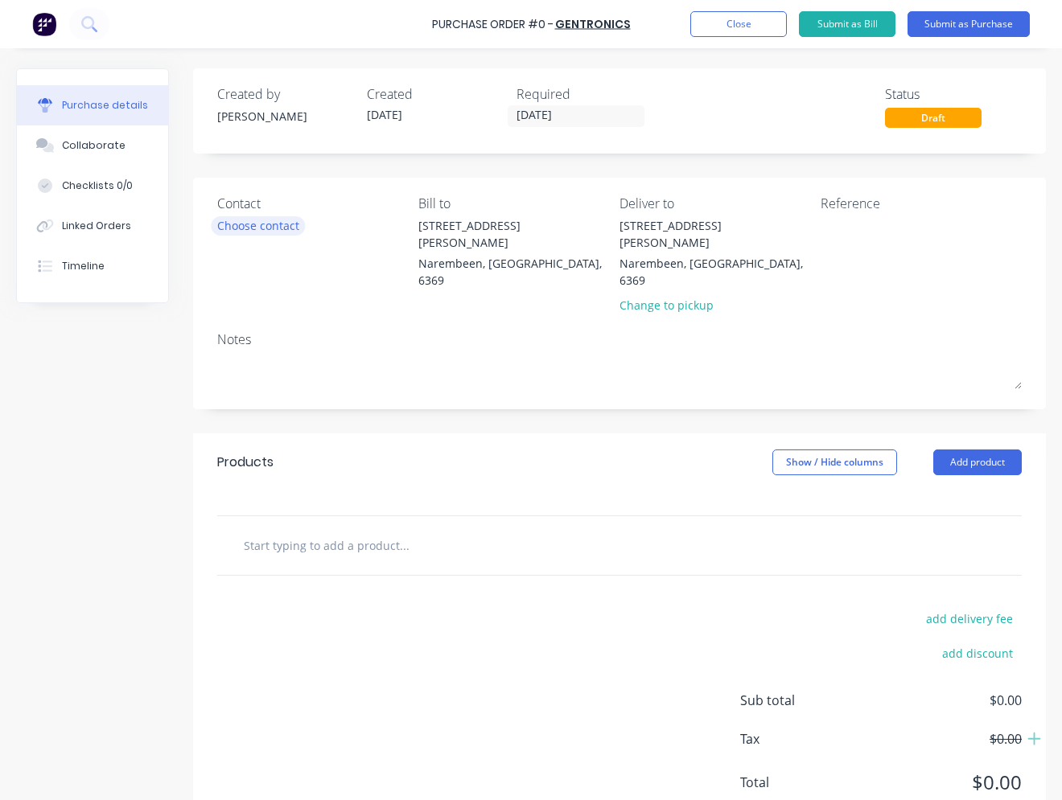
click at [269, 228] on div "Choose contact" at bounding box center [258, 225] width 82 height 17
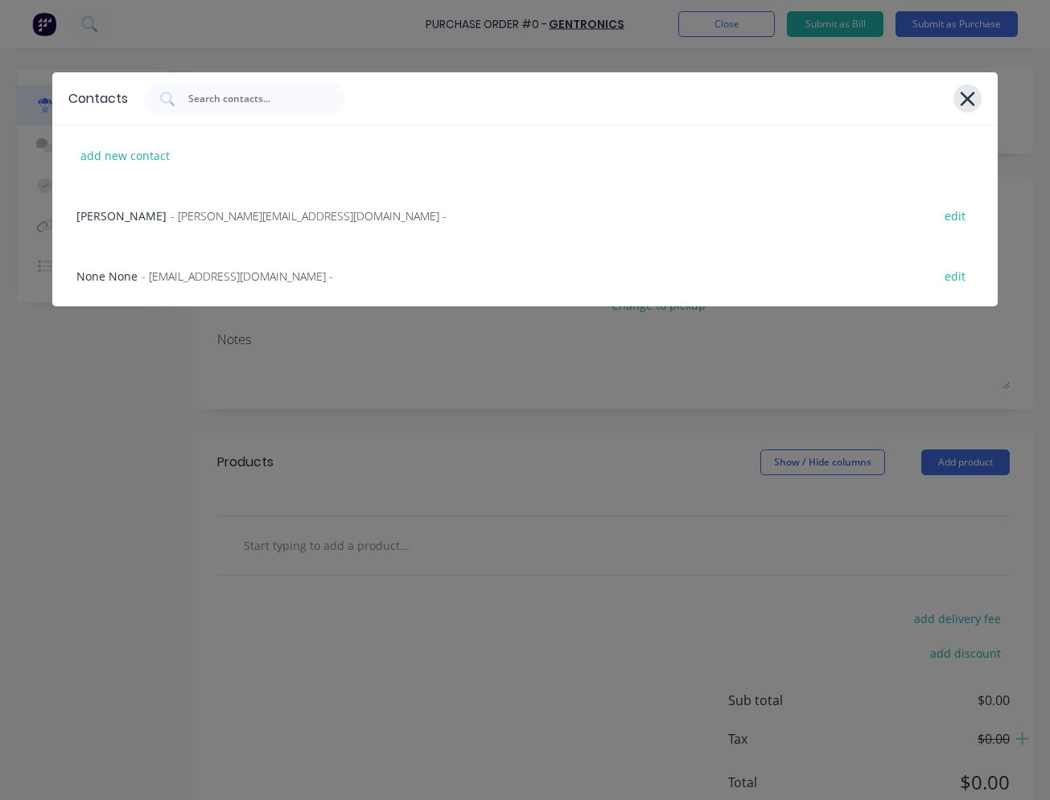
click at [770, 99] on icon at bounding box center [967, 99] width 17 height 23
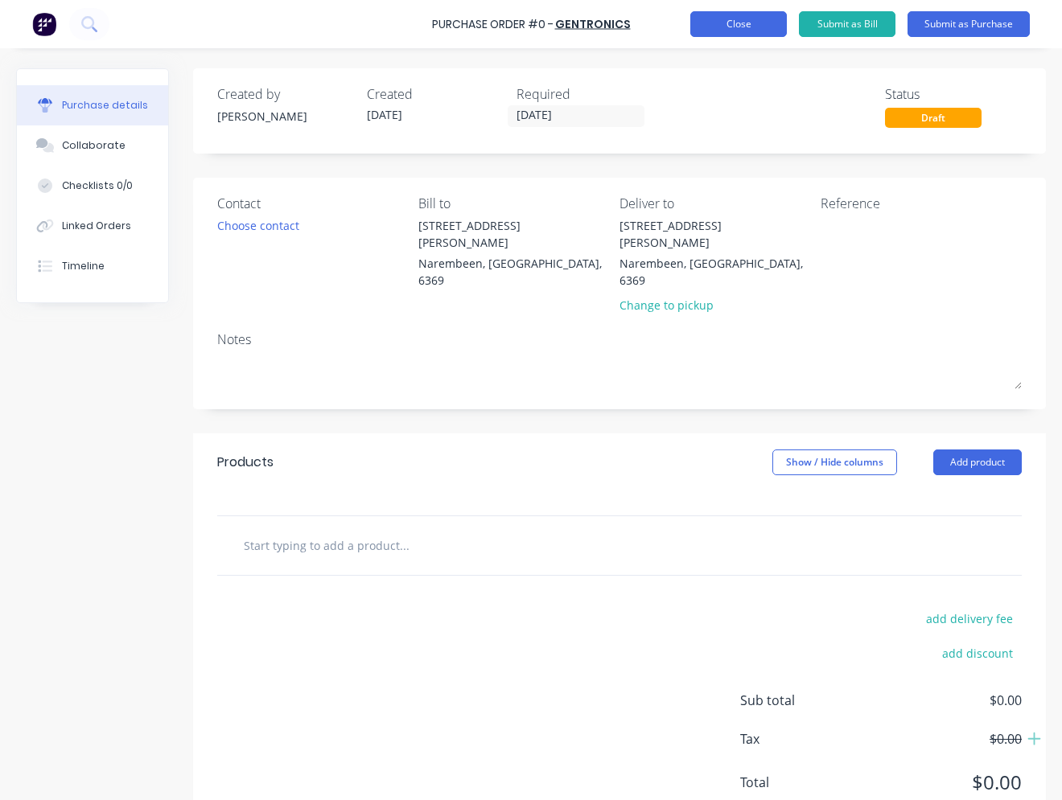
click at [749, 32] on button "Close" at bounding box center [738, 24] width 97 height 26
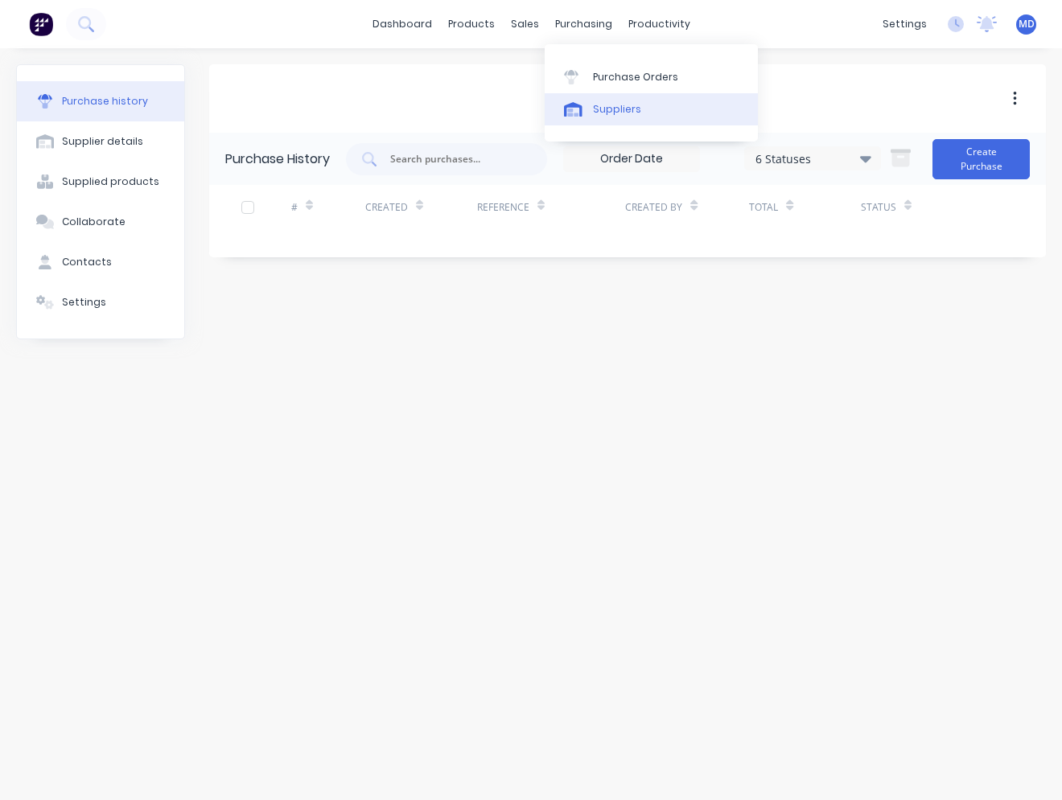
click at [606, 118] on link "Suppliers" at bounding box center [651, 109] width 213 height 32
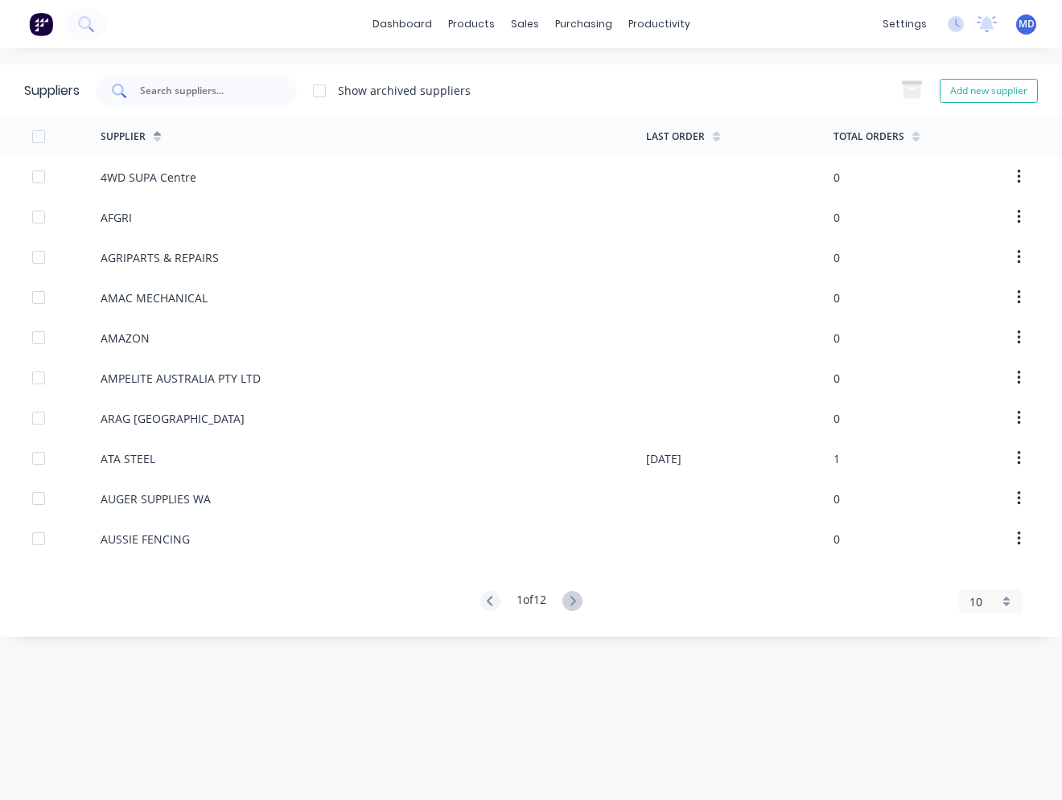
click at [211, 92] on input "text" at bounding box center [205, 91] width 134 height 16
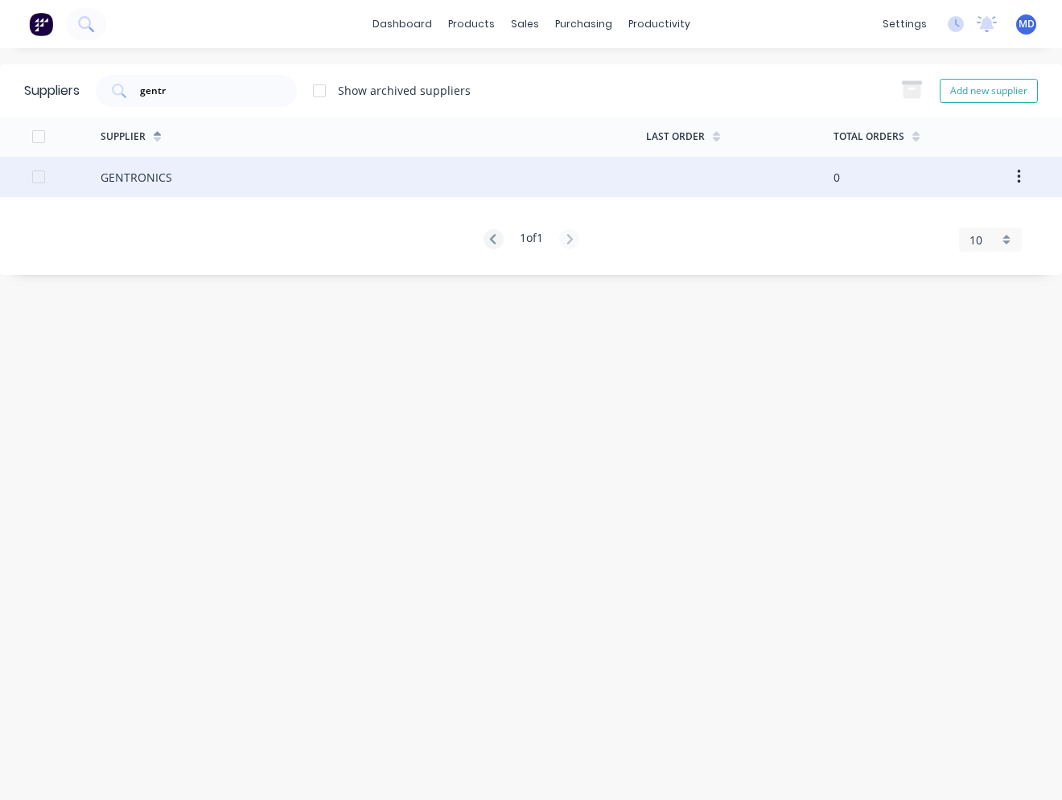
click at [148, 178] on div "GENTRONICS" at bounding box center [137, 177] width 72 height 17
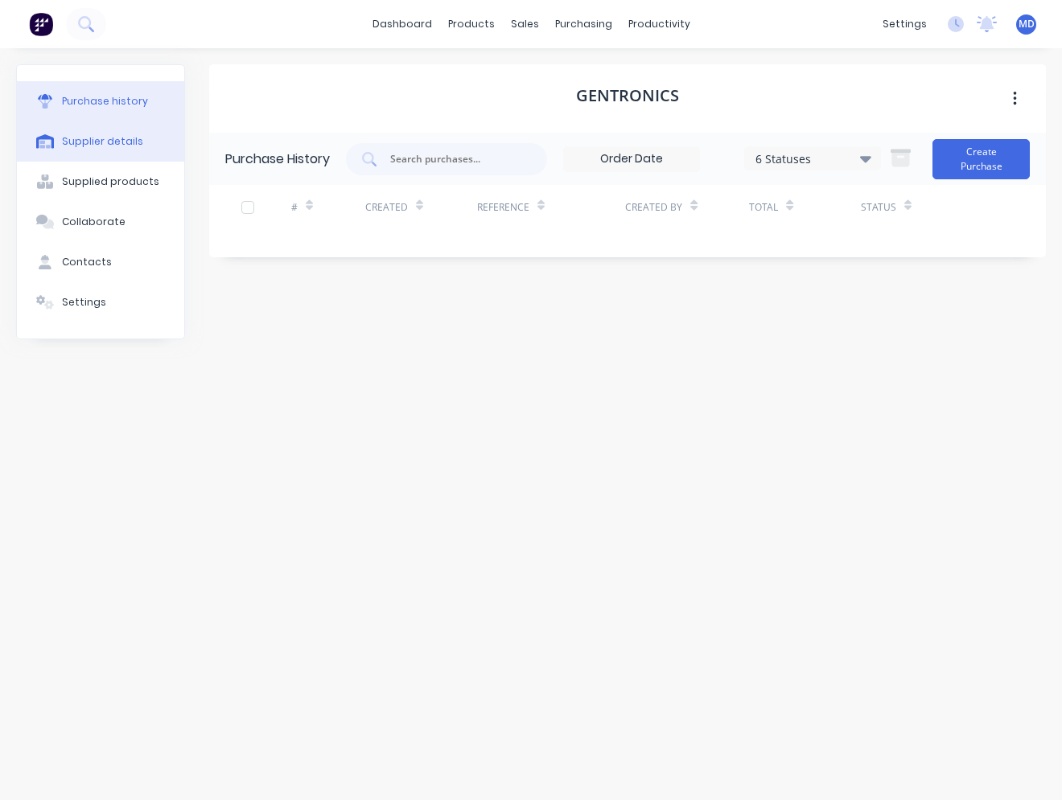
click at [118, 137] on div "Supplier details" at bounding box center [102, 141] width 81 height 14
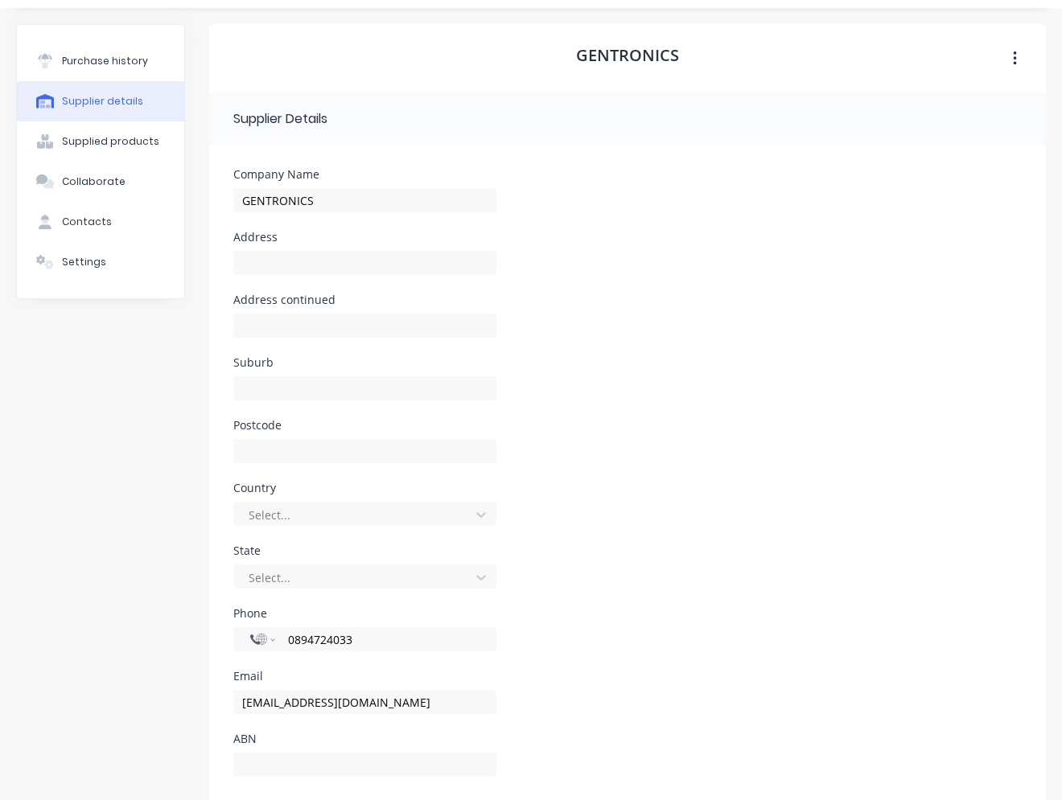
scroll to position [76, 0]
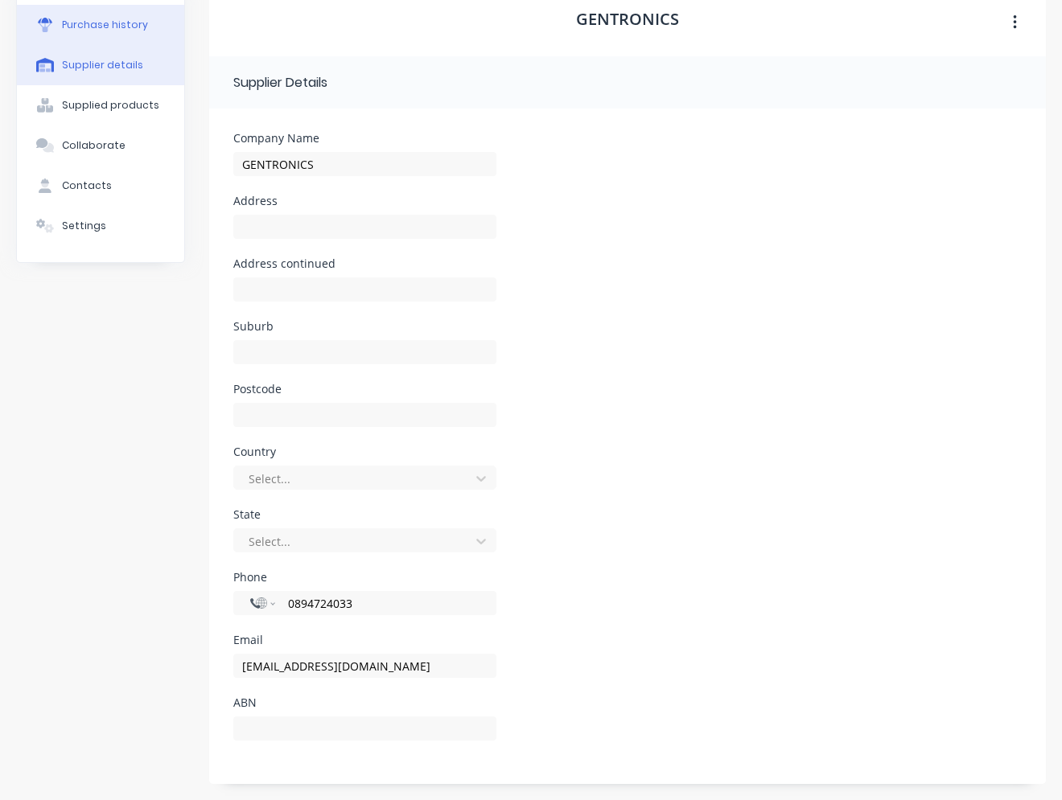
click at [112, 25] on div "Purchase history" at bounding box center [105, 25] width 86 height 14
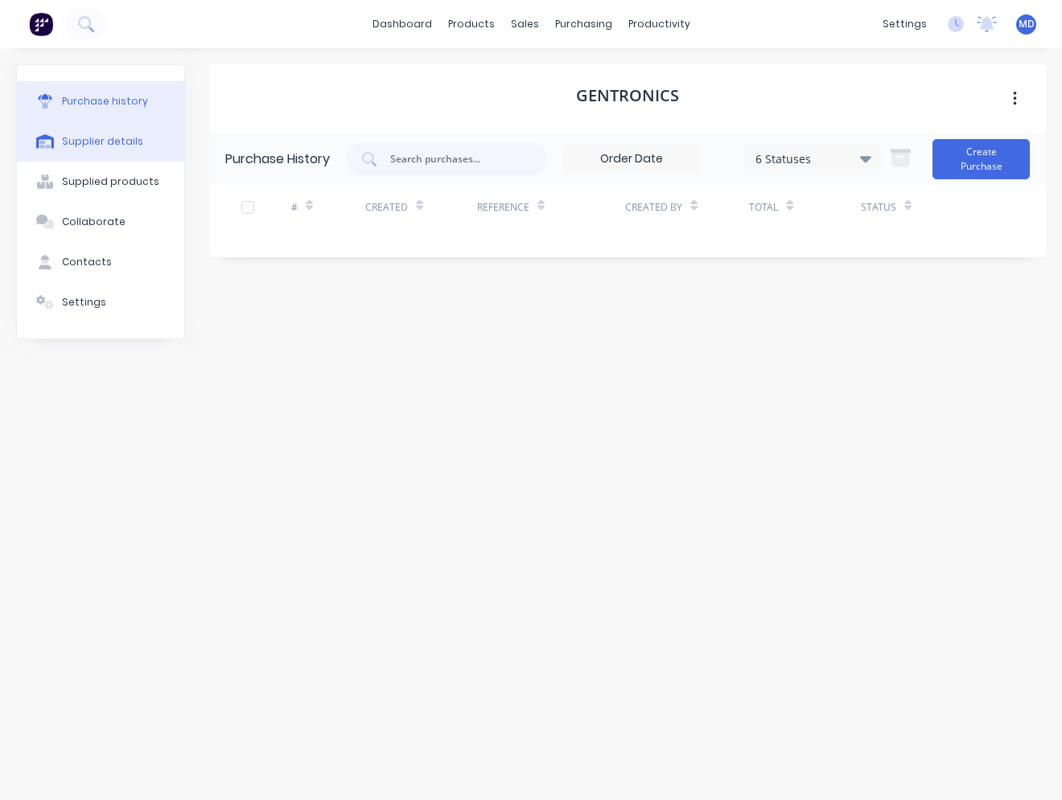
click at [106, 142] on div "Supplier details" at bounding box center [102, 141] width 81 height 14
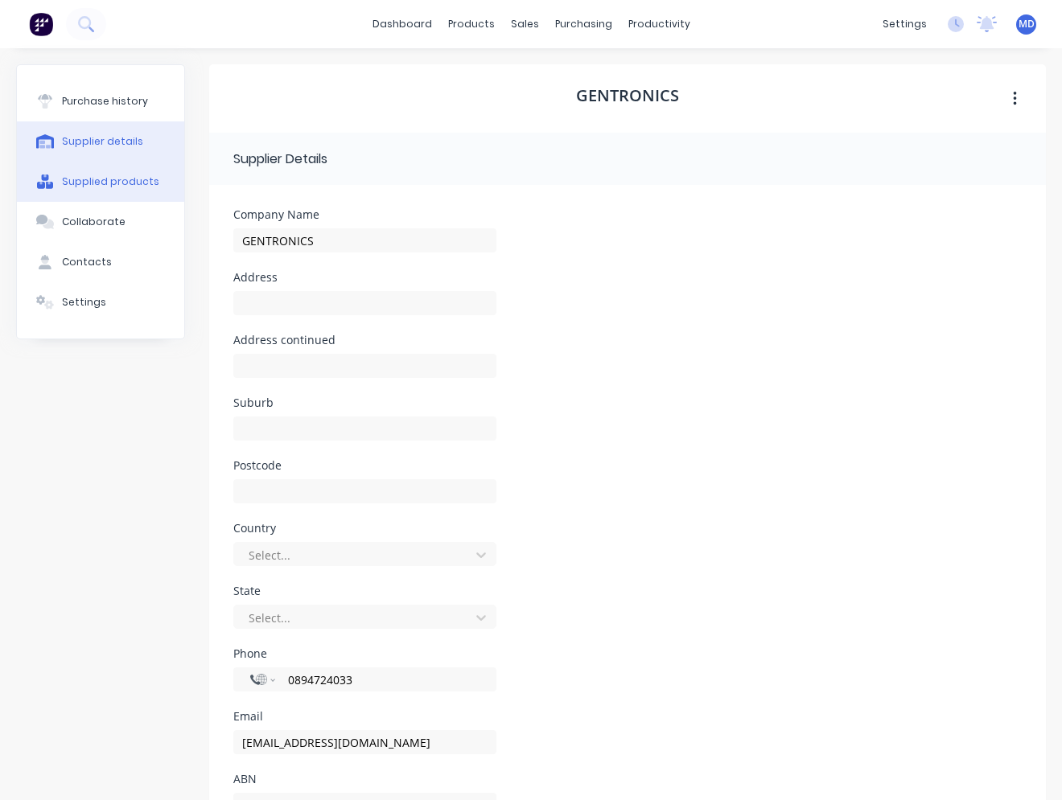
click at [113, 177] on div "Supplied products" at bounding box center [110, 182] width 97 height 14
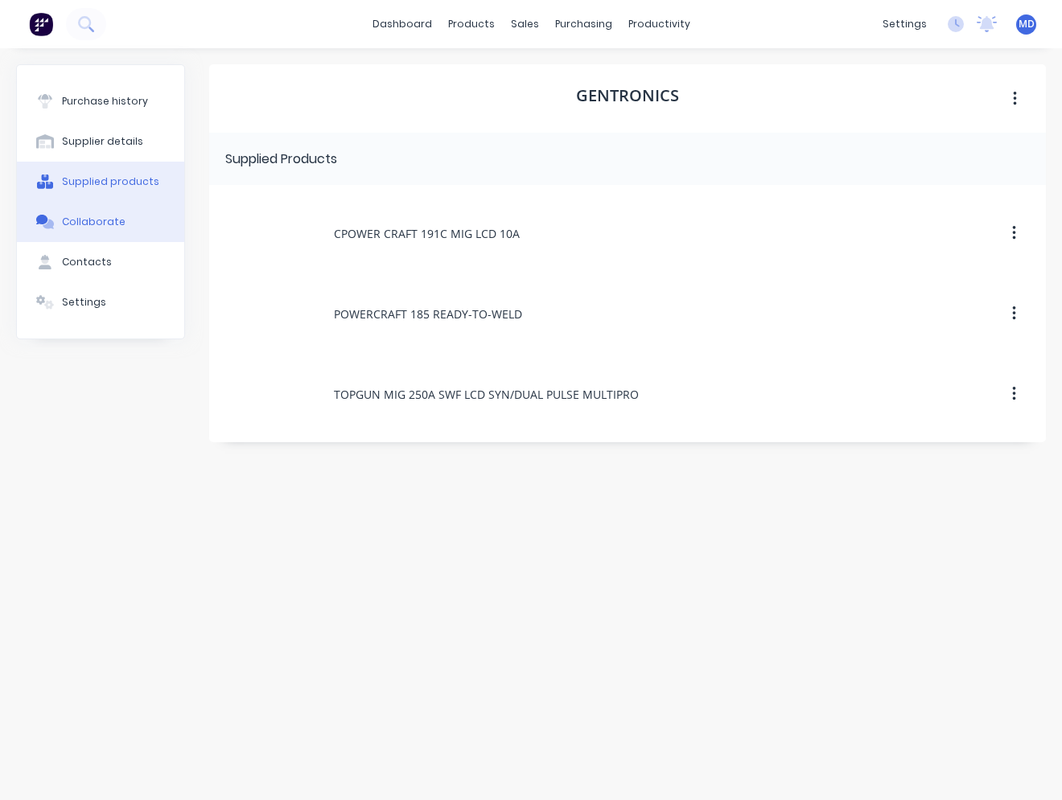
click at [112, 220] on div "Collaborate" at bounding box center [94, 222] width 64 height 14
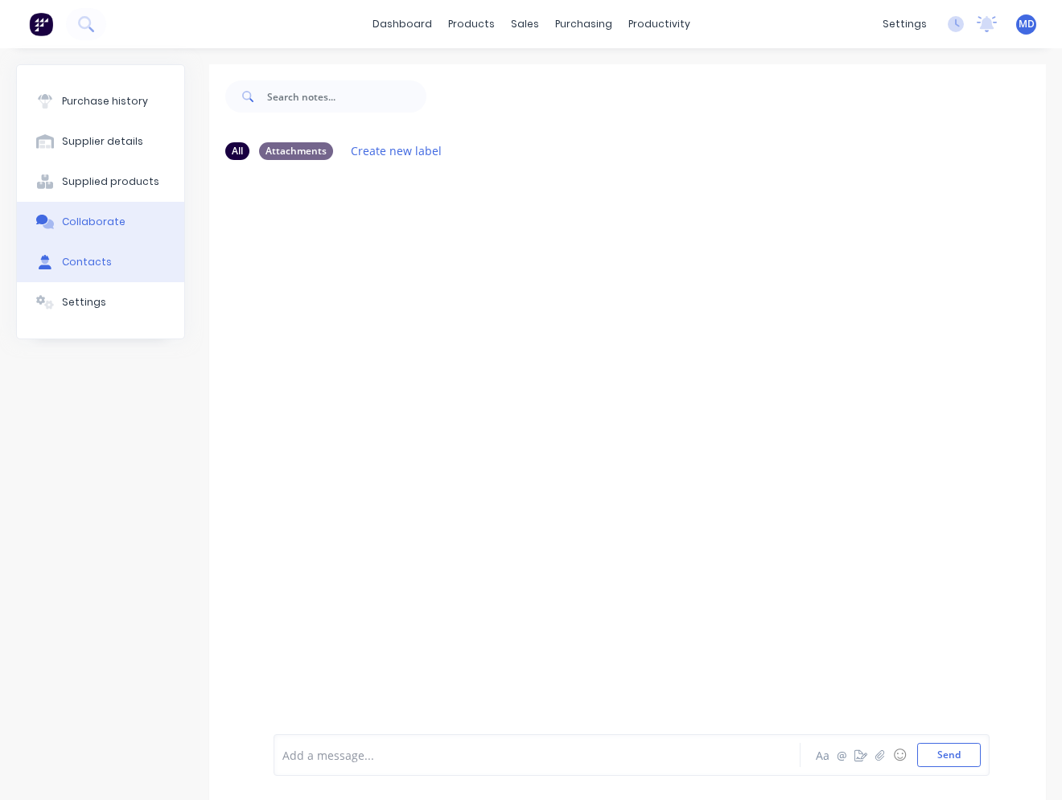
click at [102, 258] on div "Contacts" at bounding box center [87, 262] width 50 height 14
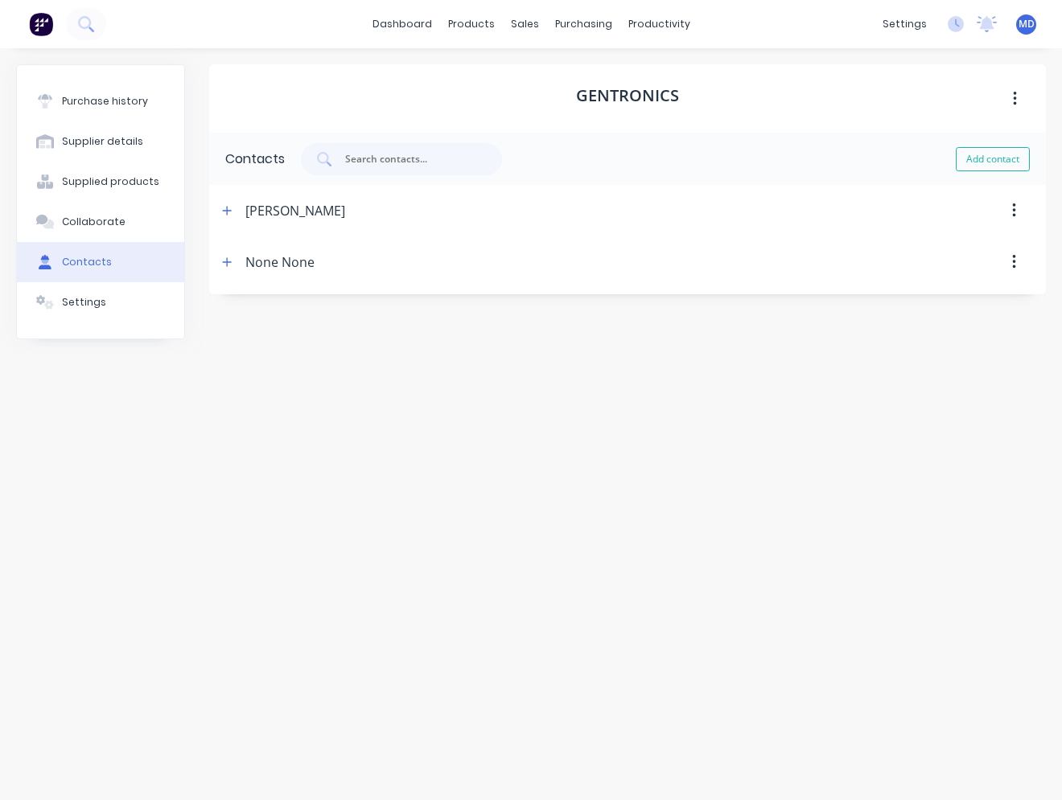
click at [770, 203] on button "button" at bounding box center [1014, 210] width 38 height 29
click at [525, 244] on div at bounding box center [679, 261] width 731 height 51
click at [232, 208] on button "button" at bounding box center [227, 211] width 20 height 20
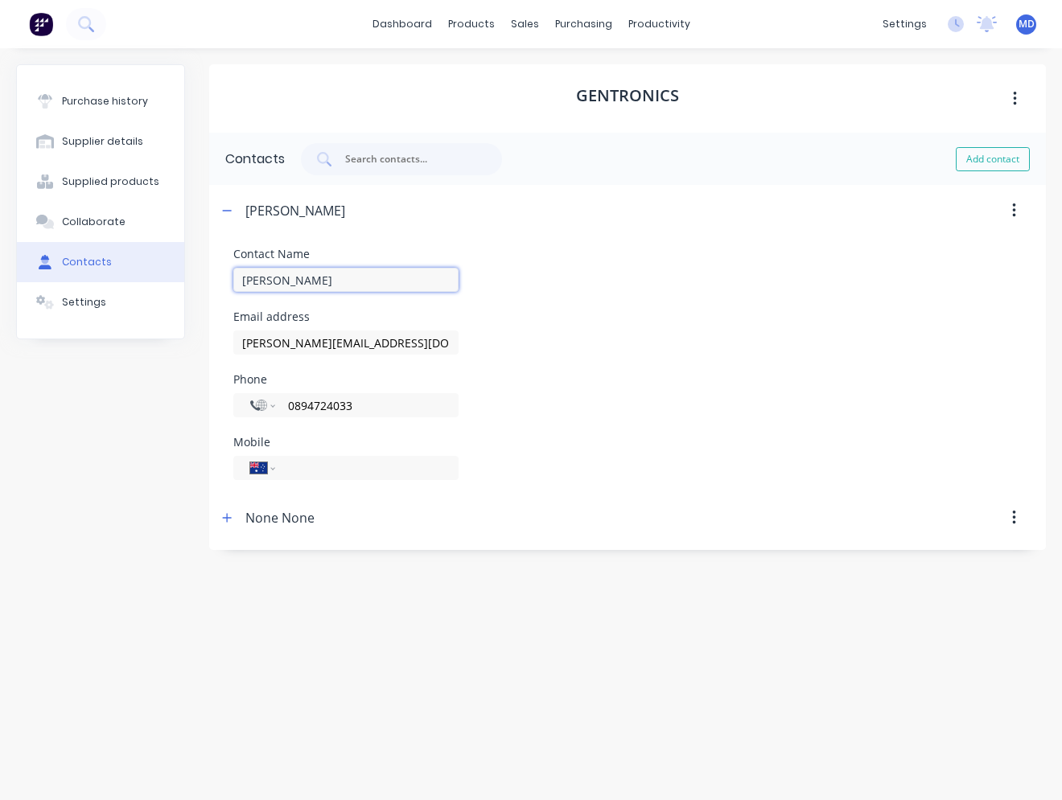
drag, startPoint x: 337, startPoint y: 281, endPoint x: 237, endPoint y: 281, distance: 99.7
click at [237, 281] on input "[PERSON_NAME]" at bounding box center [345, 280] width 225 height 24
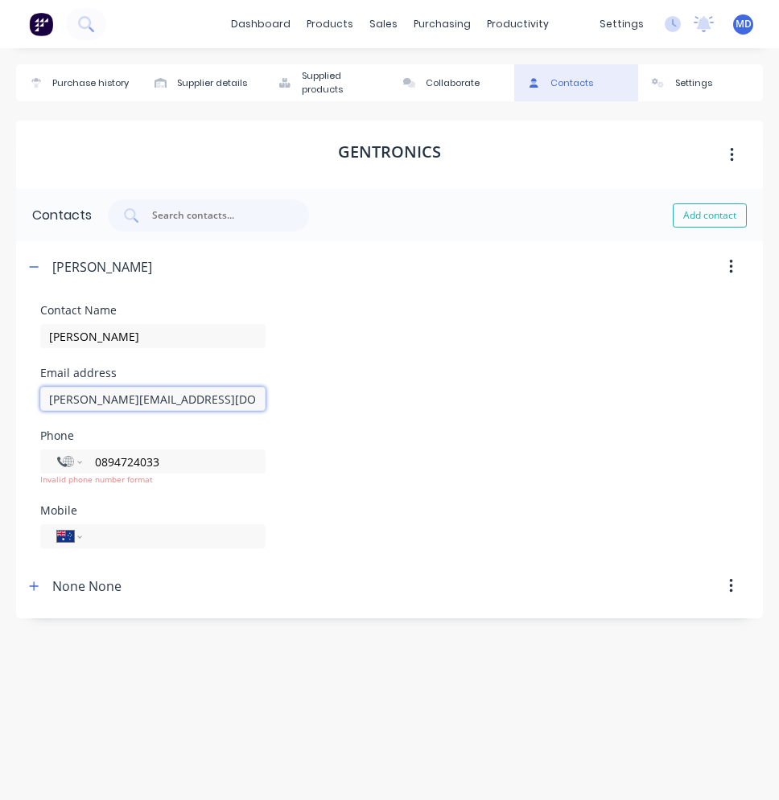
drag, startPoint x: 204, startPoint y: 404, endPoint x: 47, endPoint y: 401, distance: 157.7
click at [47, 401] on input "[PERSON_NAME][EMAIL_ADDRESS][DOMAIN_NAME]" at bounding box center [152, 399] width 225 height 24
click at [173, 534] on input "tel" at bounding box center [170, 537] width 155 height 18
click at [727, 586] on button "button" at bounding box center [731, 586] width 38 height 29
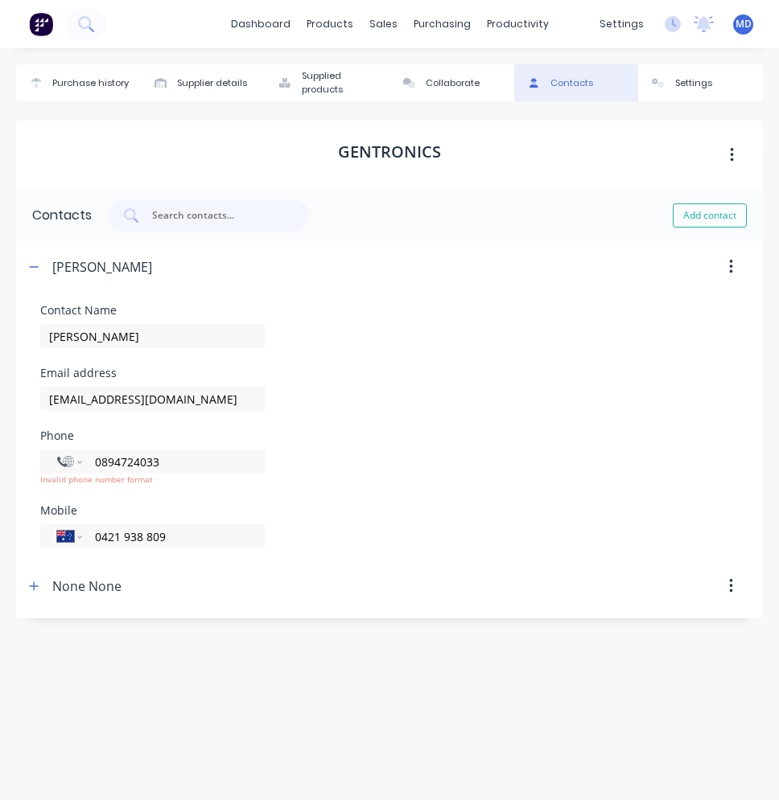
click at [407, 688] on div "Purchase history Supplier details Supplied products Collaborate Contacts Settin…" at bounding box center [389, 416] width 746 height 704
click at [35, 268] on icon "button" at bounding box center [34, 266] width 10 height 11
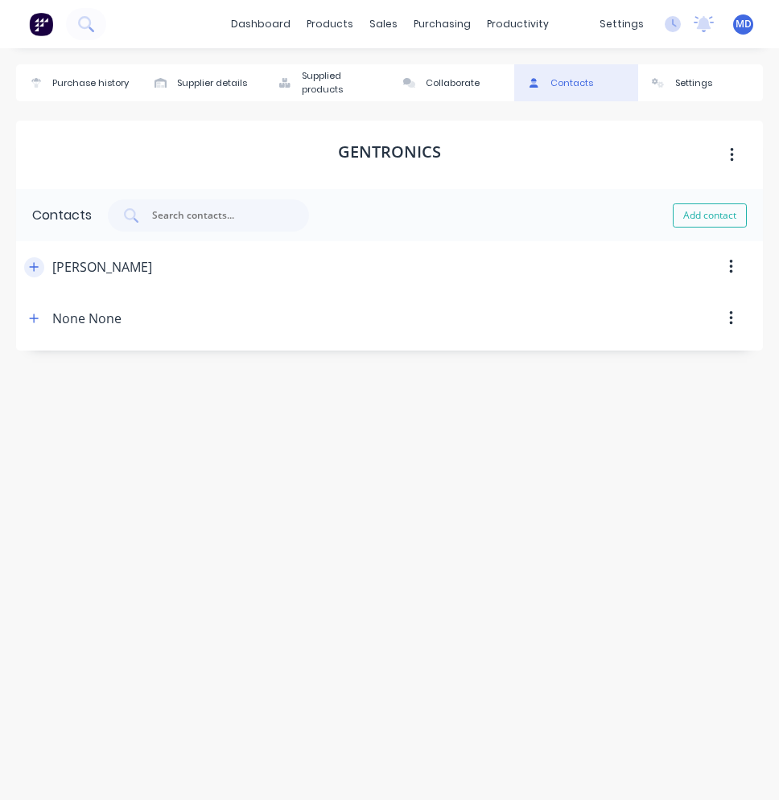
click at [37, 267] on icon "button" at bounding box center [34, 266] width 9 height 9
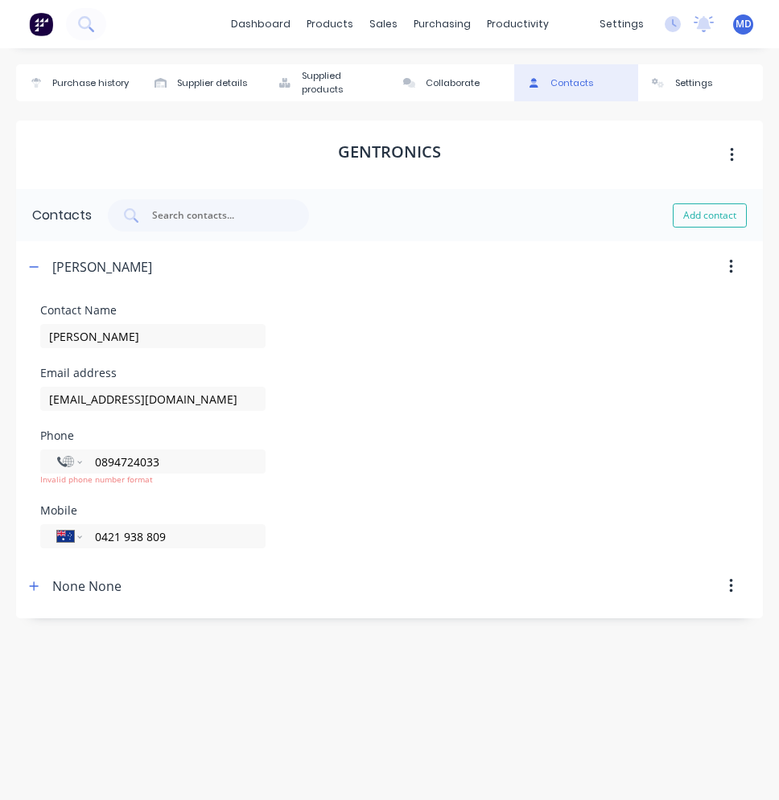
click at [145, 265] on div "[PERSON_NAME]" at bounding box center [102, 266] width 100 height 51
drag, startPoint x: 145, startPoint y: 265, endPoint x: 76, endPoint y: 265, distance: 68.4
click at [76, 265] on div "[PERSON_NAME]" at bounding box center [102, 266] width 100 height 51
click at [142, 270] on div "[PERSON_NAME]" at bounding box center [102, 266] width 100 height 51
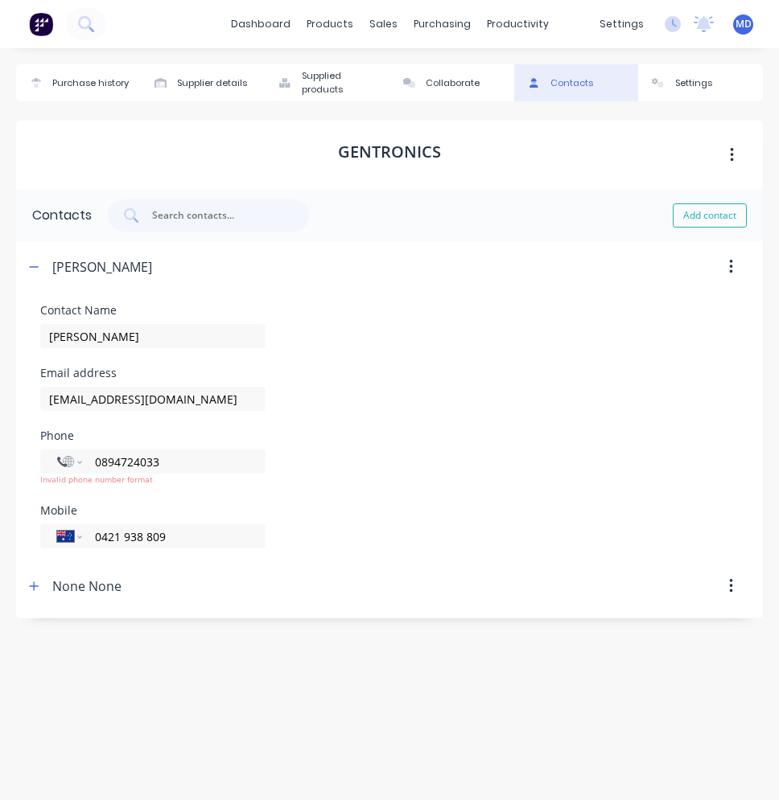
click at [145, 268] on div "[PERSON_NAME]" at bounding box center [102, 266] width 100 height 51
drag, startPoint x: 142, startPoint y: 268, endPoint x: 57, endPoint y: 271, distance: 84.5
click at [57, 271] on div "[PERSON_NAME]" at bounding box center [102, 266] width 100 height 51
drag, startPoint x: 57, startPoint y: 271, endPoint x: 233, endPoint y: 262, distance: 176.4
click at [233, 262] on div at bounding box center [457, 266] width 610 height 51
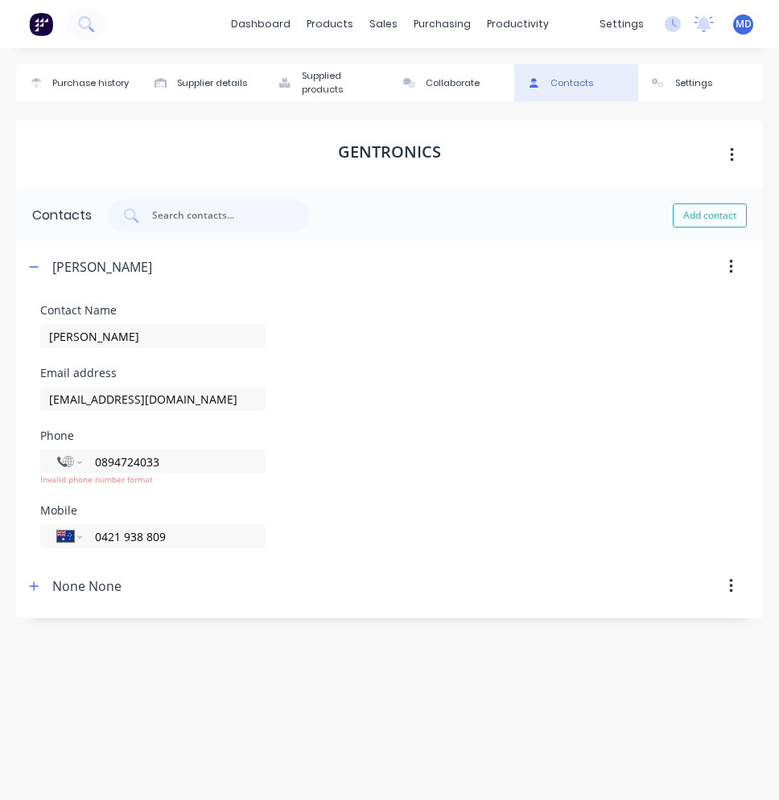
click at [738, 264] on button "button" at bounding box center [731, 267] width 38 height 29
click at [674, 304] on div "Delete" at bounding box center [673, 309] width 124 height 23
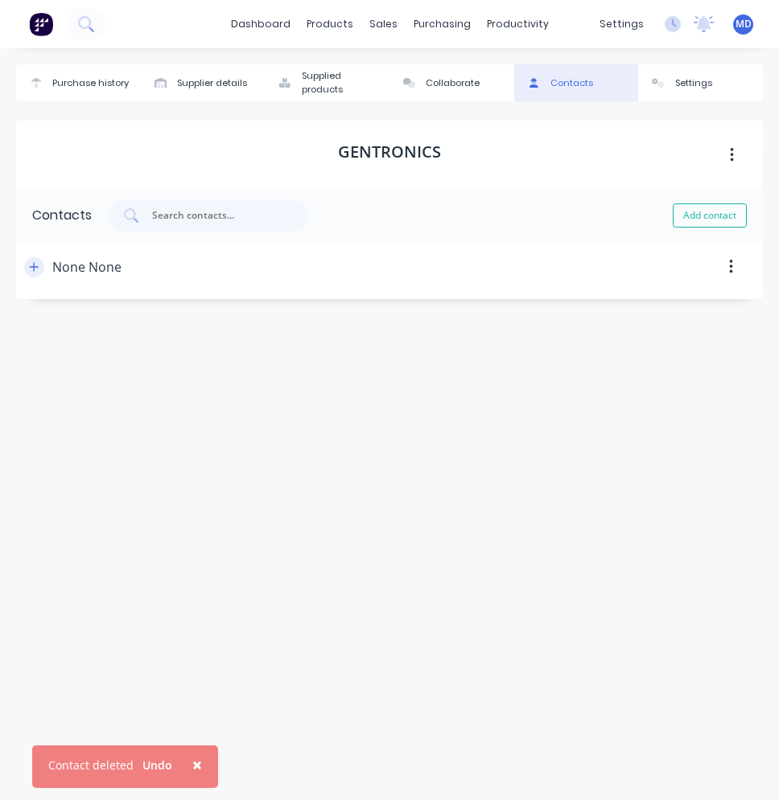
click at [34, 265] on icon "button" at bounding box center [34, 266] width 9 height 9
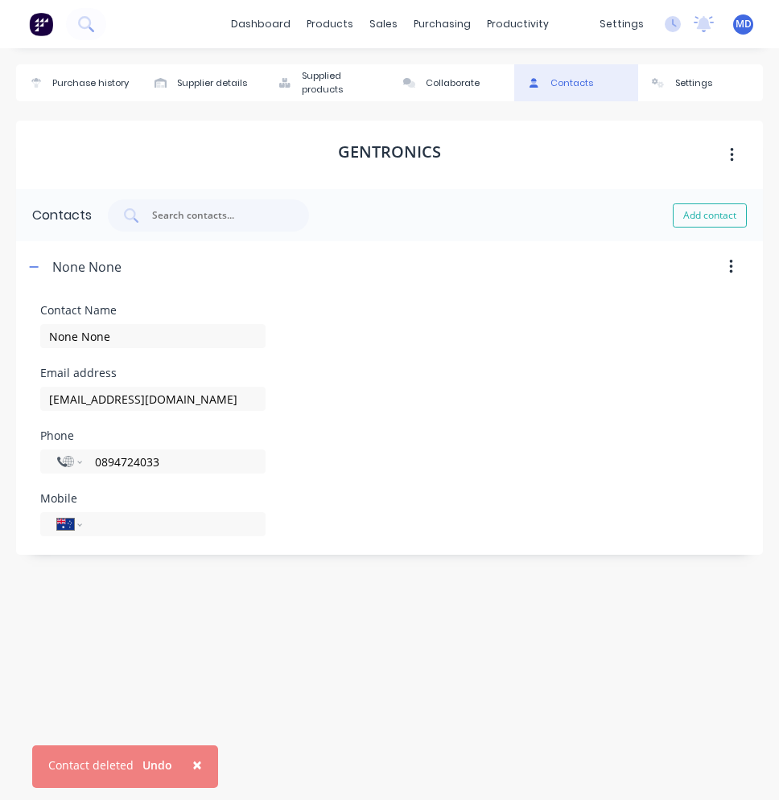
click at [111, 272] on div "None None" at bounding box center [86, 266] width 69 height 51
click at [123, 268] on div at bounding box center [441, 266] width 641 height 51
click at [733, 276] on button "button" at bounding box center [731, 267] width 38 height 29
click at [41, 265] on button "button" at bounding box center [34, 267] width 20 height 20
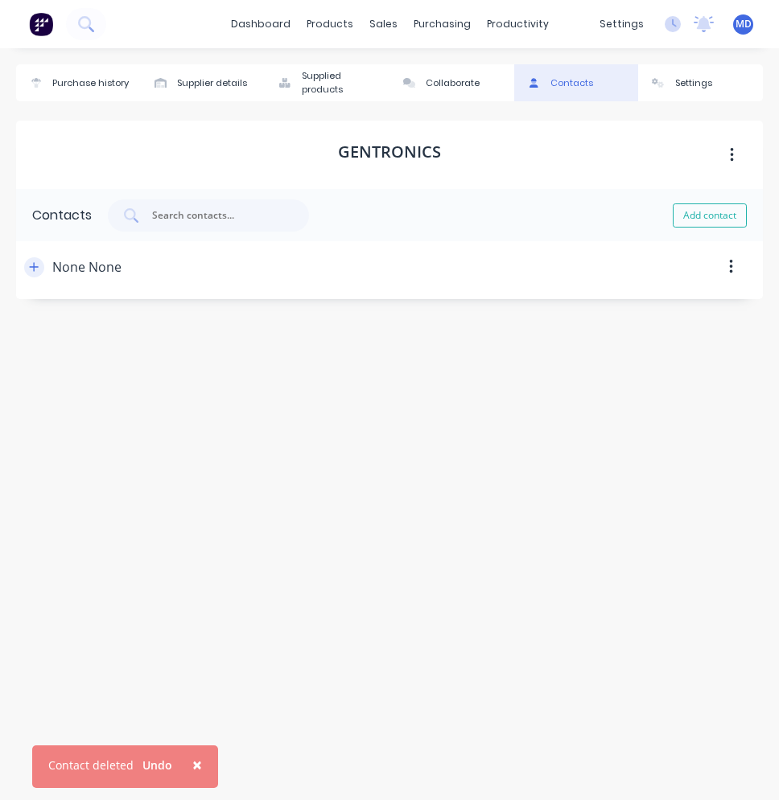
click at [35, 265] on icon "button" at bounding box center [34, 266] width 9 height 9
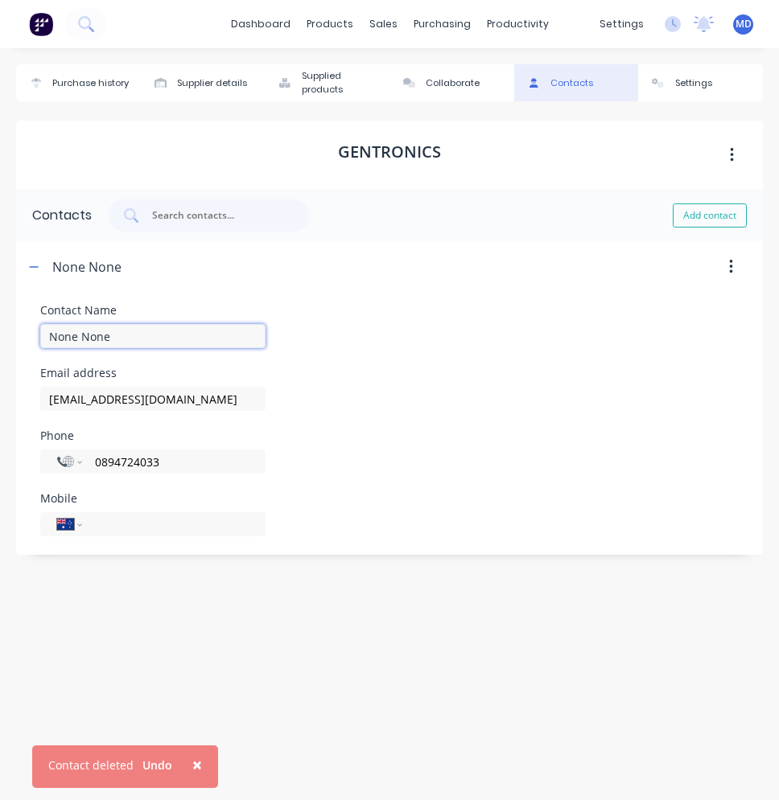
drag, startPoint x: 110, startPoint y: 332, endPoint x: 45, endPoint y: 332, distance: 65.2
click at [45, 332] on input "None None" at bounding box center [152, 336] width 225 height 24
click at [39, 267] on button "button" at bounding box center [34, 267] width 20 height 20
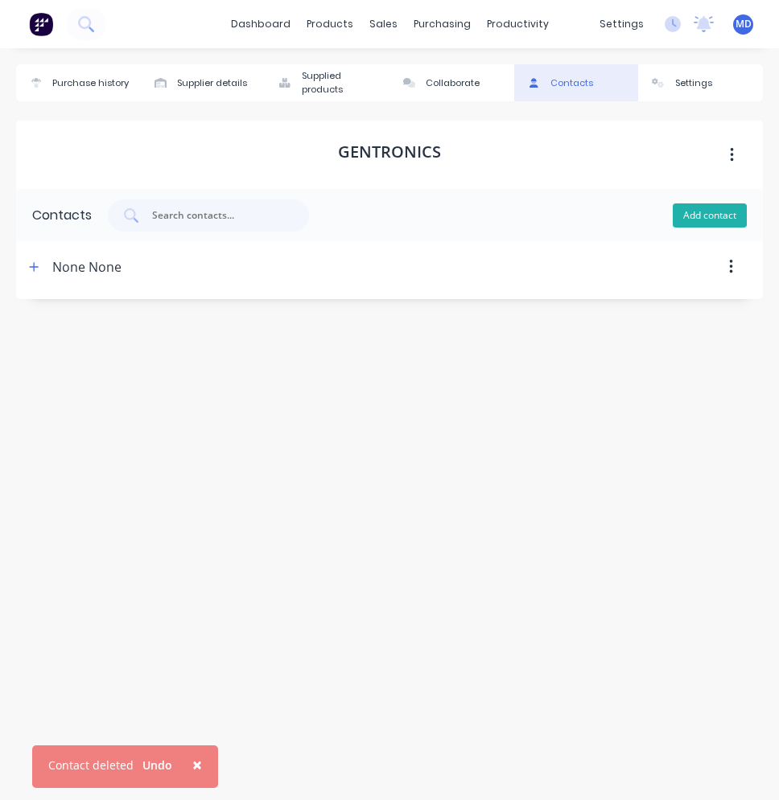
click at [699, 218] on button "Add contact" at bounding box center [709, 215] width 74 height 24
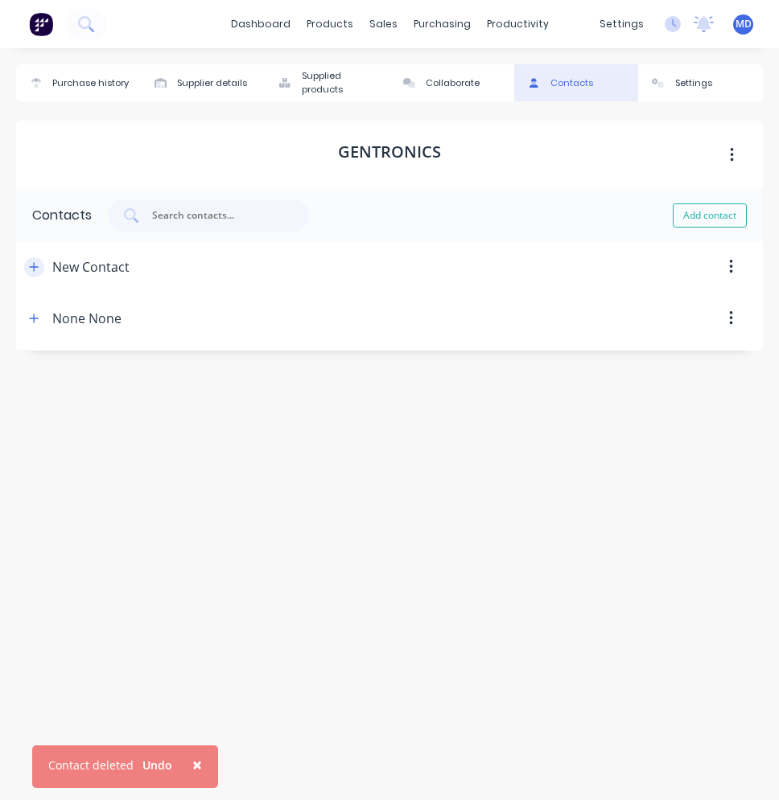
click at [41, 266] on button "button" at bounding box center [34, 267] width 20 height 20
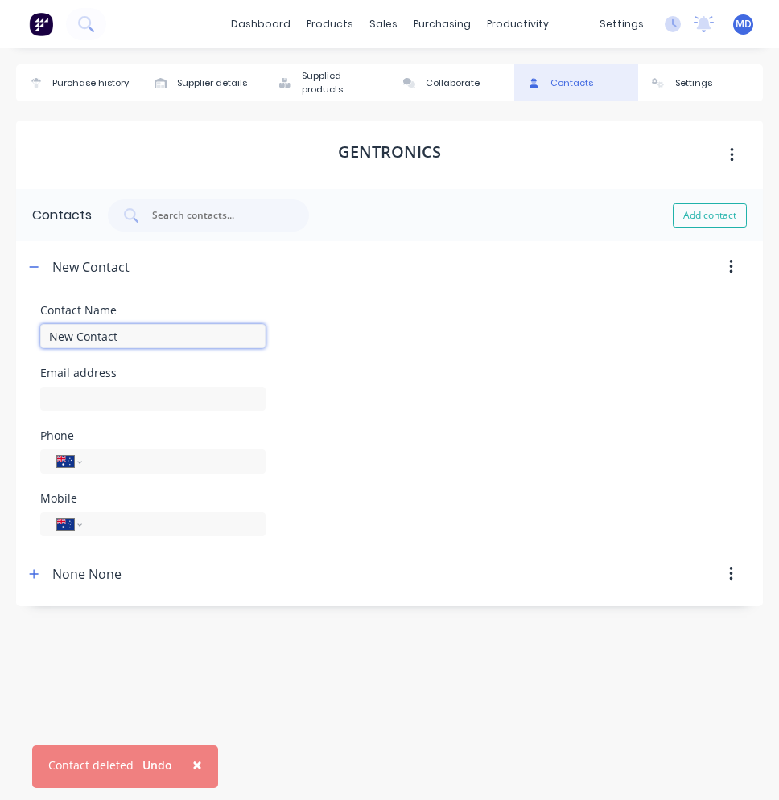
drag, startPoint x: 117, startPoint y: 335, endPoint x: 31, endPoint y: 330, distance: 86.2
click at [31, 330] on form "Contact Name New Contact Email address Phone International [GEOGRAPHIC_DATA] [G…" at bounding box center [389, 421] width 746 height 256
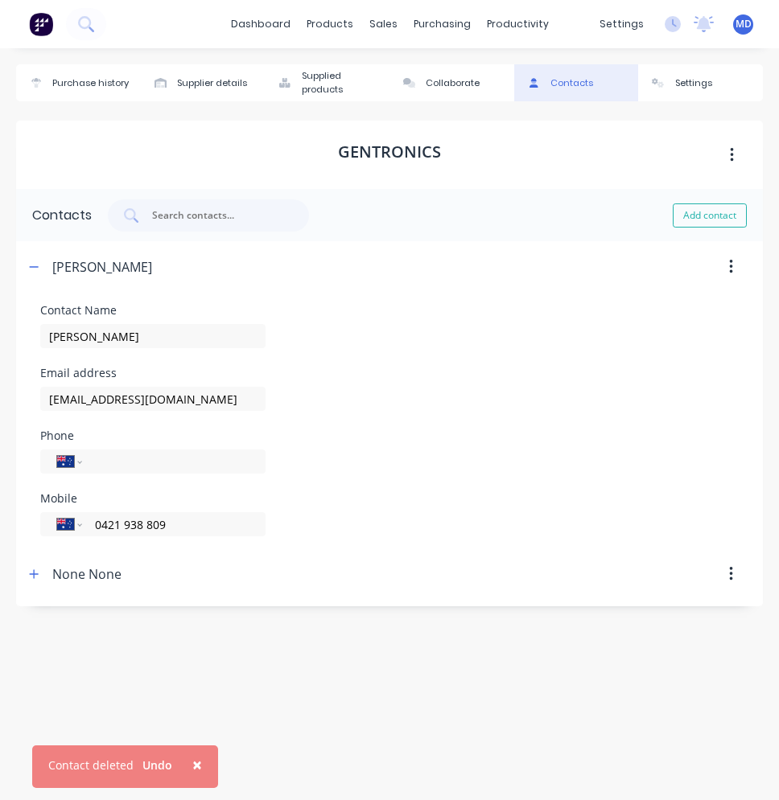
click at [192, 769] on span "×" at bounding box center [197, 765] width 10 height 23
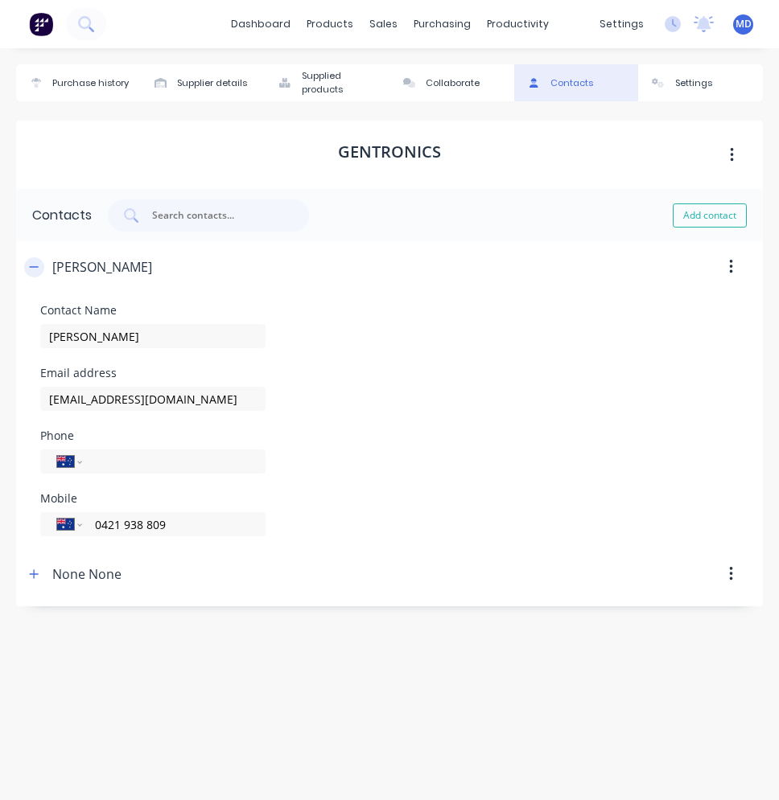
click at [34, 268] on icon "button" at bounding box center [34, 266] width 10 height 11
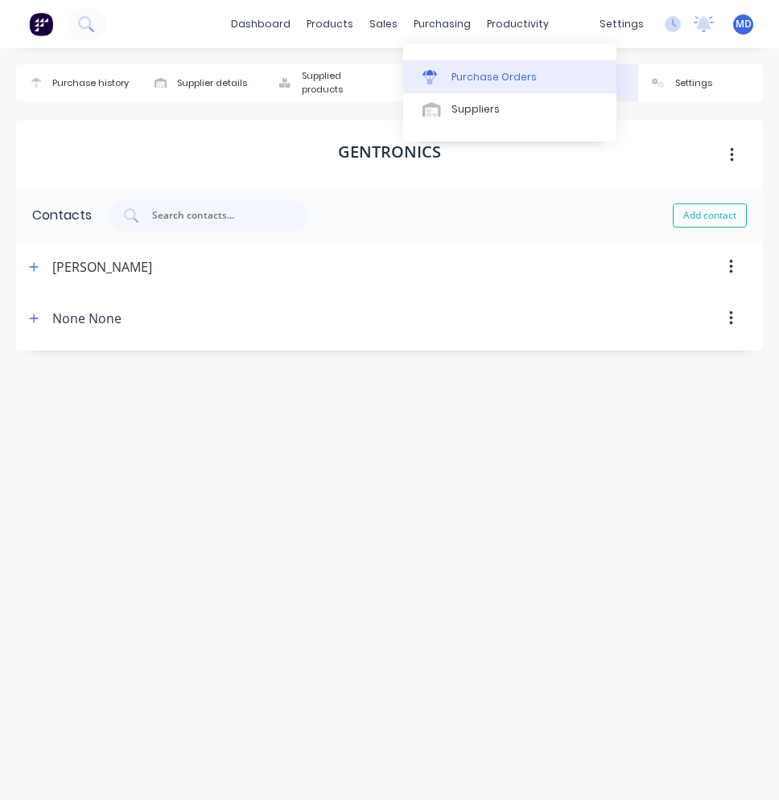
click at [443, 77] on div at bounding box center [434, 77] width 24 height 14
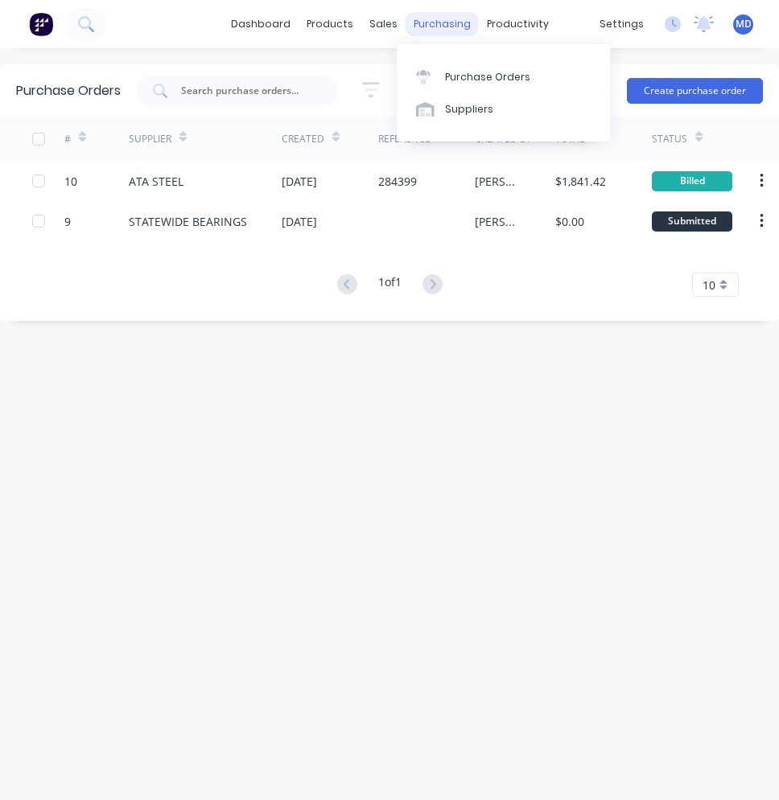
click at [416, 34] on div "purchasing" at bounding box center [441, 24] width 73 height 24
click at [453, 81] on div "Purchase Orders" at bounding box center [487, 77] width 85 height 14
click at [606, 376] on div "Purchase Orders 5 Statuses 5 Statuses Export to Excel (XLSX) Create purchase or…" at bounding box center [389, 424] width 779 height 720
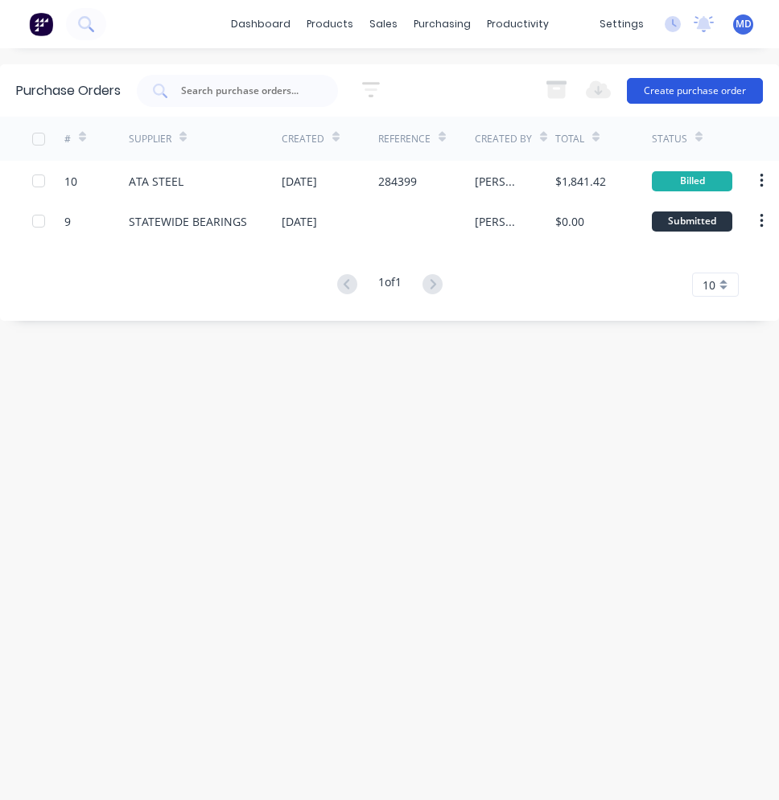
click at [672, 90] on button "Create purchase order" at bounding box center [695, 91] width 136 height 26
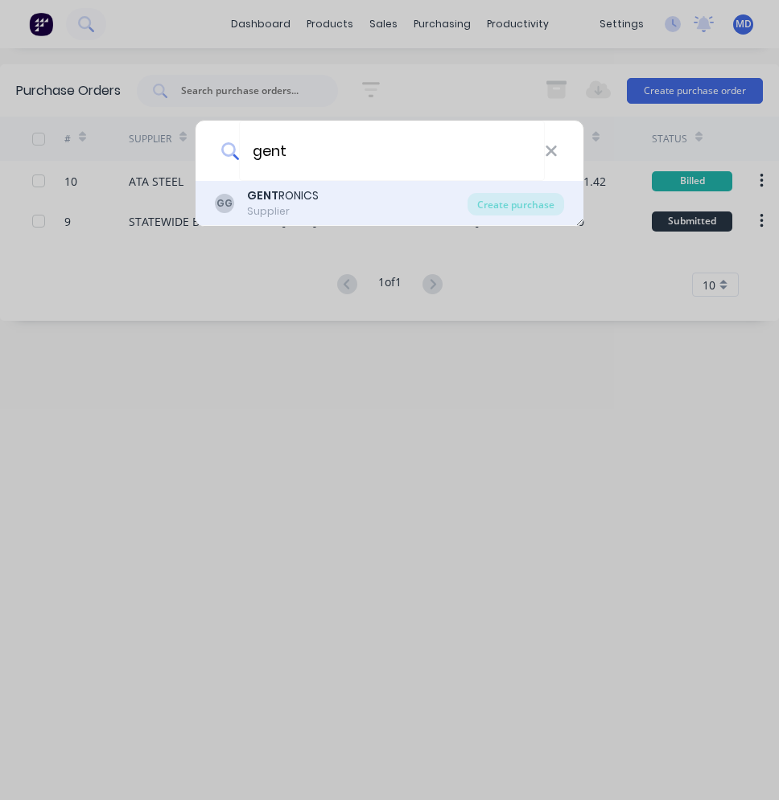
click at [296, 202] on div "GENT RONICS" at bounding box center [283, 195] width 72 height 17
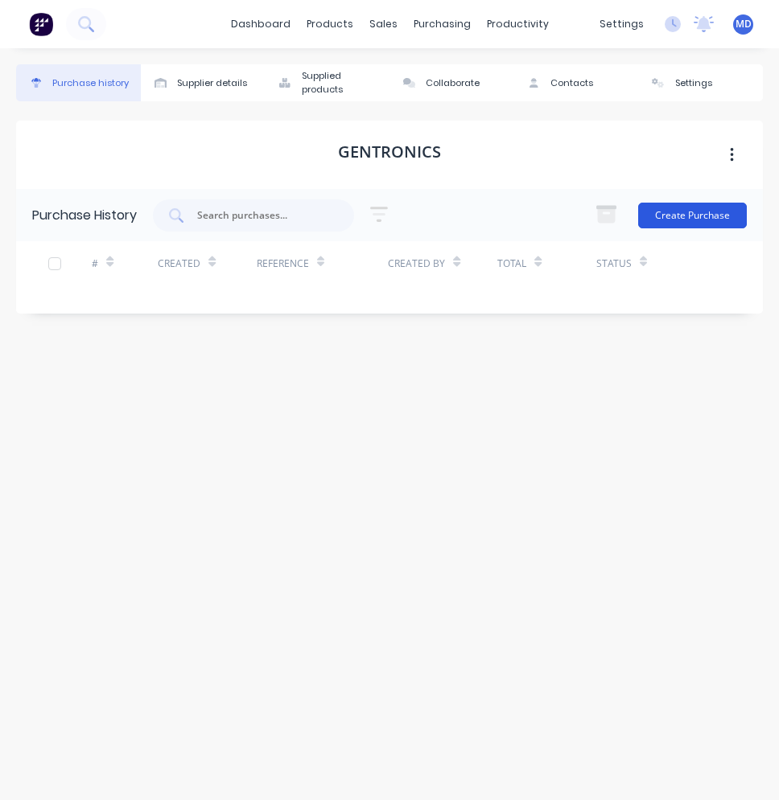
click at [673, 212] on button "Create Purchase" at bounding box center [692, 216] width 109 height 26
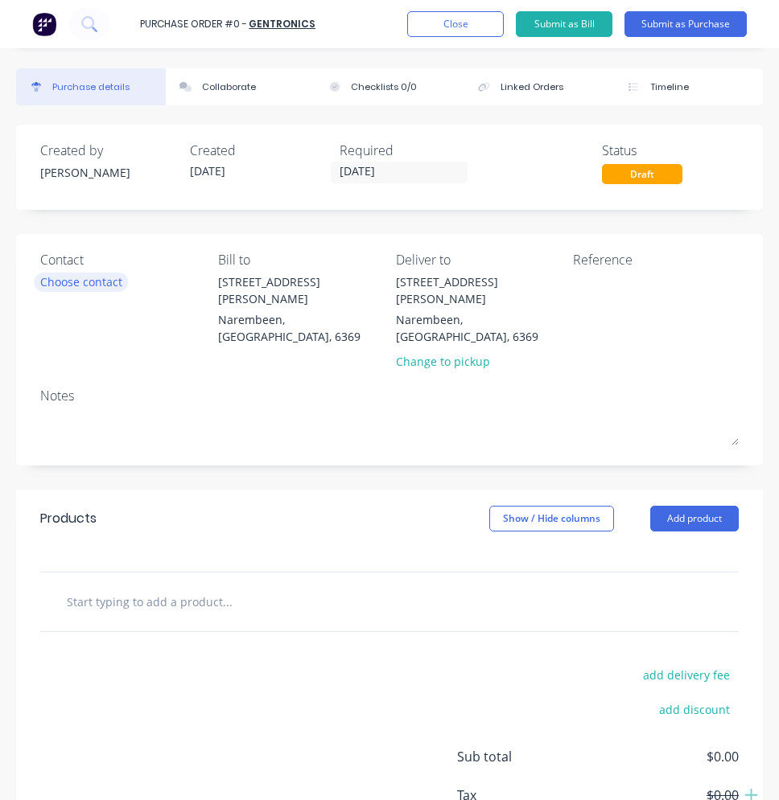
click at [109, 277] on div "Choose contact" at bounding box center [81, 281] width 82 height 17
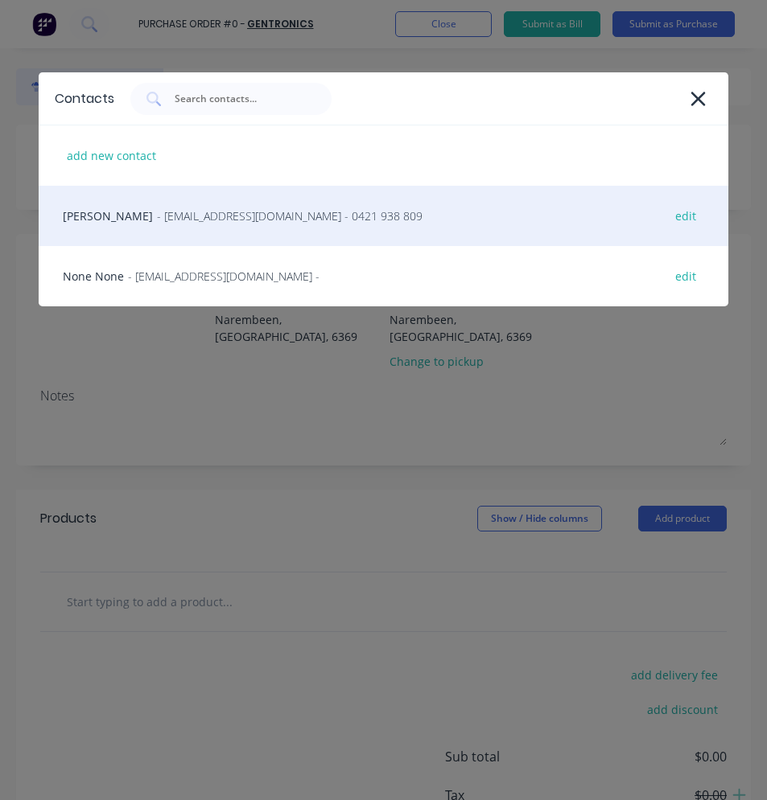
click at [207, 216] on span "- [EMAIL_ADDRESS][DOMAIN_NAME] - 0421 938 809" at bounding box center [289, 216] width 265 height 17
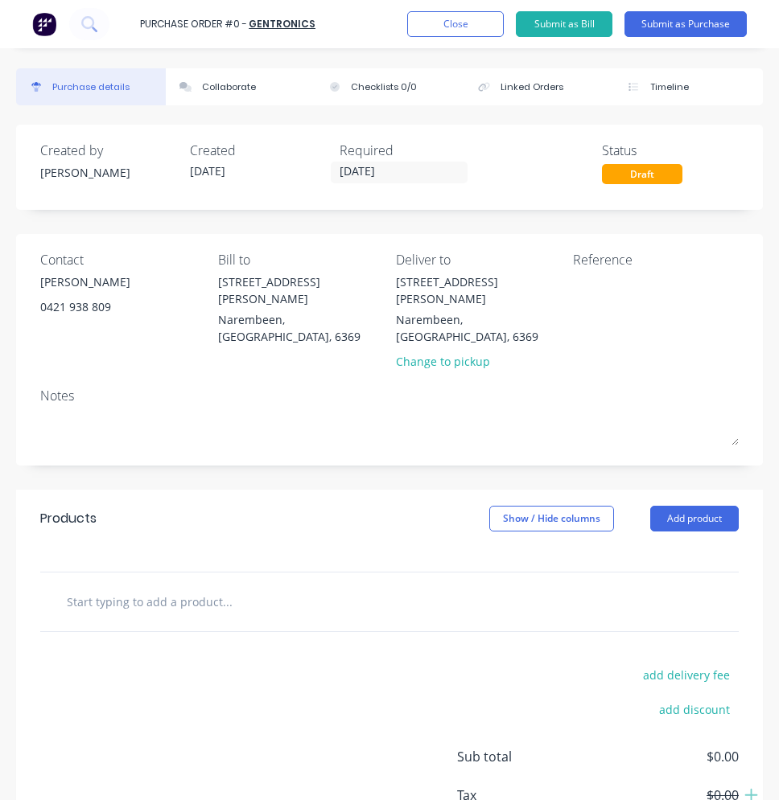
click at [126, 586] on input "text" at bounding box center [186, 602] width 241 height 32
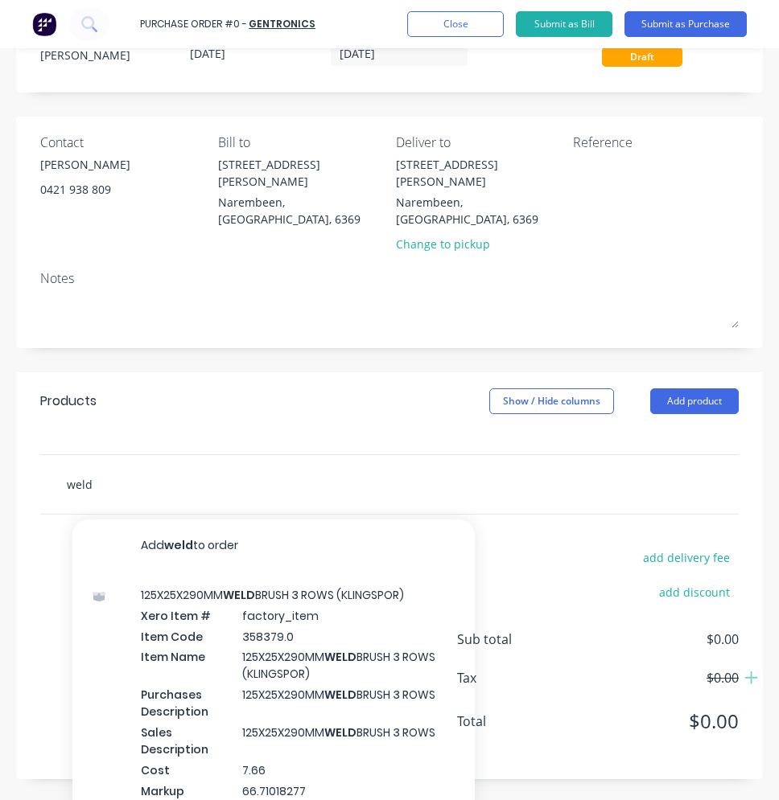
drag, startPoint x: 103, startPoint y: 459, endPoint x: 60, endPoint y: 458, distance: 42.6
click at [60, 468] on div "weld Add weld to order 125X25X290MM WELD BRUSH 3 ROWS (KLINGSPOR) Xero Item # f…" at bounding box center [254, 484] width 402 height 32
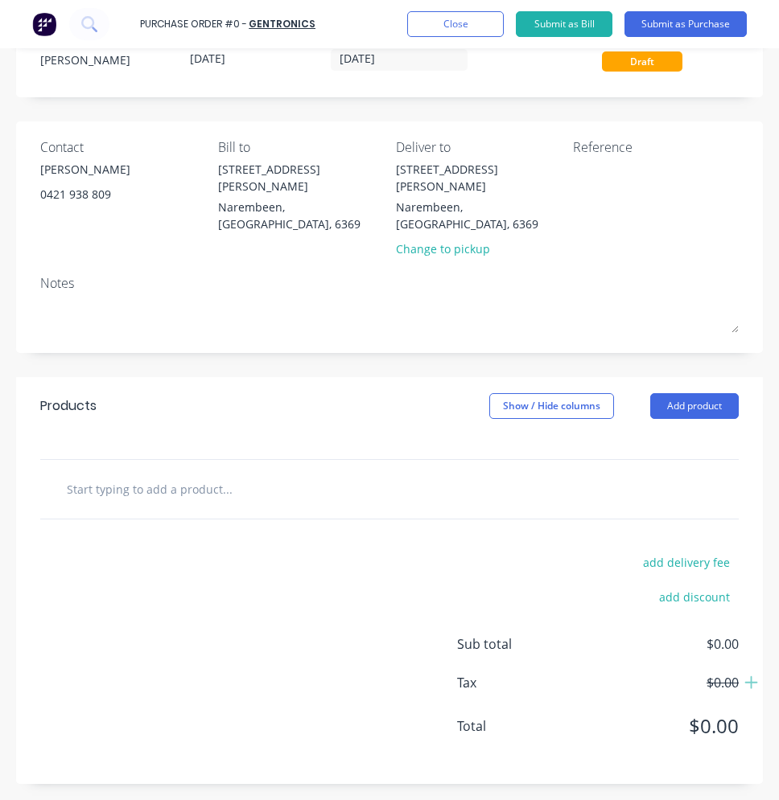
scroll to position [96, 0]
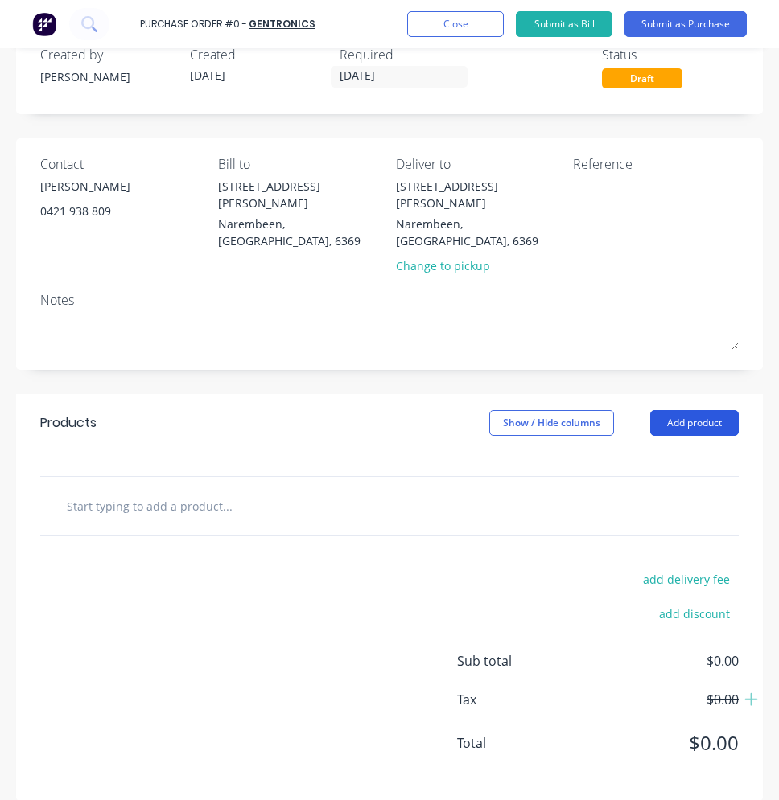
click at [664, 410] on button "Add product" at bounding box center [694, 423] width 88 height 26
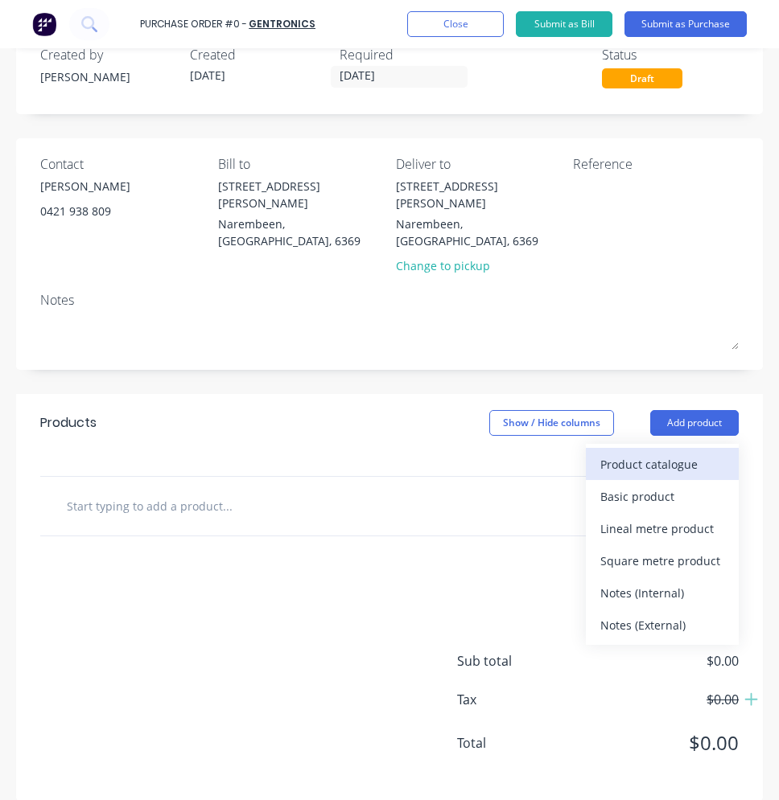
click at [638, 453] on div "Product catalogue" at bounding box center [662, 464] width 124 height 23
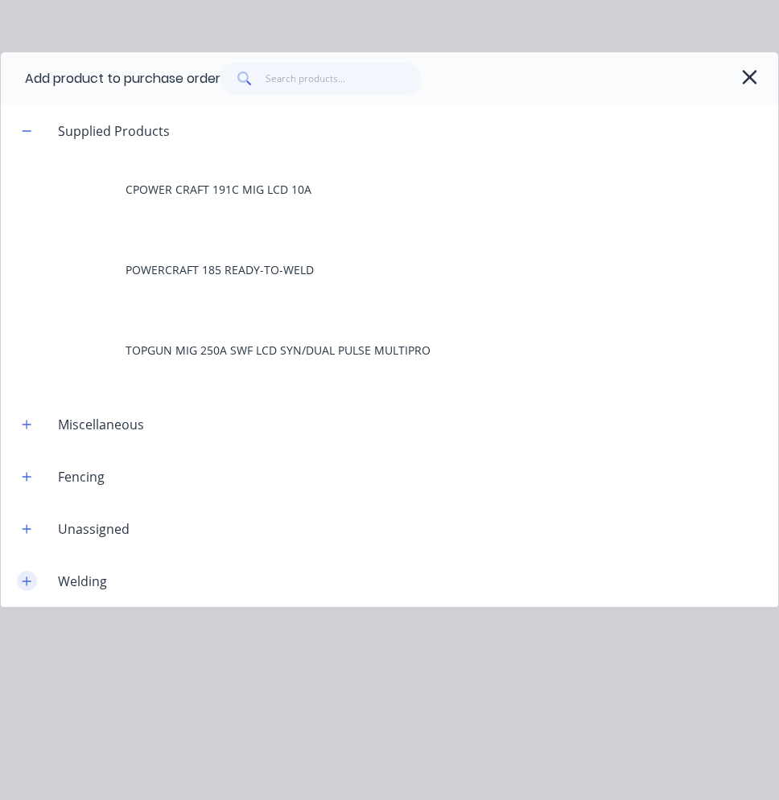
click at [27, 579] on icon "button" at bounding box center [27, 581] width 9 height 9
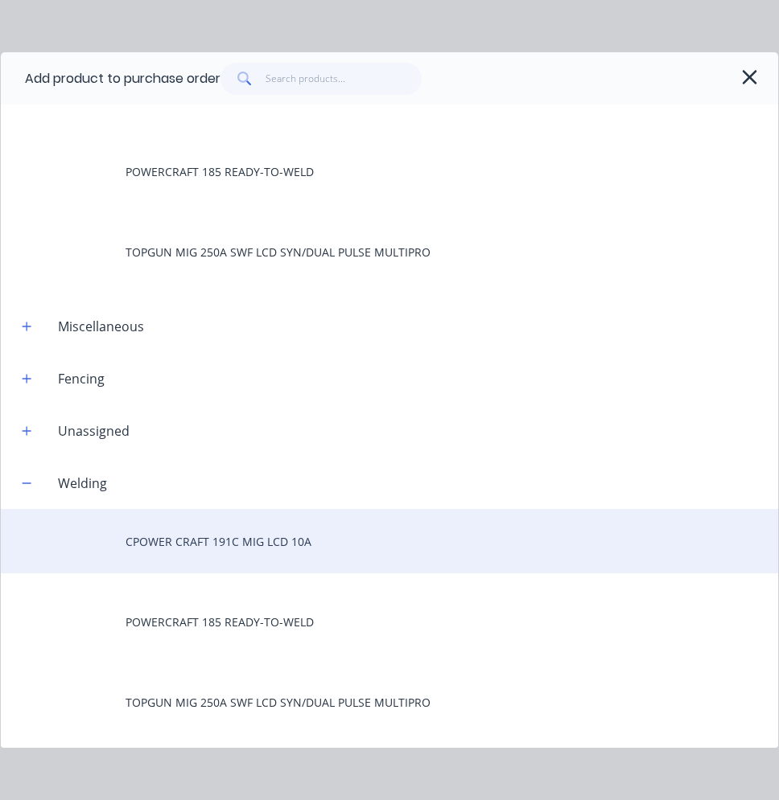
scroll to position [101, 0]
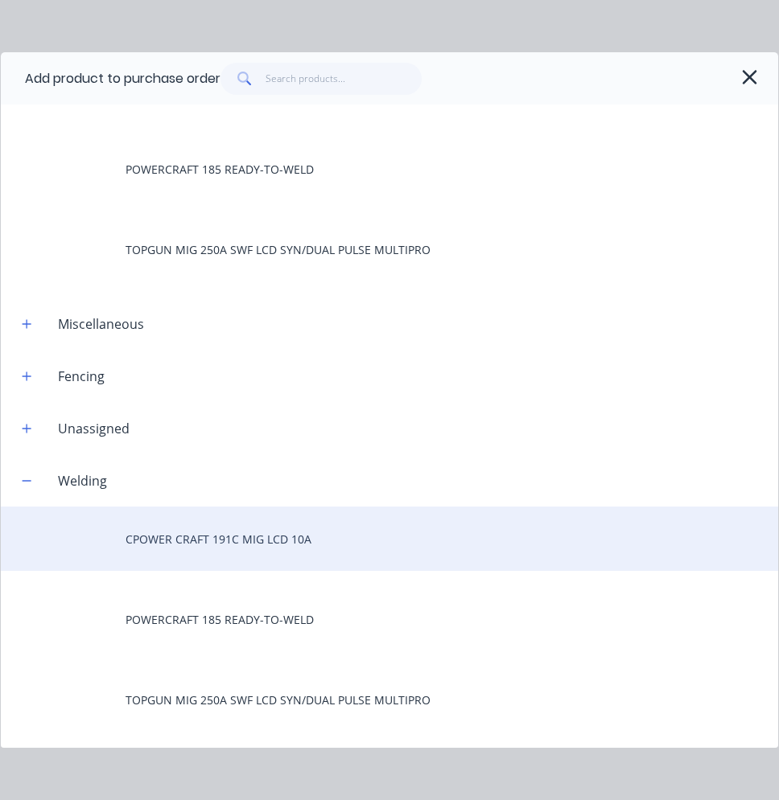
click at [162, 536] on div "CPOWER CRAFT 191C MIG LCD 10A" at bounding box center [389, 539] width 777 height 64
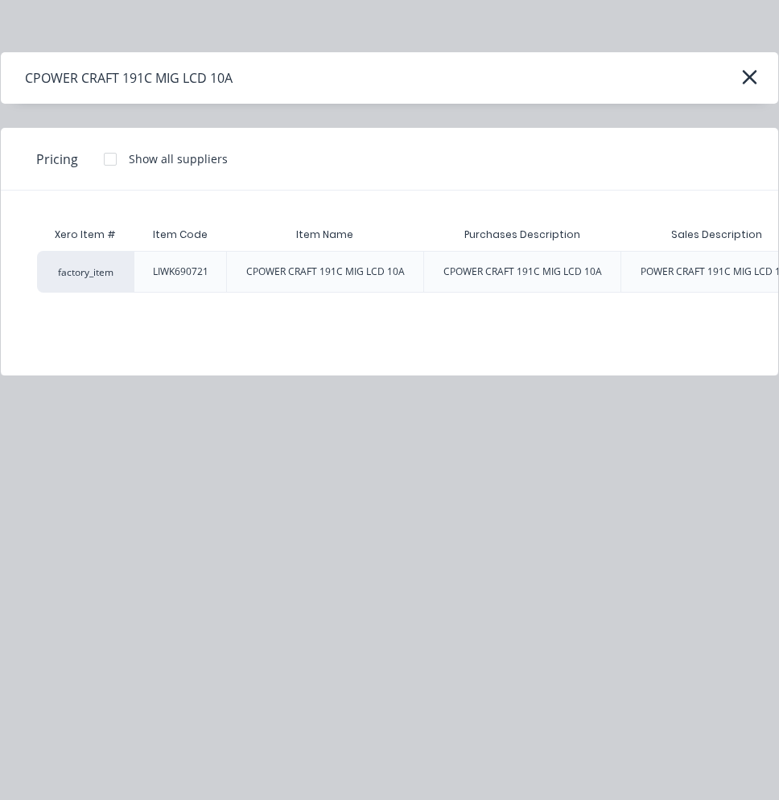
scroll to position [0, 127]
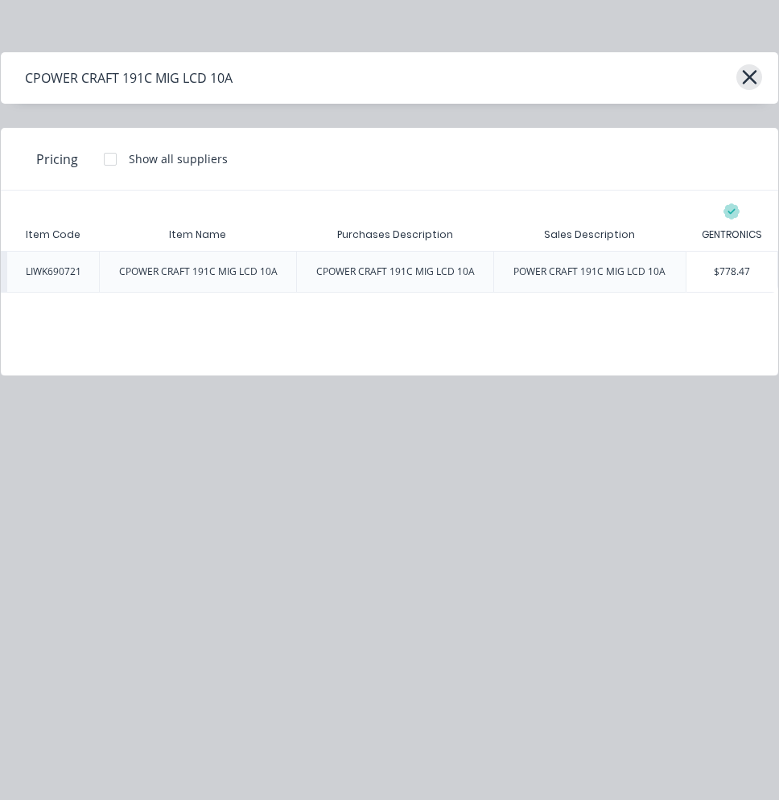
click at [758, 68] on button "button" at bounding box center [749, 77] width 26 height 26
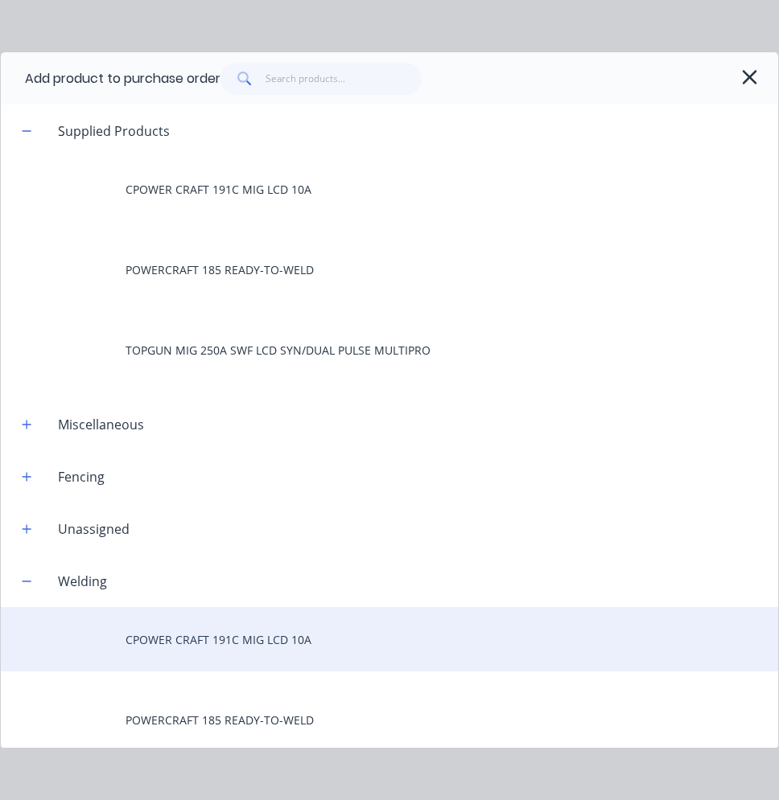
click at [150, 630] on div "CPOWER CRAFT 191C MIG LCD 10A" at bounding box center [389, 639] width 777 height 64
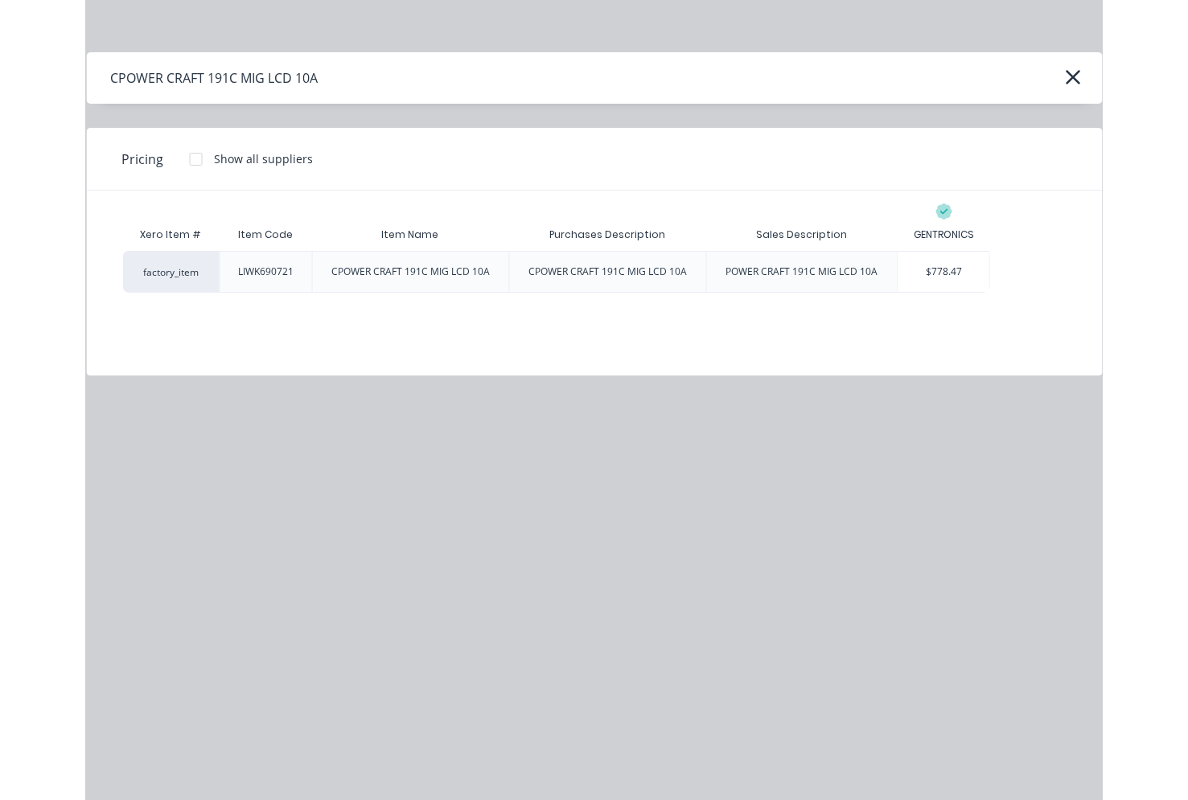
scroll to position [23, 0]
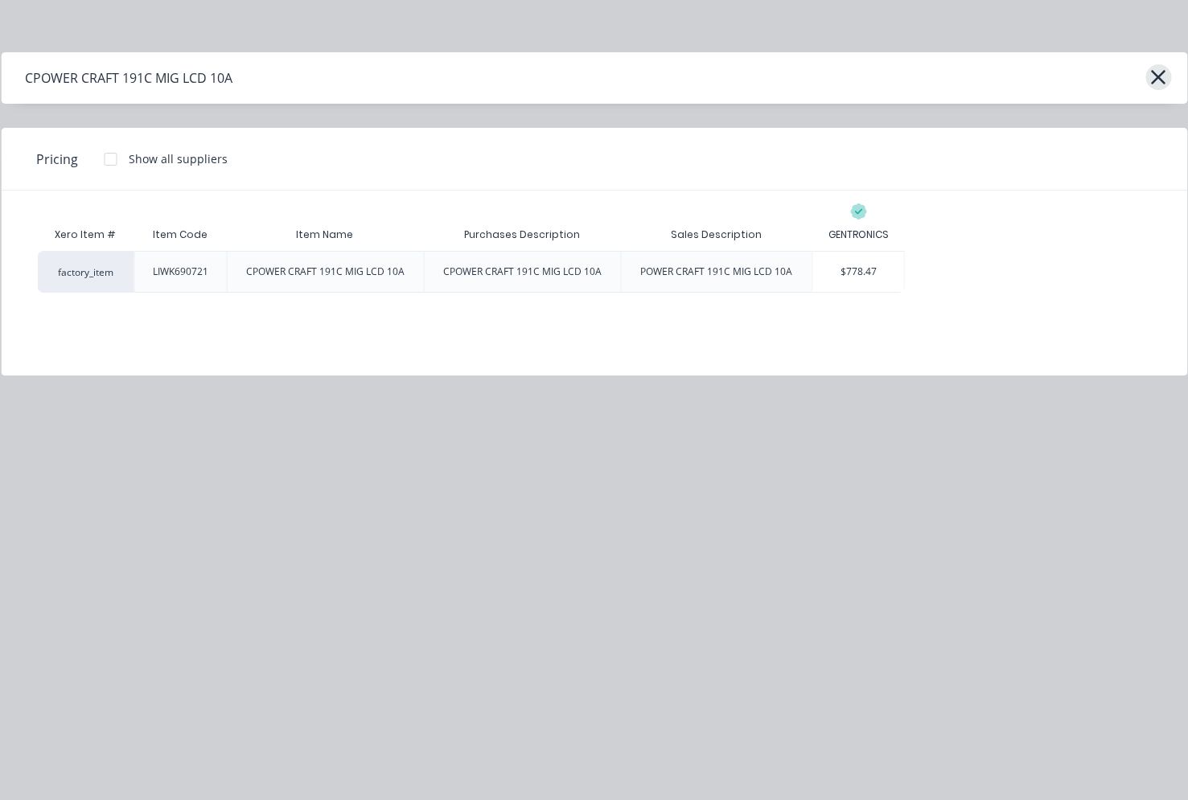
click at [770, 76] on button "button" at bounding box center [1158, 77] width 26 height 26
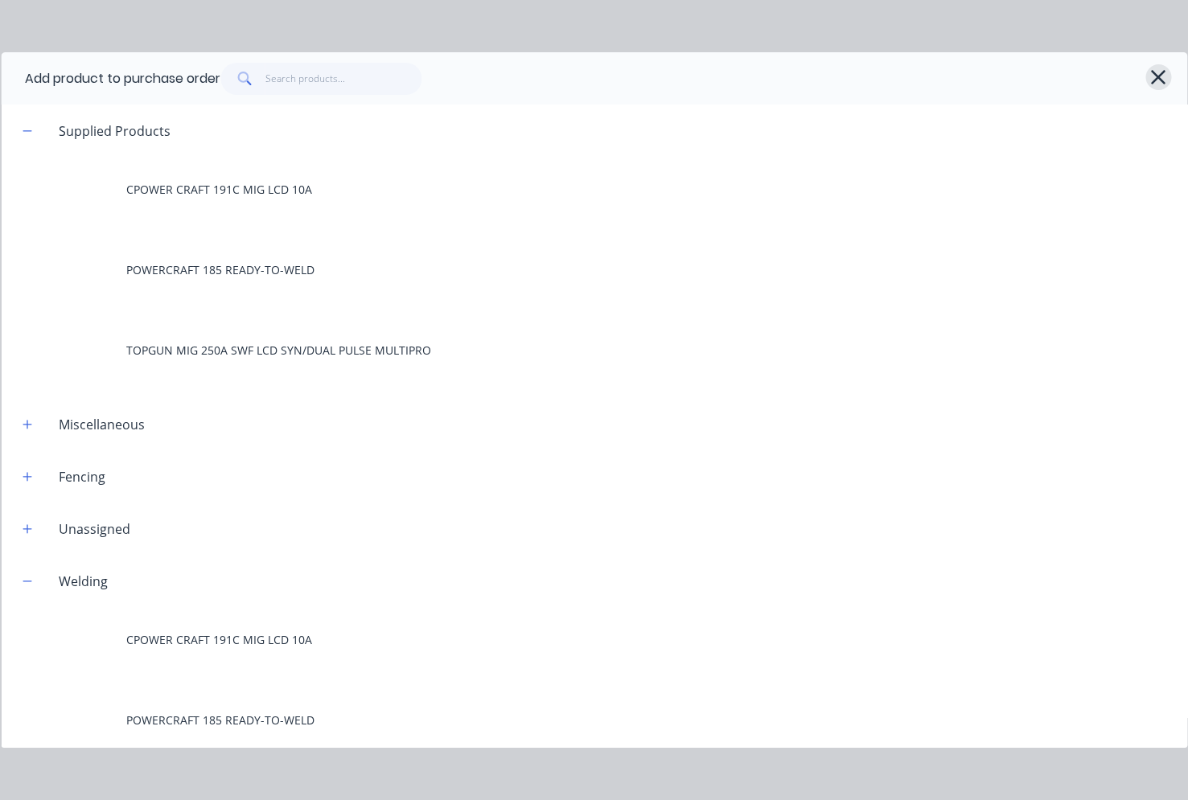
click at [770, 76] on icon "button" at bounding box center [1158, 77] width 17 height 23
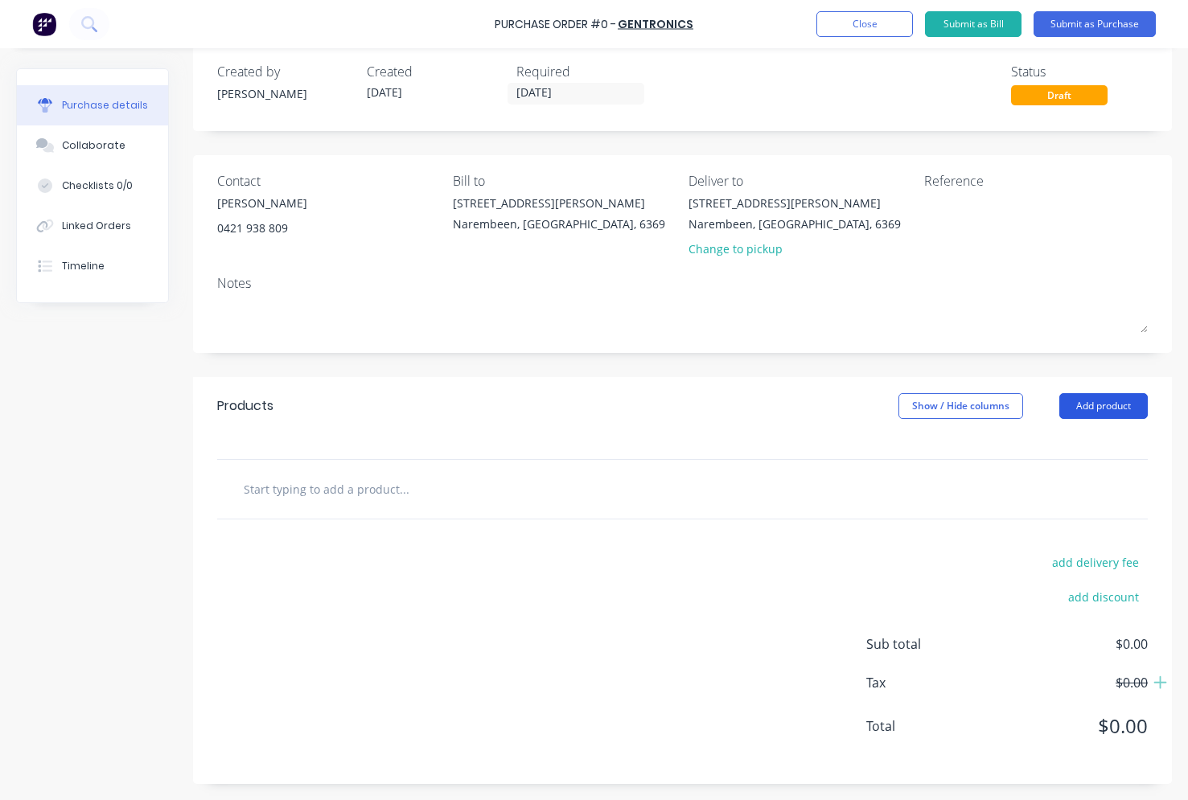
click at [770, 413] on button "Add product" at bounding box center [1103, 406] width 88 height 26
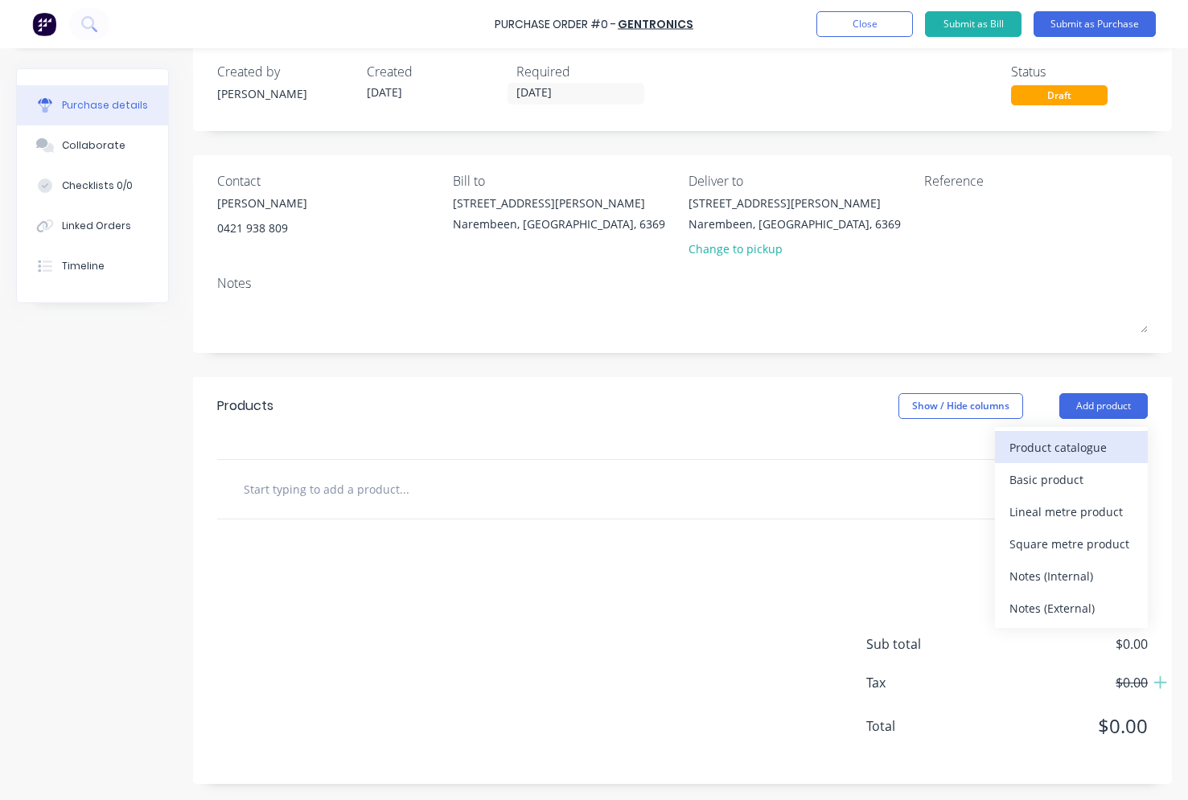
click at [770, 450] on div "Product catalogue" at bounding box center [1071, 447] width 124 height 23
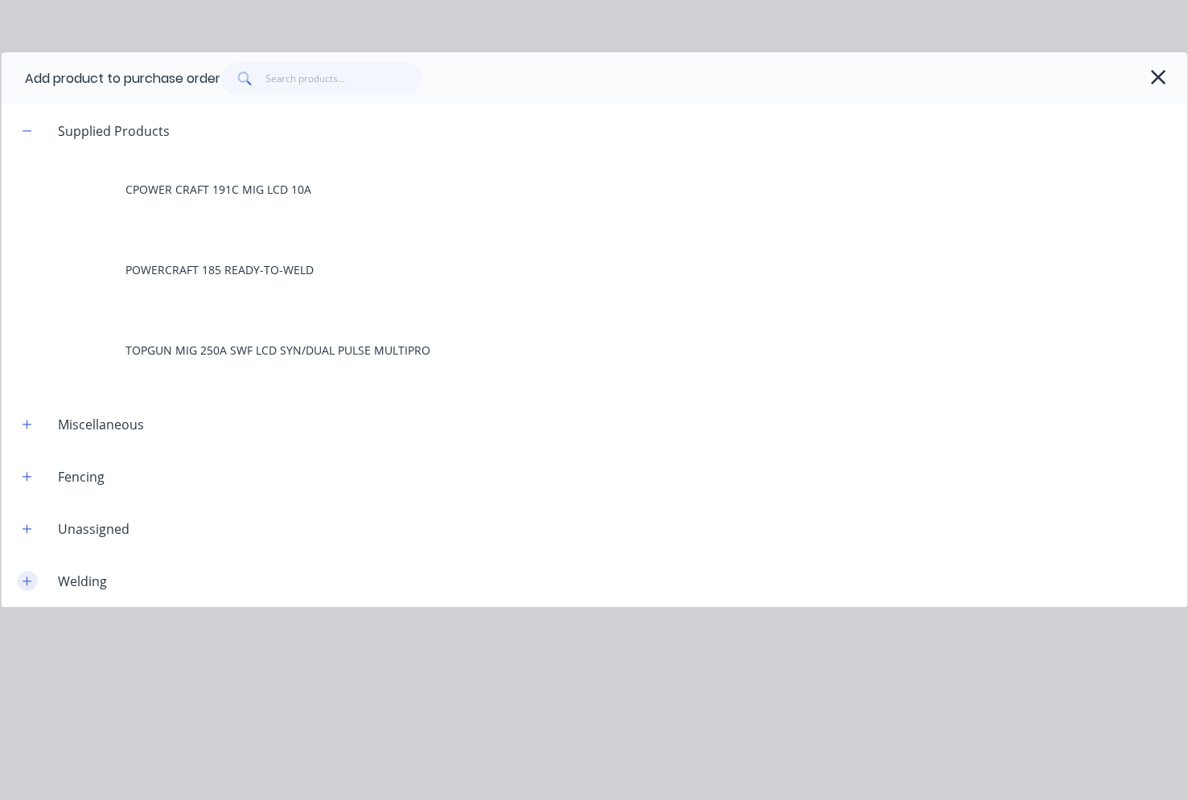
click at [29, 581] on icon "button" at bounding box center [27, 581] width 9 height 9
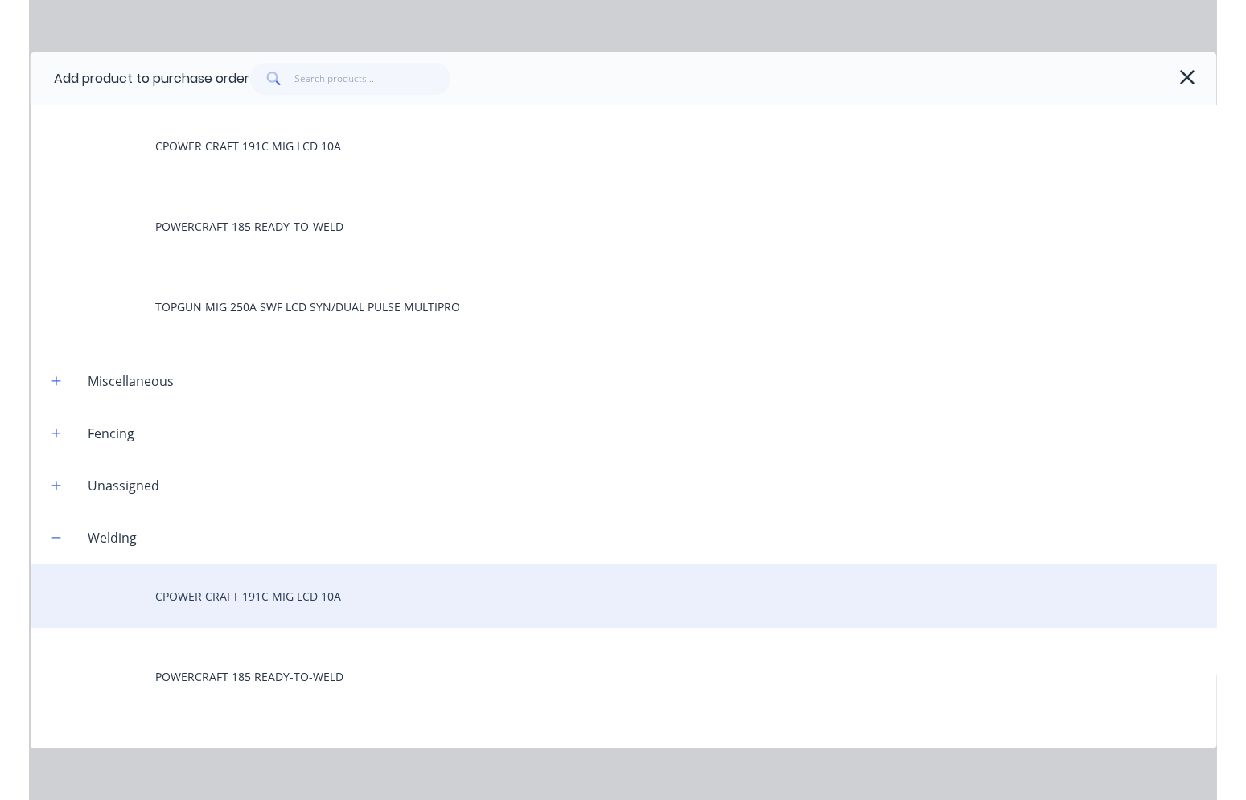
scroll to position [80, 0]
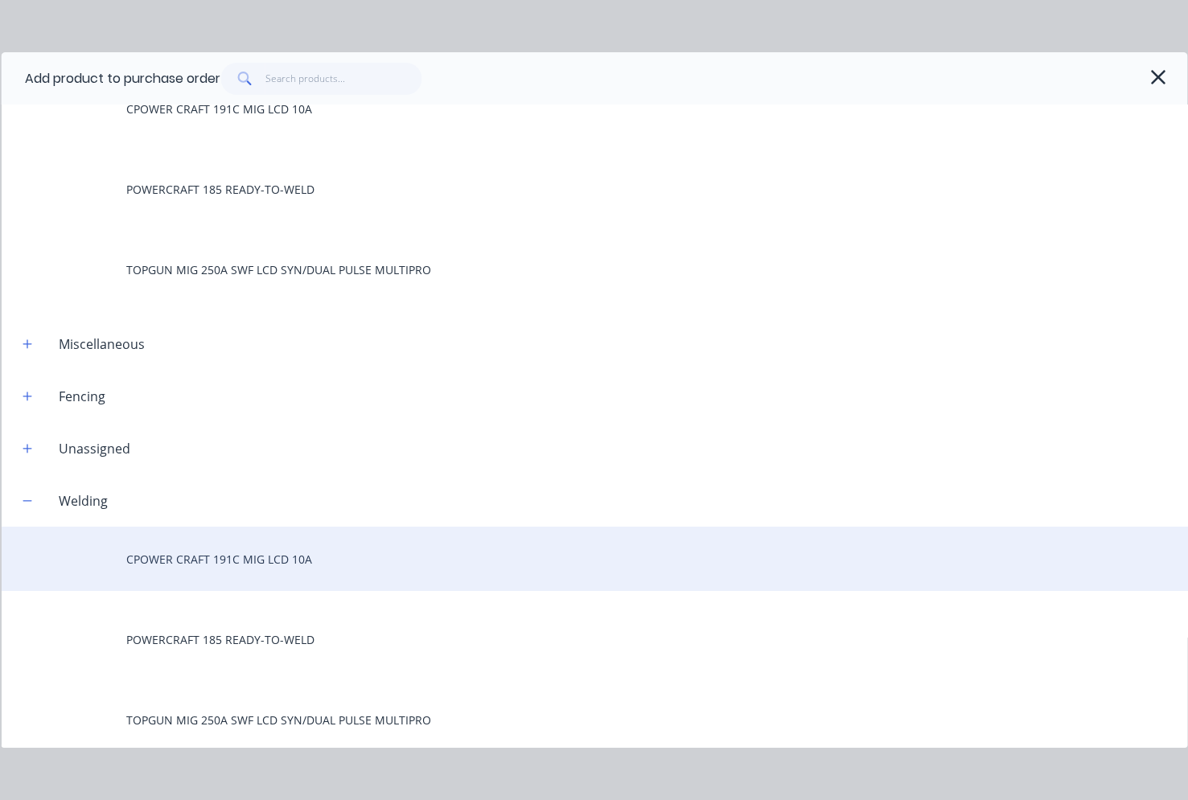
click at [216, 571] on div "CPOWER CRAFT 191C MIG LCD 10A" at bounding box center [594, 559] width 1186 height 64
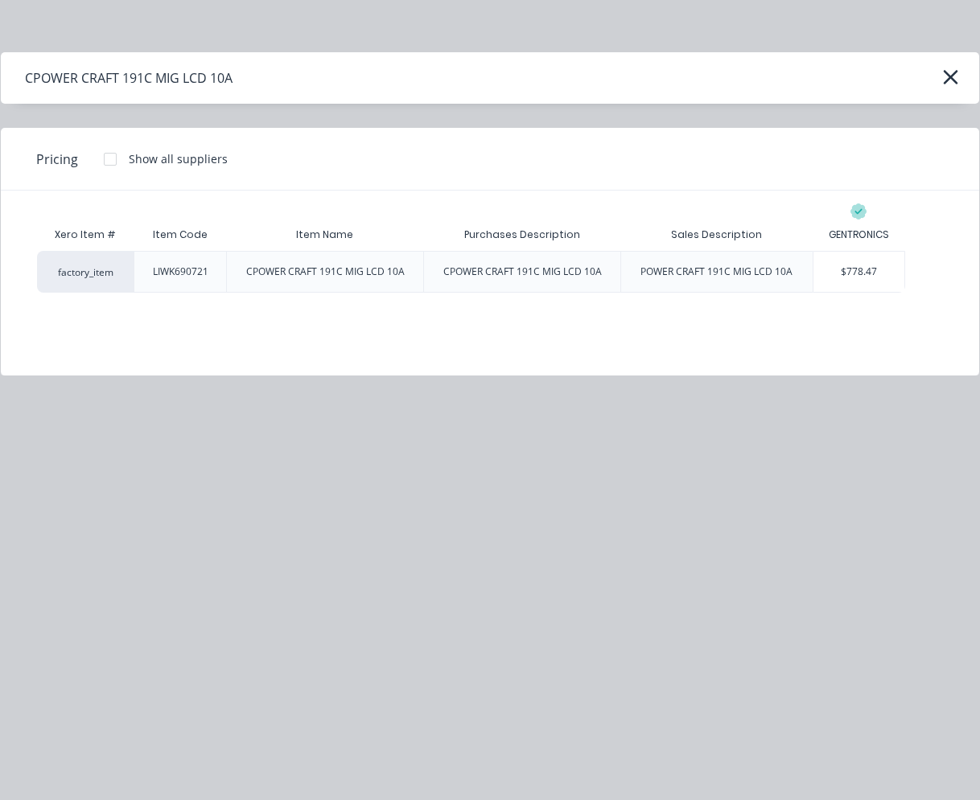
click at [109, 157] on div at bounding box center [110, 159] width 32 height 32
click at [103, 155] on div at bounding box center [110, 159] width 32 height 32
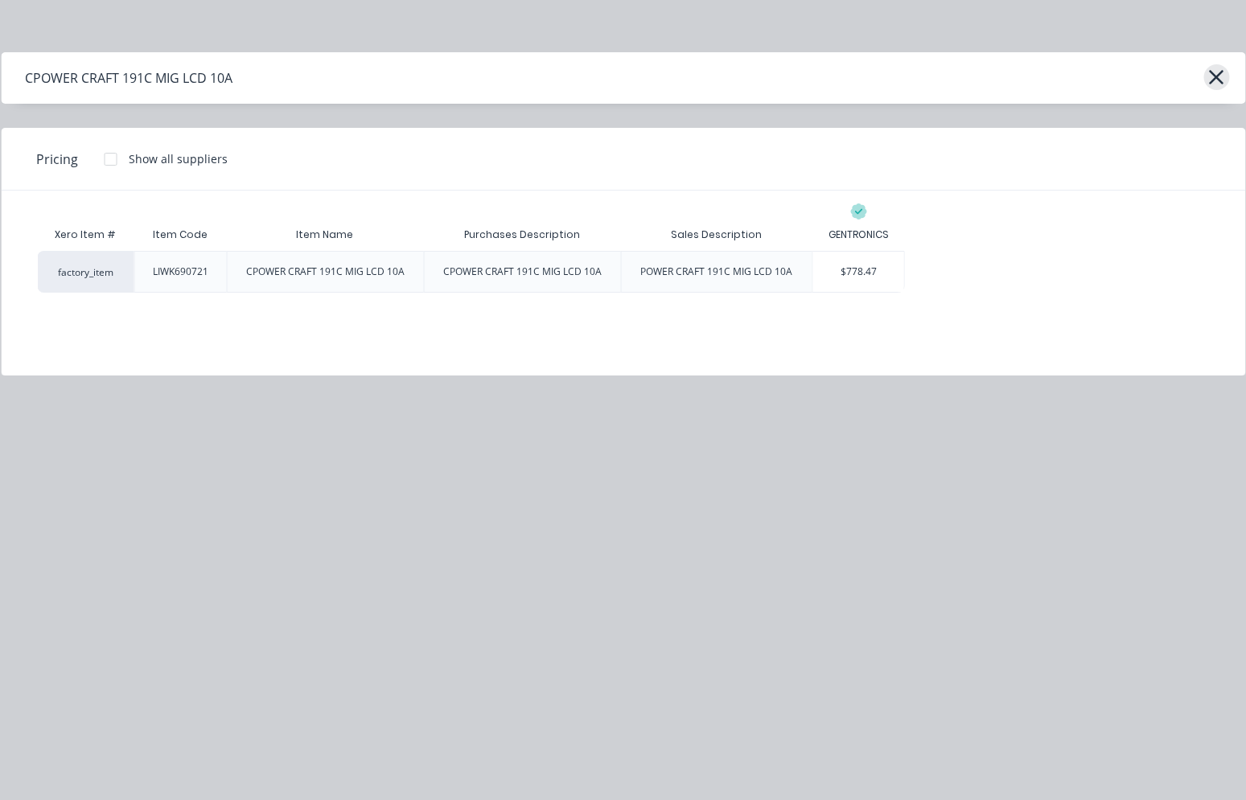
click at [770, 81] on icon "button" at bounding box center [1216, 77] width 17 height 23
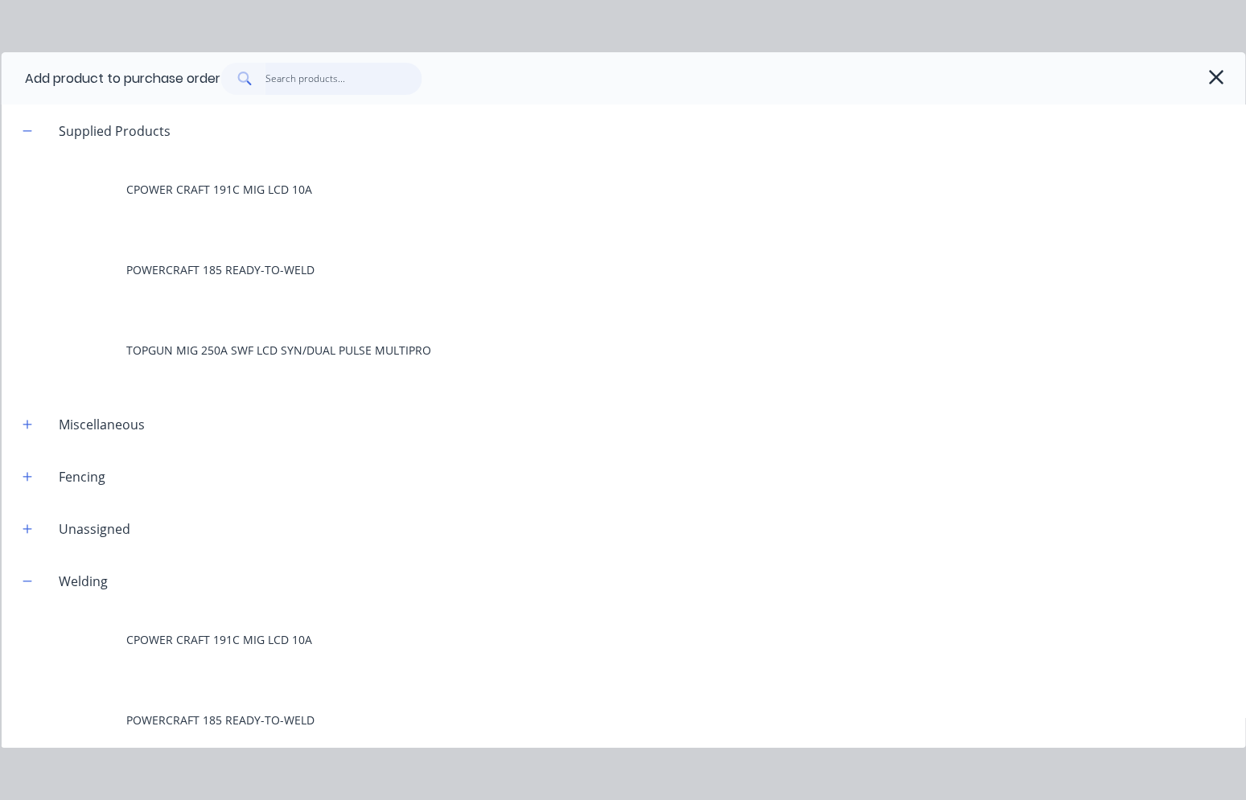
click at [316, 80] on input "text" at bounding box center [343, 79] width 157 height 32
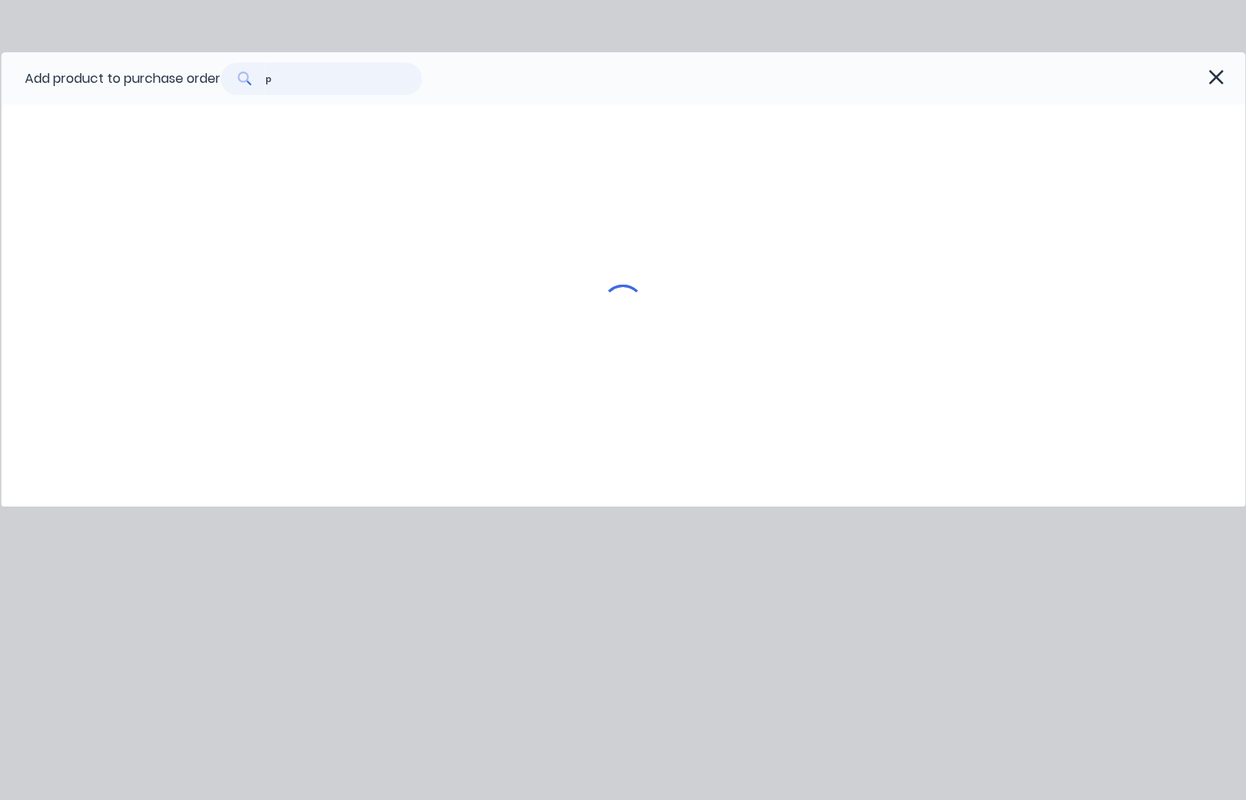
scroll to position [0, 0]
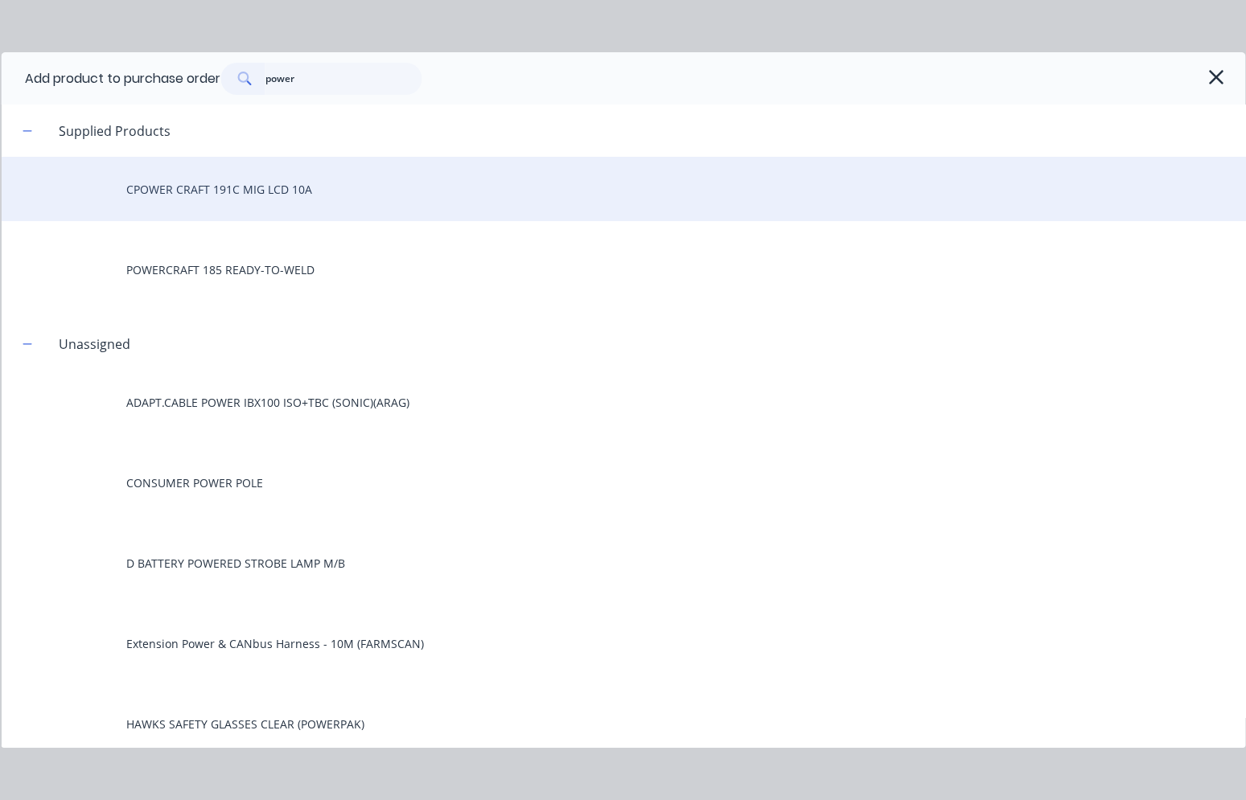
click at [292, 191] on div "CPOWER CRAFT 191C MIG LCD 10A" at bounding box center [623, 189] width 1244 height 64
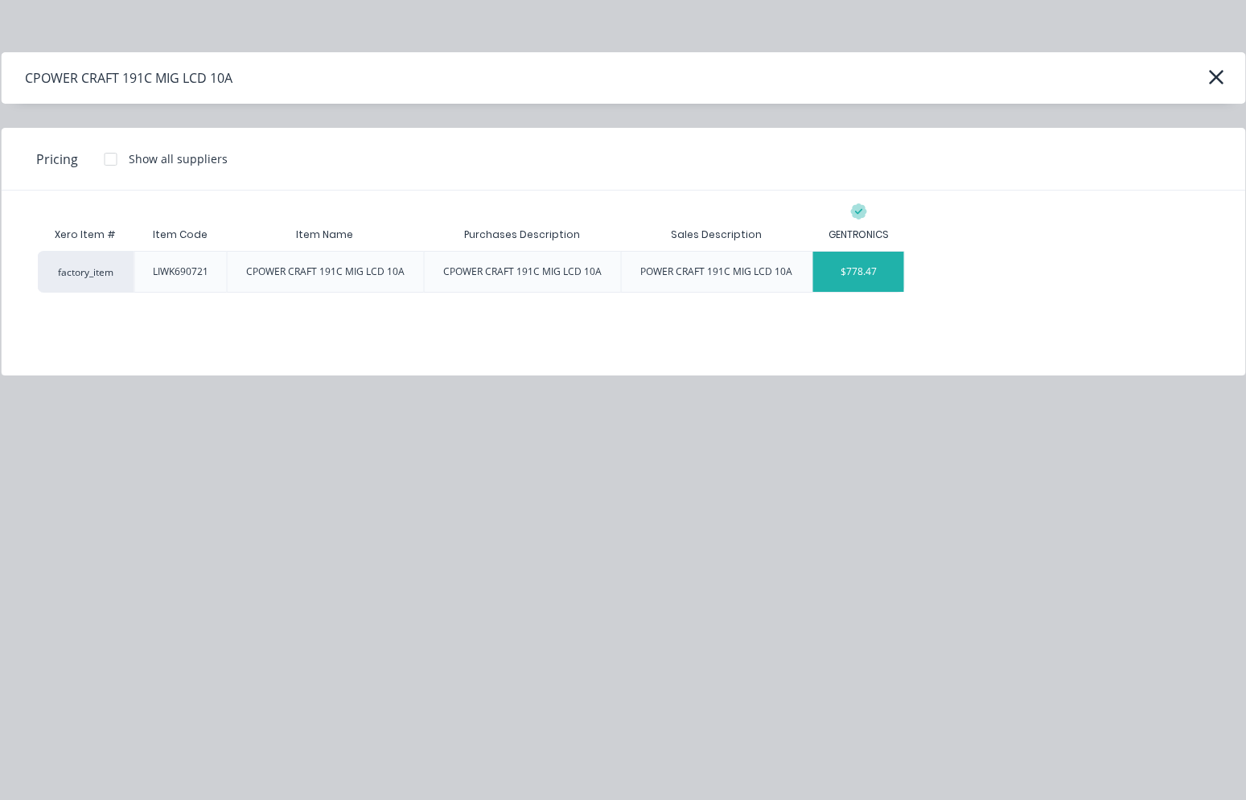
click at [770, 280] on div "$778.47" at bounding box center [858, 272] width 91 height 40
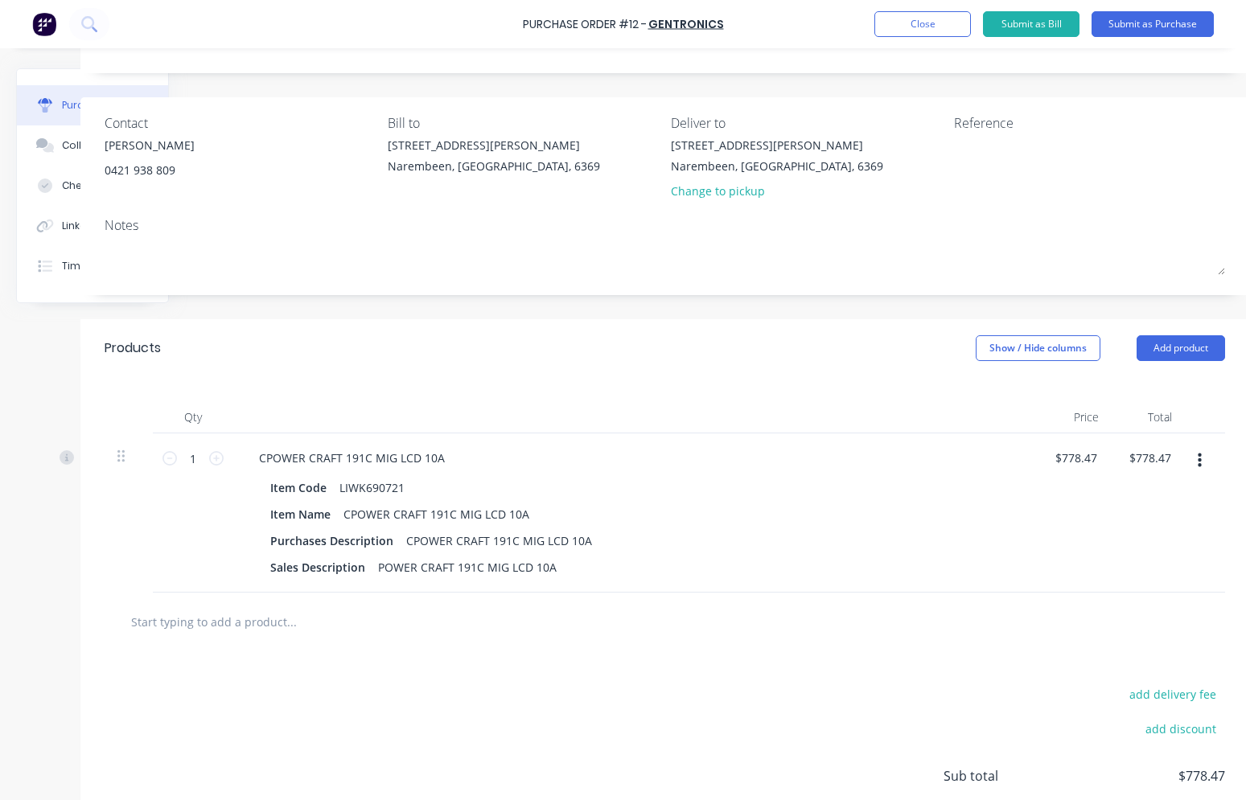
scroll to position [80, 128]
click at [250, 456] on div "CPOWER CRAFT 191C MIG LCD 10A" at bounding box center [349, 457] width 212 height 23
click at [770, 343] on button "Add product" at bounding box center [1177, 348] width 88 height 26
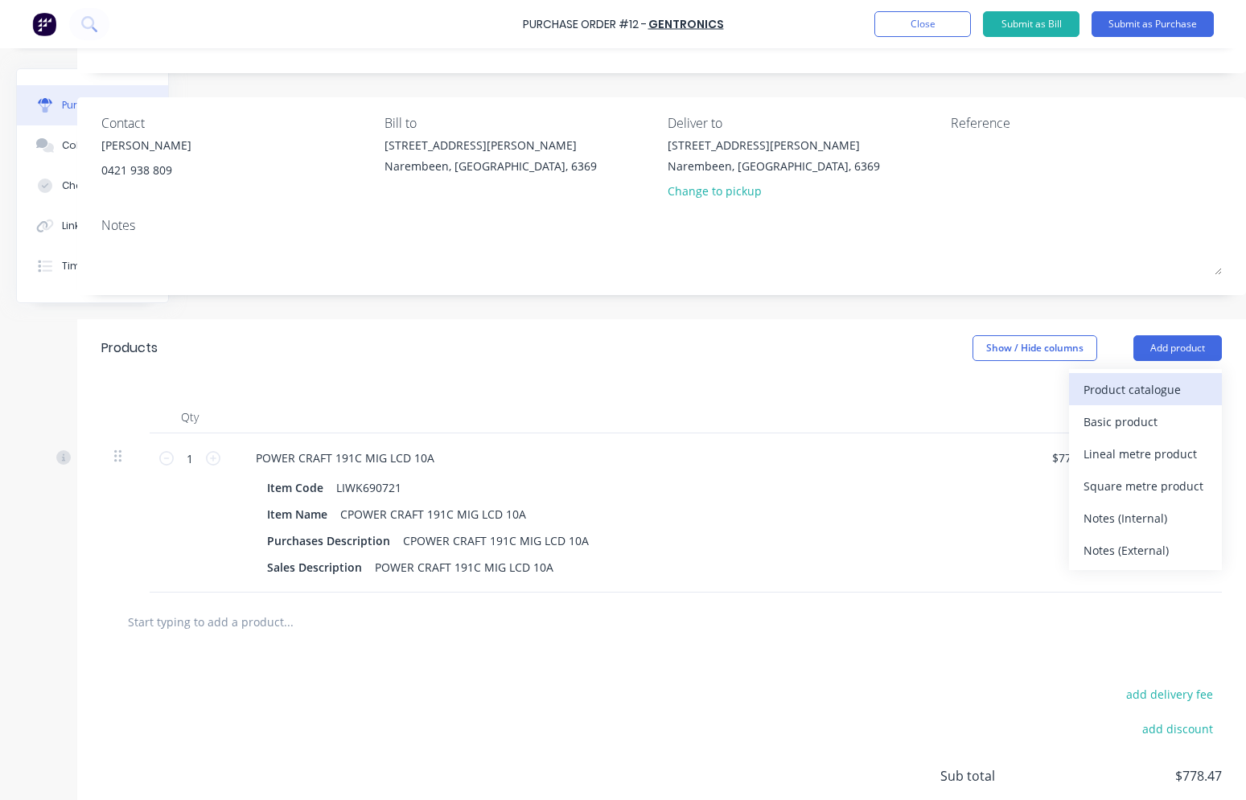
click at [770, 390] on div "Product catalogue" at bounding box center [1145, 389] width 124 height 23
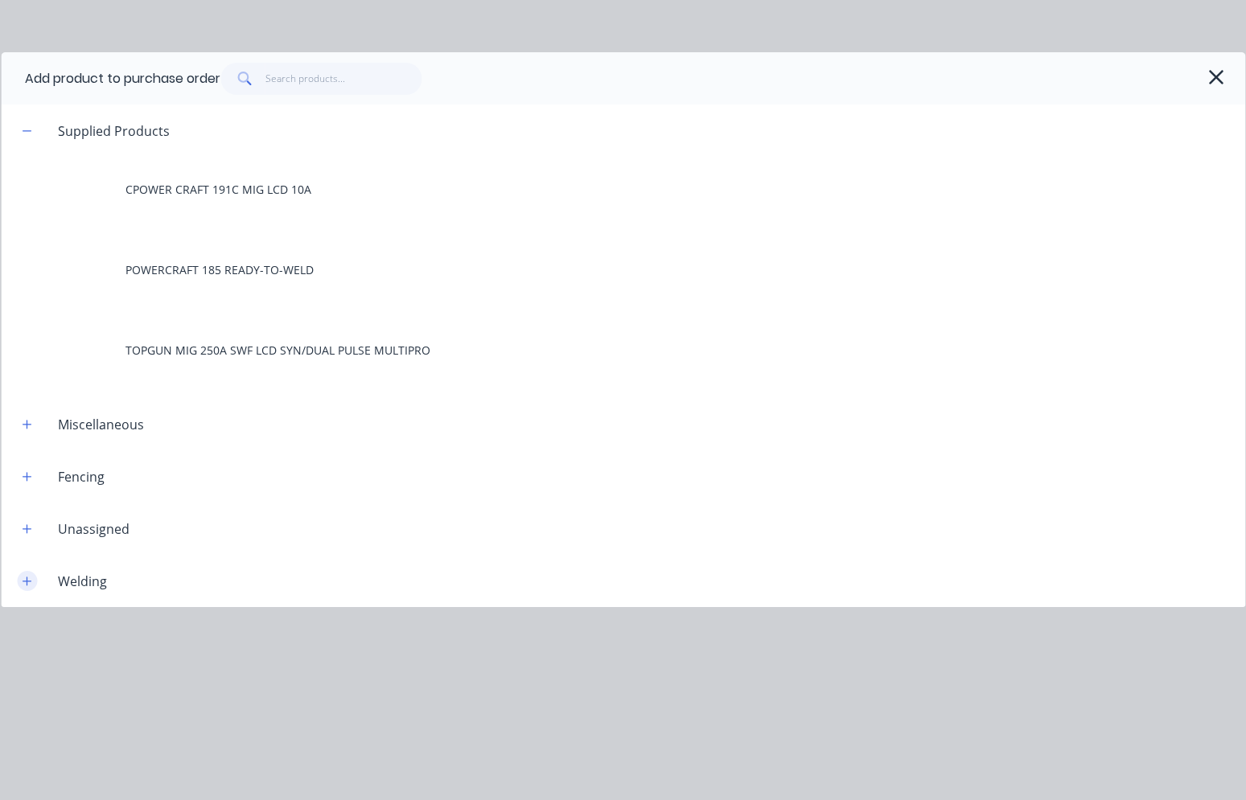
click at [31, 583] on icon "button" at bounding box center [27, 581] width 10 height 11
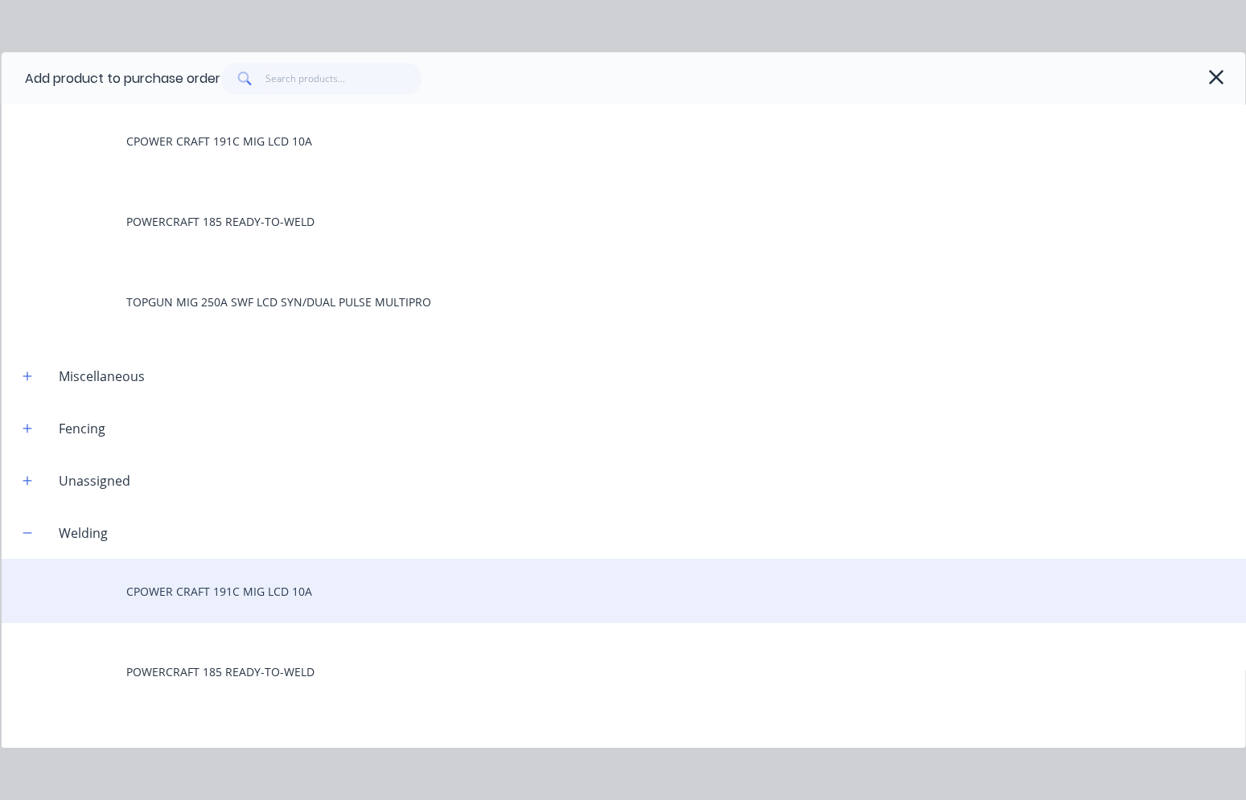
scroll to position [101, 0]
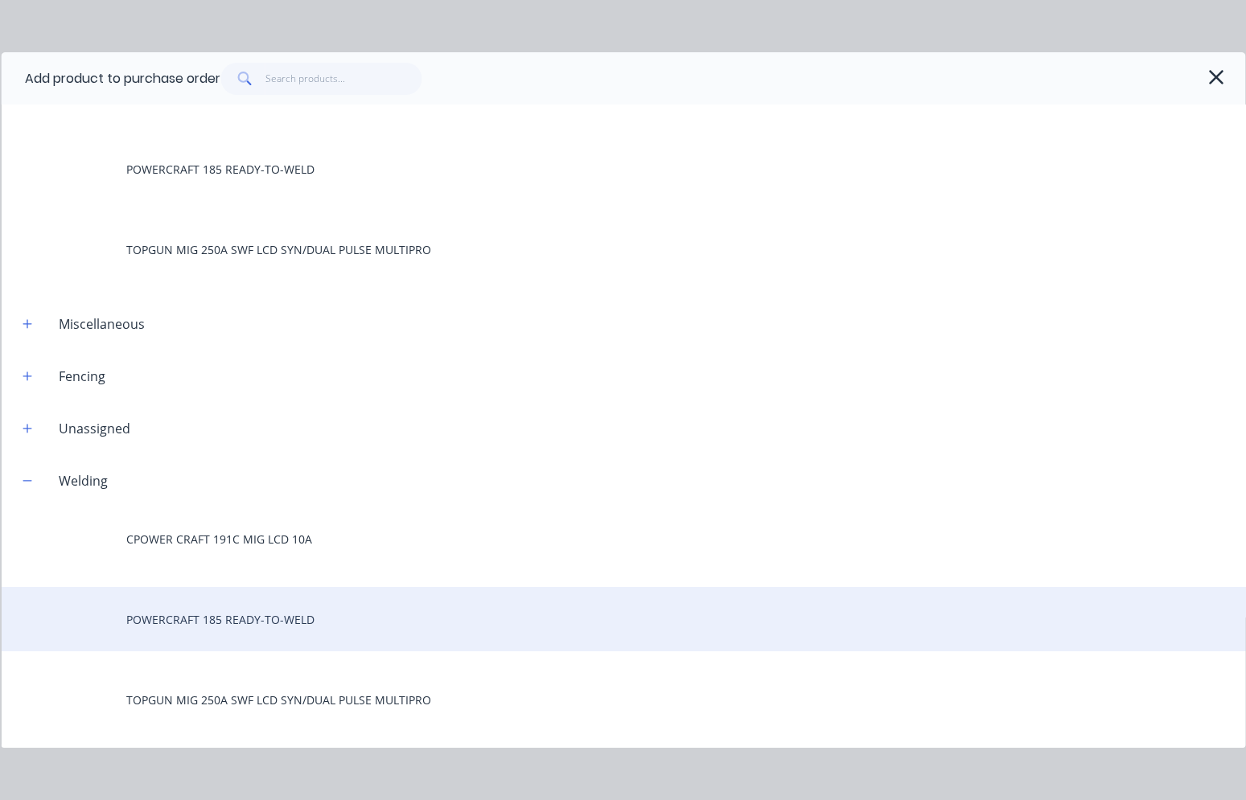
click at [234, 615] on div "POWERCRAFT 185 READY-TO-WELD" at bounding box center [623, 619] width 1244 height 64
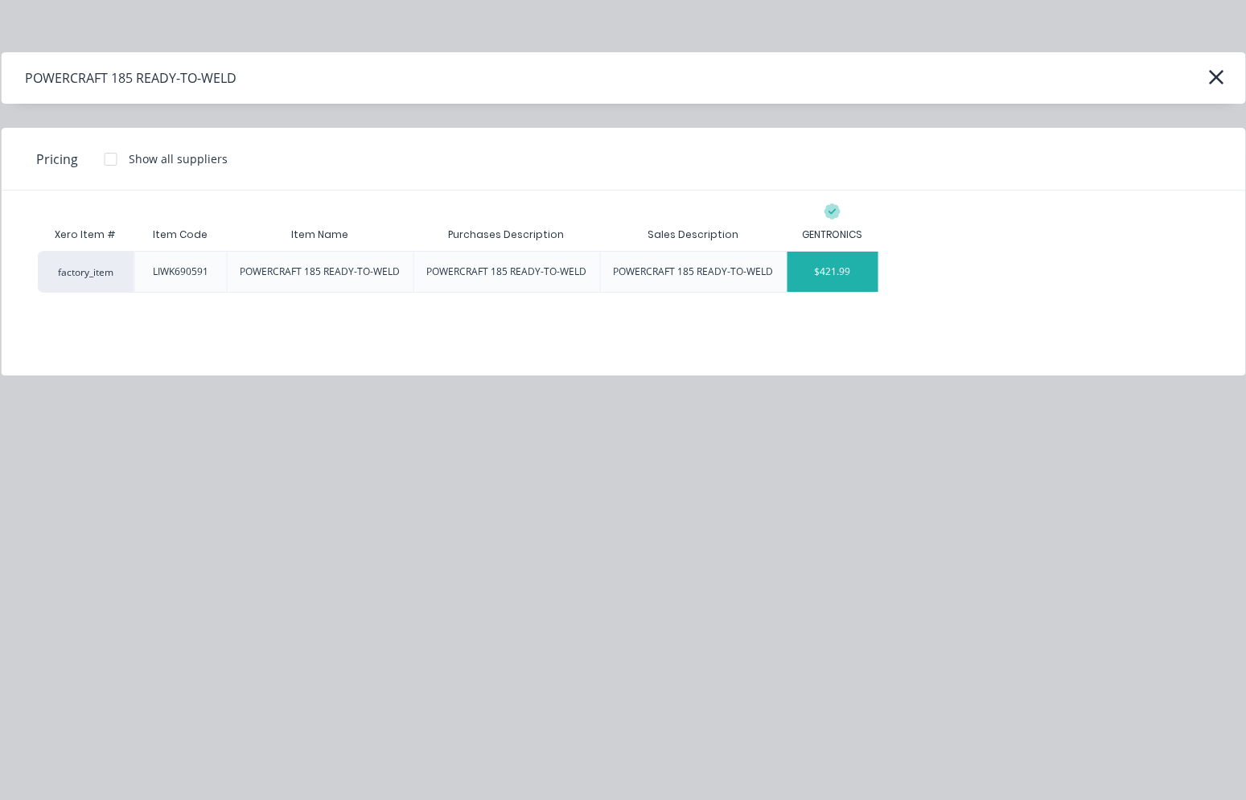
click at [770, 277] on div "$421.99" at bounding box center [832, 272] width 91 height 40
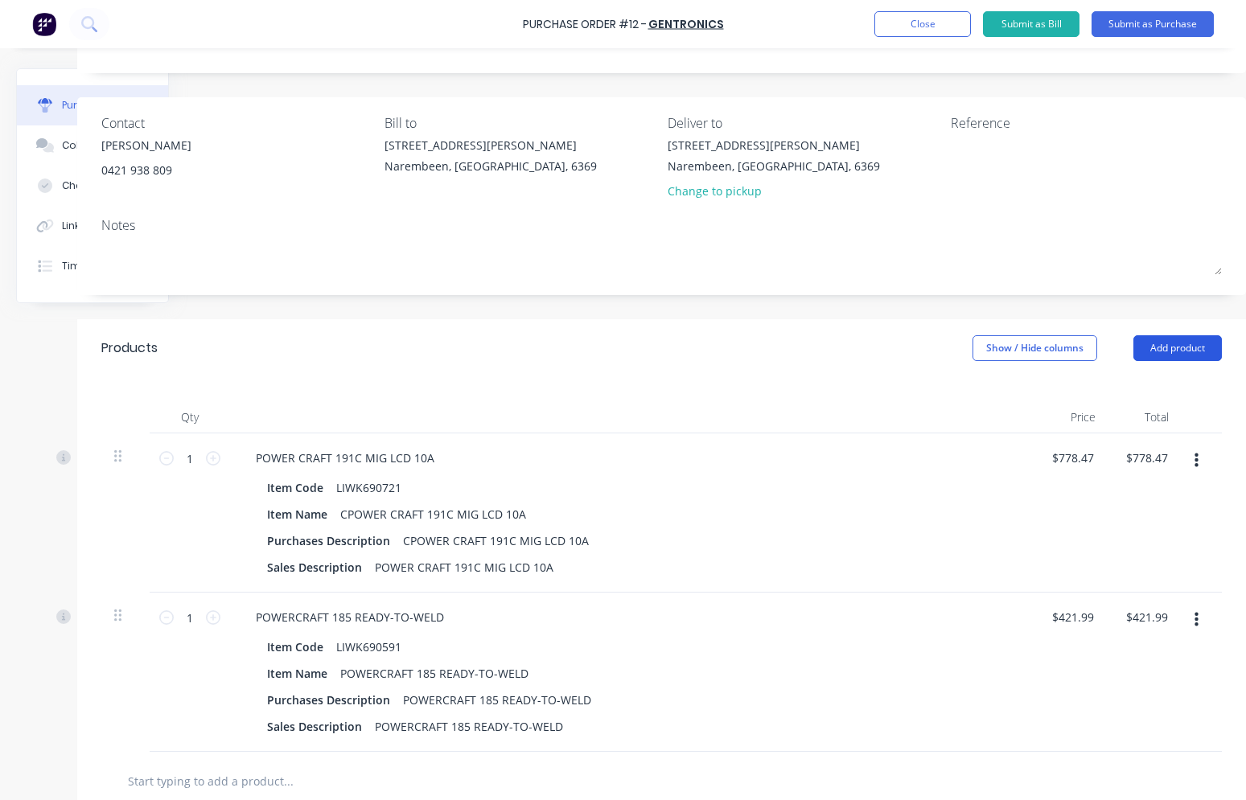
click at [770, 351] on button "Add product" at bounding box center [1177, 348] width 88 height 26
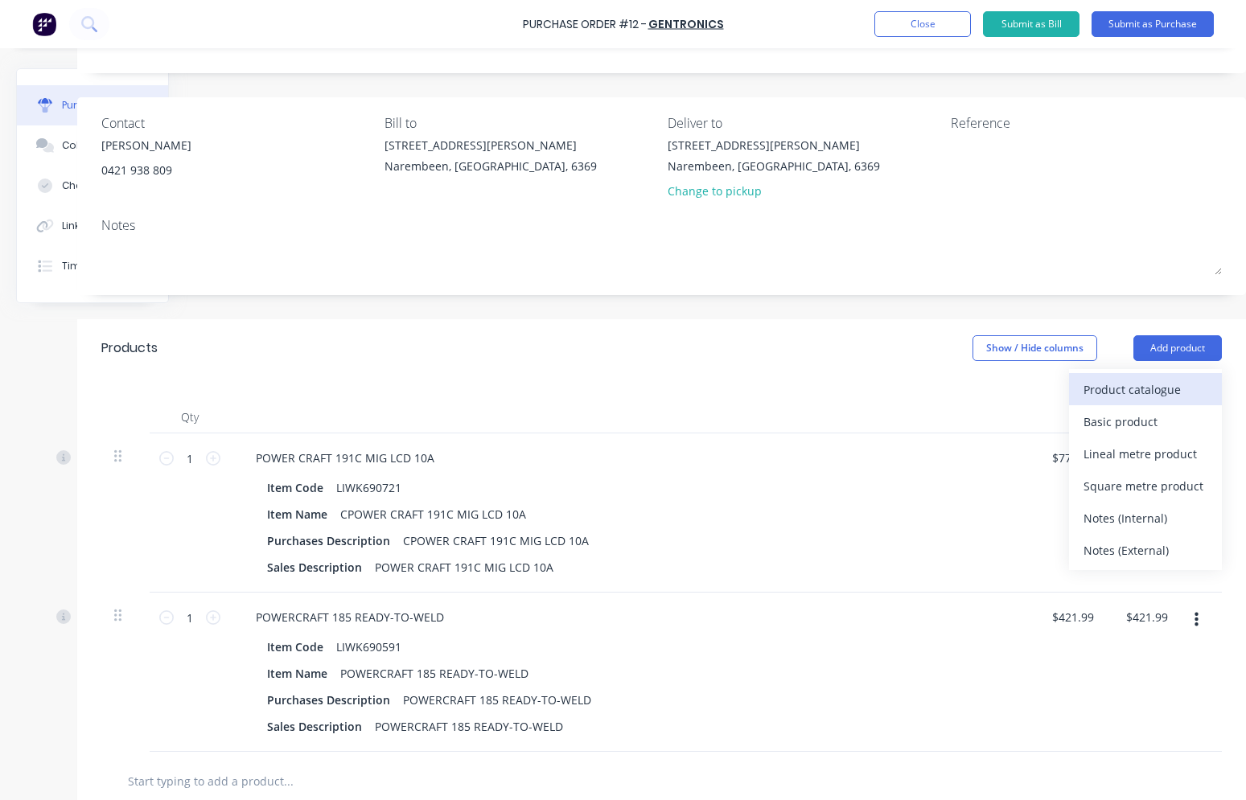
click at [770, 396] on div "Product catalogue" at bounding box center [1145, 389] width 124 height 23
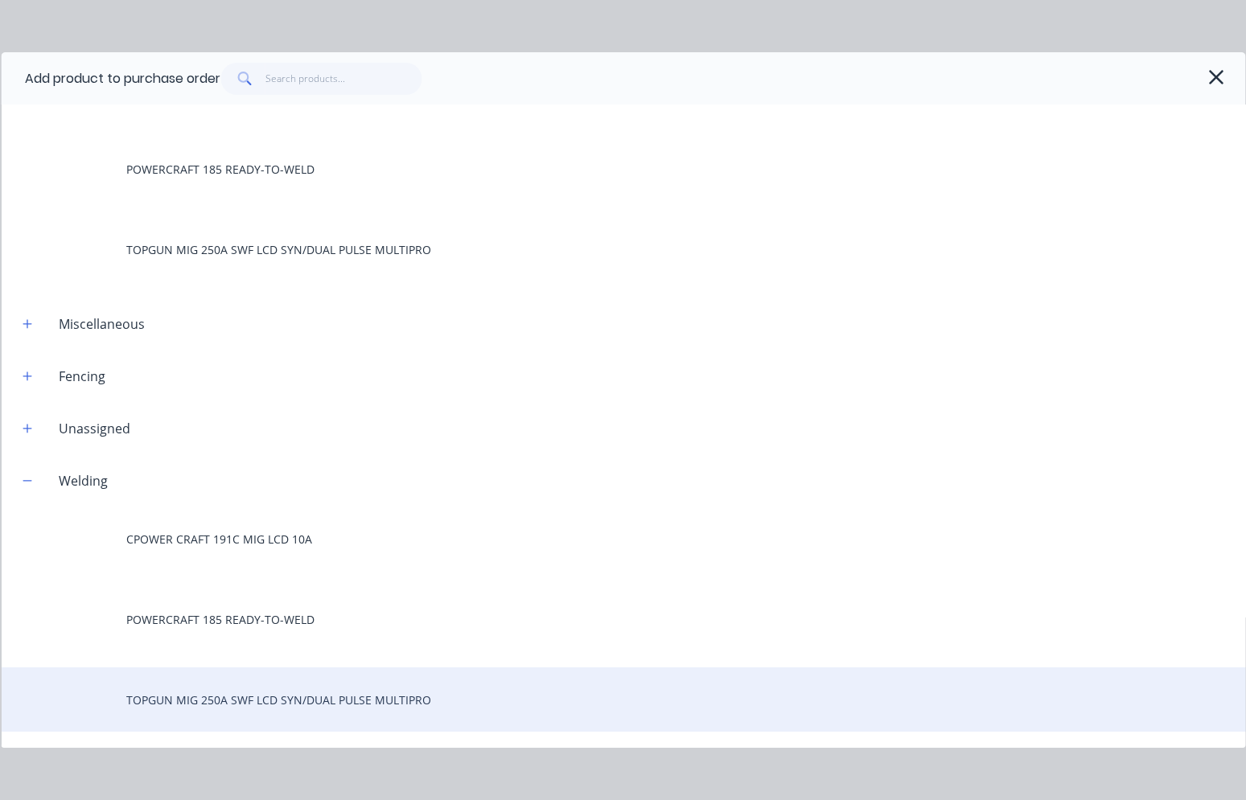
click at [240, 697] on div "TOPGUN MIG 250A SWF LCD SYN/DUAL PULSE MULTIPRO" at bounding box center [623, 700] width 1244 height 64
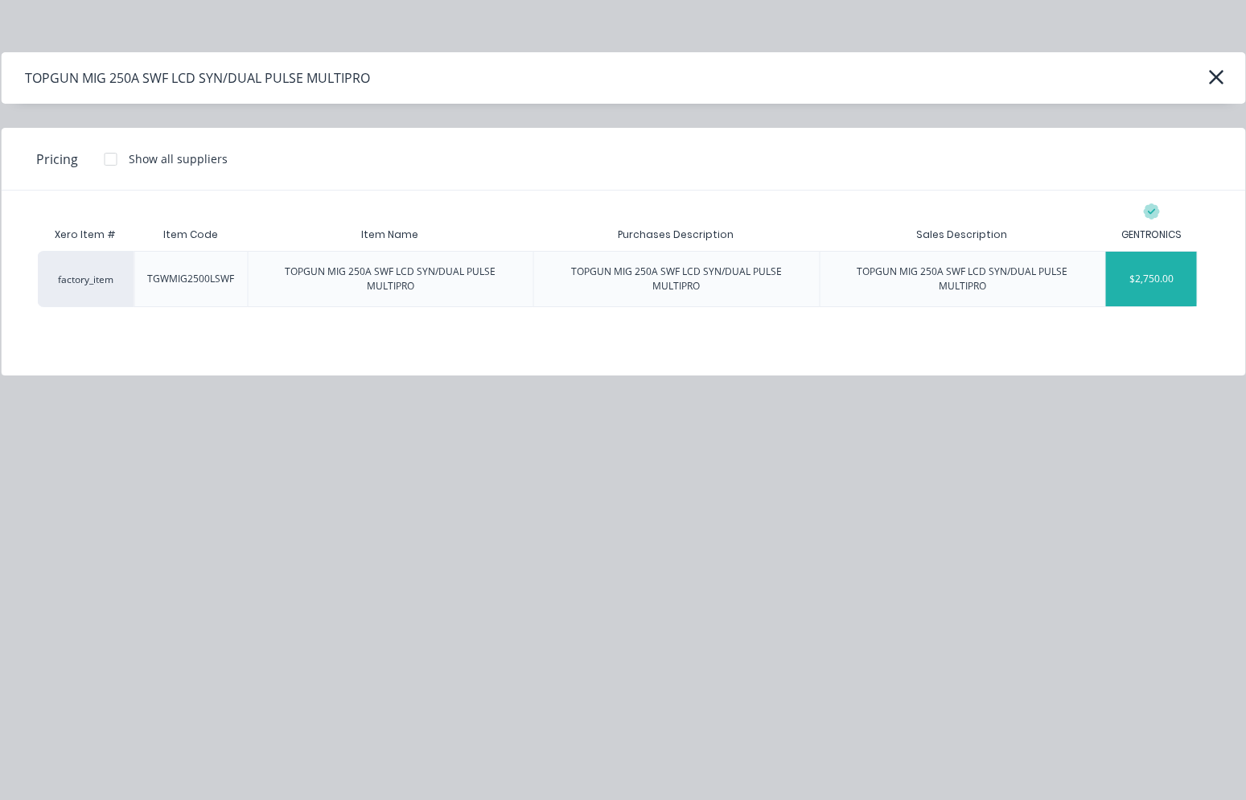
click at [770, 273] on div "$2,750.00" at bounding box center [1151, 279] width 91 height 55
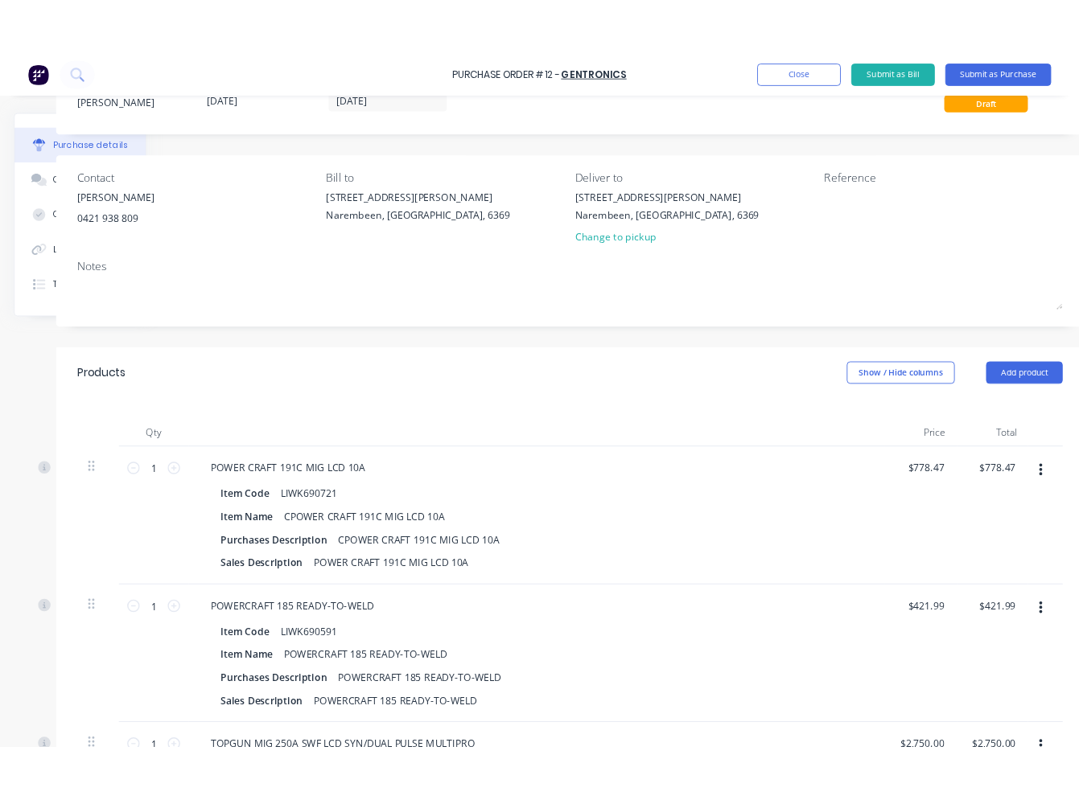
scroll to position [0, 128]
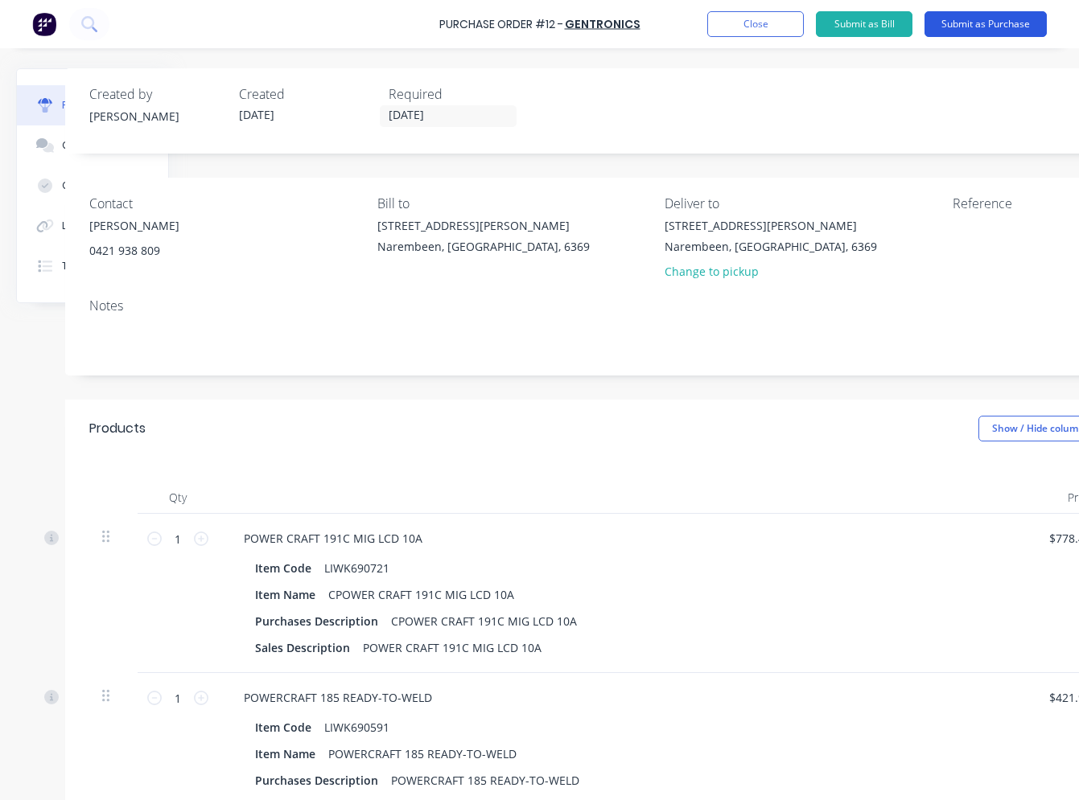
click at [770, 31] on button "Submit as Purchase" at bounding box center [985, 24] width 122 height 26
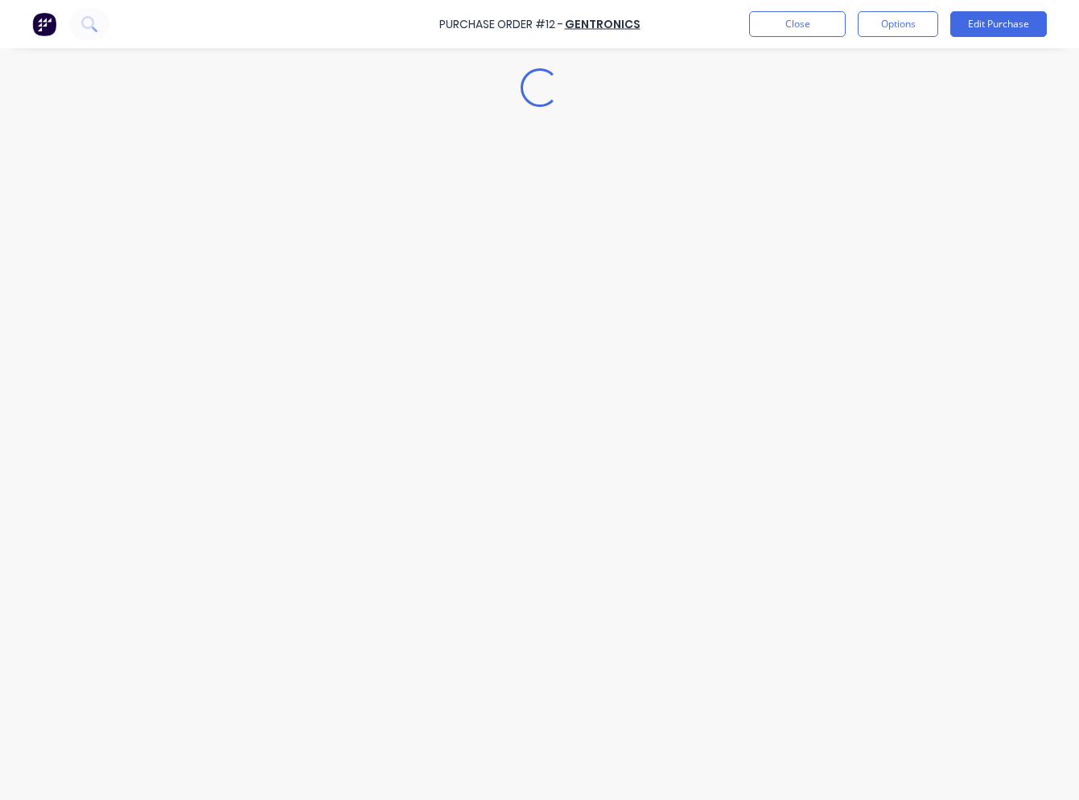
scroll to position [0, 0]
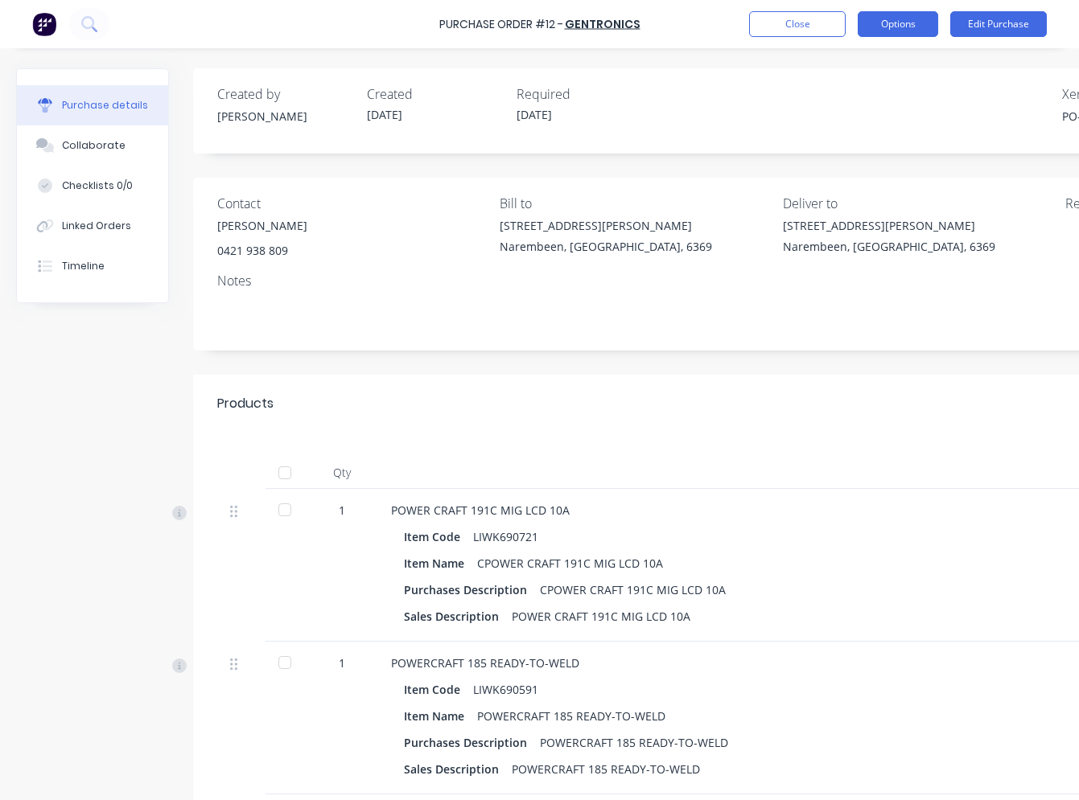
click at [770, 22] on button "Options" at bounding box center [897, 24] width 80 height 26
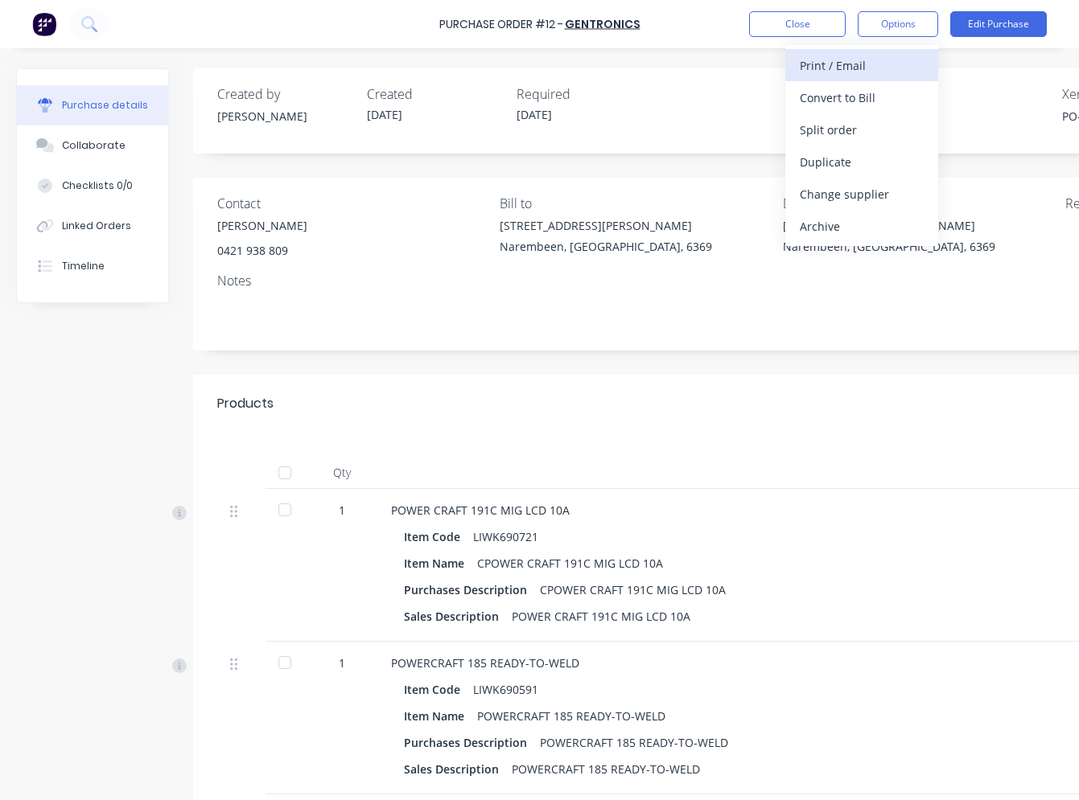
click at [770, 62] on div "Print / Email" at bounding box center [862, 65] width 124 height 23
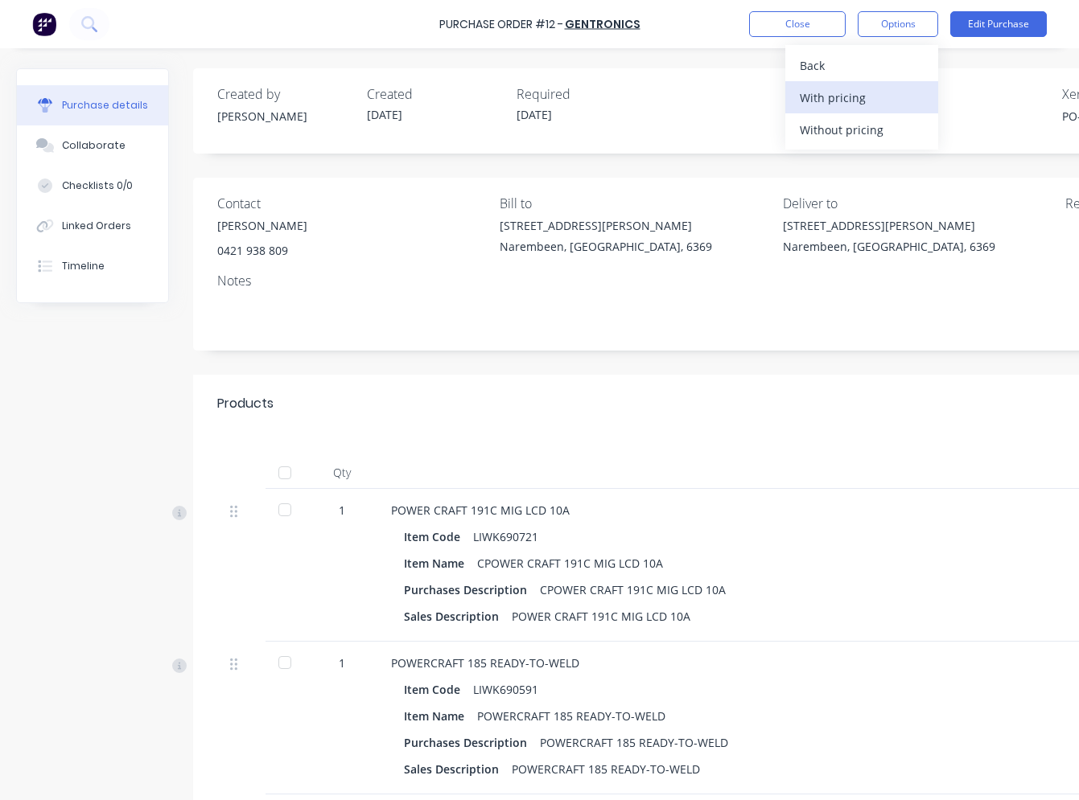
click at [770, 97] on div "With pricing" at bounding box center [862, 97] width 124 height 23
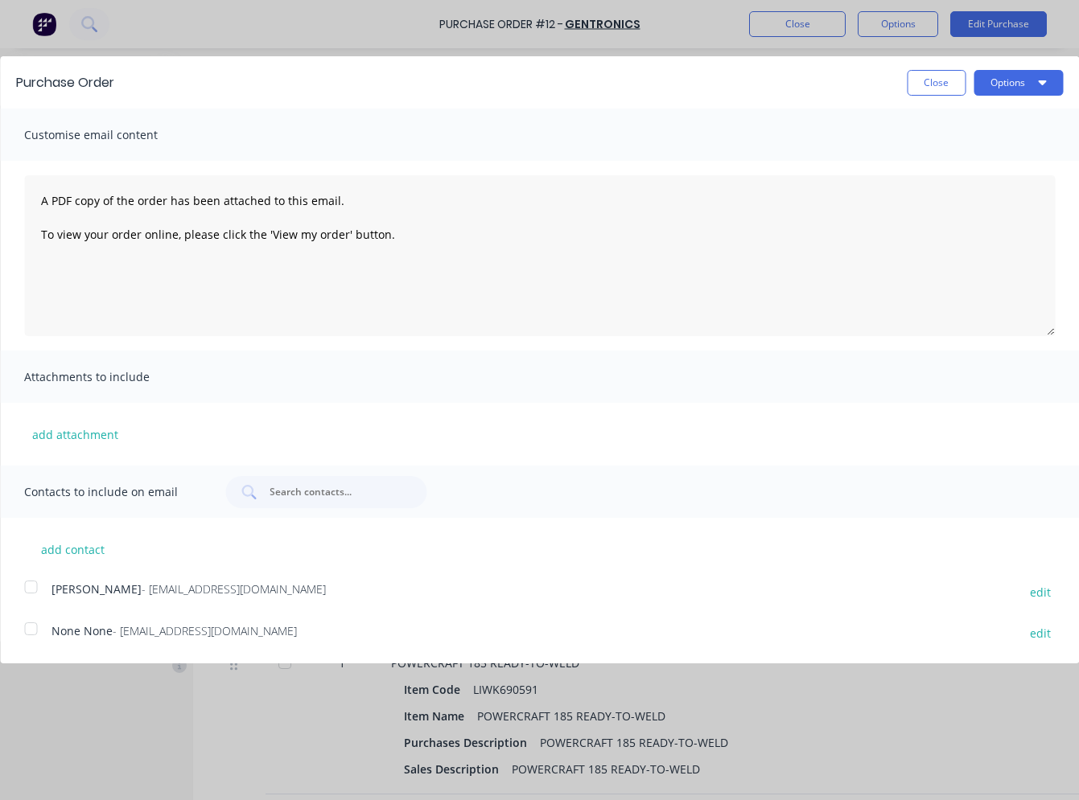
click at [30, 584] on div at bounding box center [30, 587] width 32 height 32
click at [770, 84] on button "Options" at bounding box center [1017, 83] width 89 height 26
click at [770, 119] on div "Print" at bounding box center [986, 123] width 124 height 23
click at [734, 31] on div "Purchase Order Close Options Print Email Customise email content A PDF copy of …" at bounding box center [539, 400] width 1079 height 800
click at [770, 85] on button "Close" at bounding box center [935, 83] width 59 height 26
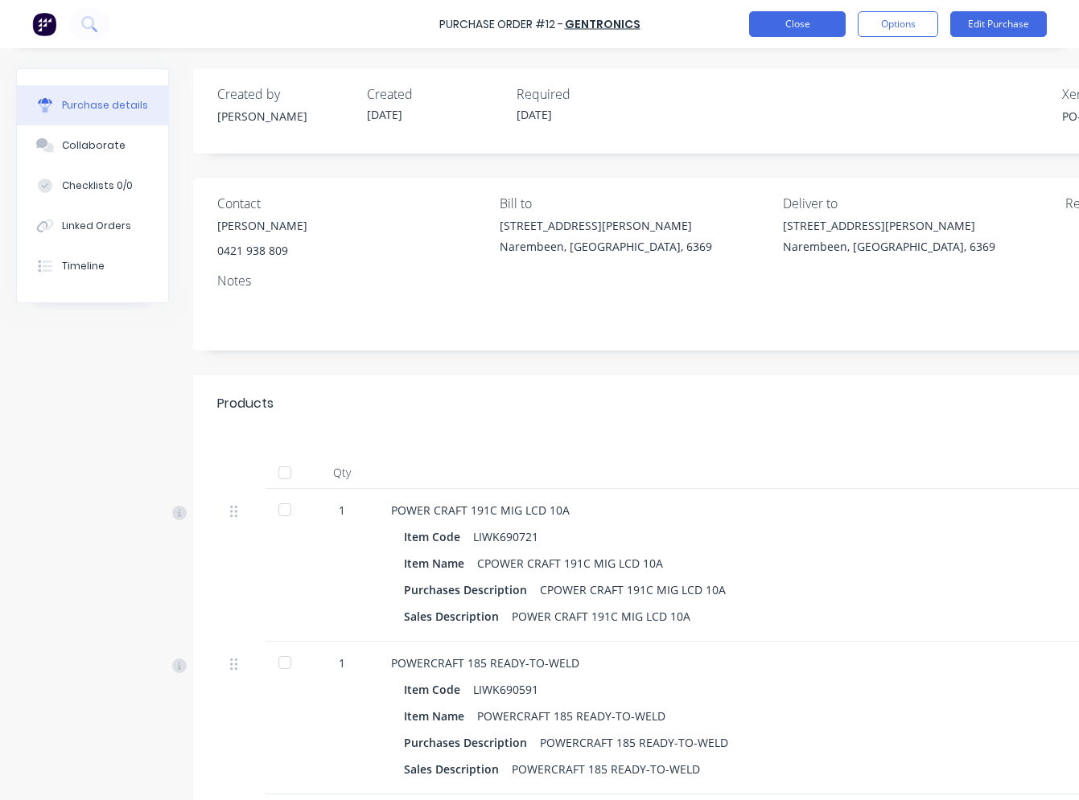
click at [770, 24] on button "Close" at bounding box center [797, 24] width 97 height 26
